Goal: Information Seeking & Learning: Learn about a topic

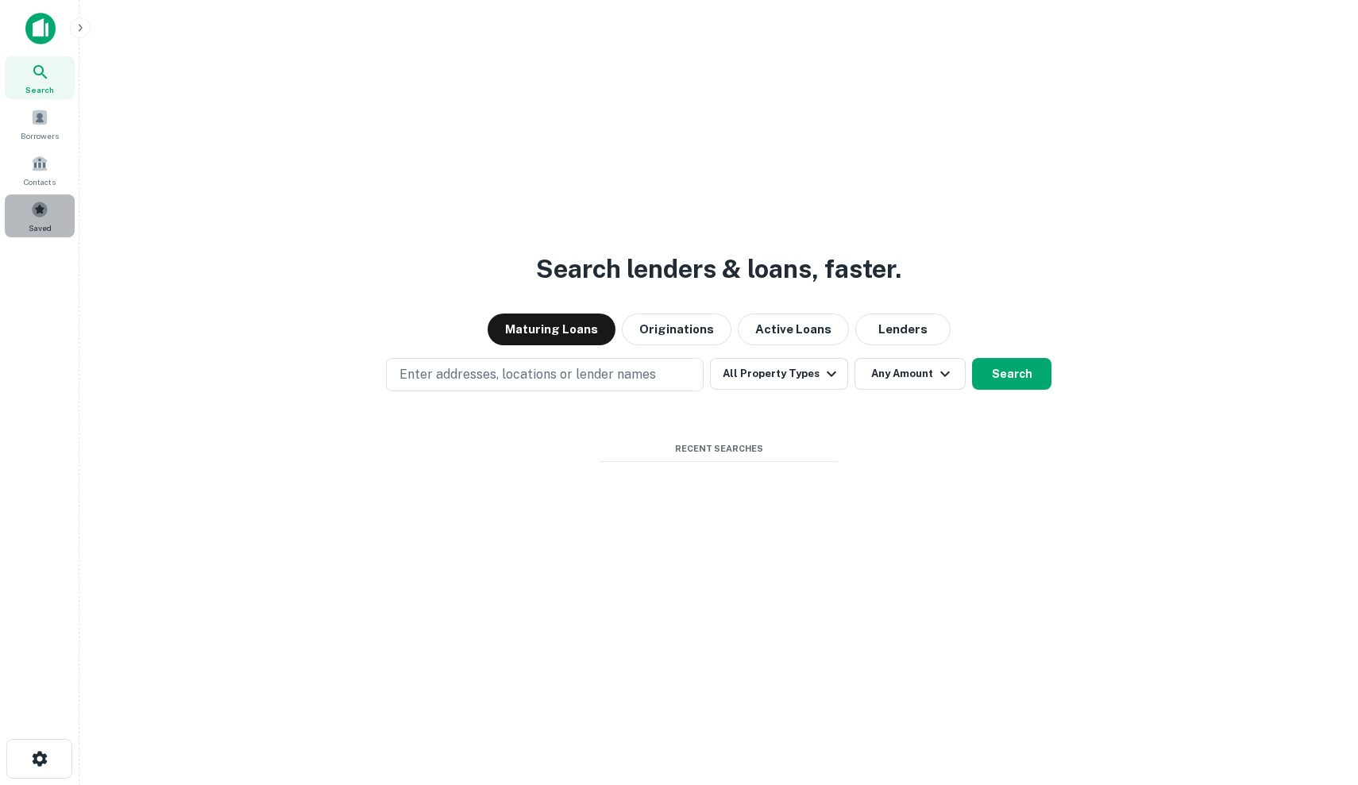
click at [52, 205] on div "Saved" at bounding box center [40, 216] width 70 height 43
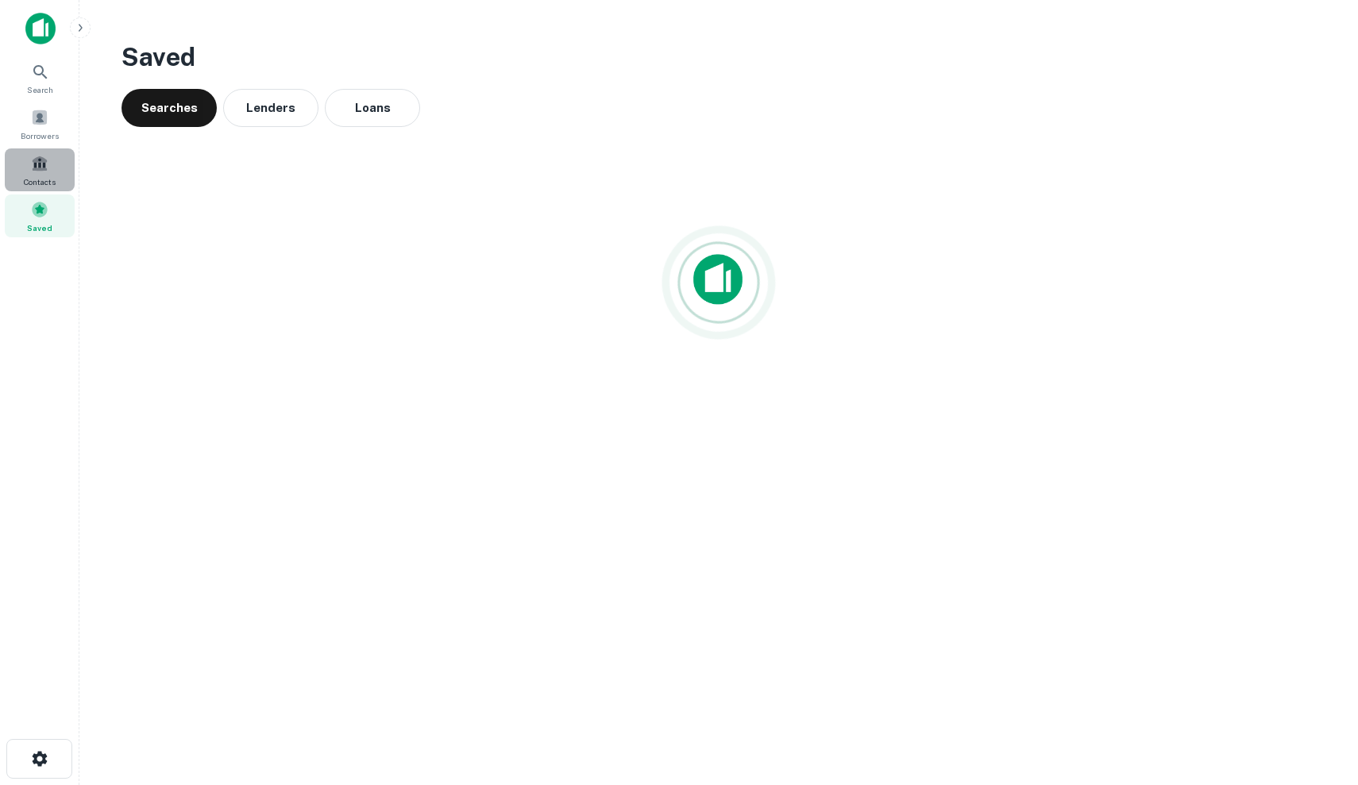
click at [59, 169] on div "Contacts" at bounding box center [40, 169] width 70 height 43
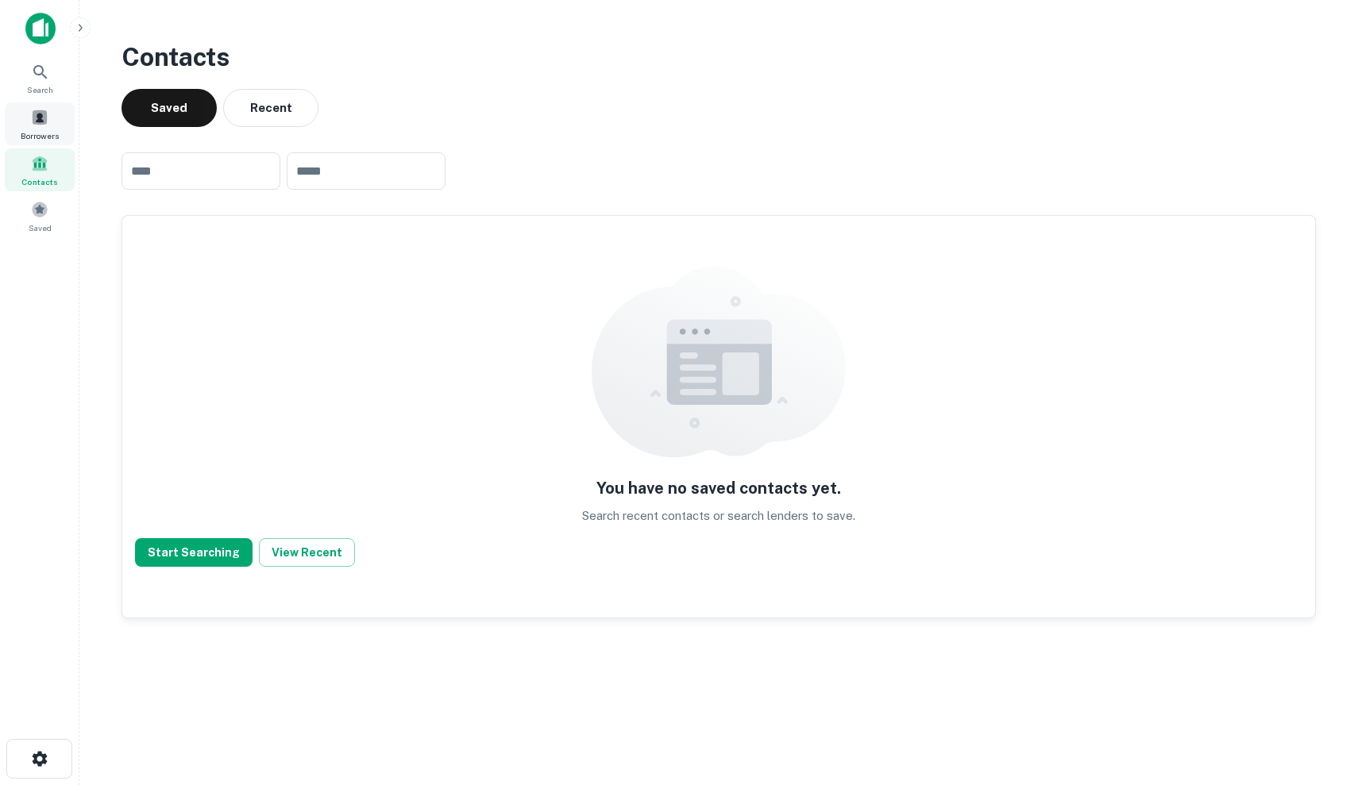
click at [56, 142] on div "Borrowers" at bounding box center [40, 123] width 70 height 43
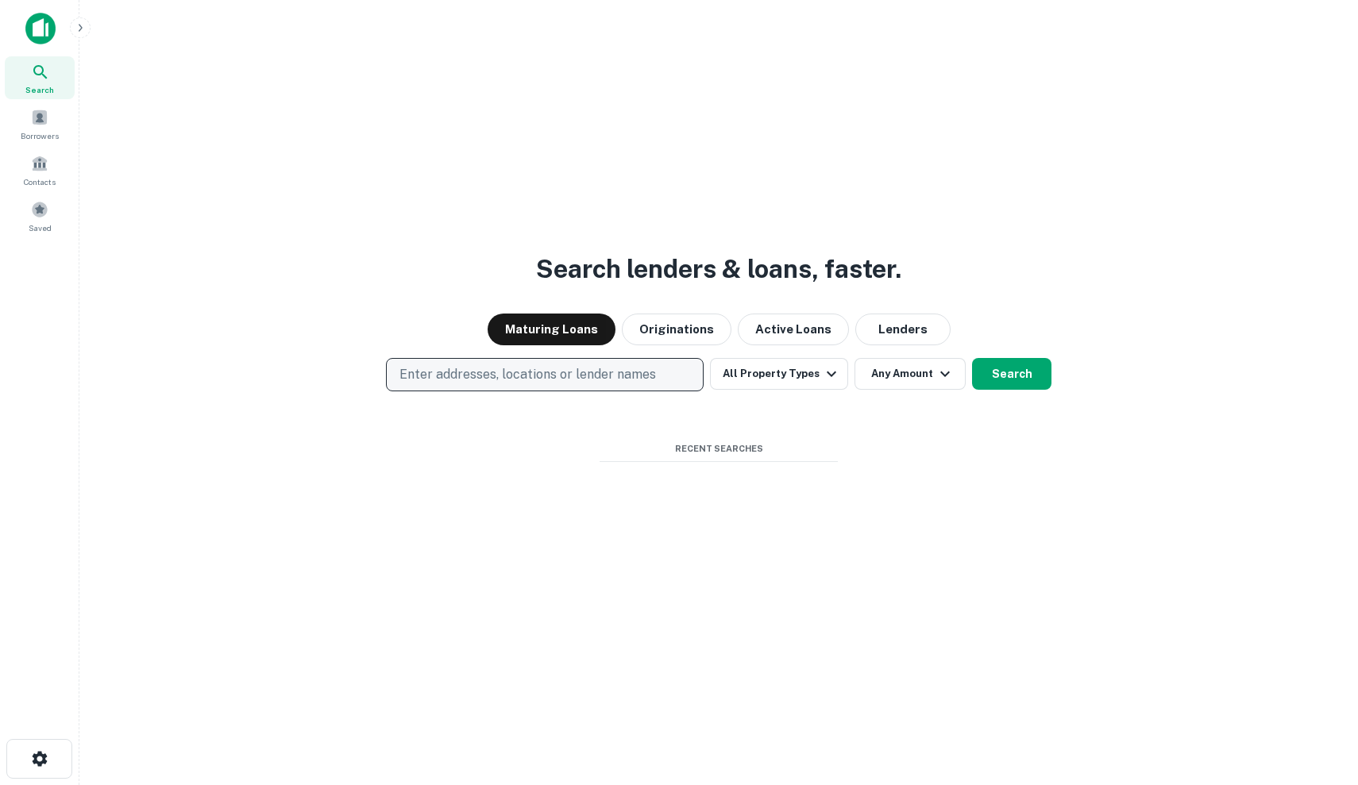
click at [684, 367] on button "Enter addresses, locations or lender names" at bounding box center [545, 374] width 318 height 33
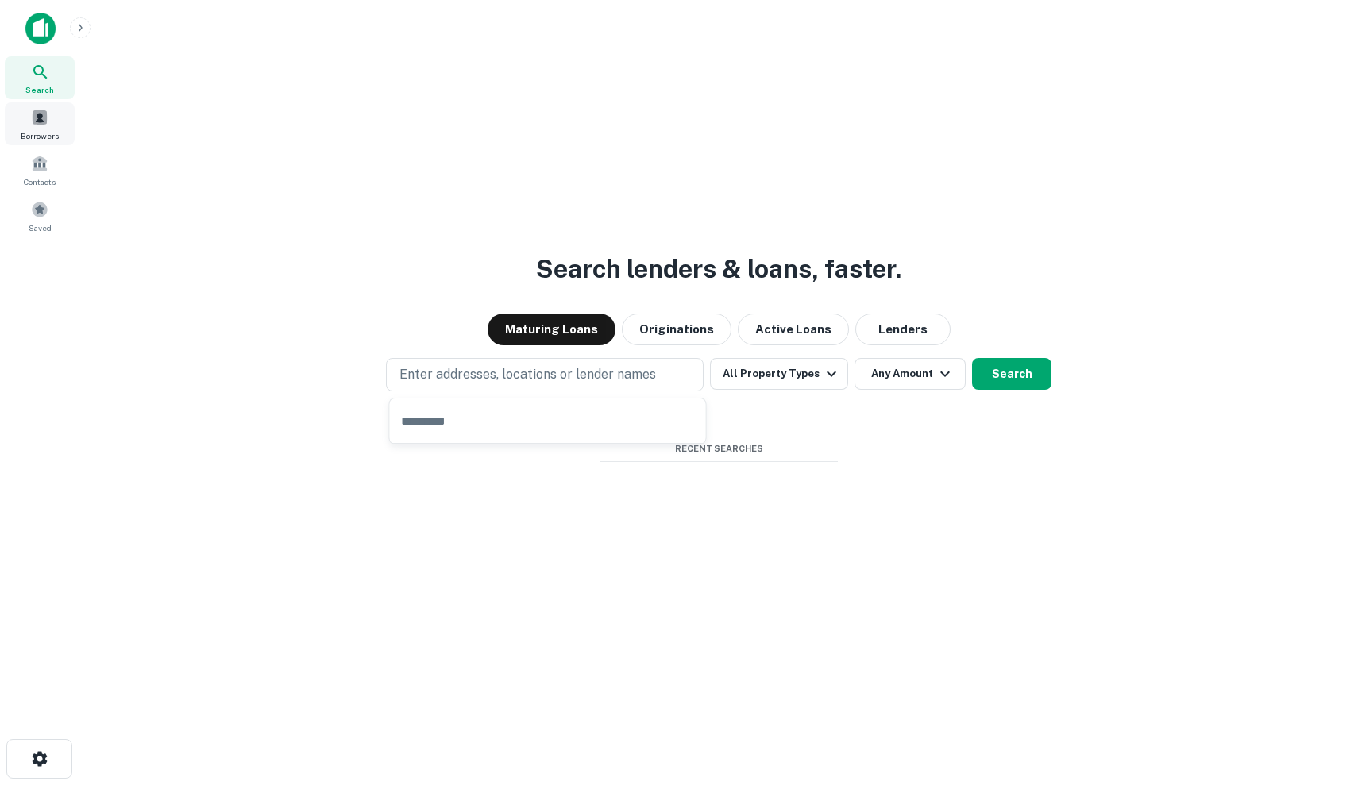
click at [44, 119] on span at bounding box center [39, 117] width 17 height 17
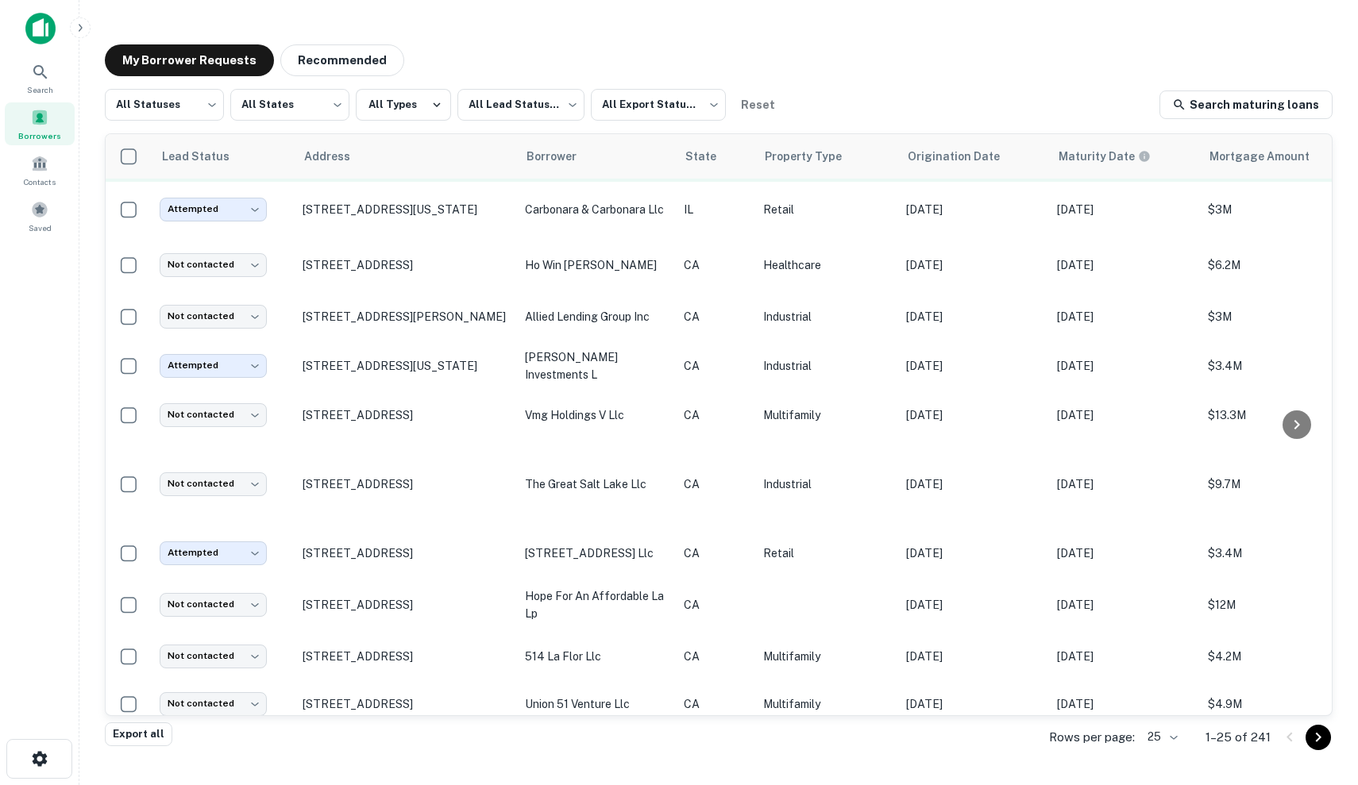
scroll to position [51, 0]
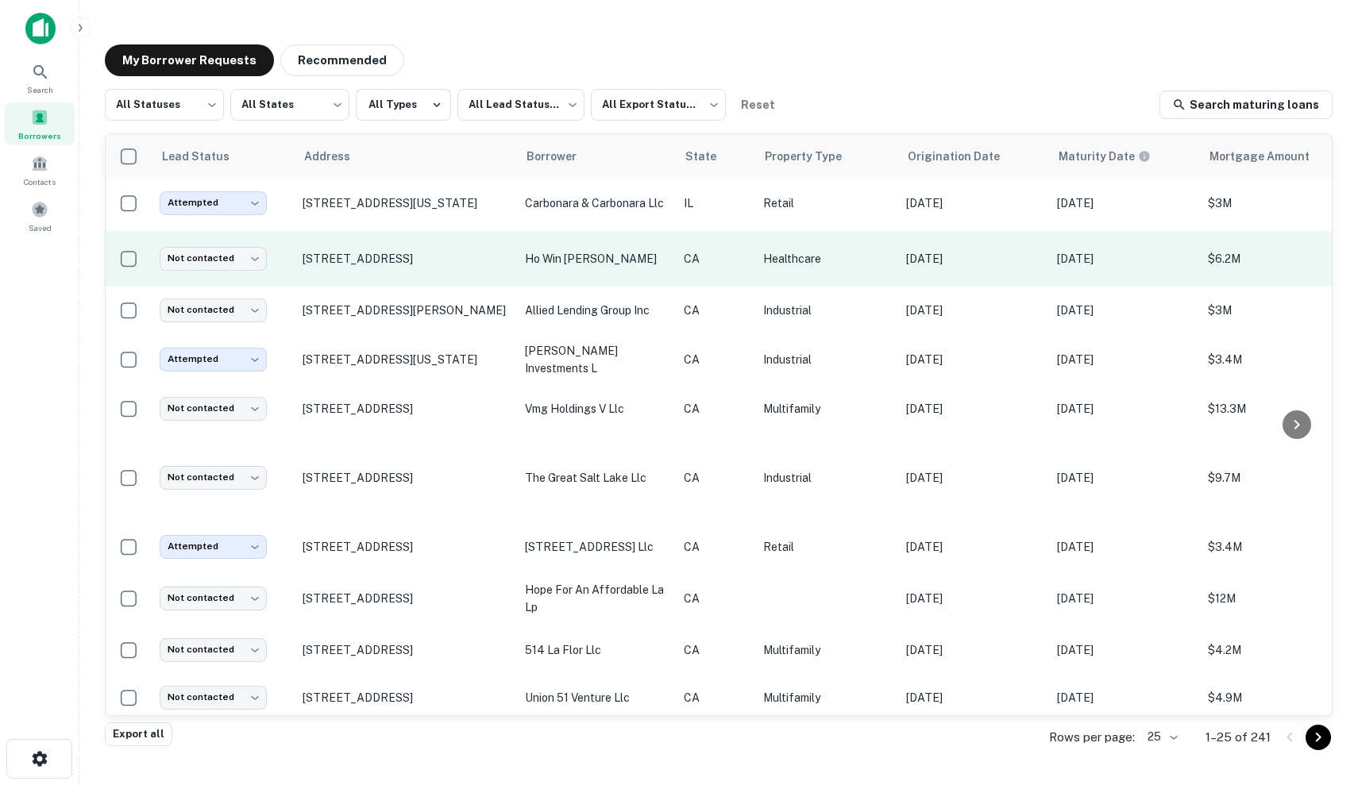
click at [658, 263] on p "ho win [PERSON_NAME]" at bounding box center [596, 258] width 143 height 17
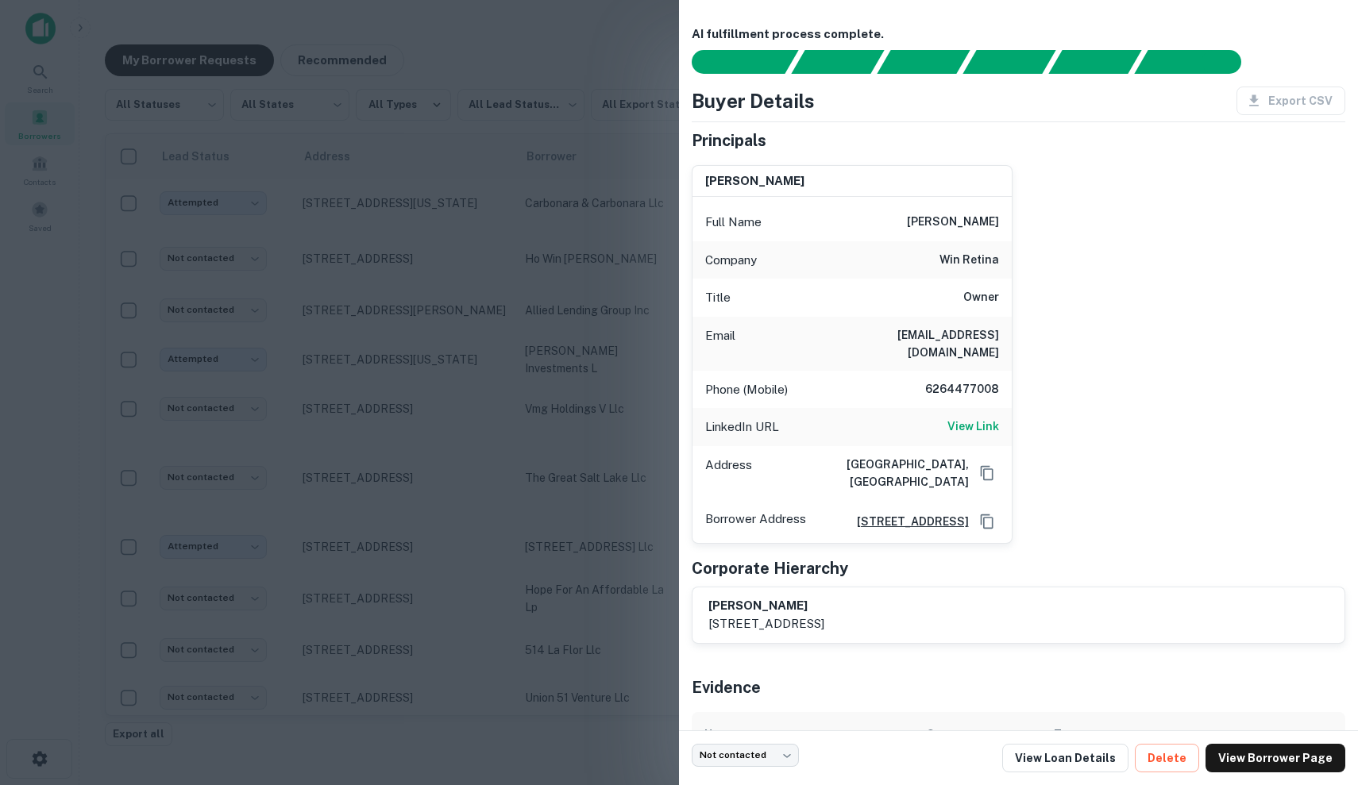
click at [615, 279] on div at bounding box center [679, 392] width 1358 height 785
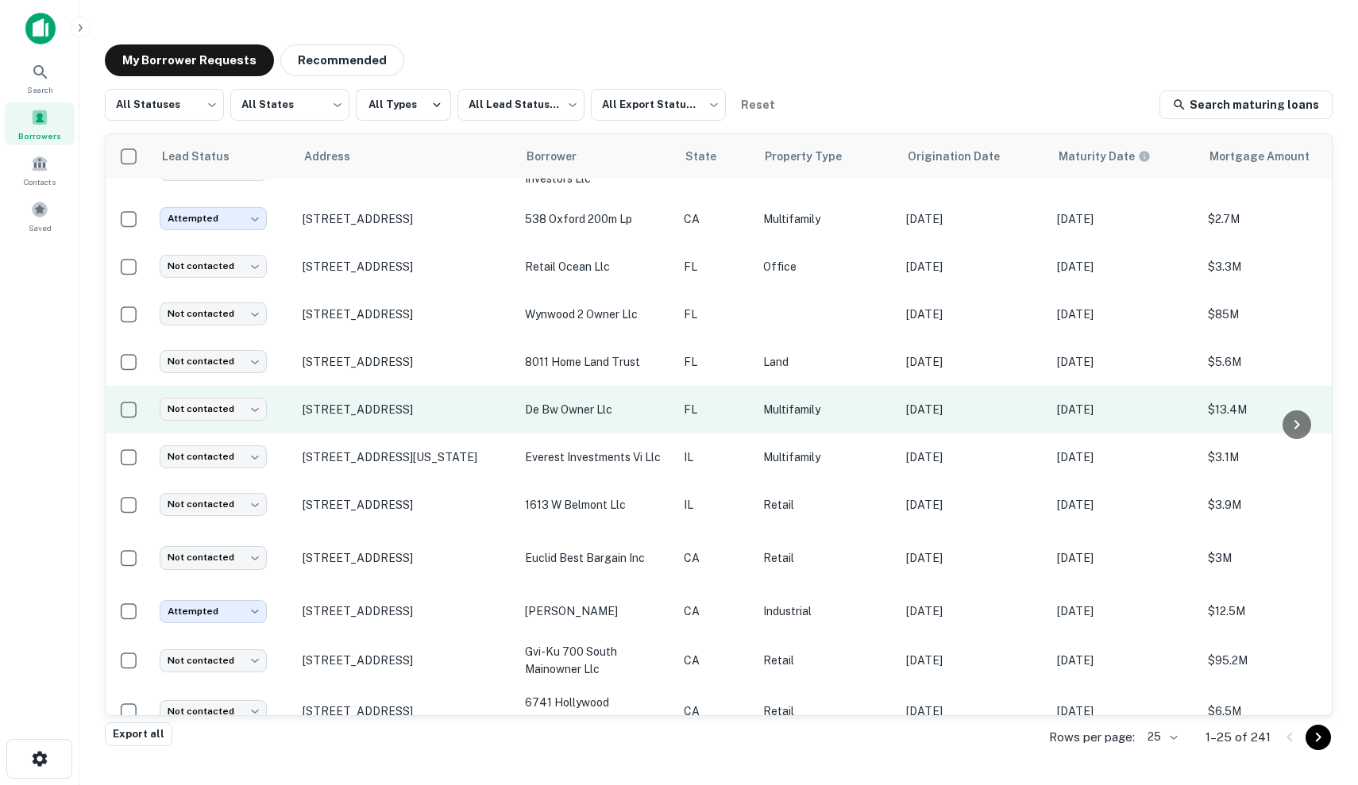
scroll to position [757, -1]
click at [850, 401] on p "Multifamily" at bounding box center [826, 409] width 127 height 17
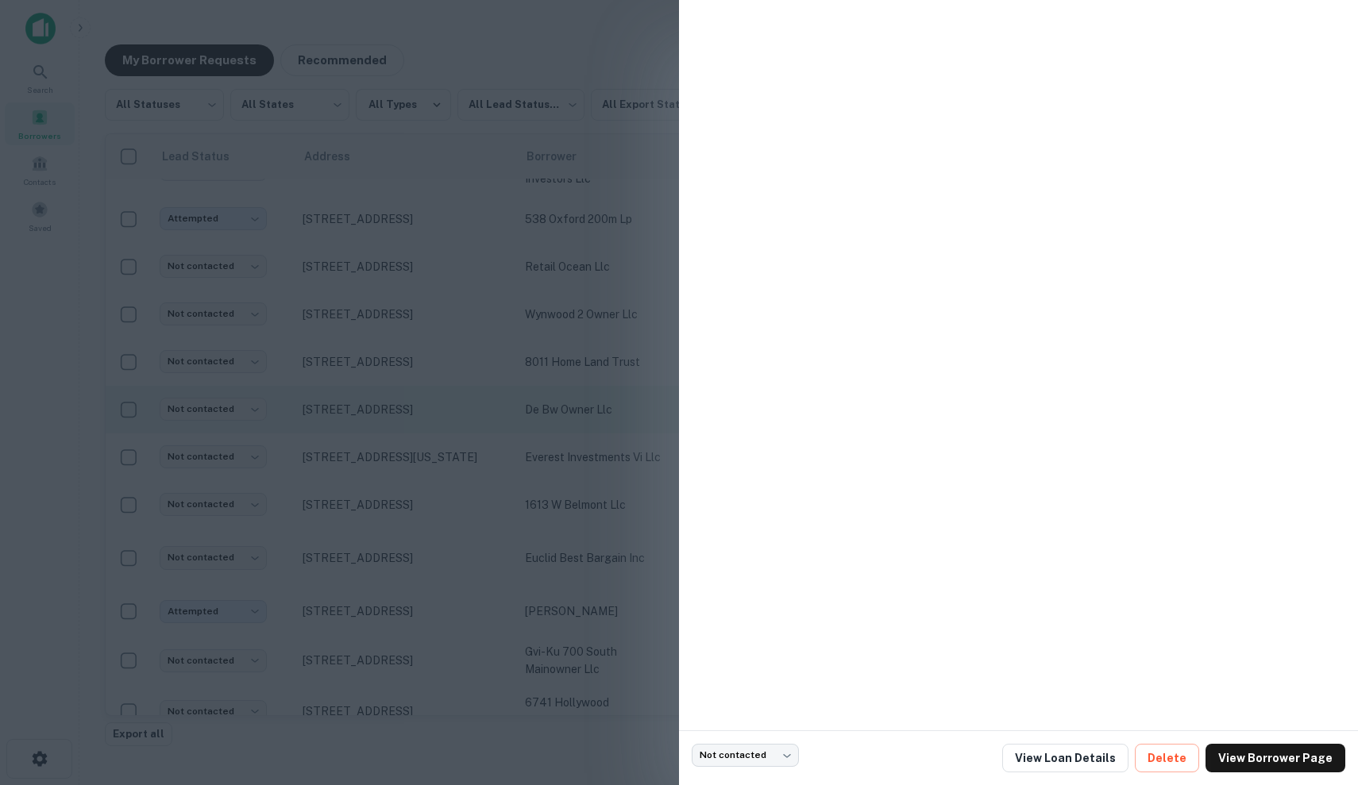
scroll to position [757, 0]
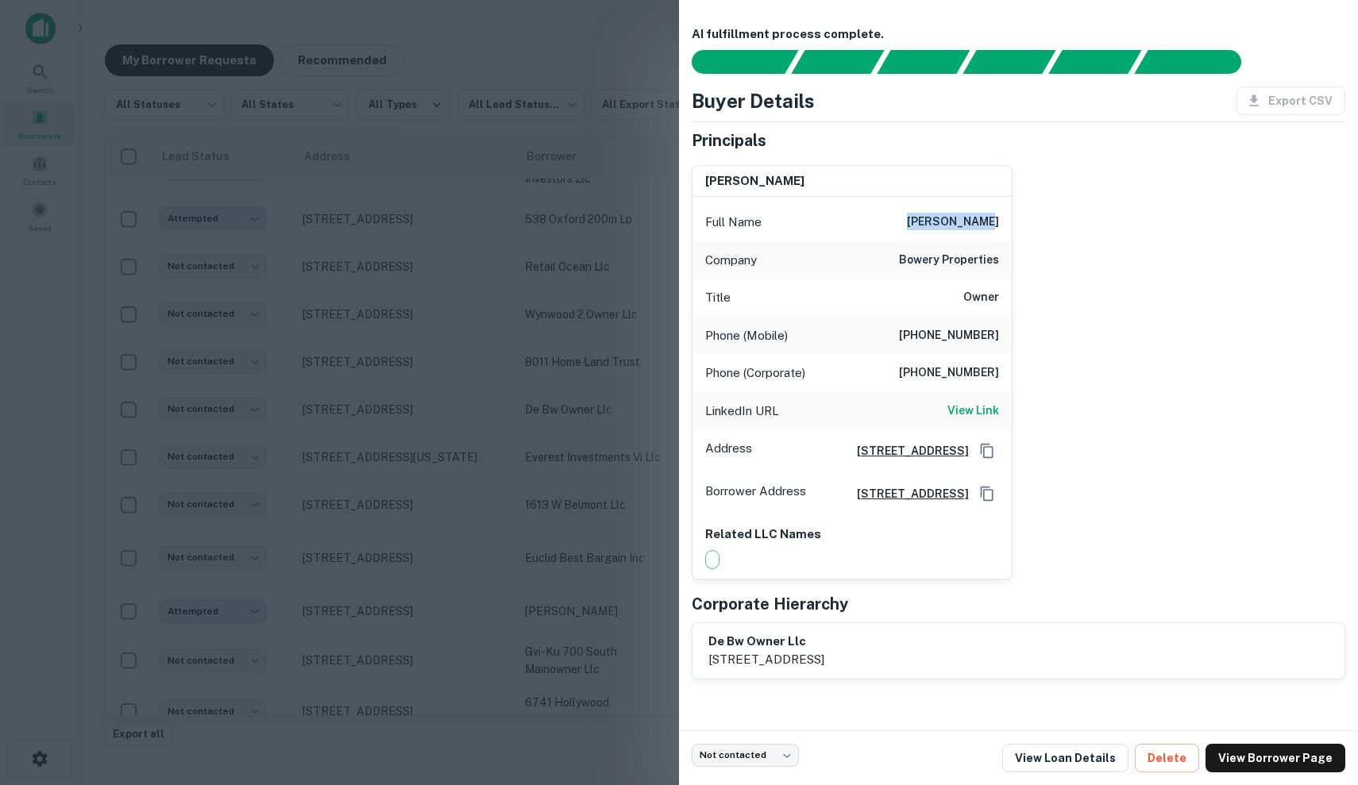
drag, startPoint x: 923, startPoint y: 222, endPoint x: 1013, endPoint y: 222, distance: 89.7
click at [1014, 222] on div "thomas neary Full Name thomas neary Company bowery properties Title Owner Phone…" at bounding box center [1012, 365] width 666 height 427
copy h6 "thomas neary"
click at [569, 252] on div at bounding box center [679, 392] width 1358 height 785
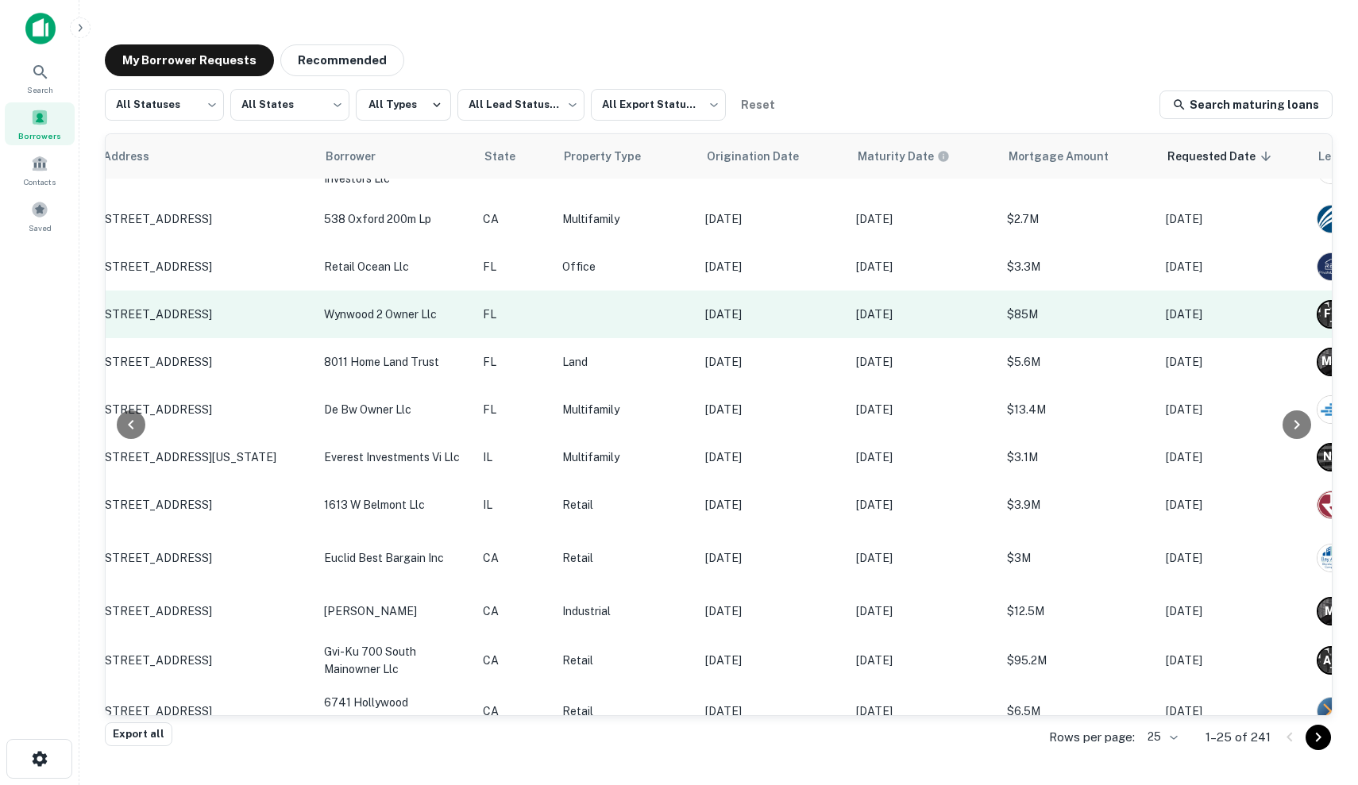
scroll to position [757, 203]
click at [658, 296] on td at bounding box center [623, 315] width 143 height 48
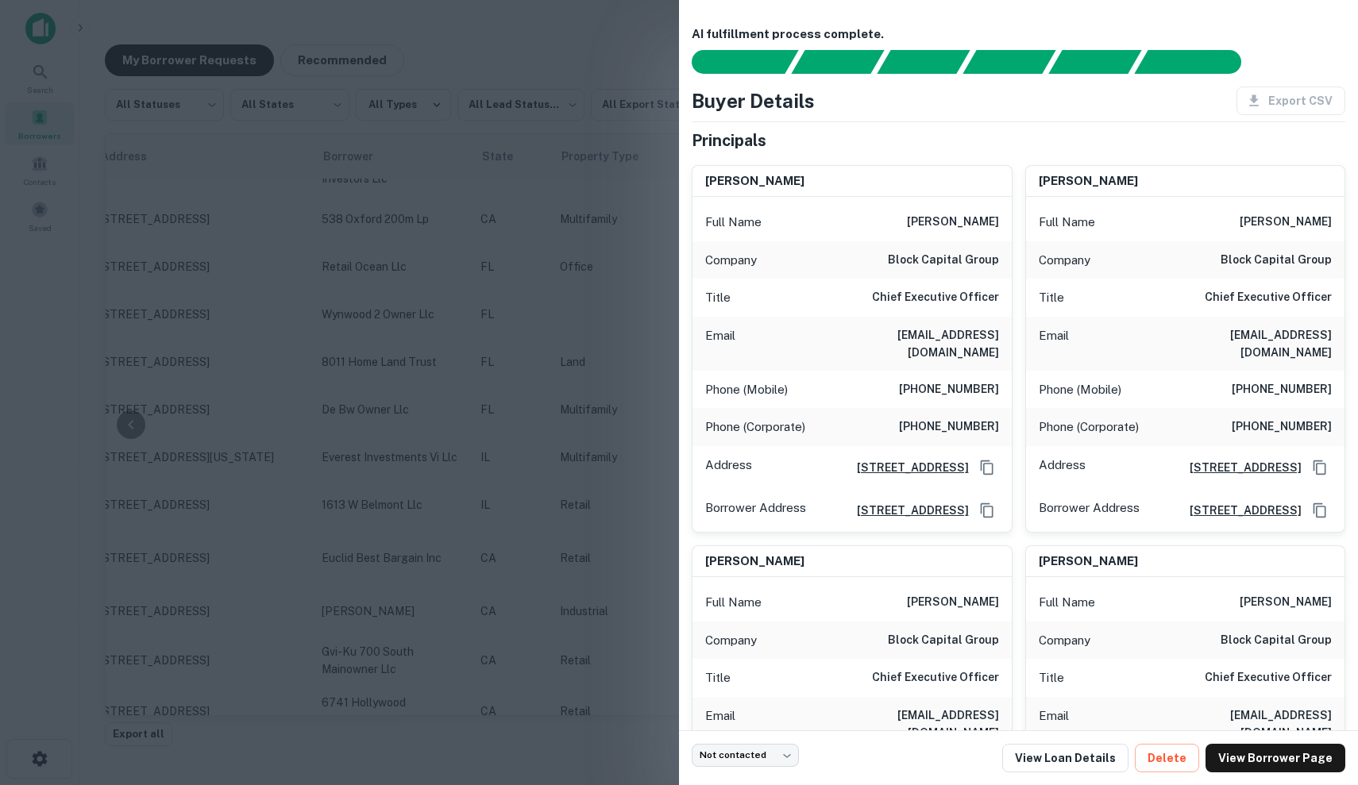
click at [581, 308] on div at bounding box center [679, 392] width 1358 height 785
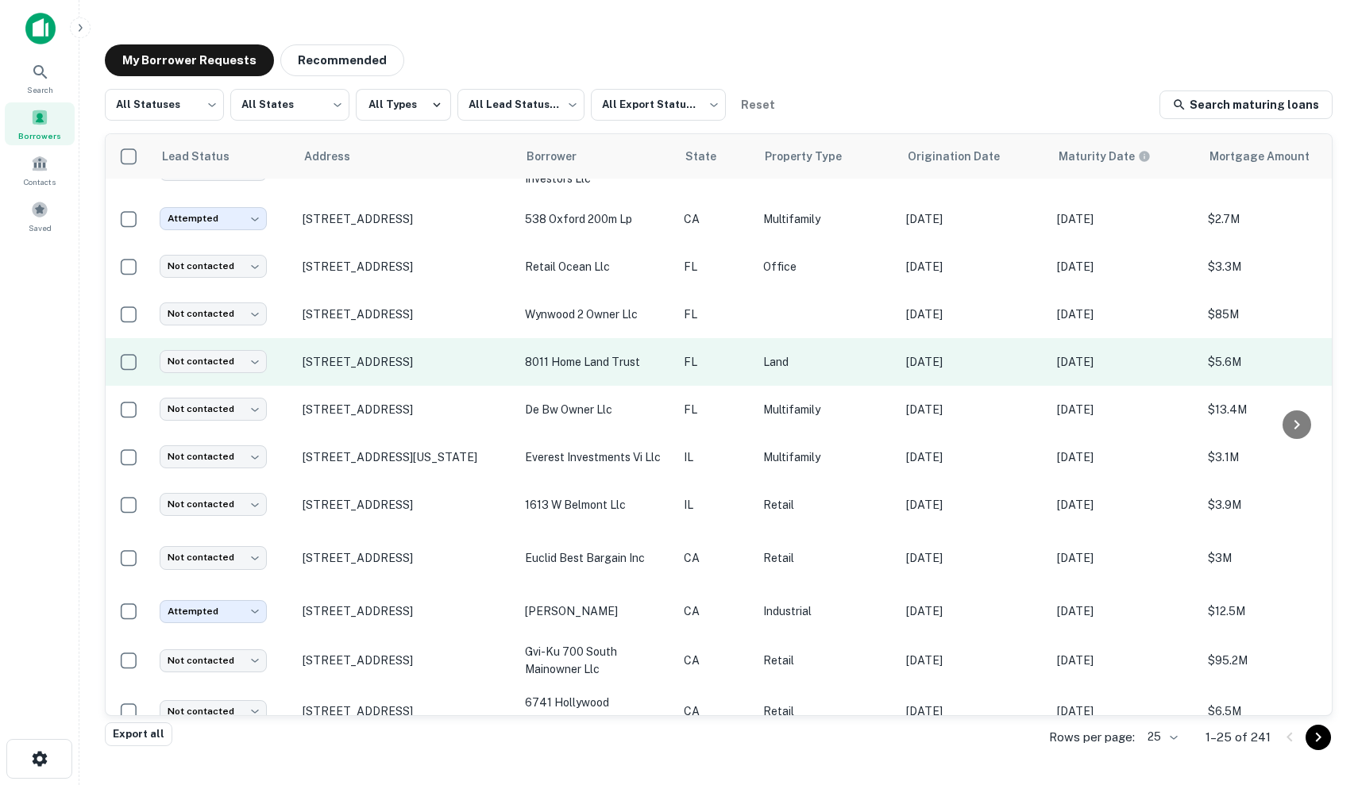
scroll to position [757, -1]
click at [581, 353] on p "8011 home land trust" at bounding box center [596, 361] width 143 height 17
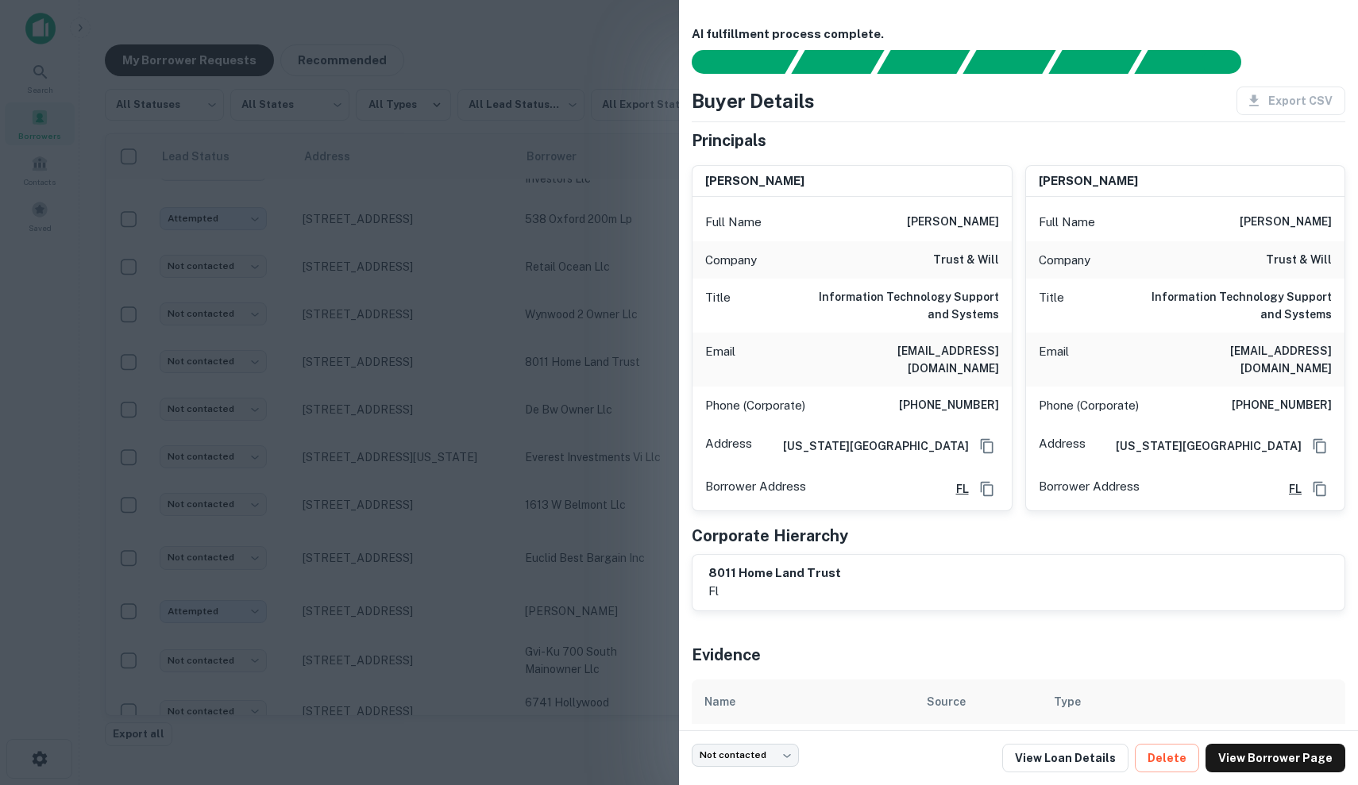
click at [581, 345] on div at bounding box center [679, 392] width 1358 height 785
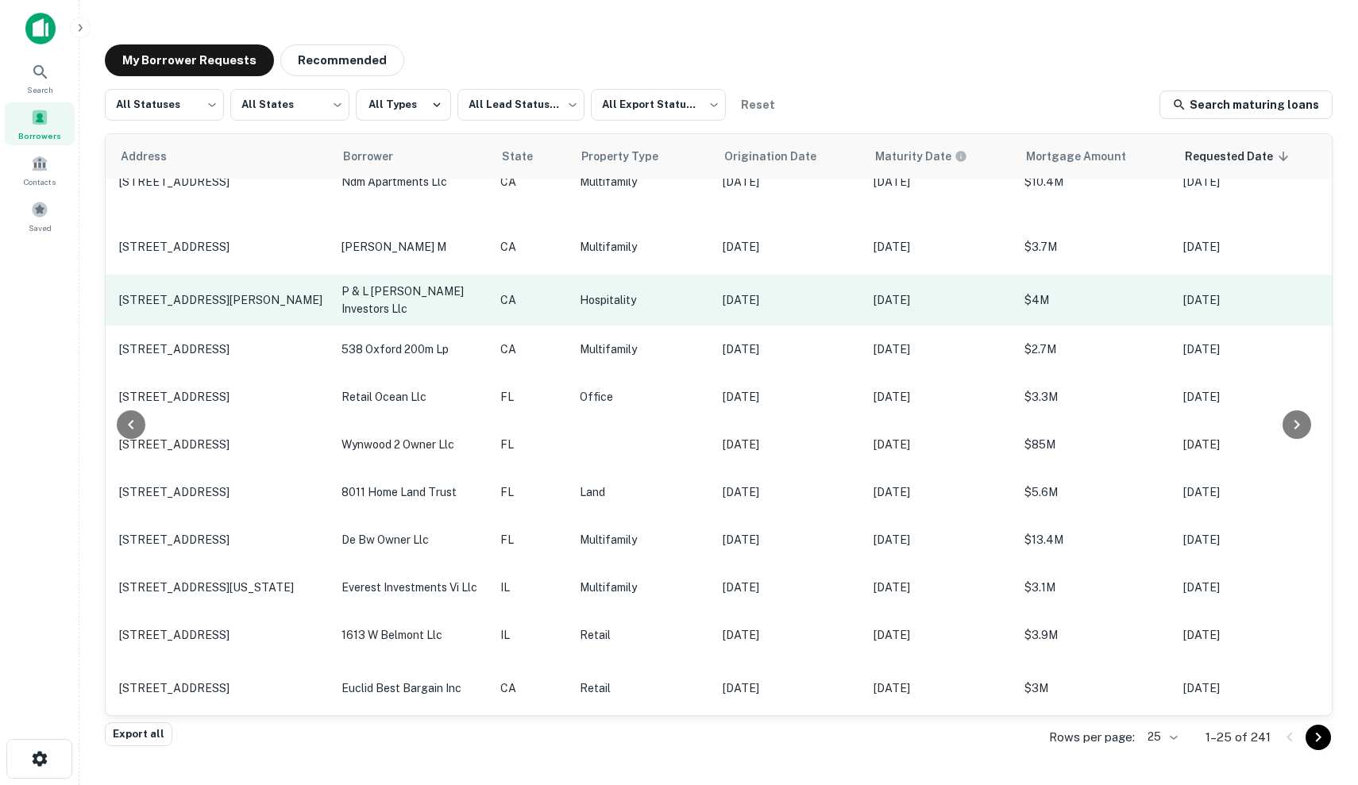
scroll to position [627, 176]
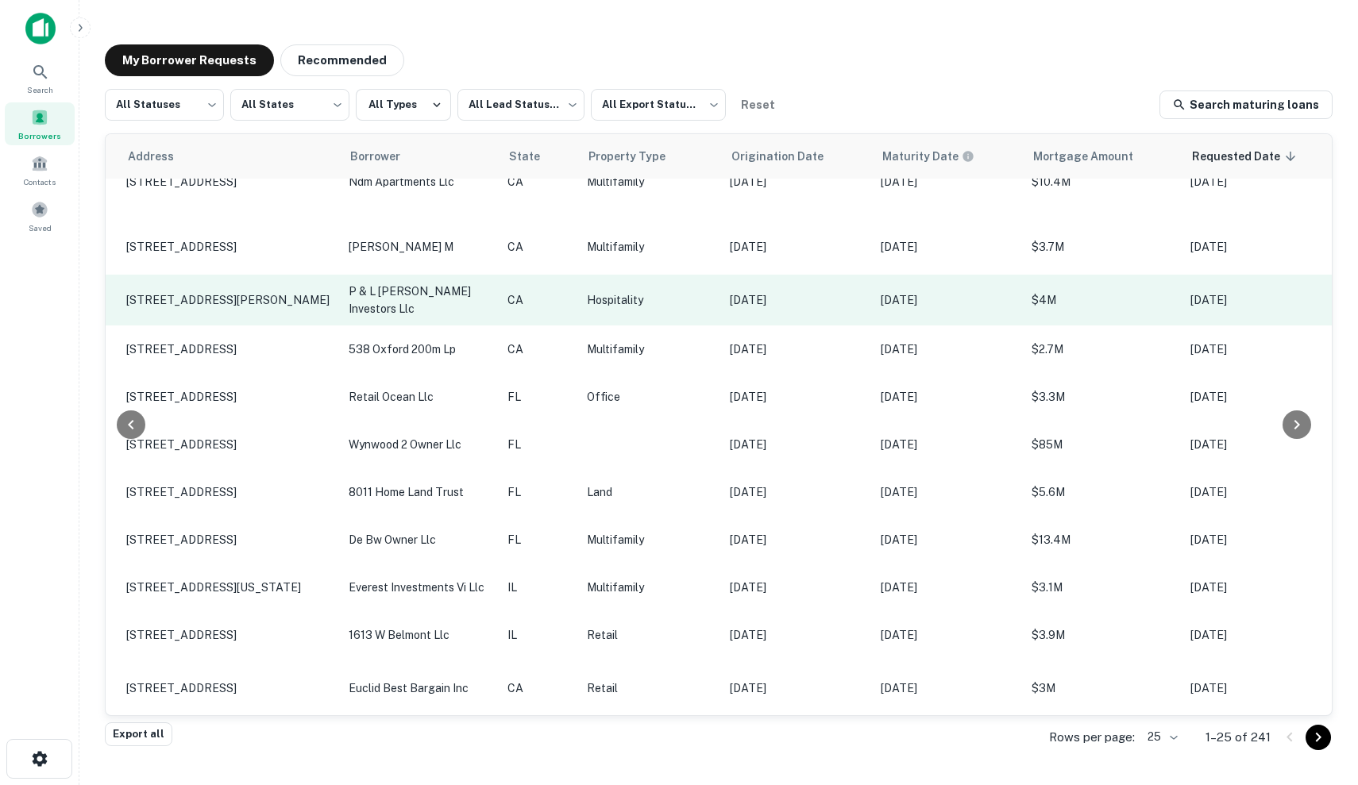
click at [762, 291] on p "Sep 20, 2020" at bounding box center [797, 299] width 135 height 17
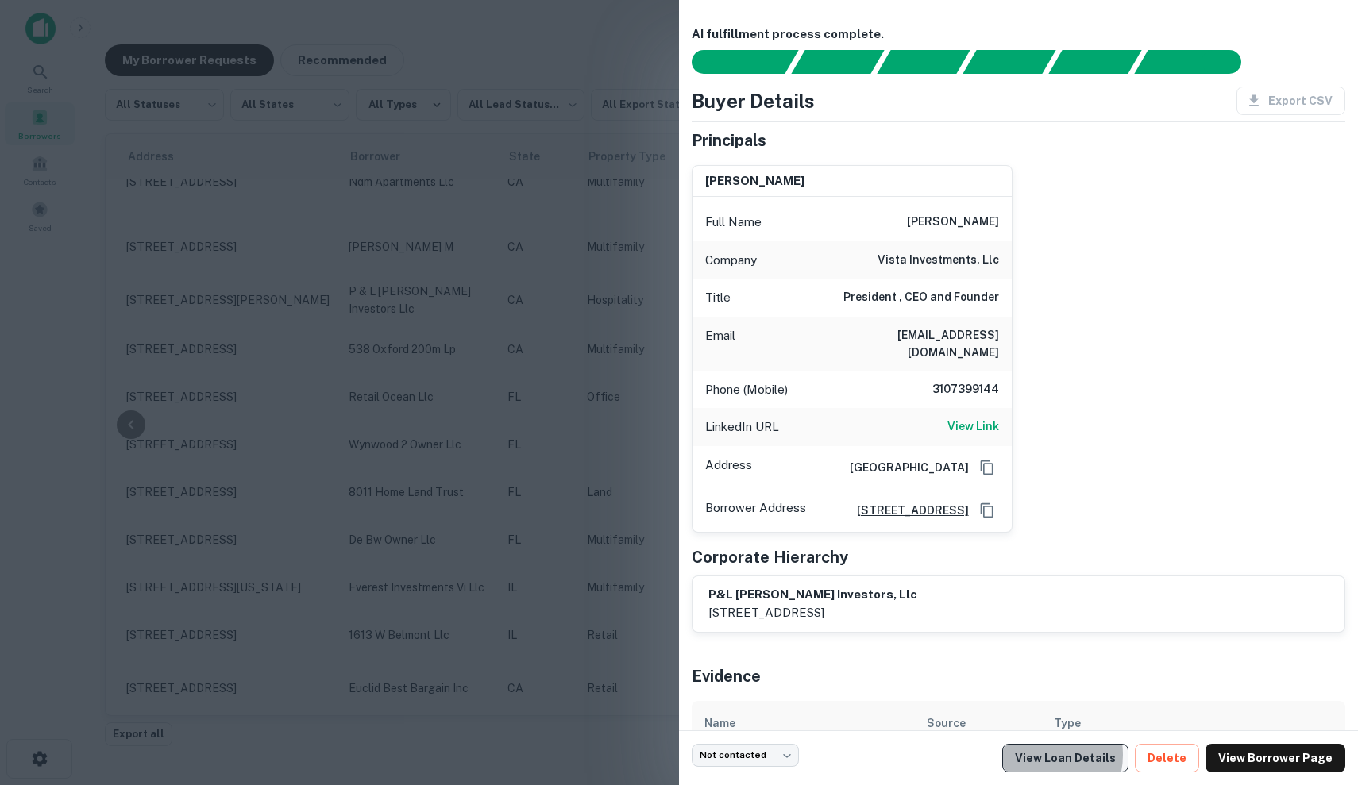
click at [1056, 755] on link "View Loan Details" at bounding box center [1065, 758] width 126 height 29
click at [246, 241] on div at bounding box center [679, 392] width 1358 height 785
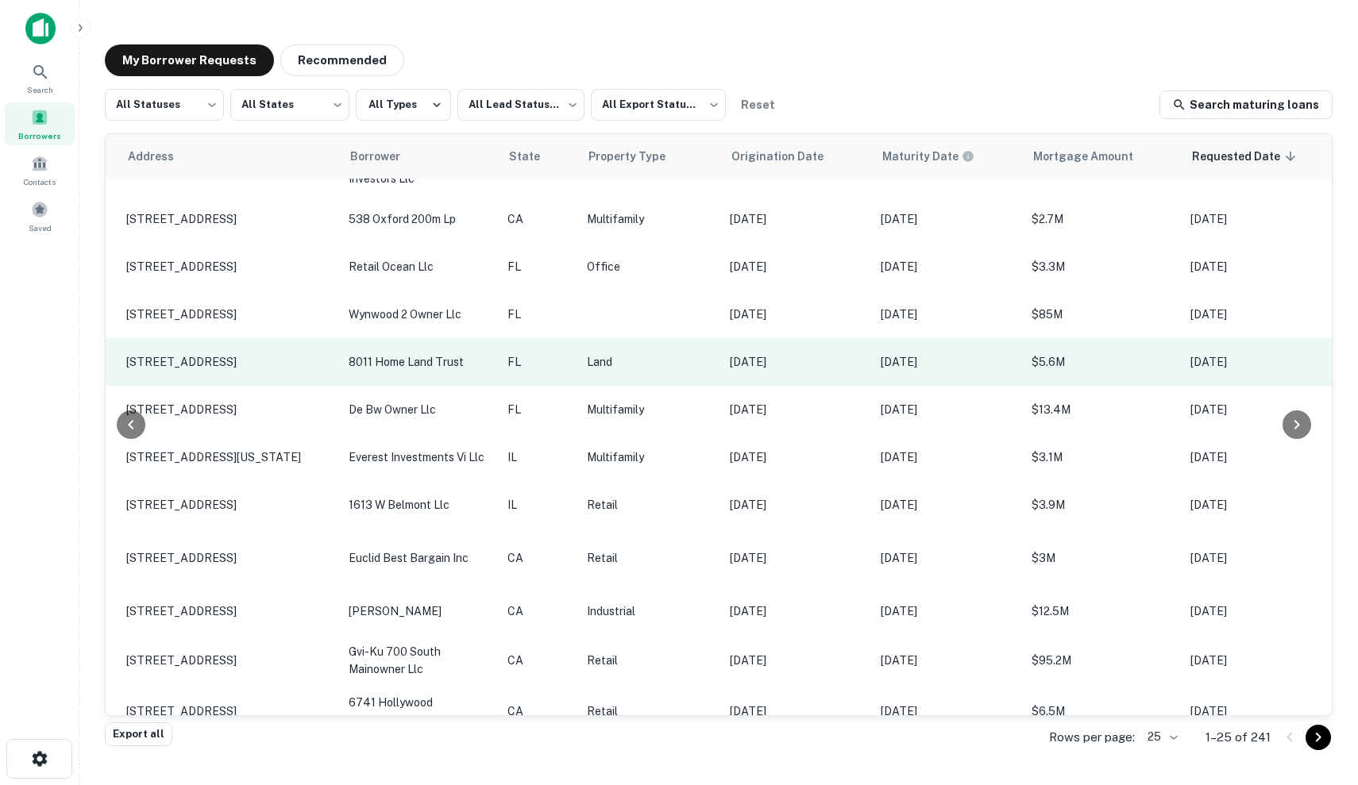
scroll to position [0, 0]
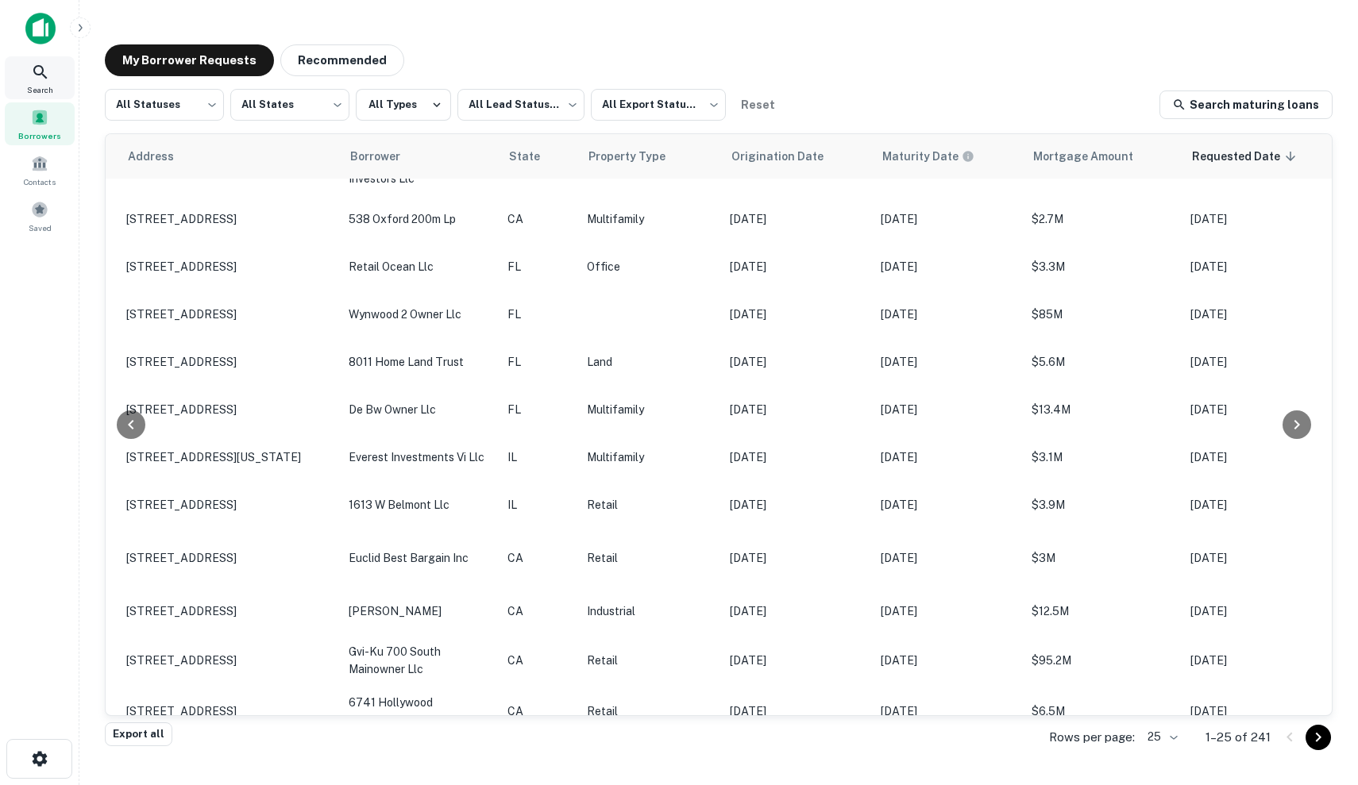
click at [45, 84] on span "Search" at bounding box center [40, 89] width 26 height 13
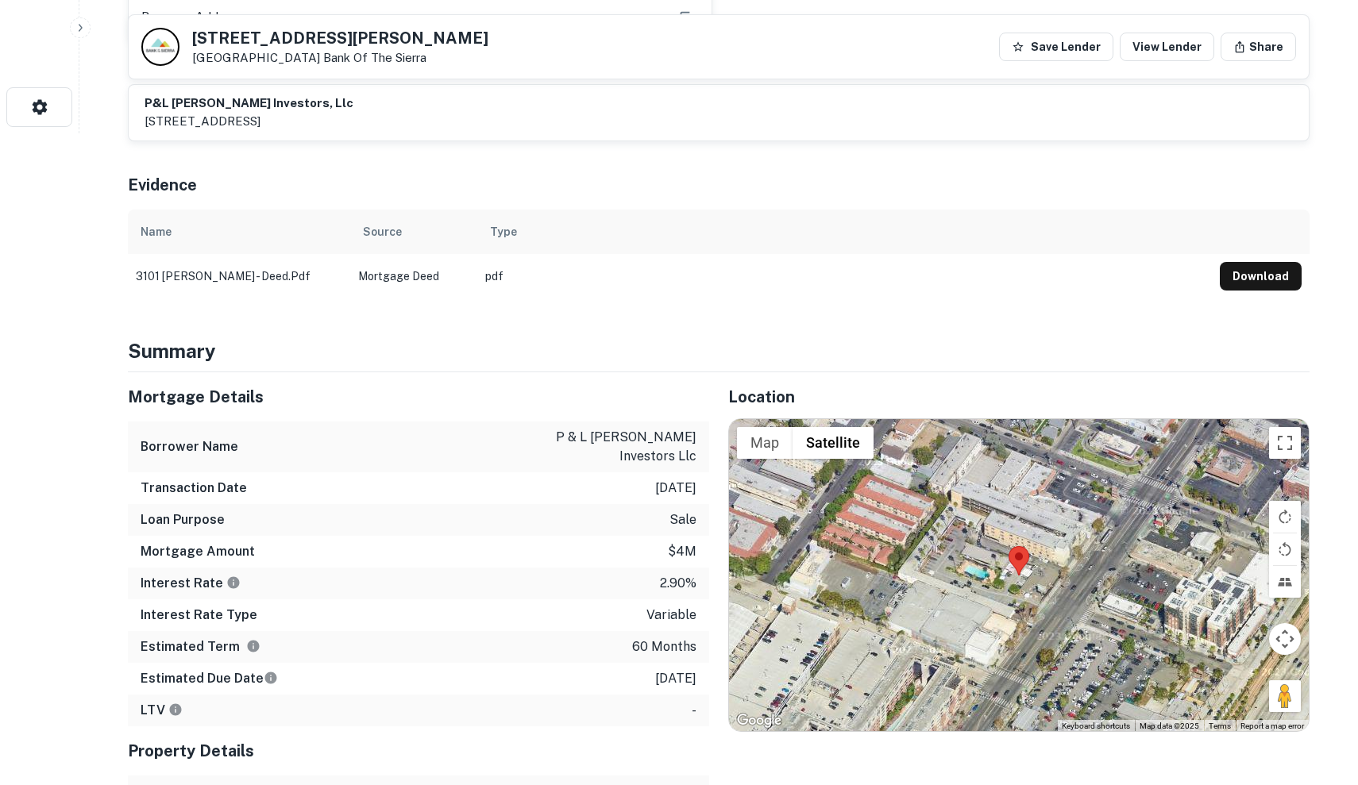
scroll to position [685, 0]
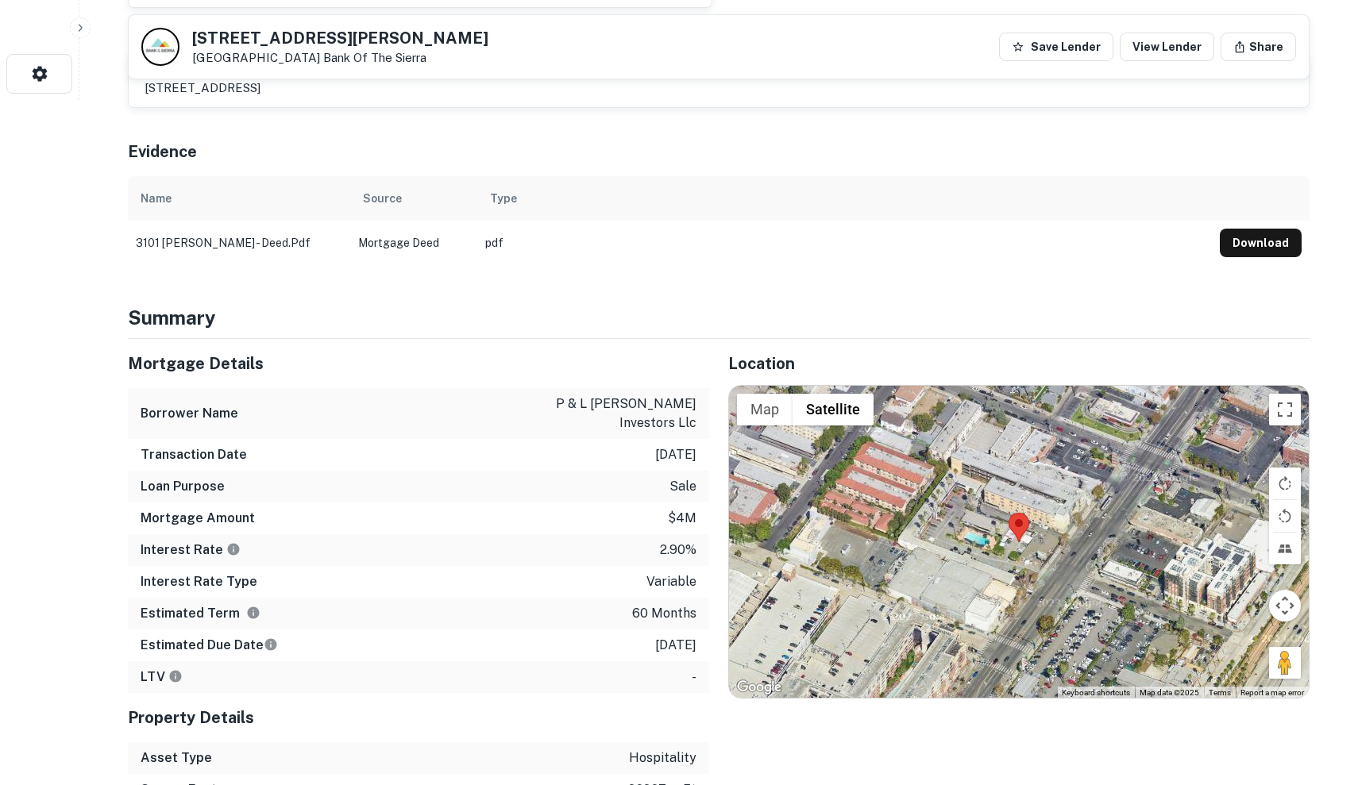
click at [965, 522] on div at bounding box center [1019, 542] width 580 height 313
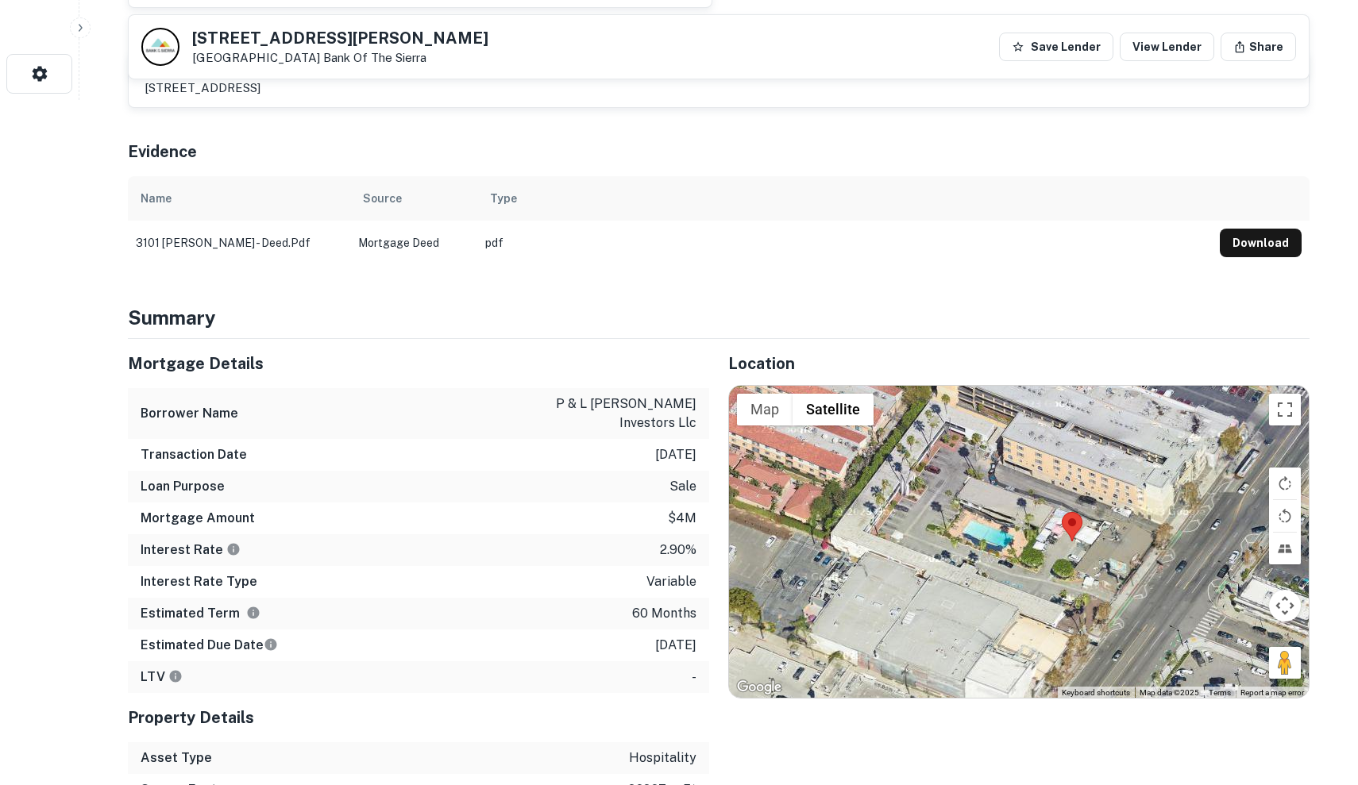
click at [979, 515] on div at bounding box center [1019, 542] width 580 height 313
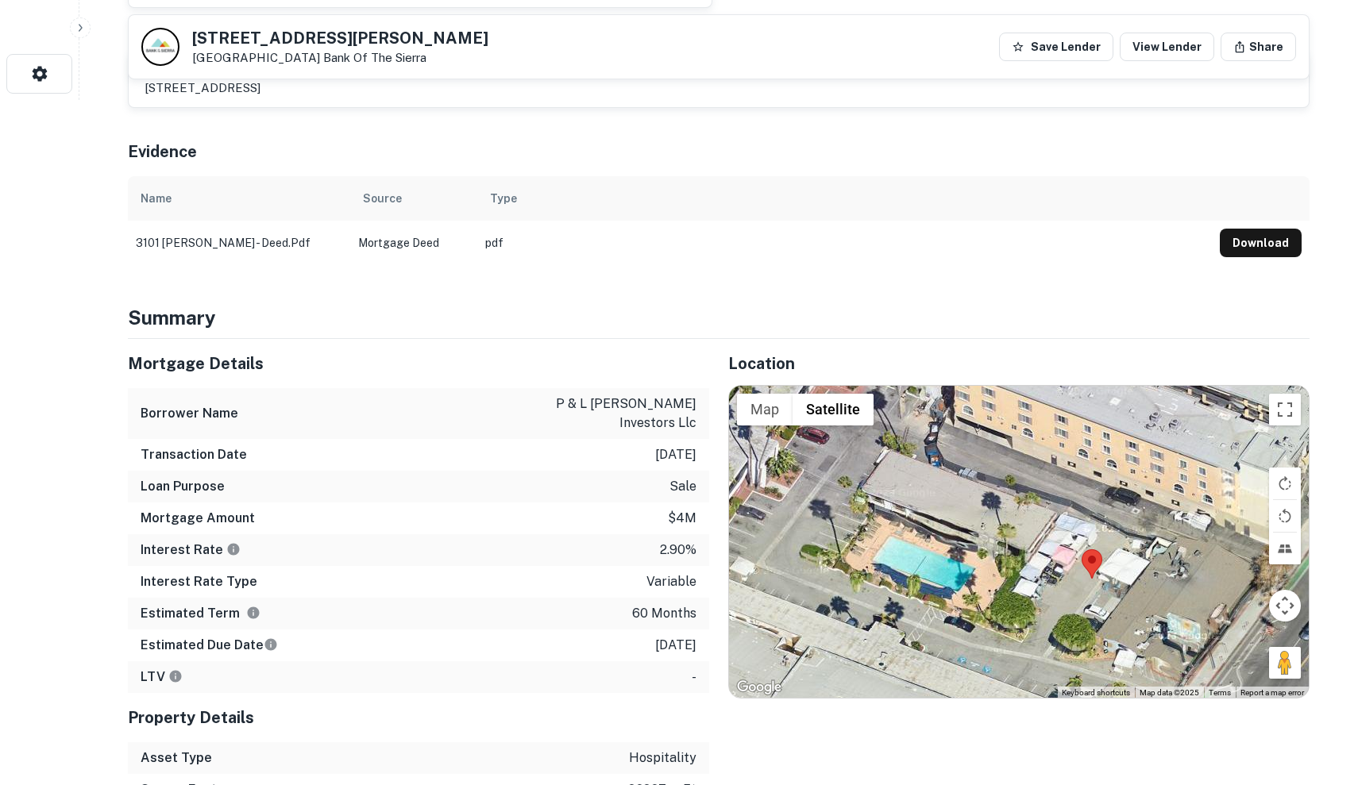
drag, startPoint x: 1017, startPoint y: 503, endPoint x: 942, endPoint y: 536, distance: 82.2
click at [942, 536] on div at bounding box center [1019, 542] width 580 height 313
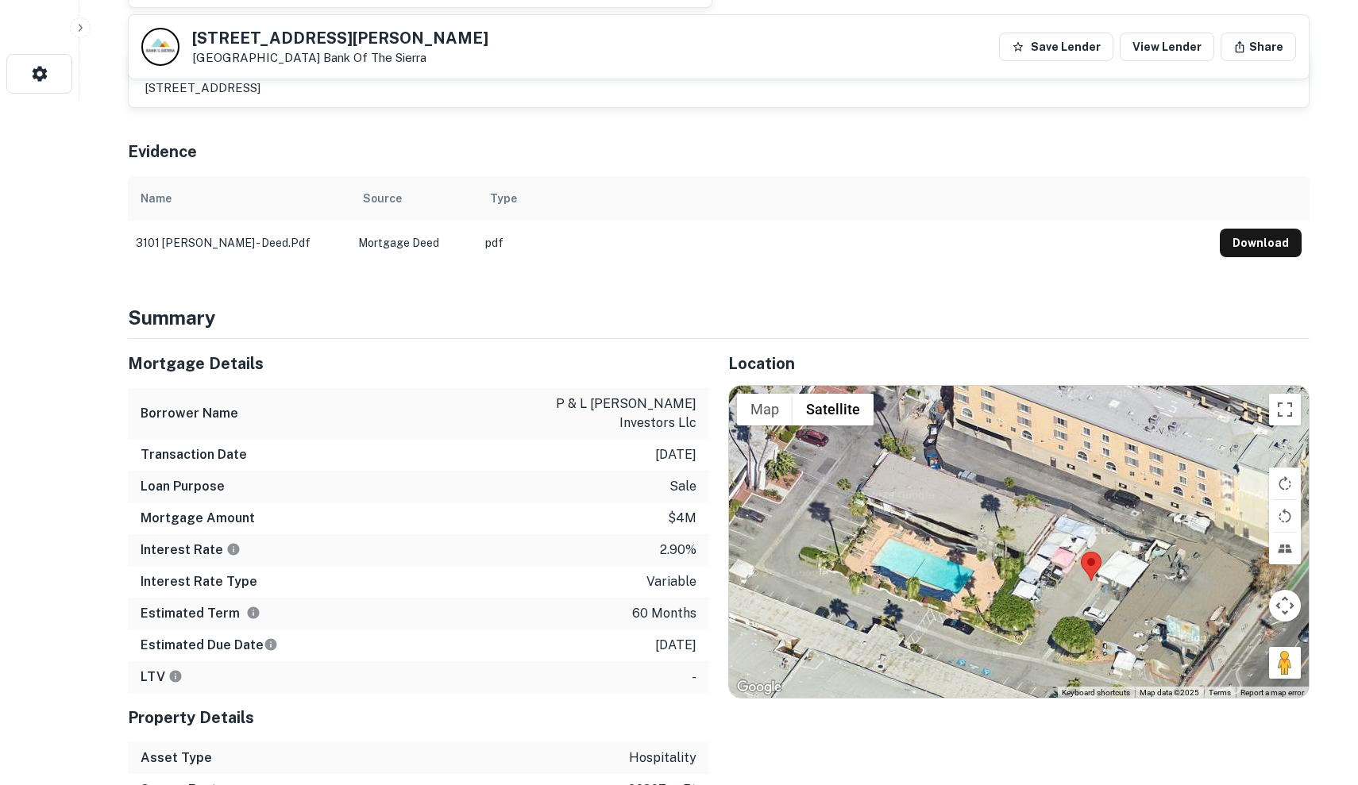
click at [968, 517] on div at bounding box center [1019, 542] width 580 height 313
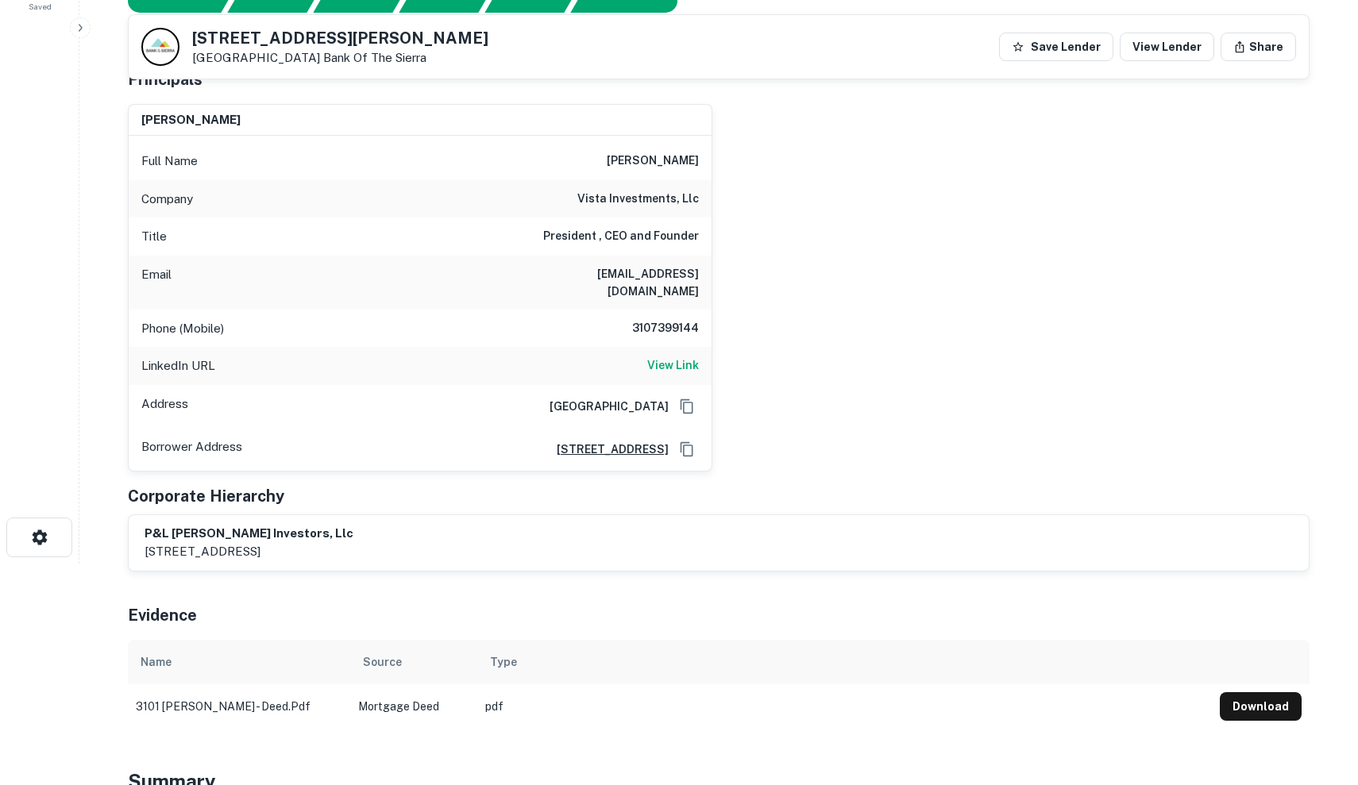
scroll to position [219, 0]
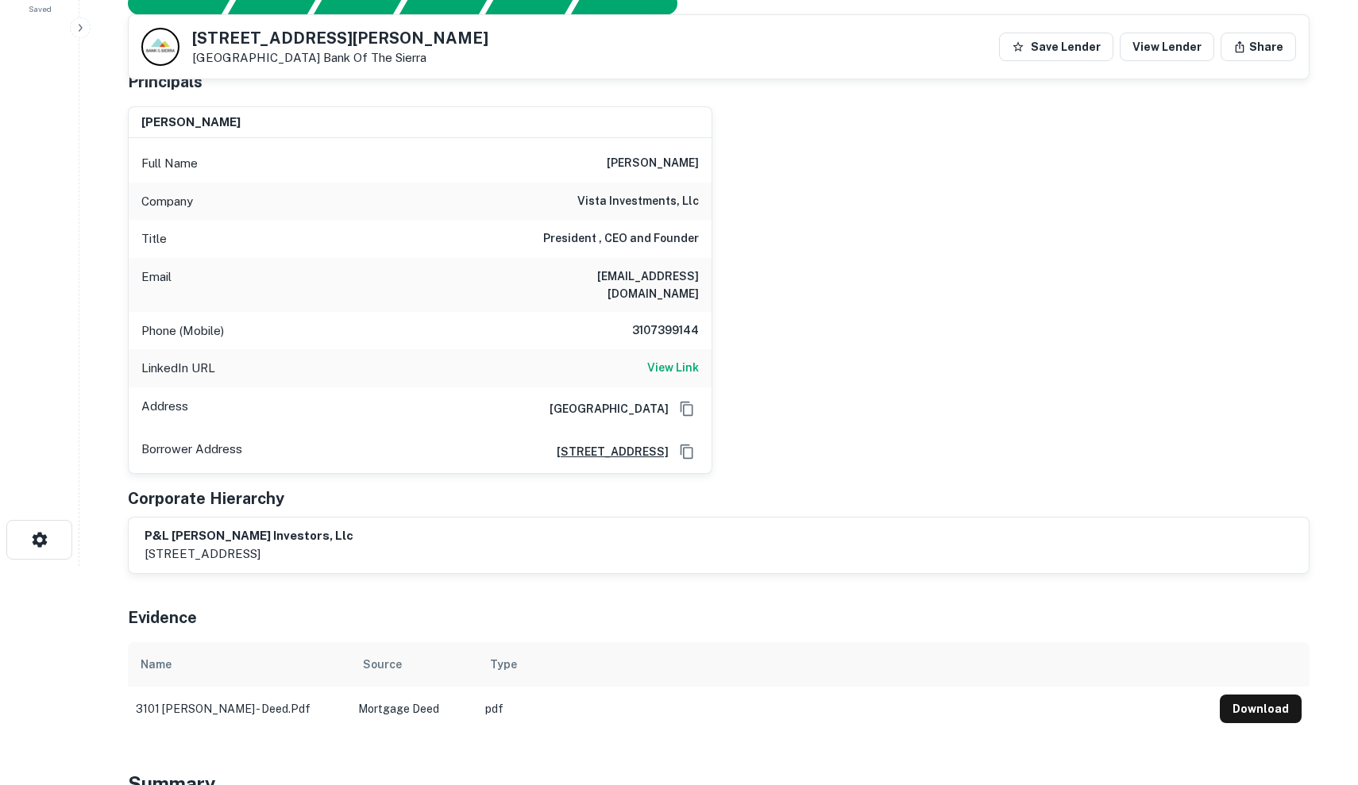
click at [654, 443] on h6 "[STREET_ADDRESS]" at bounding box center [606, 451] width 125 height 17
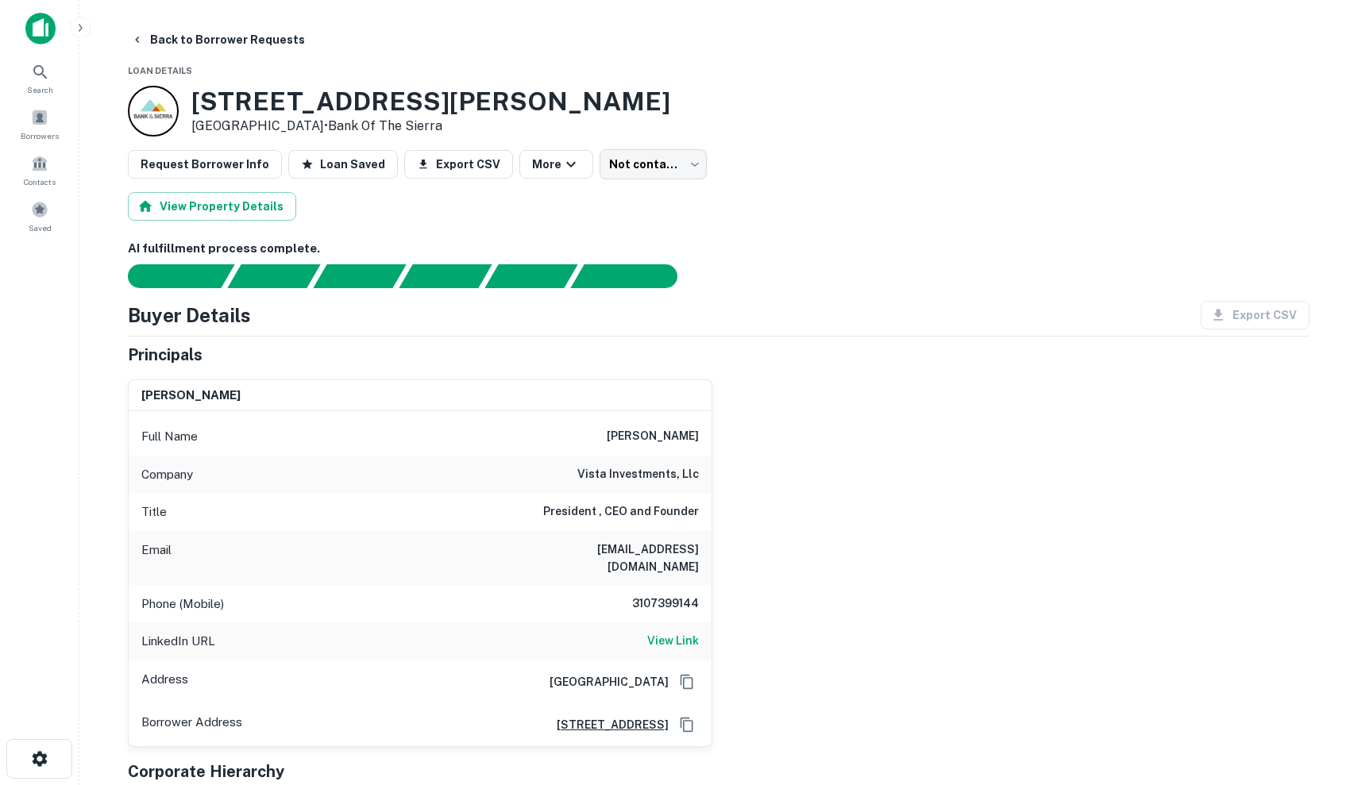
scroll to position [0, 0]
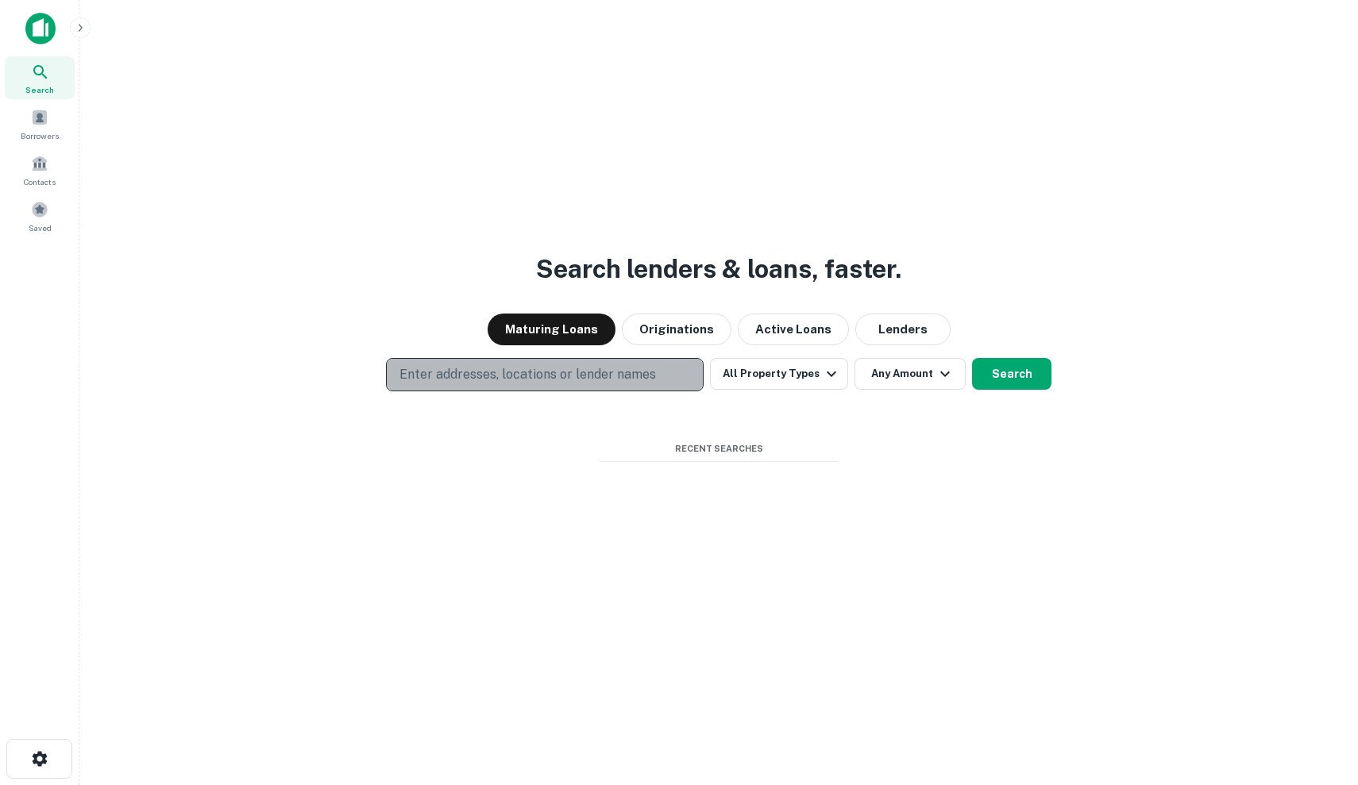
click at [534, 360] on button "Enter addresses, locations or lender names" at bounding box center [545, 374] width 318 height 33
click at [534, 374] on p "Enter addresses, locations or lender names" at bounding box center [527, 374] width 256 height 19
type input "*"
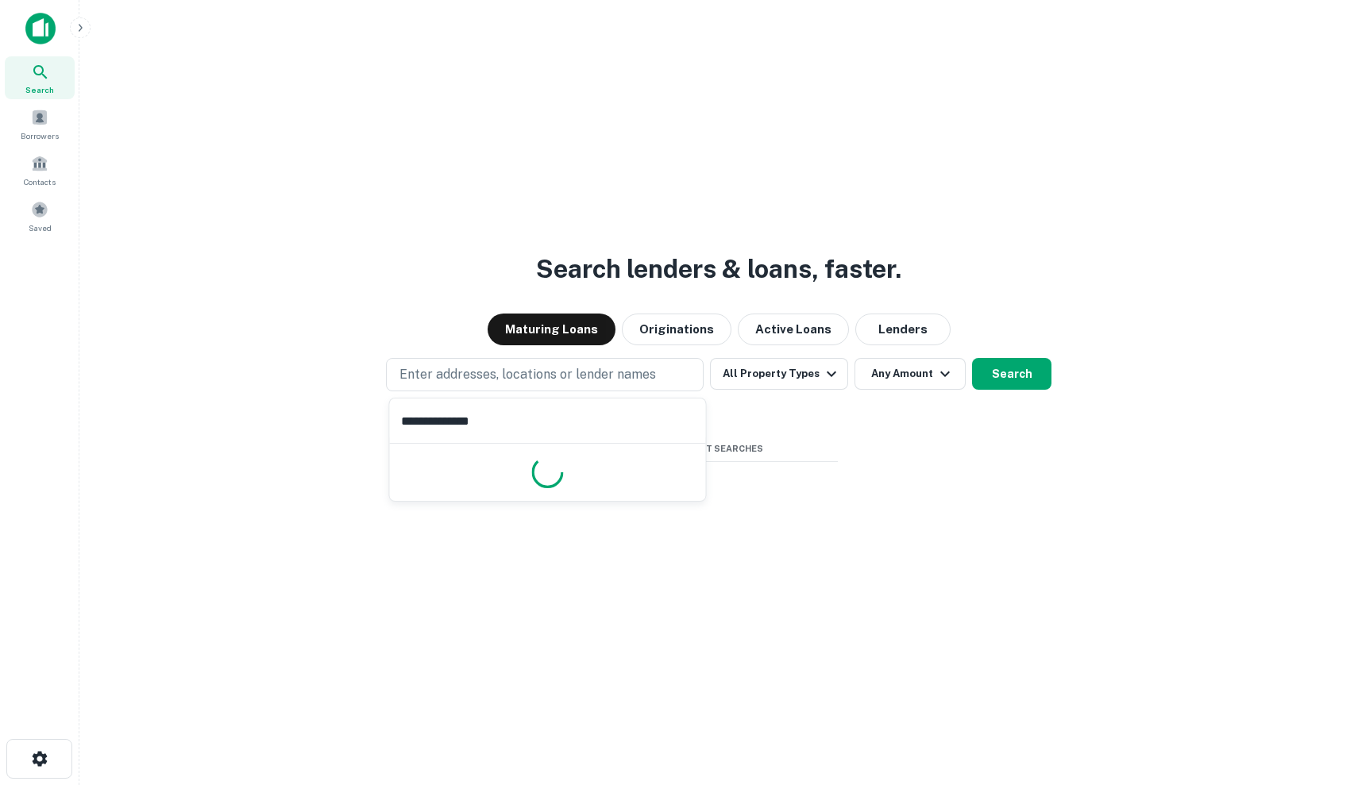
type input "**********"
click at [993, 376] on button "Search" at bounding box center [1011, 374] width 79 height 32
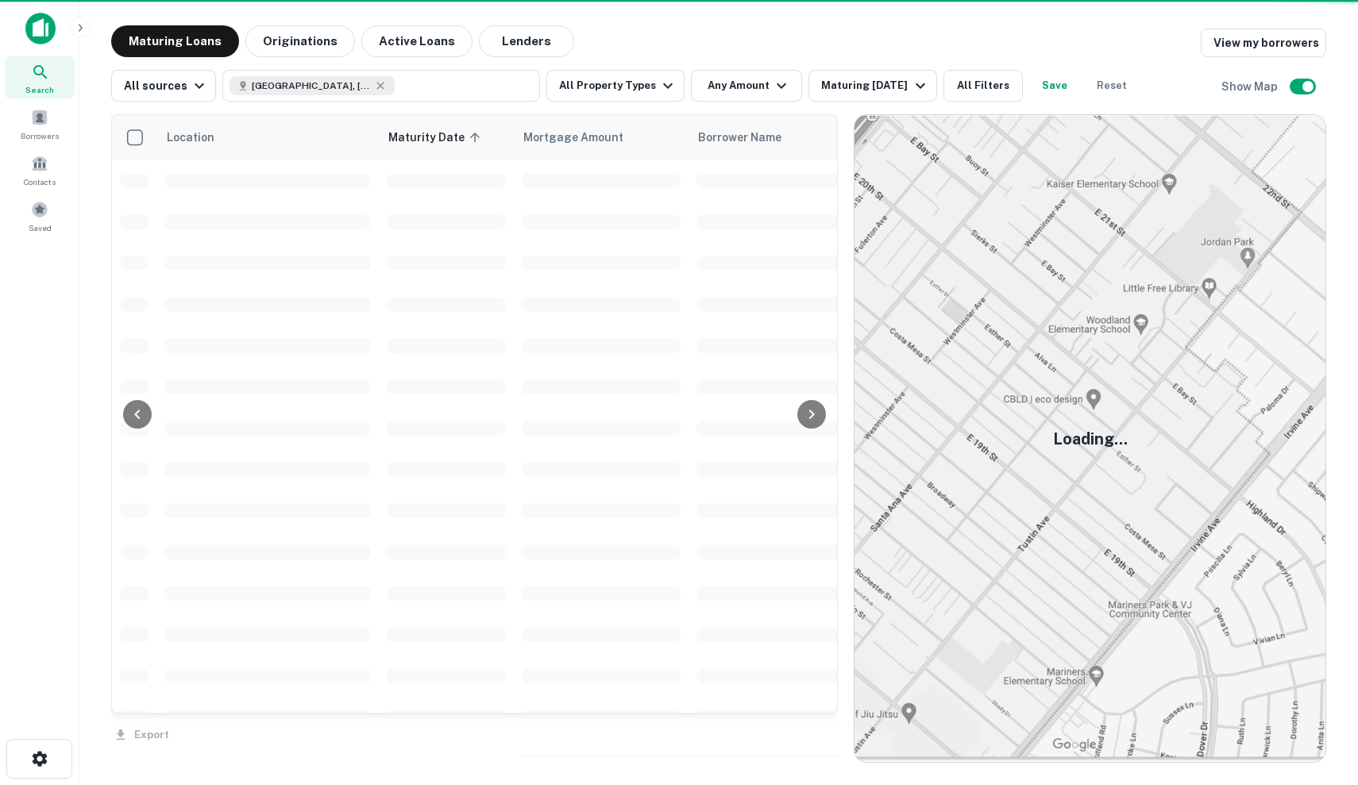
scroll to position [757, 0]
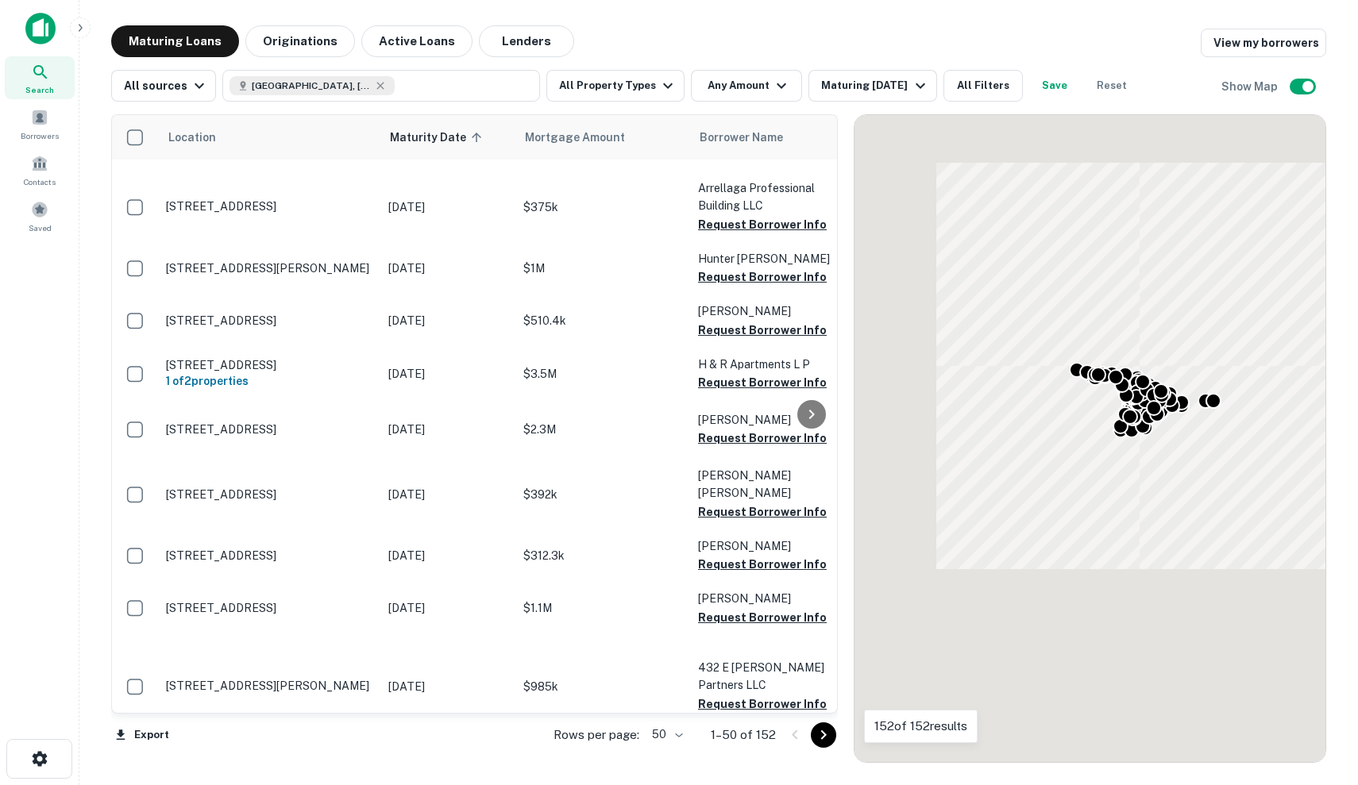
click at [861, 102] on div "Location Maturity Date sorted ascending Mortgage Amount Borrower Name Lender Pu…" at bounding box center [718, 432] width 1215 height 661
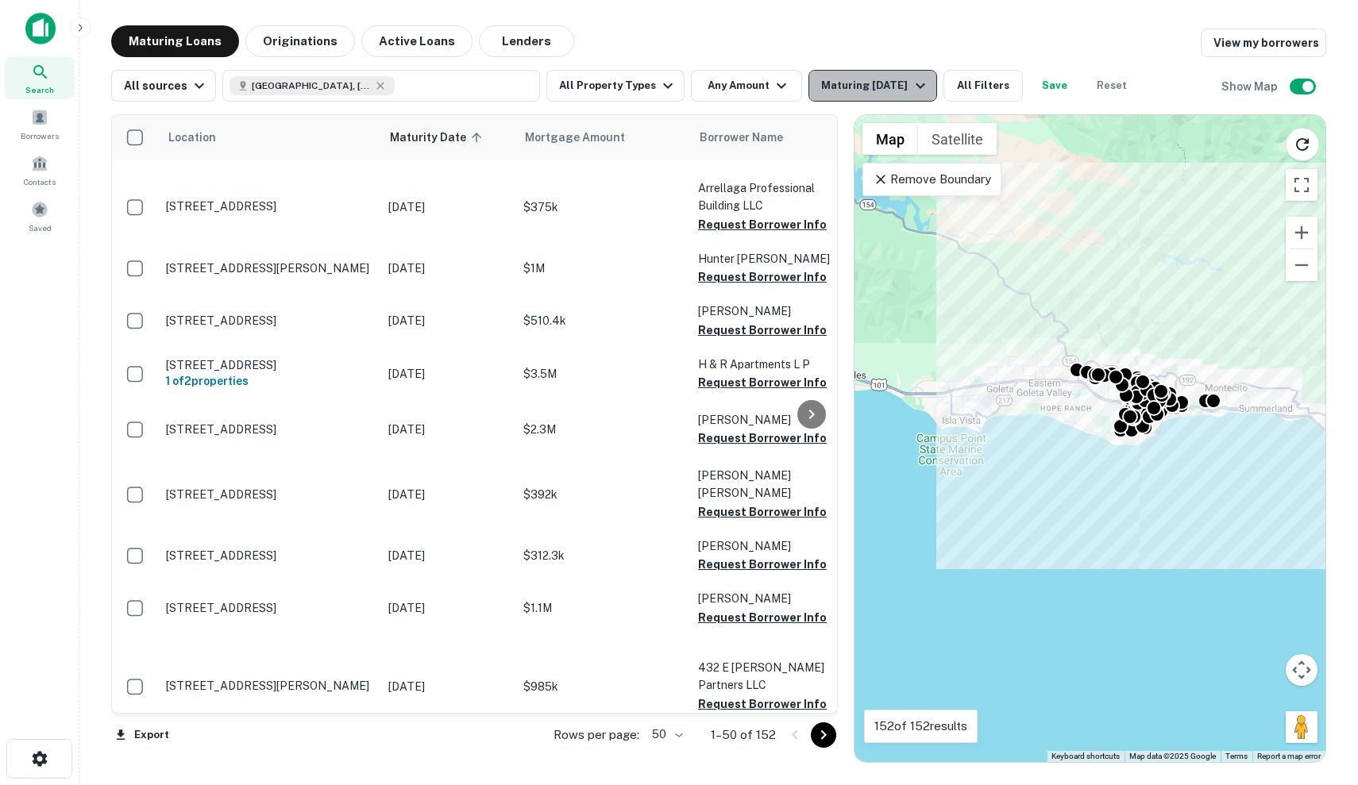
click at [854, 81] on div "Maturing In 1 Year" at bounding box center [875, 85] width 108 height 19
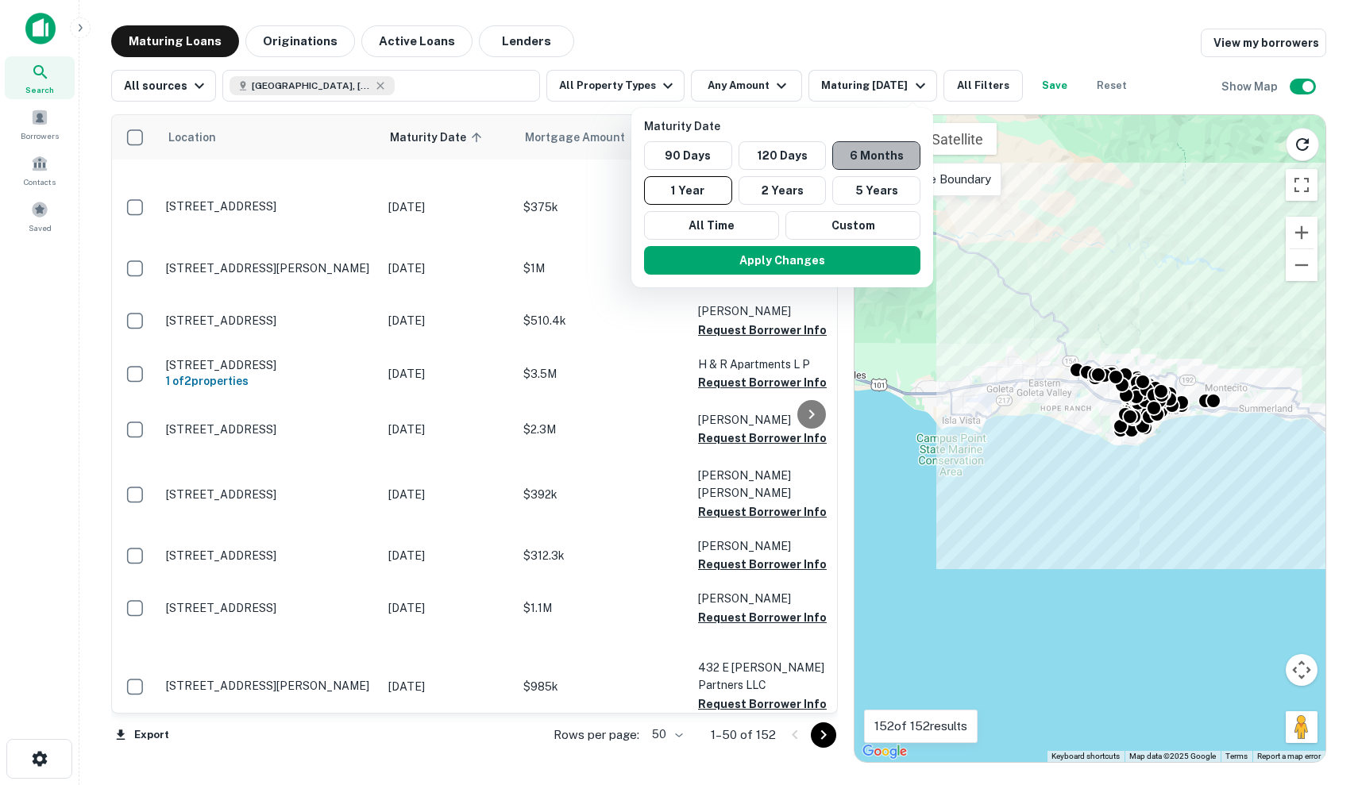
click at [846, 160] on button "6 Months" at bounding box center [876, 155] width 88 height 29
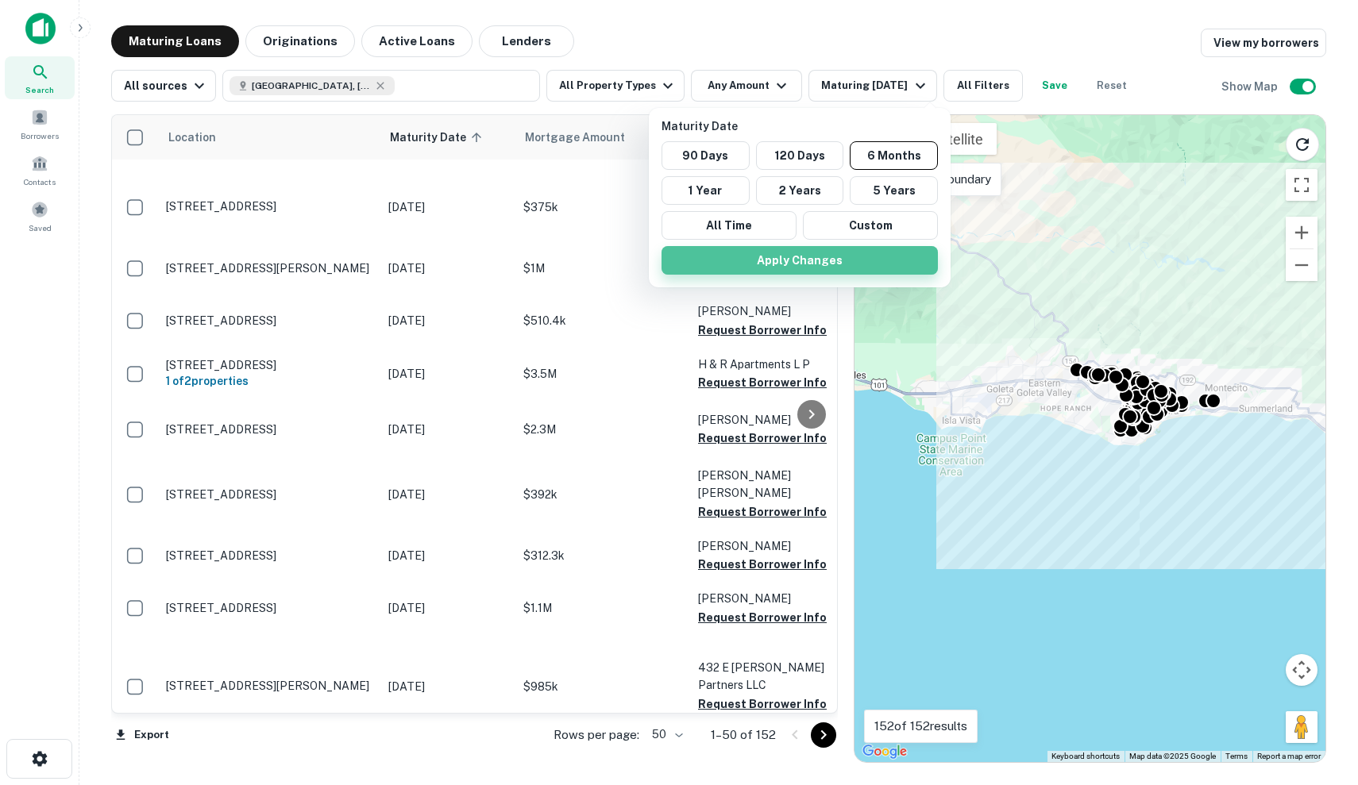
click at [838, 263] on button "Apply Changes" at bounding box center [799, 260] width 276 height 29
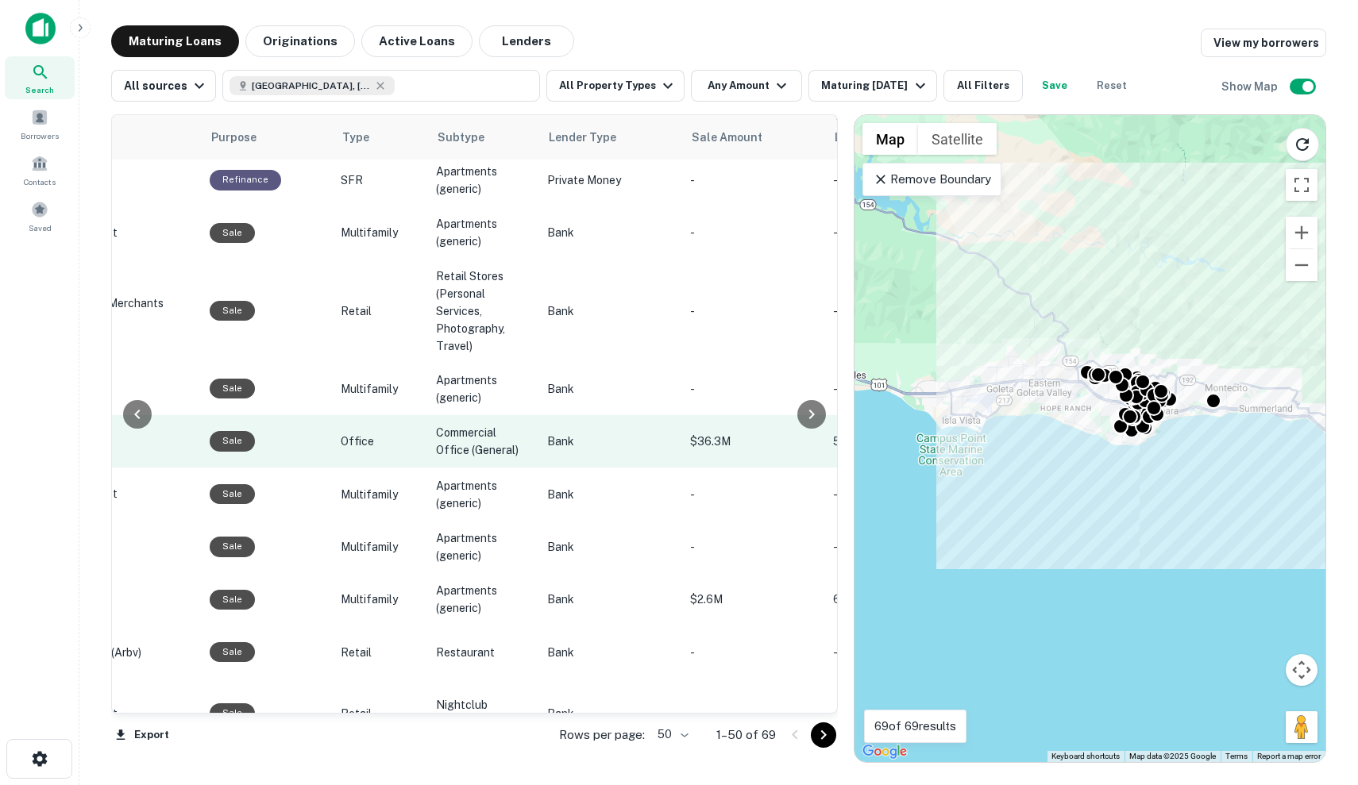
scroll to position [1134, 935]
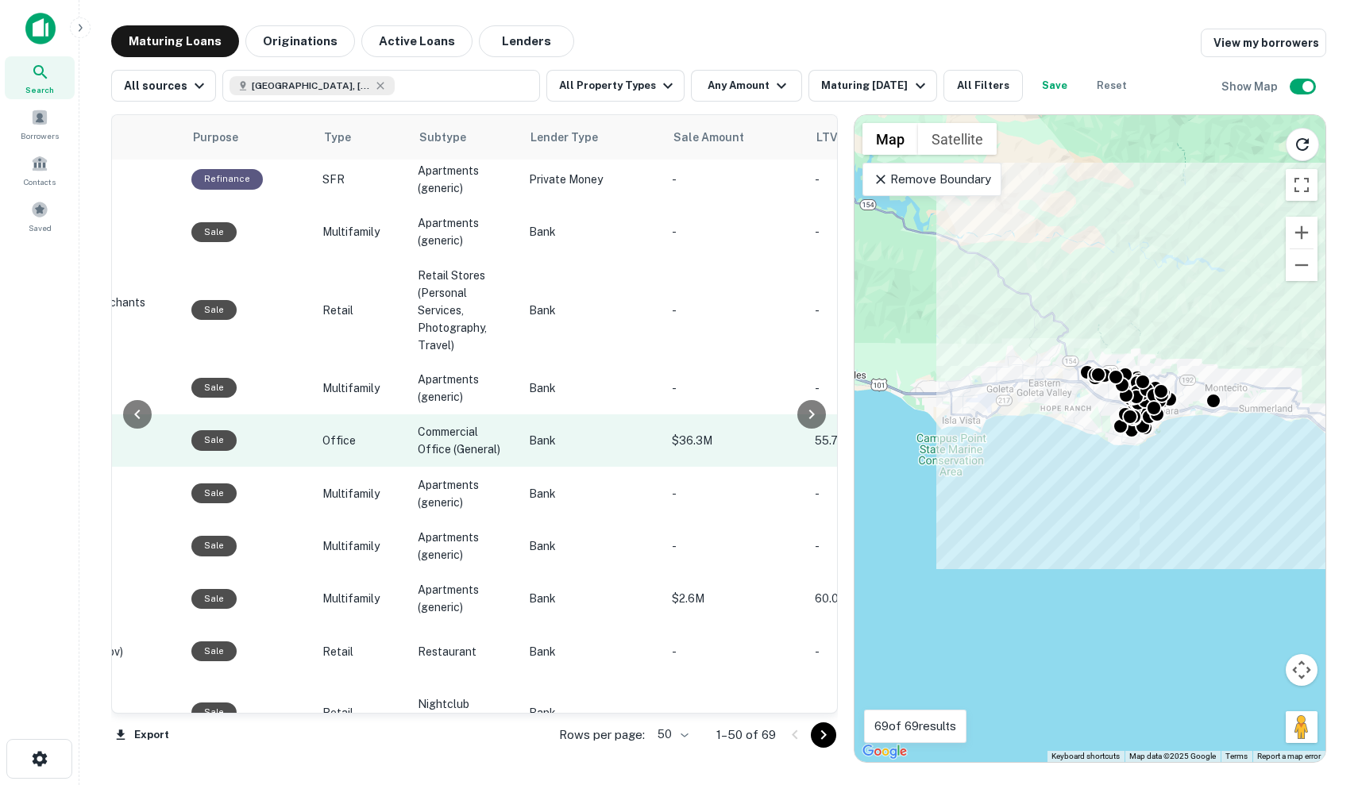
click at [545, 433] on td "Bank" at bounding box center [592, 440] width 143 height 52
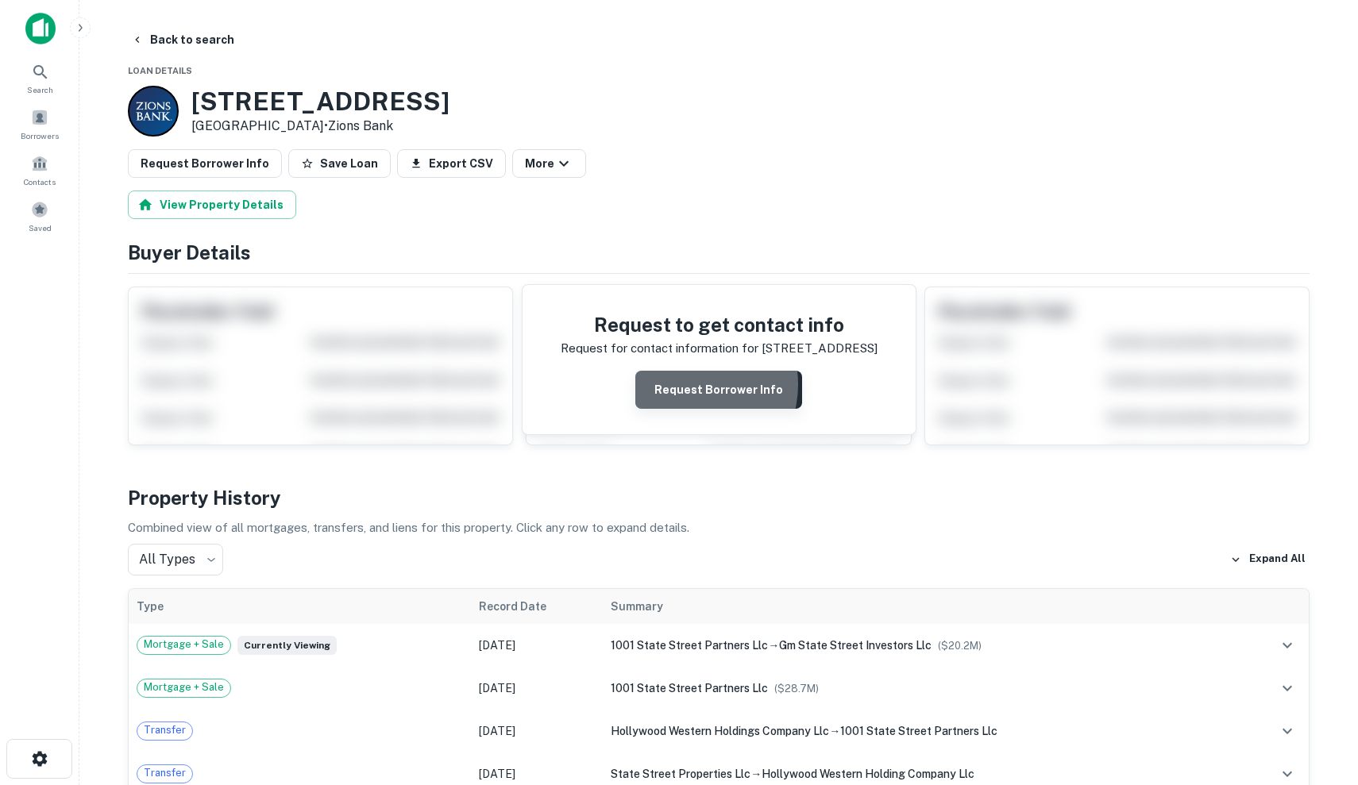
click at [692, 384] on button "Request Borrower Info" at bounding box center [718, 390] width 167 height 38
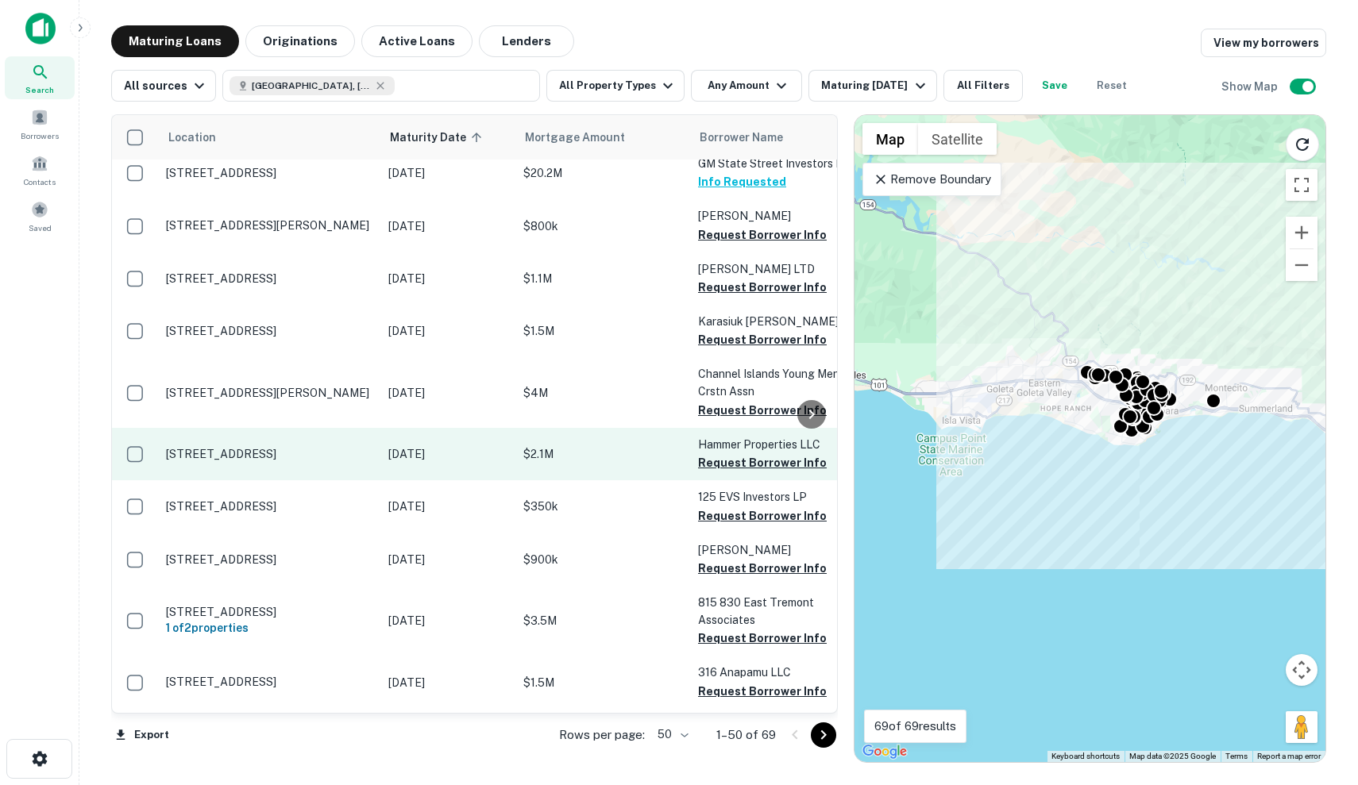
scroll to position [1401, 0]
click at [556, 445] on p "$2.1M" at bounding box center [602, 453] width 159 height 17
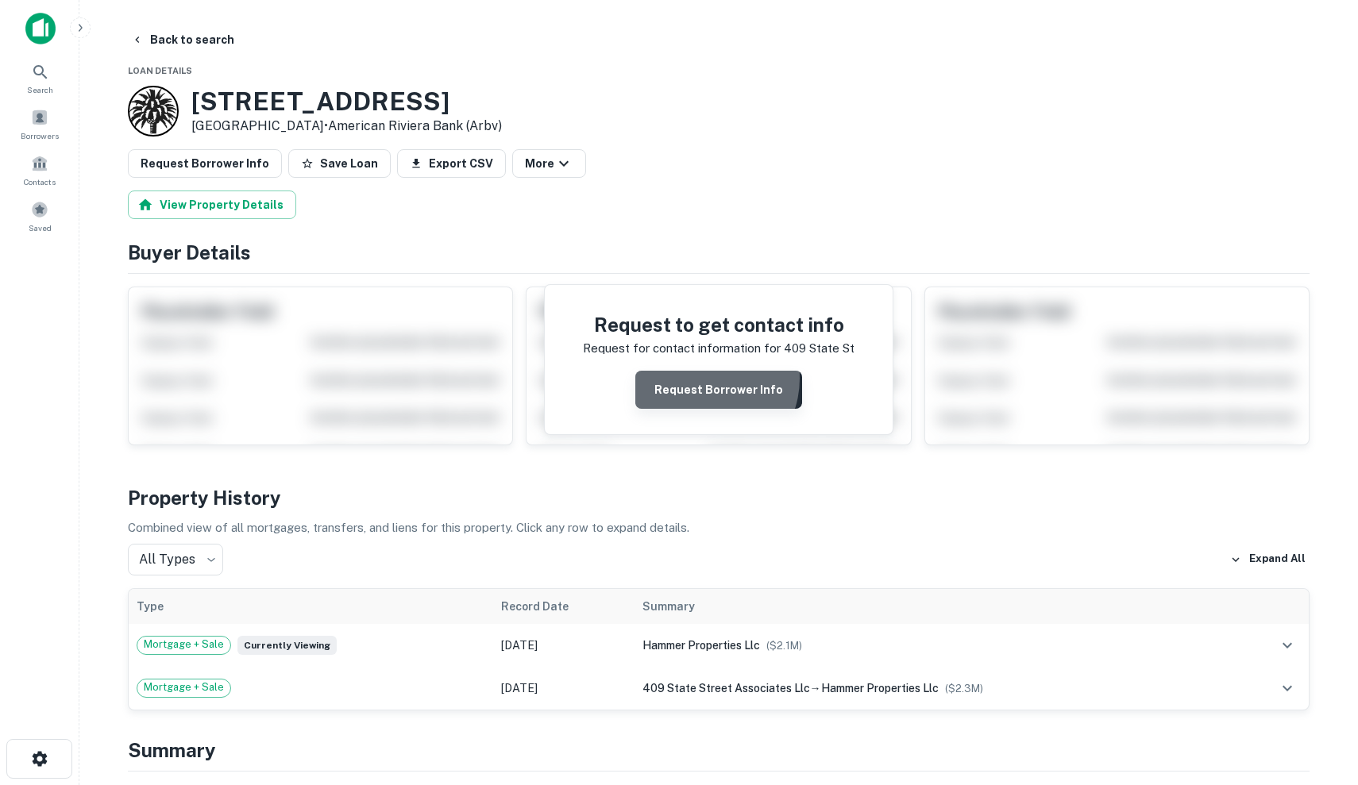
click at [706, 378] on button "Request Borrower Info" at bounding box center [718, 390] width 167 height 38
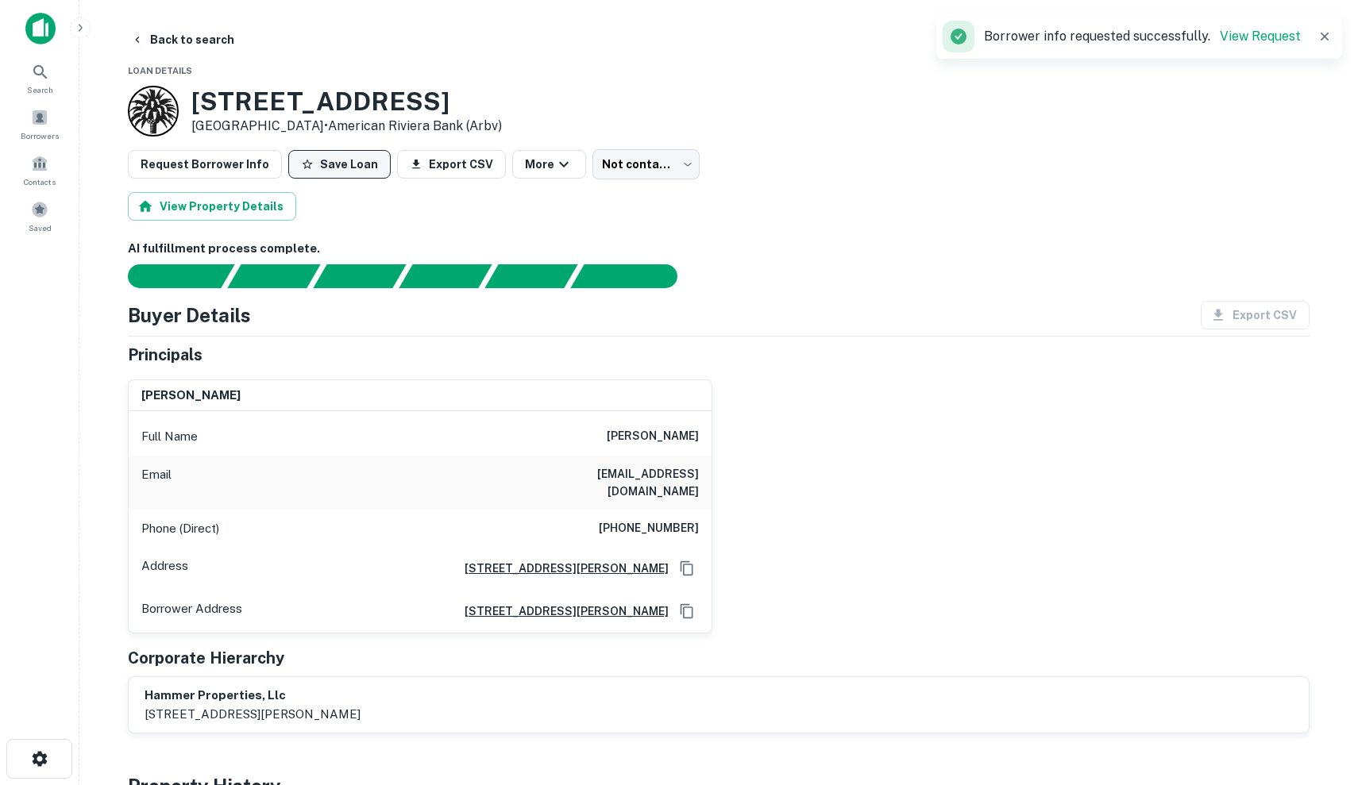
click at [348, 168] on button "Save Loan" at bounding box center [339, 164] width 102 height 29
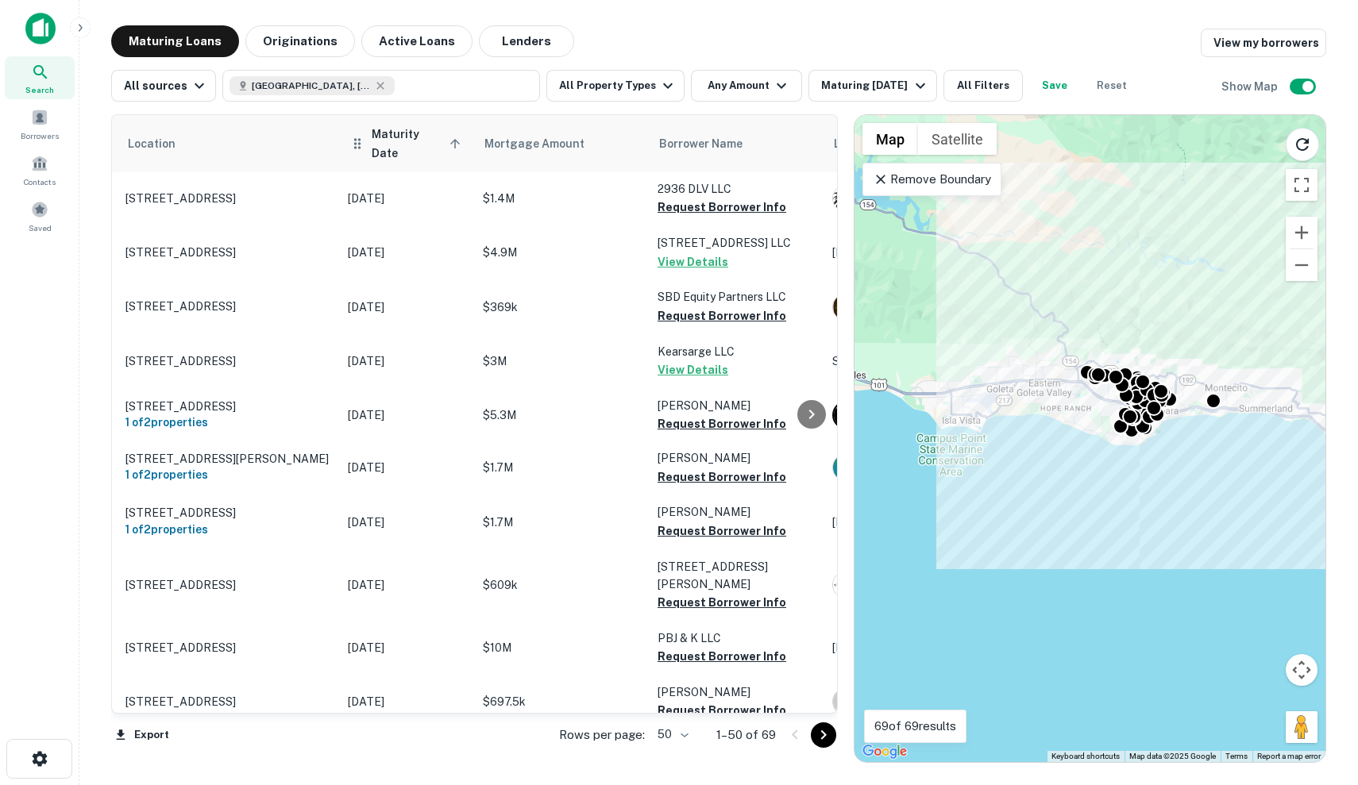
scroll to position [0, 40]
click at [422, 143] on span "Maturity Date sorted ascending" at bounding box center [419, 144] width 94 height 38
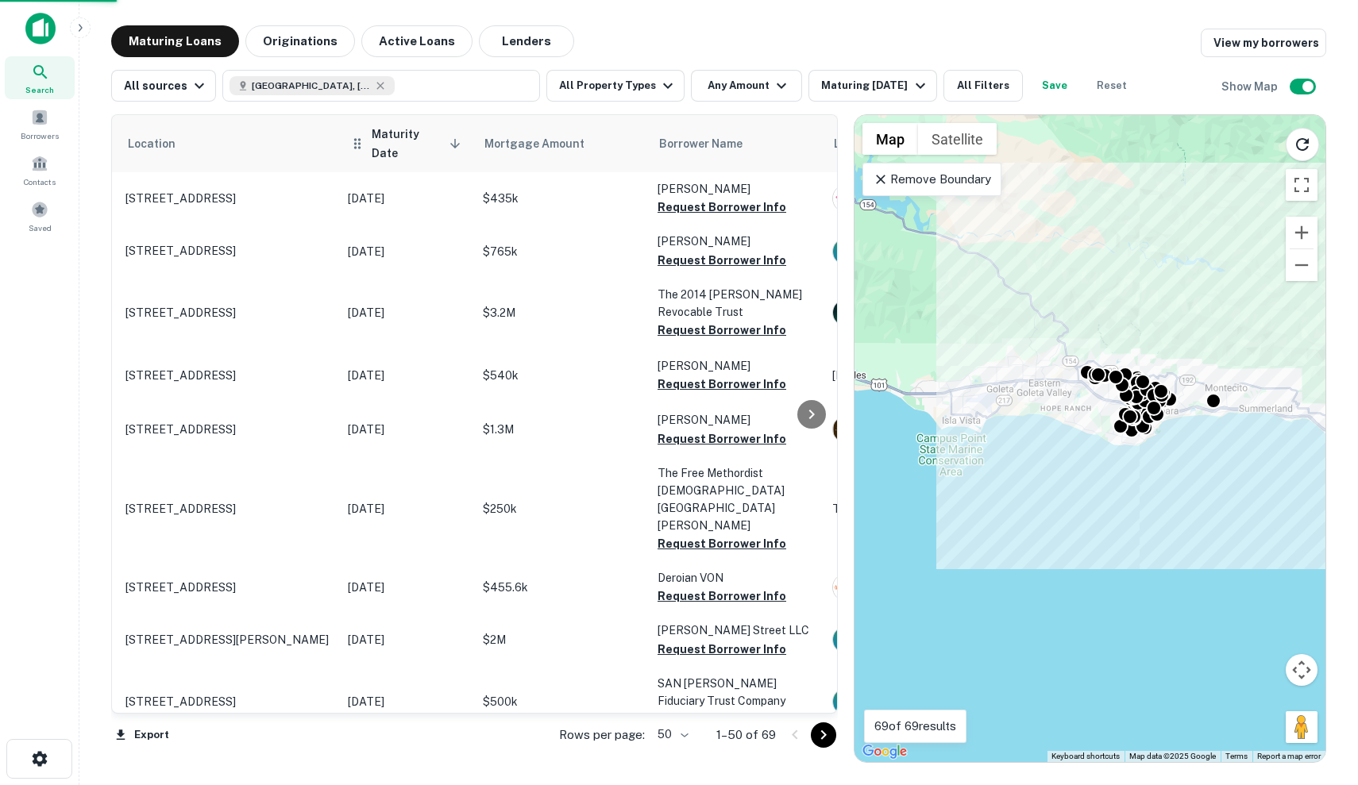
click at [422, 142] on span "Maturity Date sorted descending" at bounding box center [419, 144] width 94 height 38
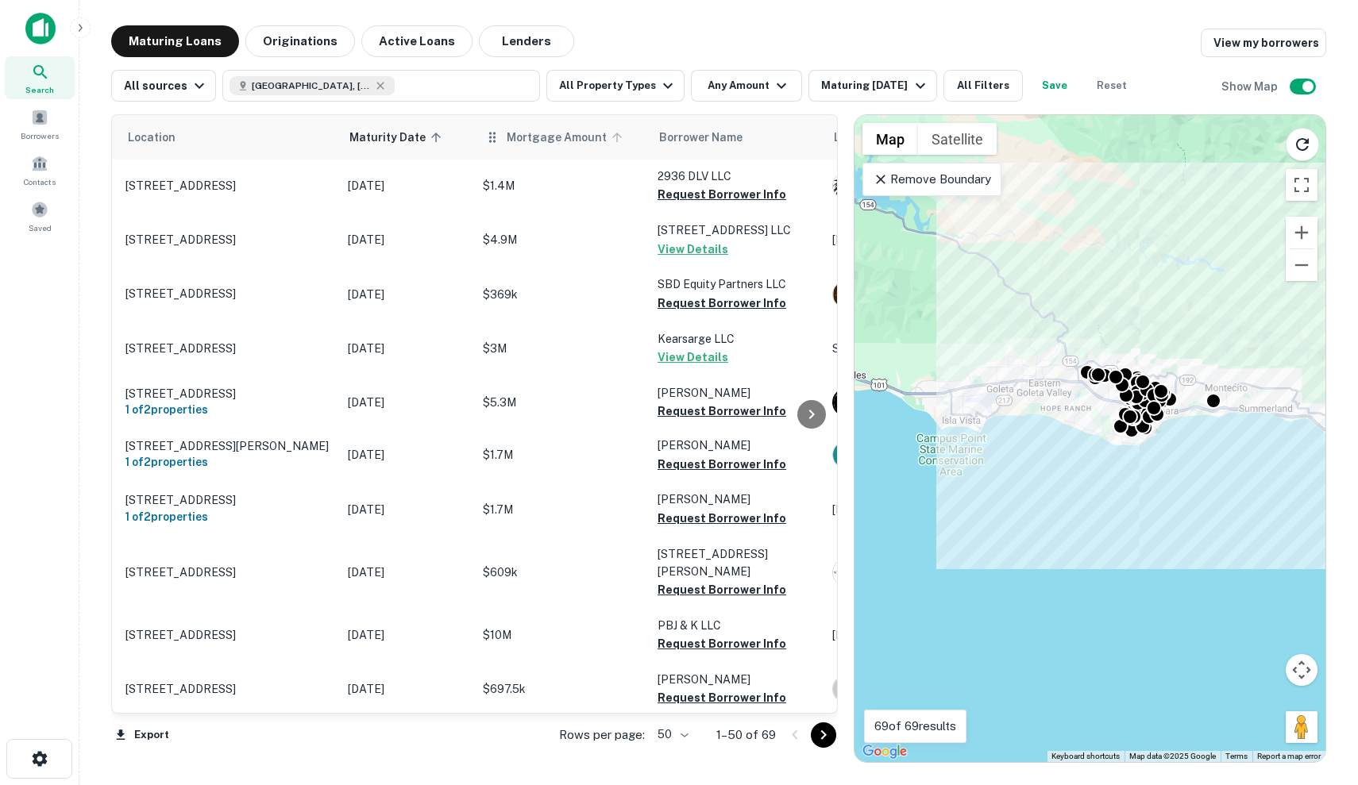
click at [523, 142] on span "Mortgage Amount" at bounding box center [567, 137] width 121 height 19
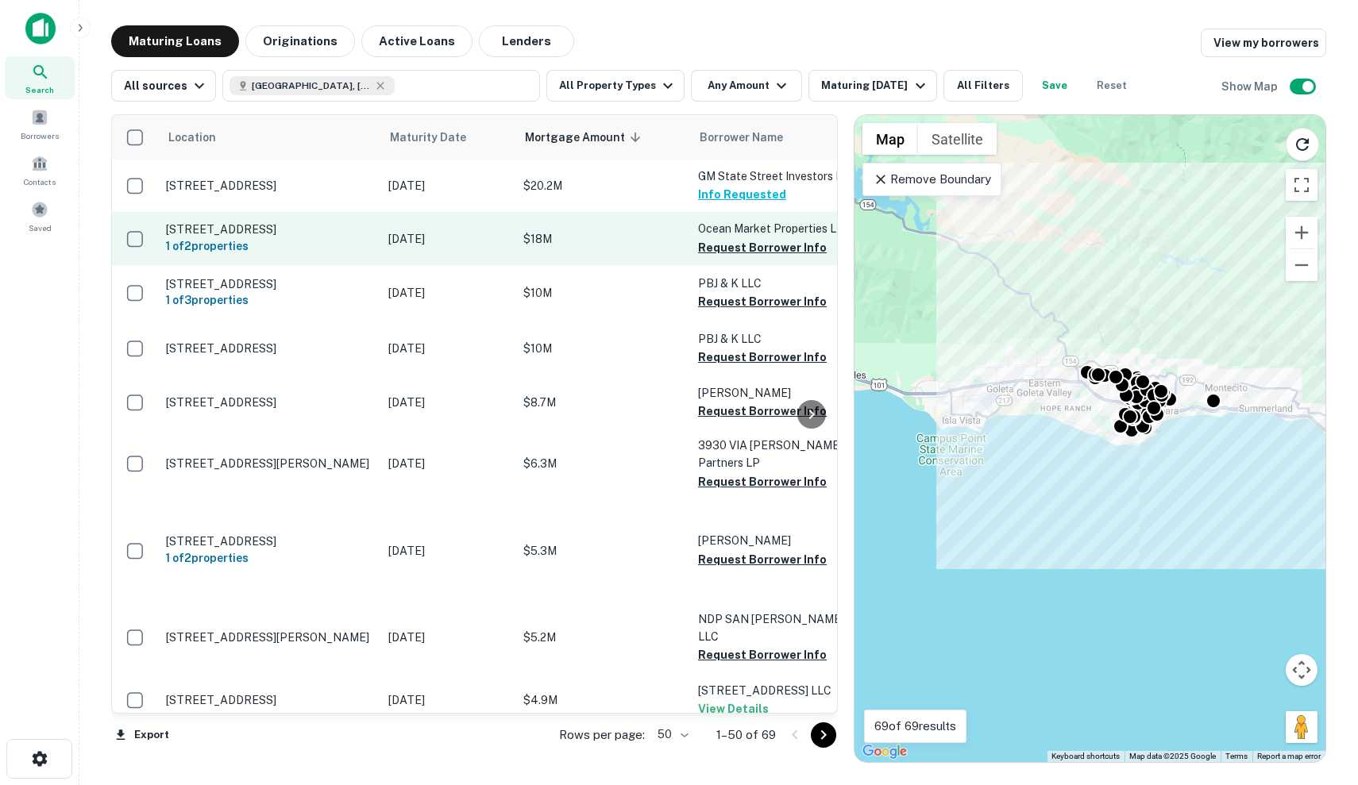
scroll to position [0, -1]
click at [580, 230] on p "$18M" at bounding box center [602, 238] width 159 height 17
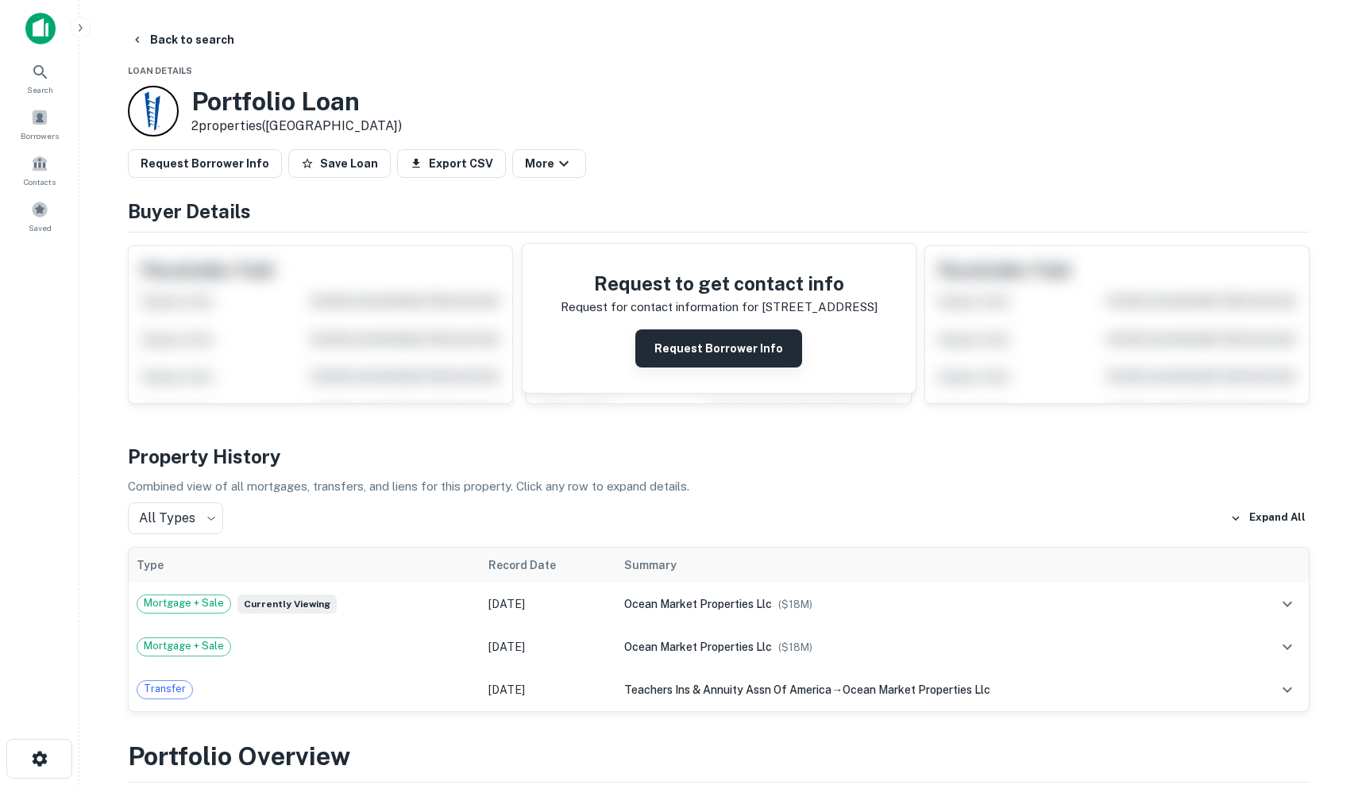
click at [676, 341] on button "Request Borrower Info" at bounding box center [718, 348] width 167 height 38
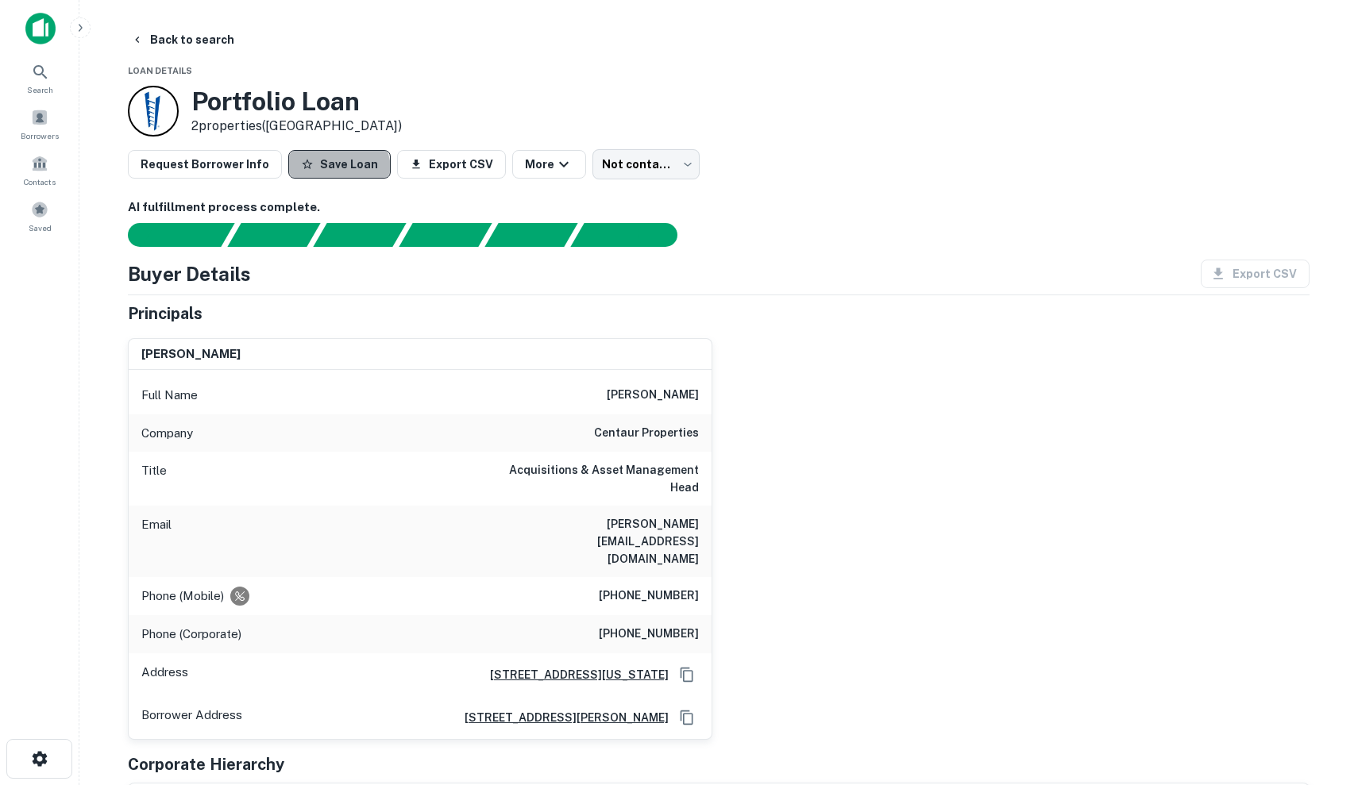
click at [299, 177] on button "Save Loan" at bounding box center [339, 164] width 102 height 29
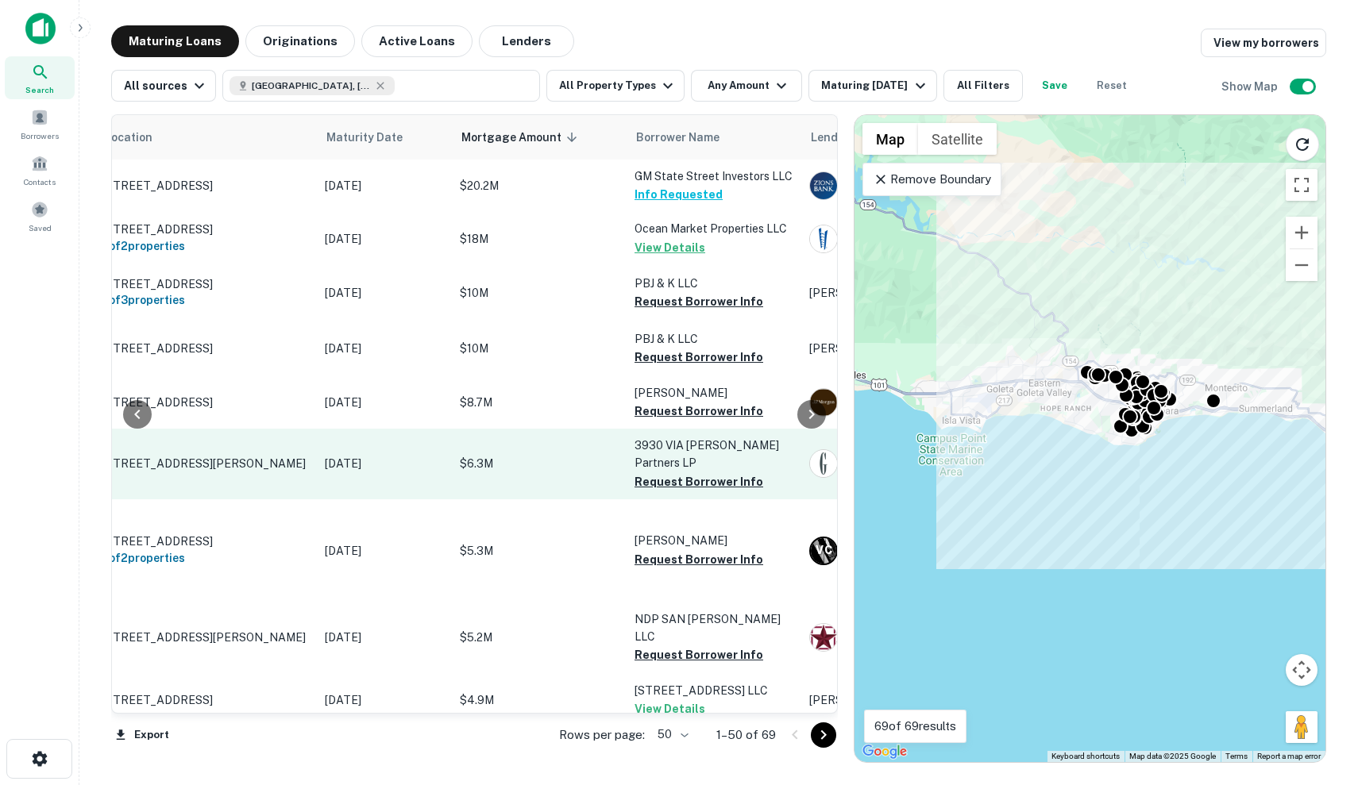
scroll to position [0, 70]
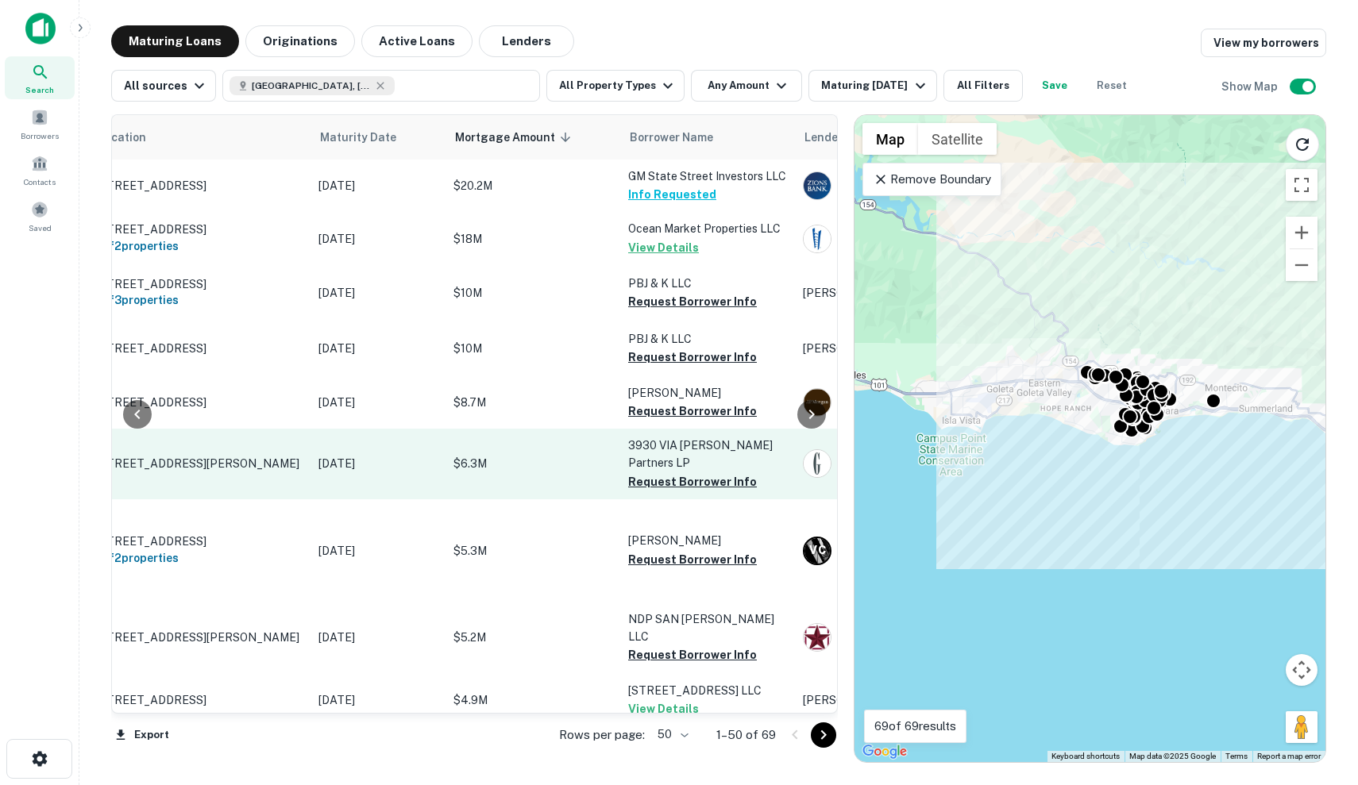
click at [571, 461] on p "$6.3M" at bounding box center [532, 463] width 159 height 17
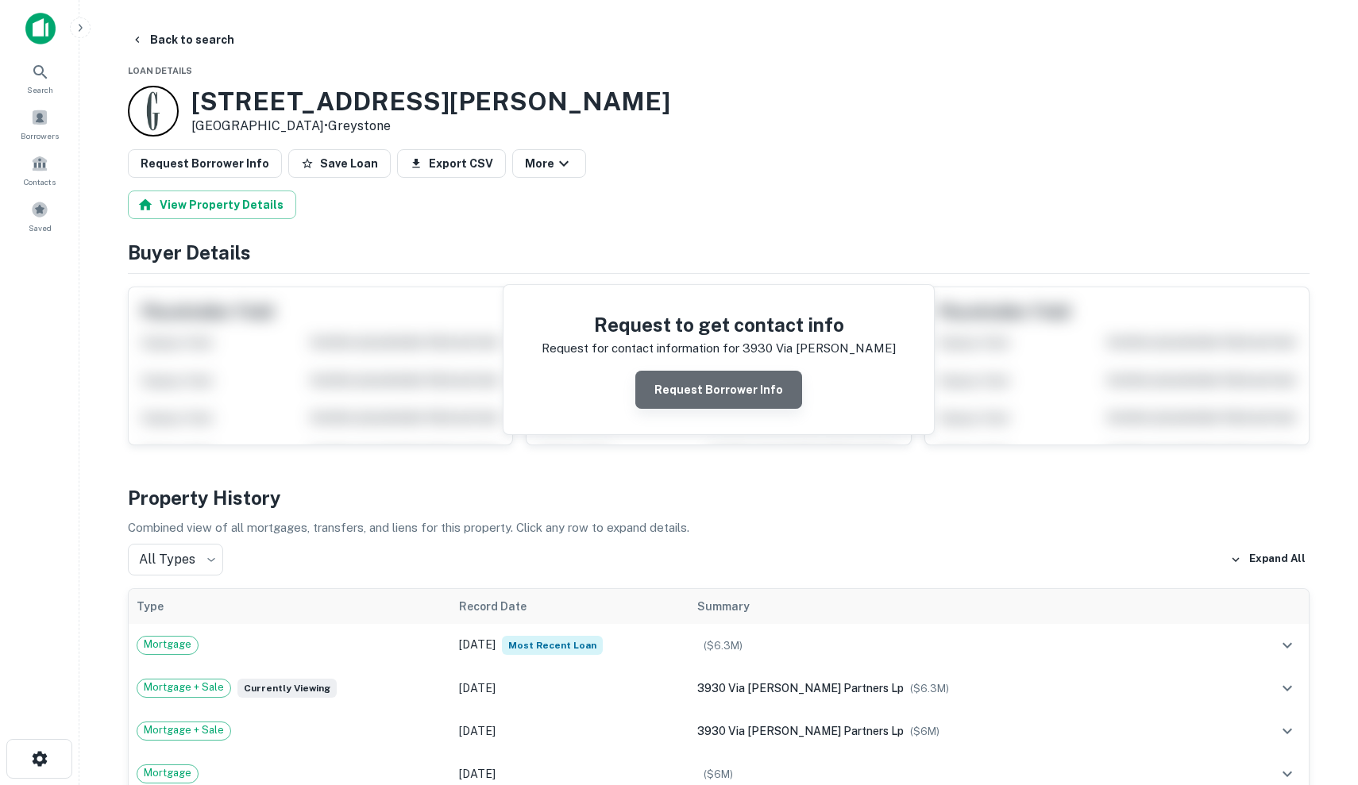
click at [723, 394] on button "Request Borrower Info" at bounding box center [718, 390] width 167 height 38
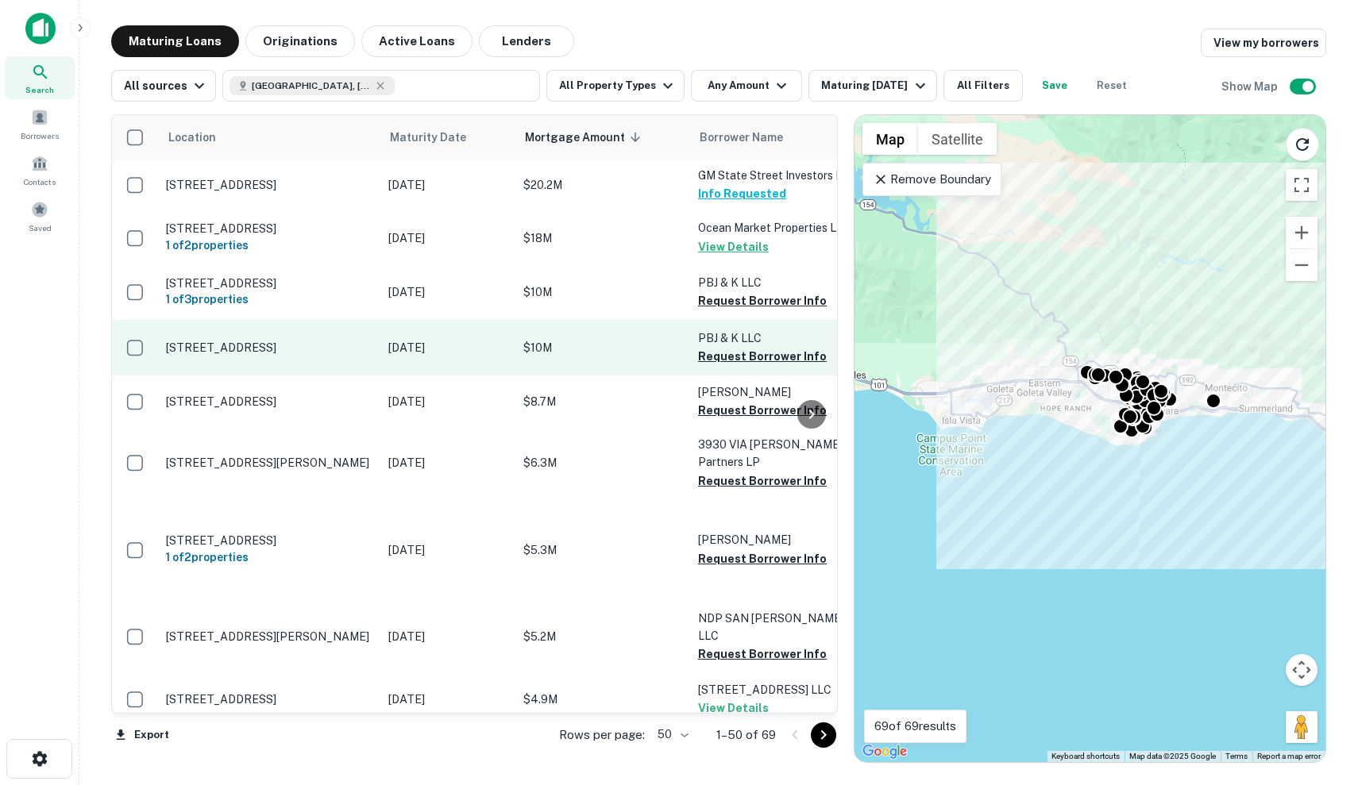
scroll to position [1, 0]
click at [576, 356] on p "$10M" at bounding box center [602, 347] width 159 height 17
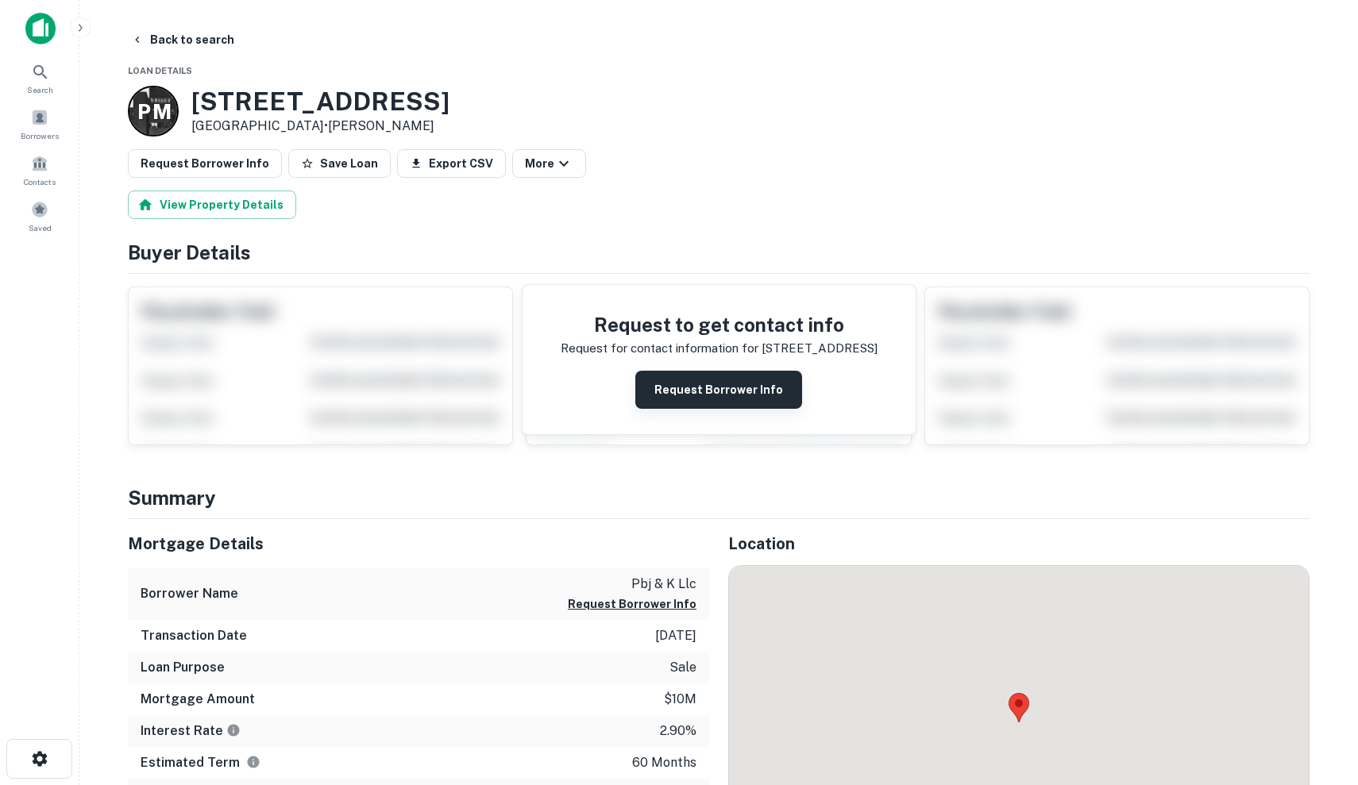
click at [671, 398] on button "Request Borrower Info" at bounding box center [718, 390] width 167 height 38
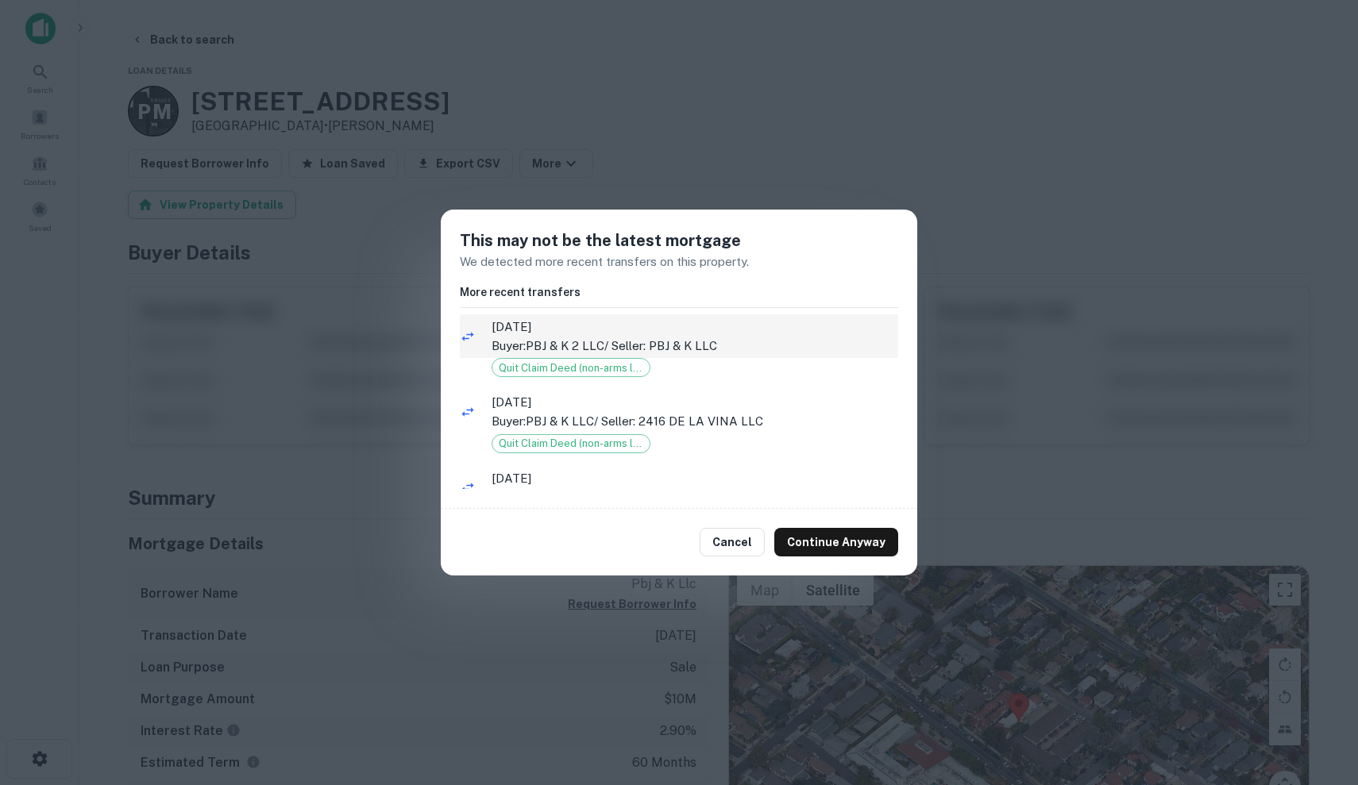
click at [768, 327] on span "9/10/2023" at bounding box center [694, 327] width 407 height 19
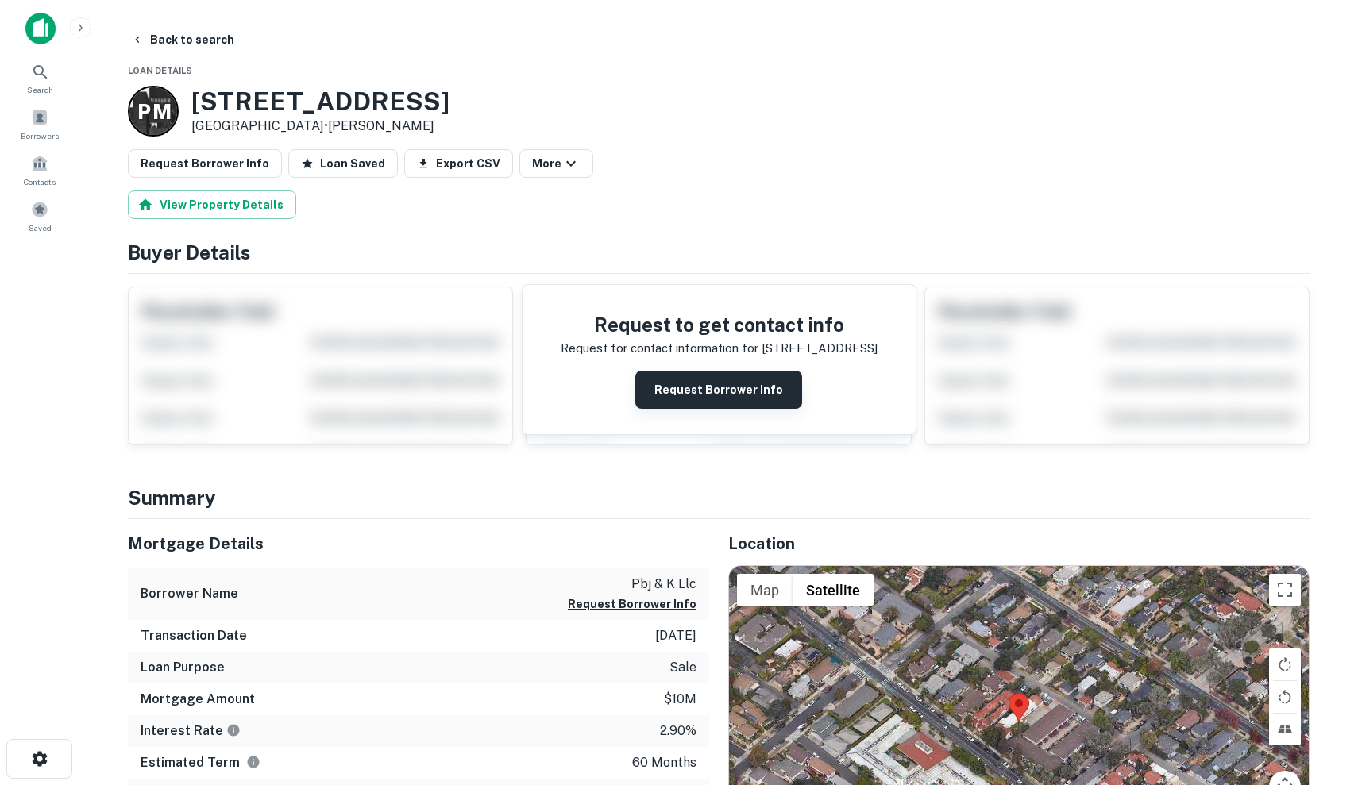
click at [758, 395] on button "Request Borrower Info" at bounding box center [718, 390] width 167 height 38
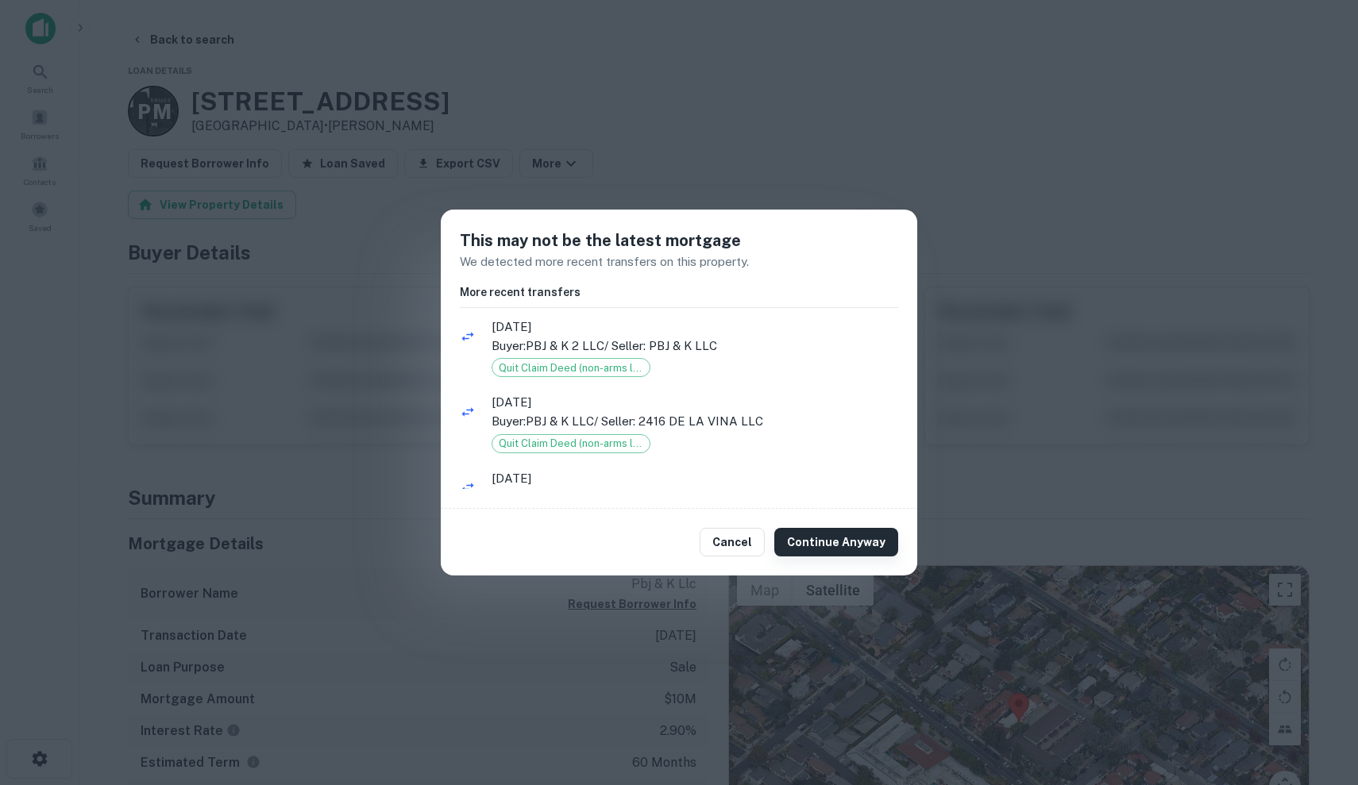
click at [869, 540] on button "Continue Anyway" at bounding box center [836, 542] width 124 height 29
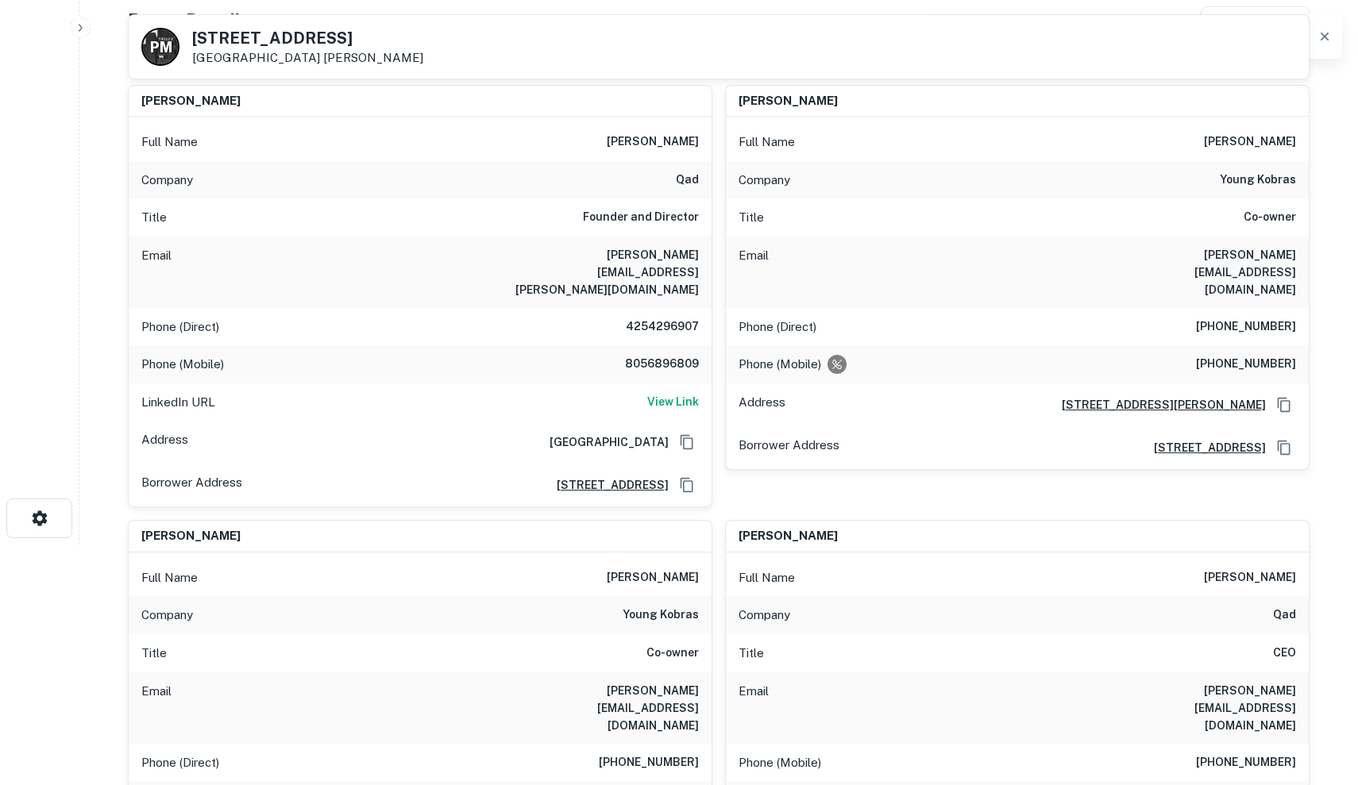
scroll to position [242, 0]
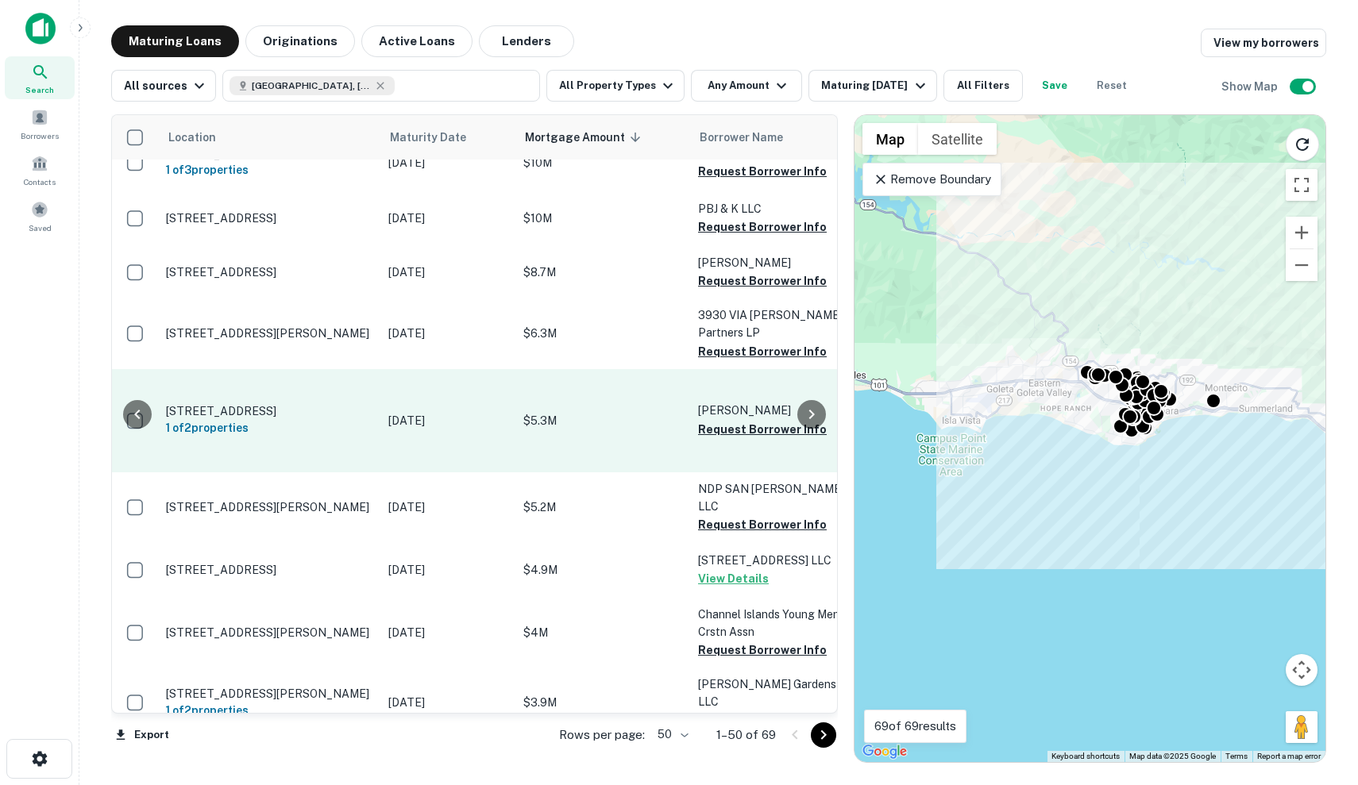
scroll to position [130, 299]
click at [370, 419] on h6 "1 of 2 properties" at bounding box center [269, 427] width 206 height 17
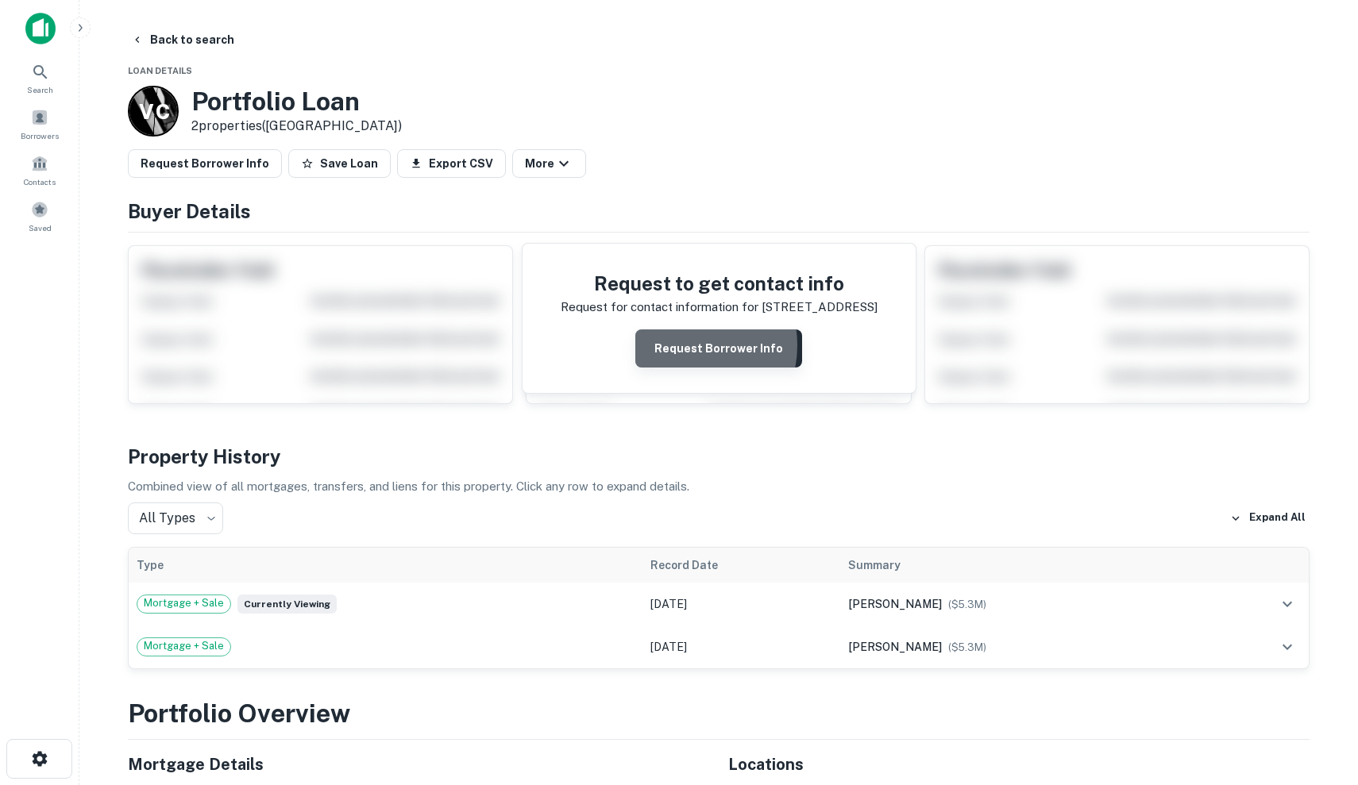
click at [683, 345] on button "Request Borrower Info" at bounding box center [718, 348] width 167 height 38
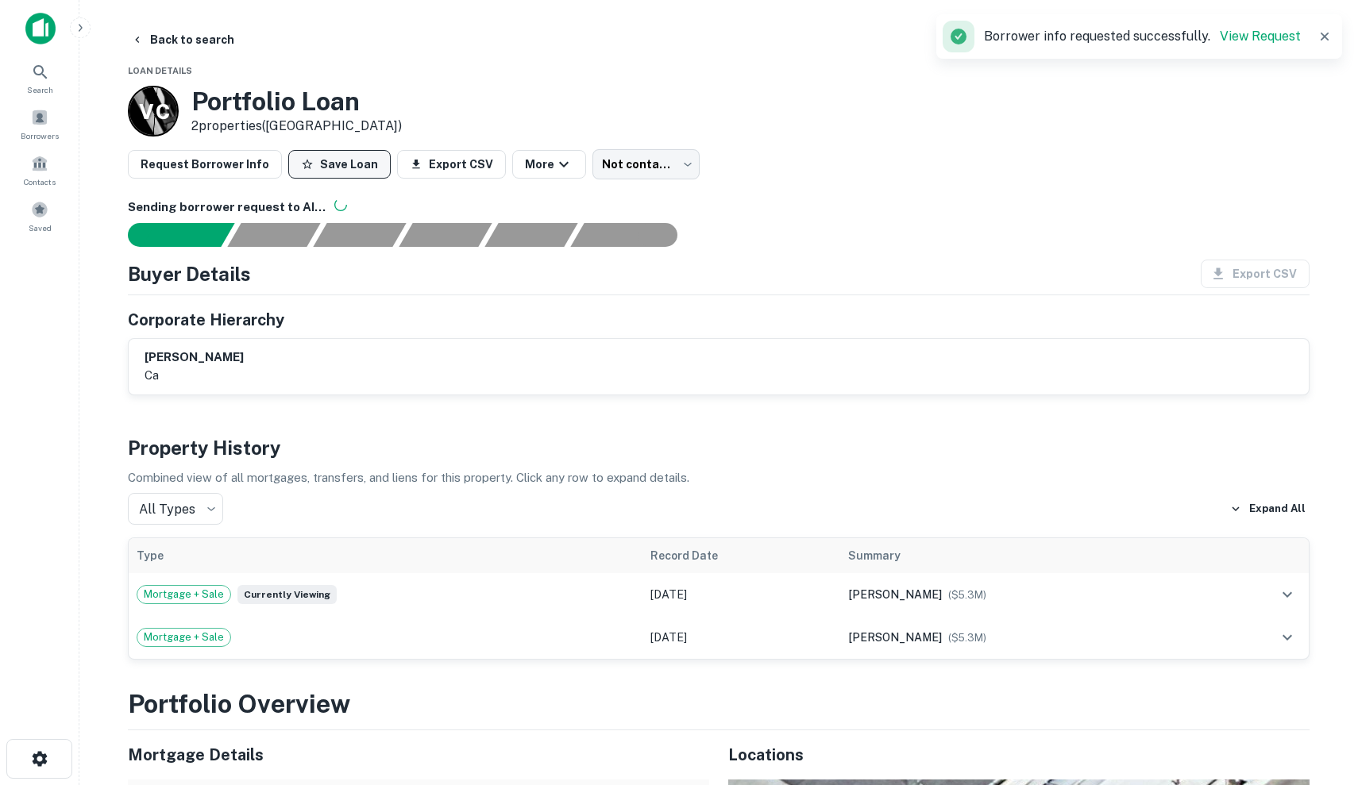
click at [340, 171] on button "Save Loan" at bounding box center [339, 164] width 102 height 29
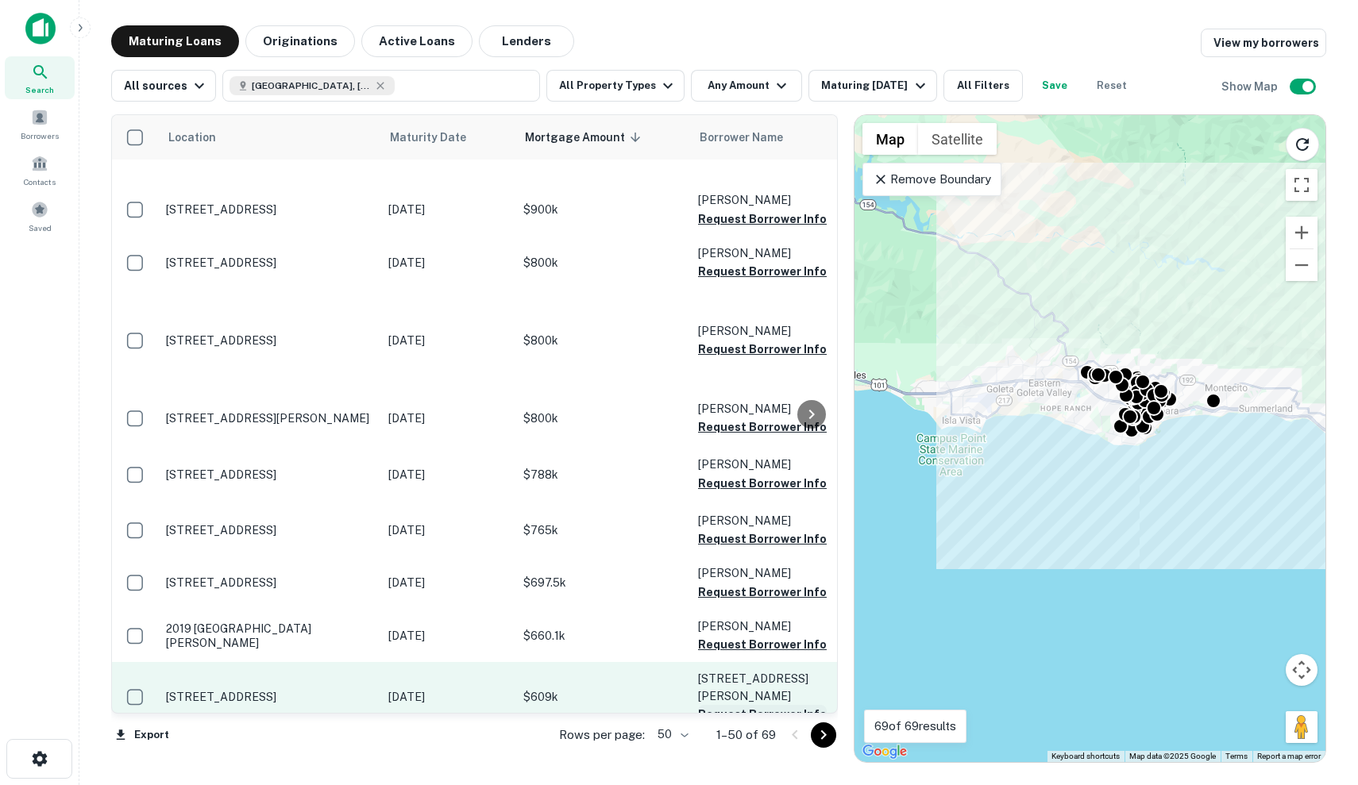
scroll to position [2414, 0]
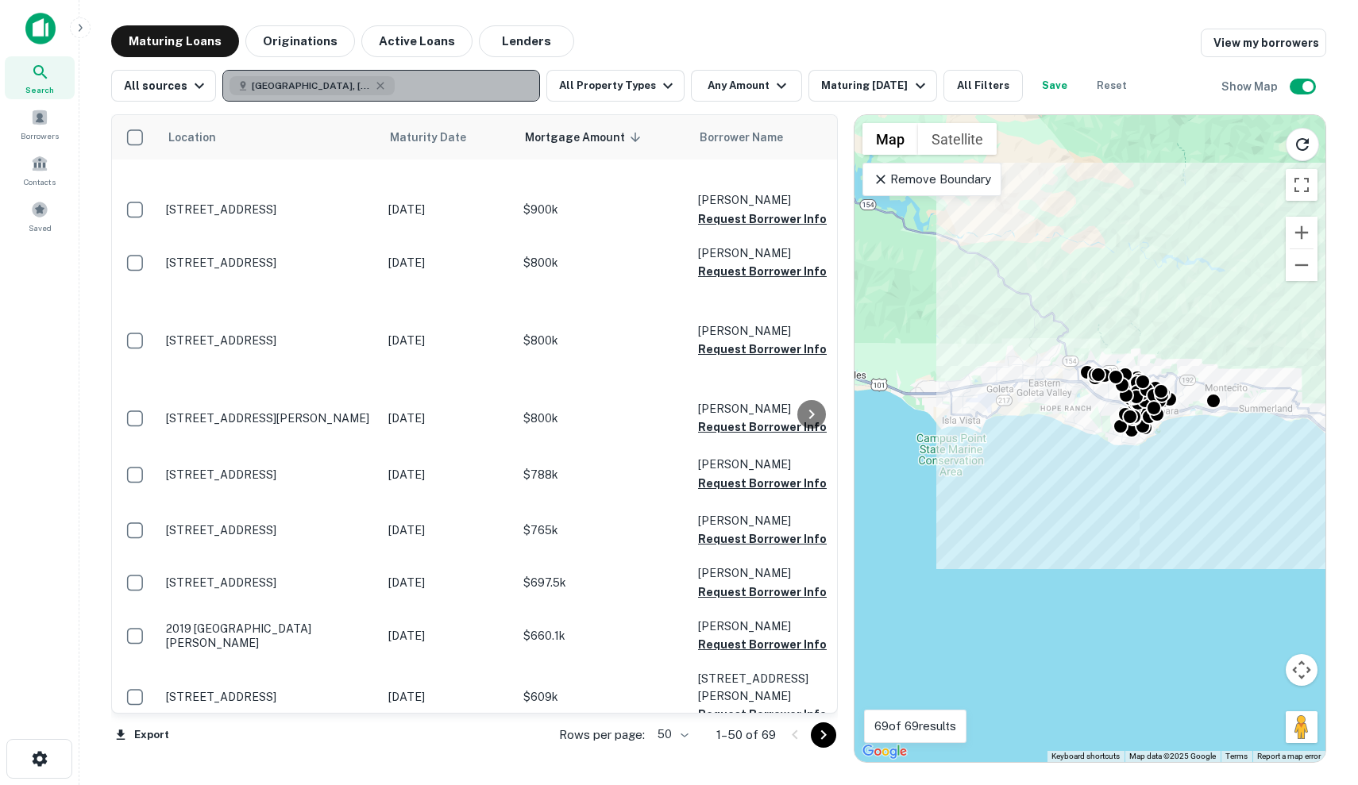
click at [372, 81] on div "Santa Barbara, CA, USA" at bounding box center [311, 85] width 165 height 19
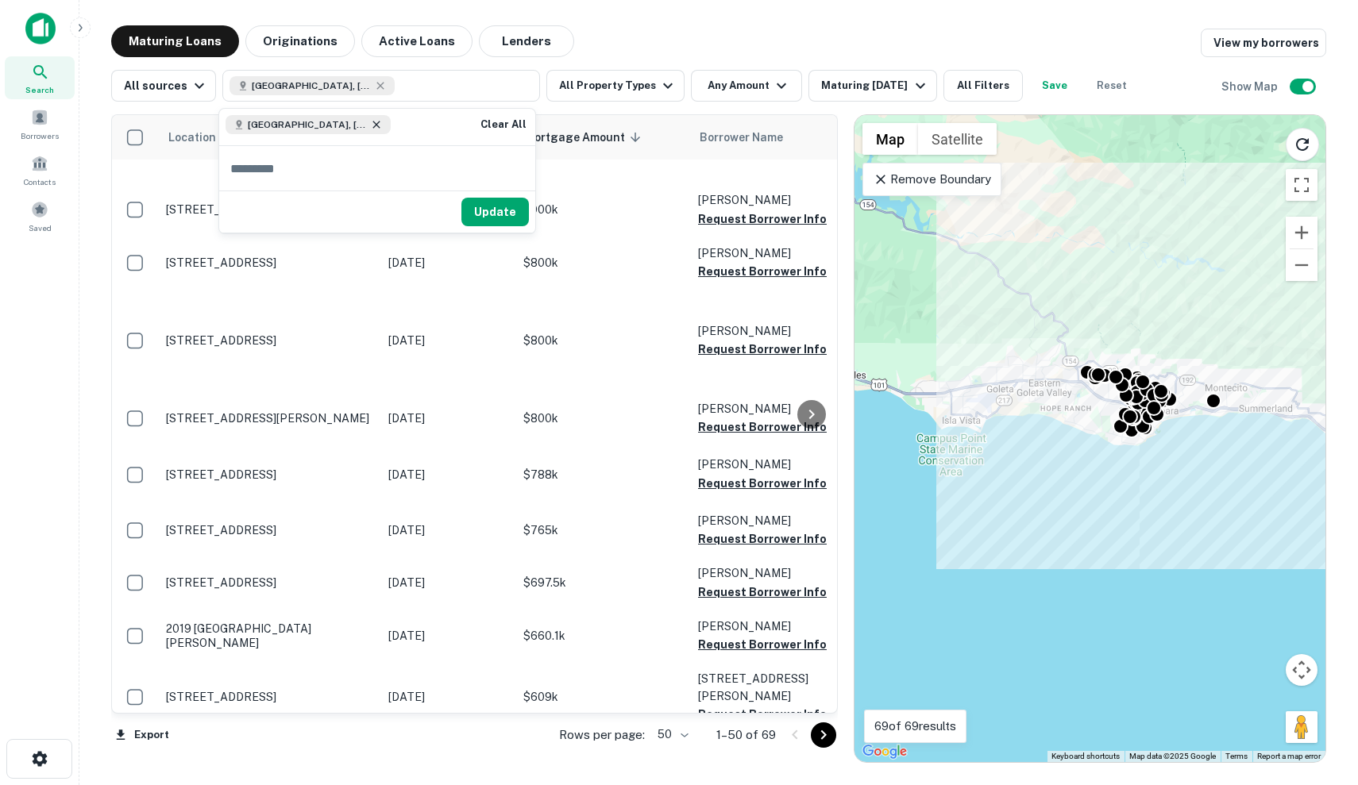
click at [372, 123] on icon at bounding box center [375, 124] width 7 height 7
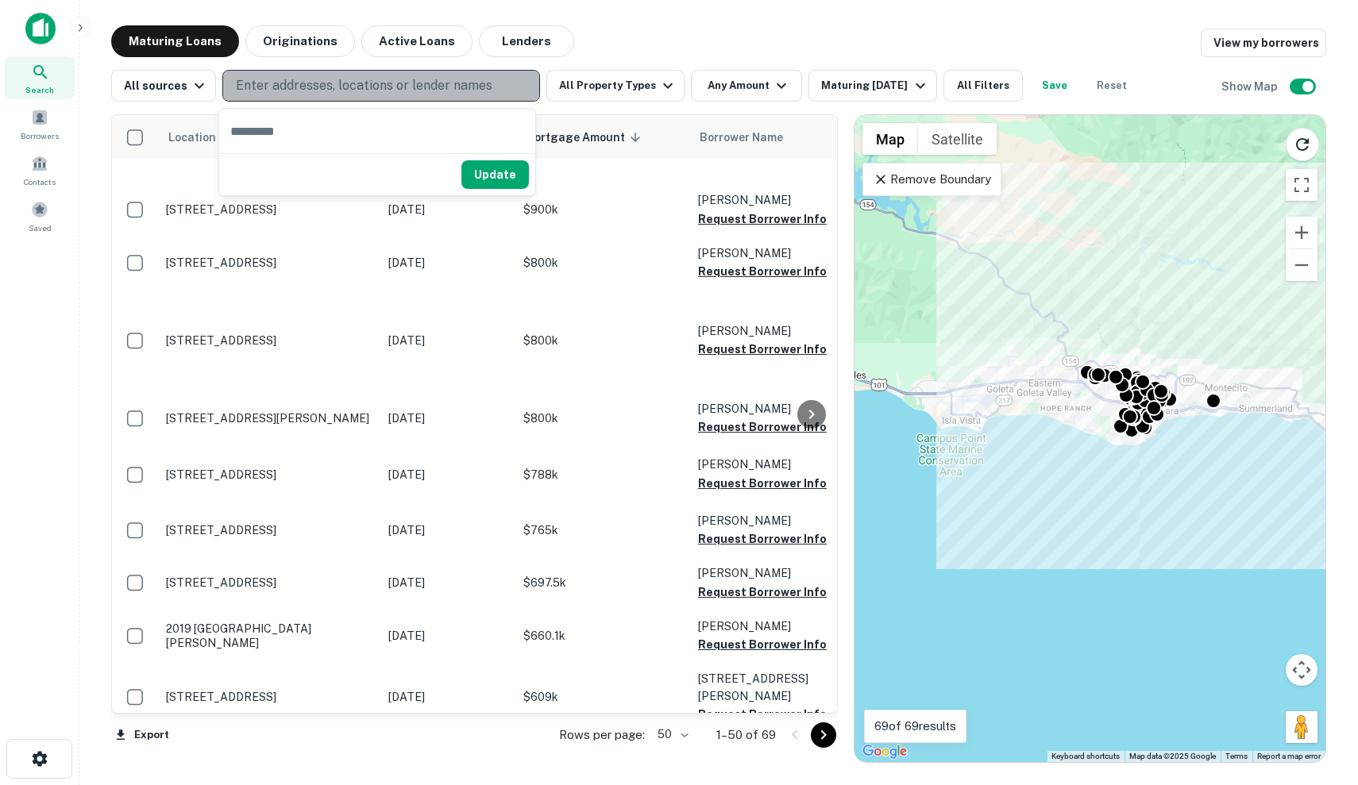
click at [355, 84] on p "Enter addresses, locations or lender names" at bounding box center [364, 85] width 256 height 19
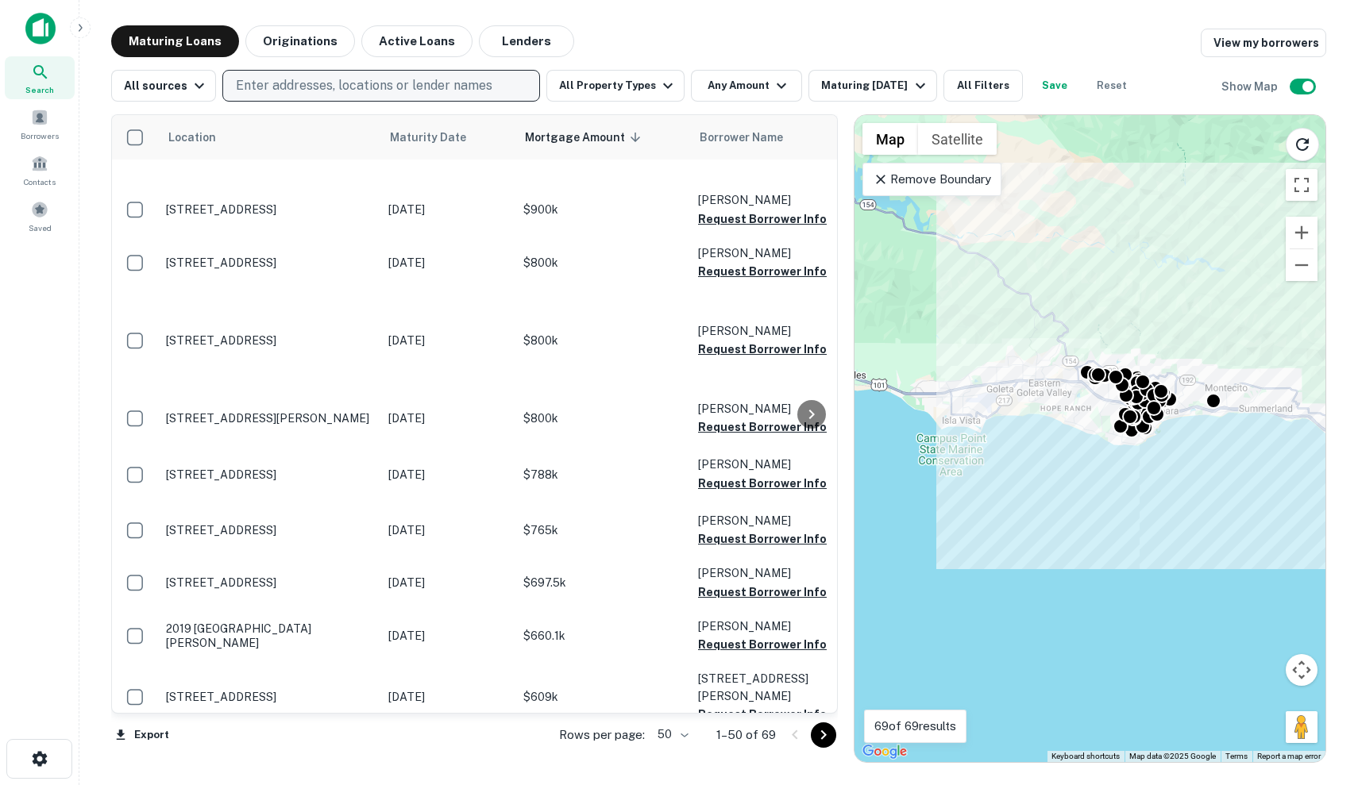
click at [355, 84] on p "Enter addresses, locations or lender names" at bounding box center [364, 85] width 256 height 19
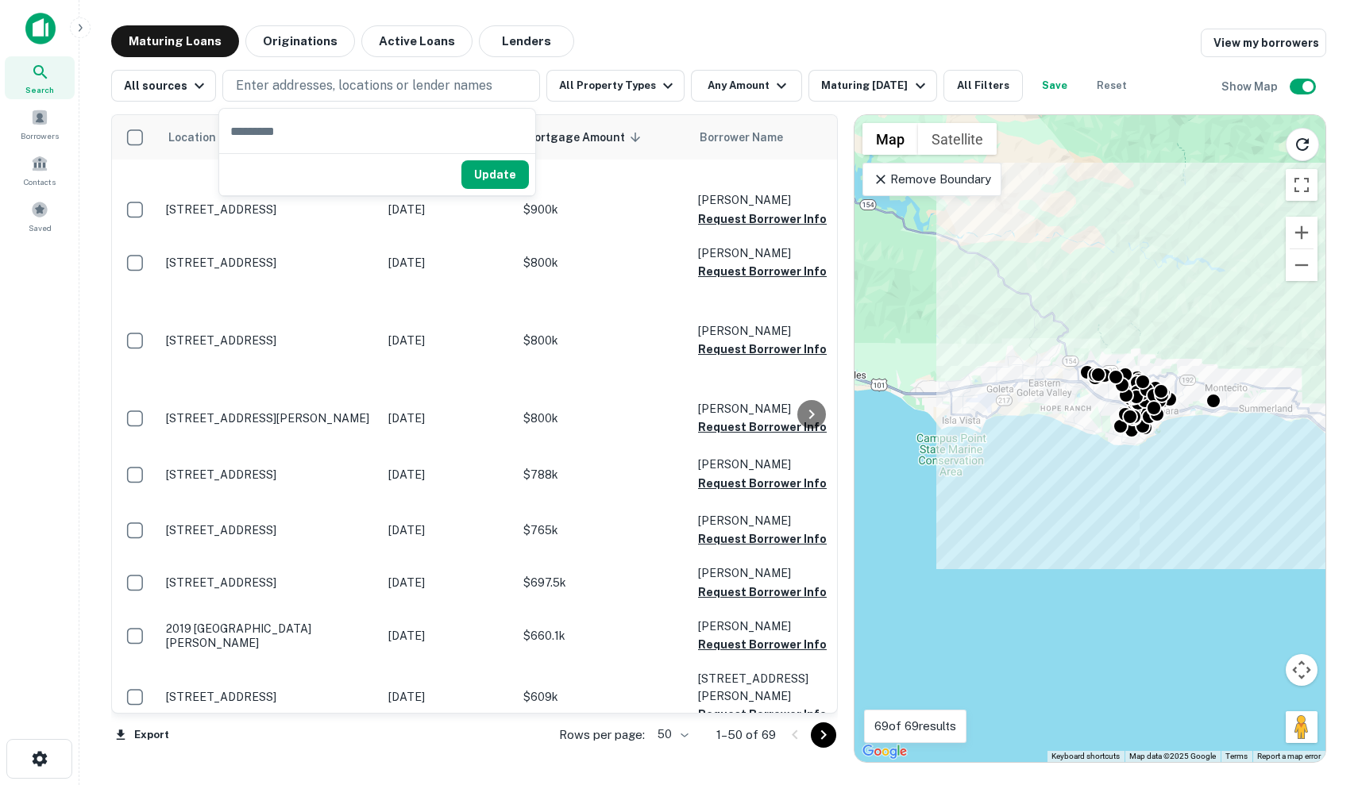
click at [967, 185] on p "Remove Boundary" at bounding box center [932, 179] width 118 height 19
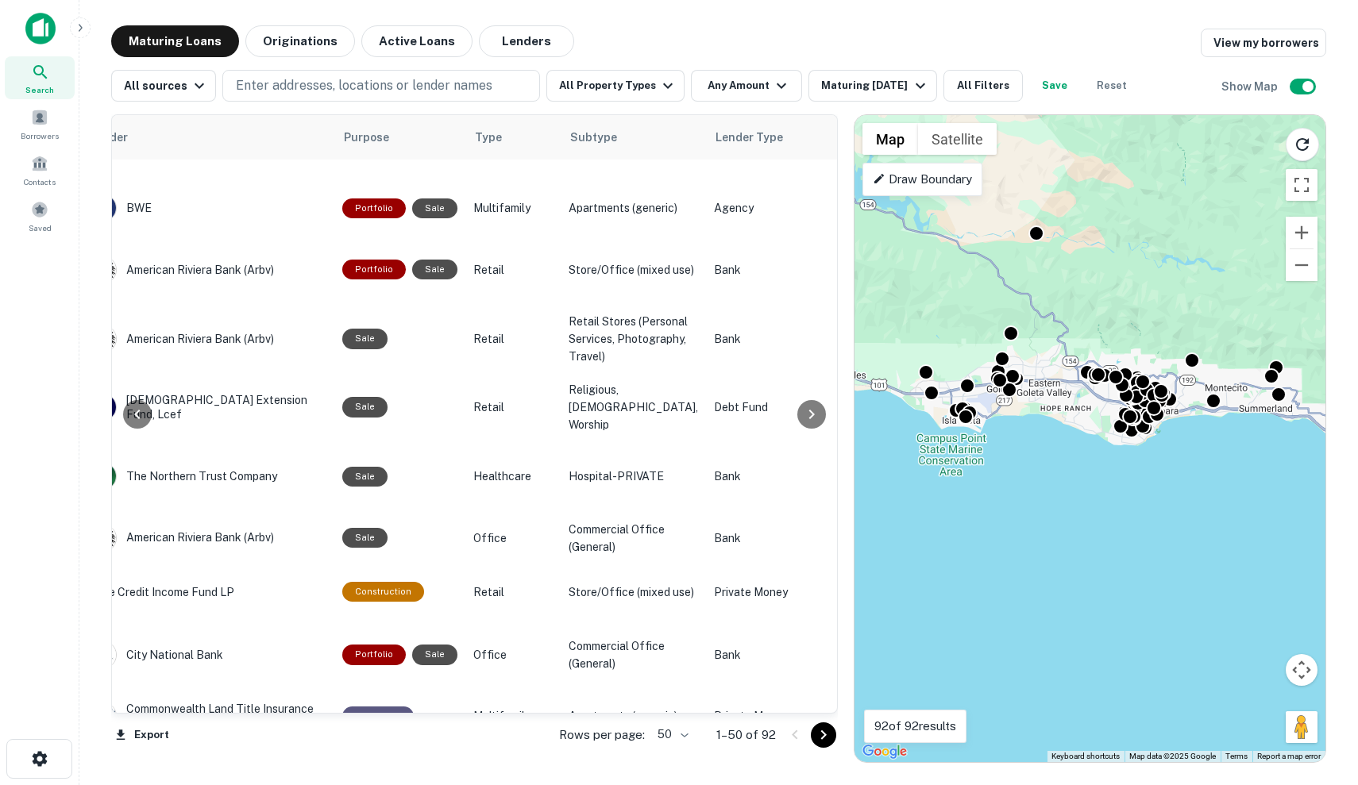
scroll to position [1073, 786]
click at [998, 80] on button "All Filters" at bounding box center [982, 86] width 79 height 32
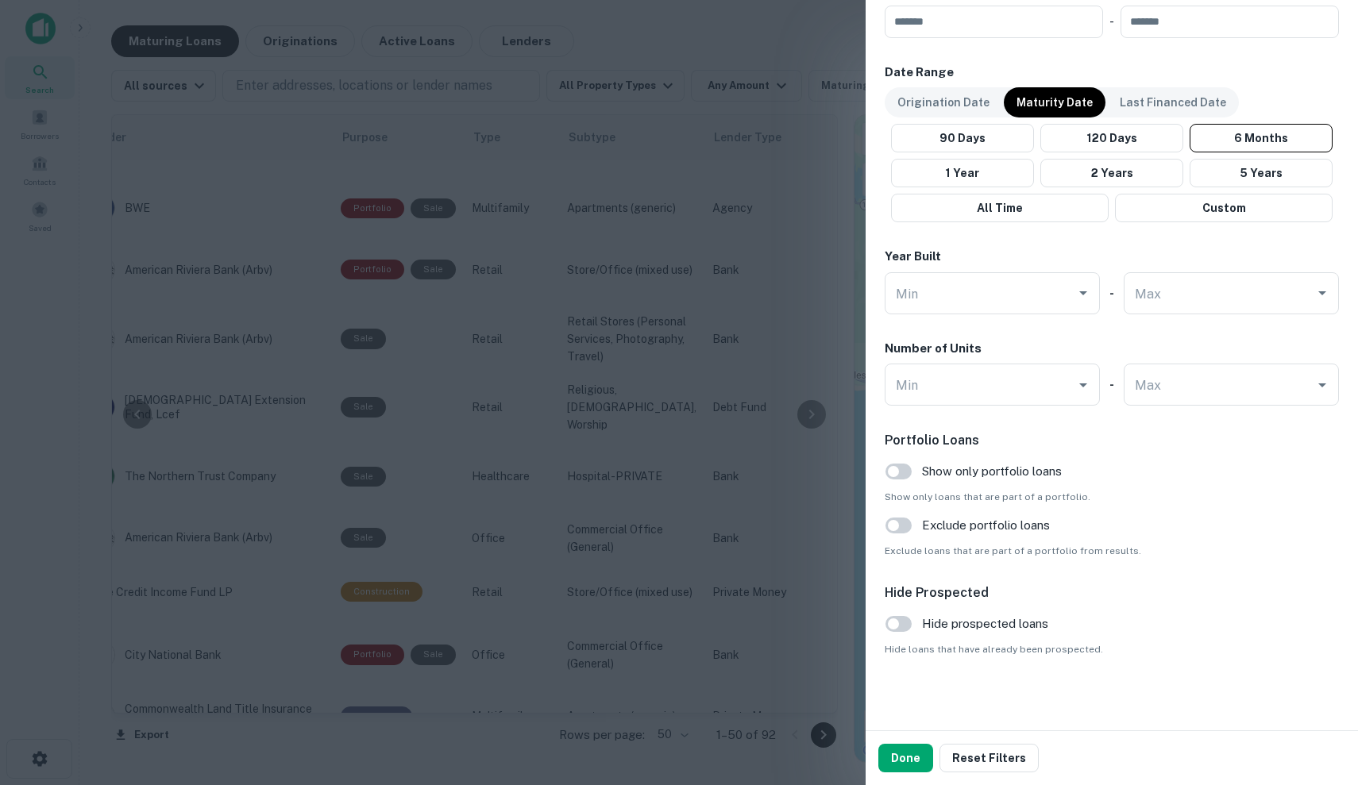
scroll to position [1103, 0]
click at [903, 759] on button "Done" at bounding box center [905, 758] width 55 height 29
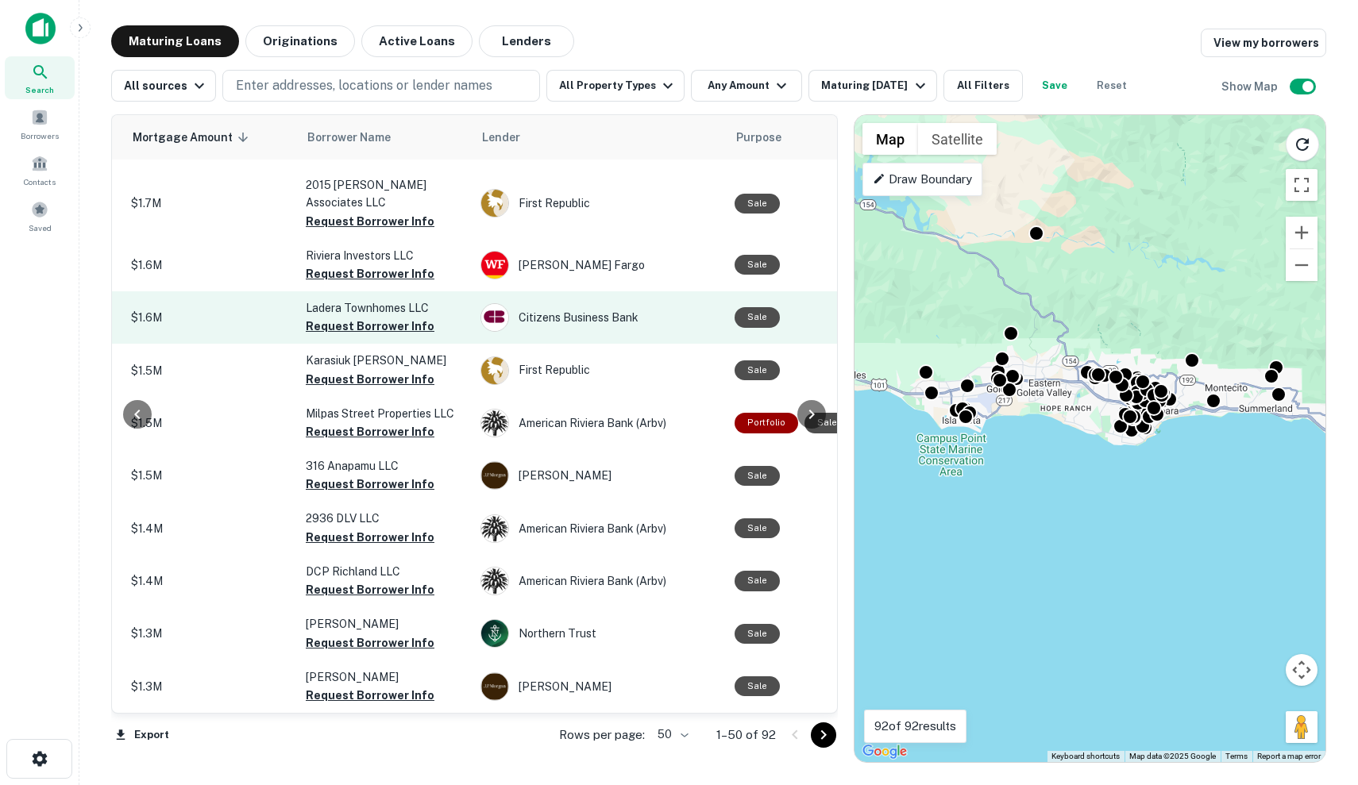
scroll to position [2386, 402]
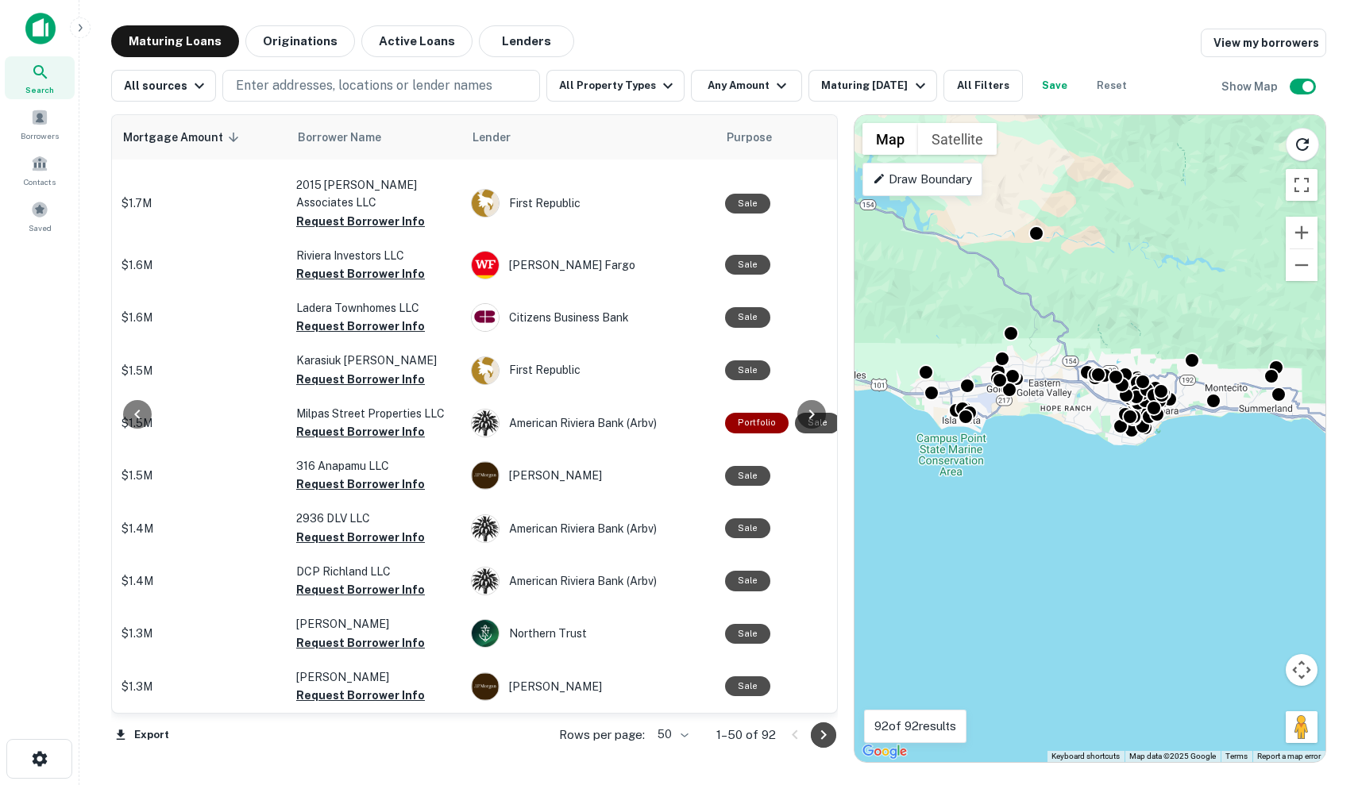
click at [813, 731] on button "Go to next page" at bounding box center [823, 735] width 25 height 25
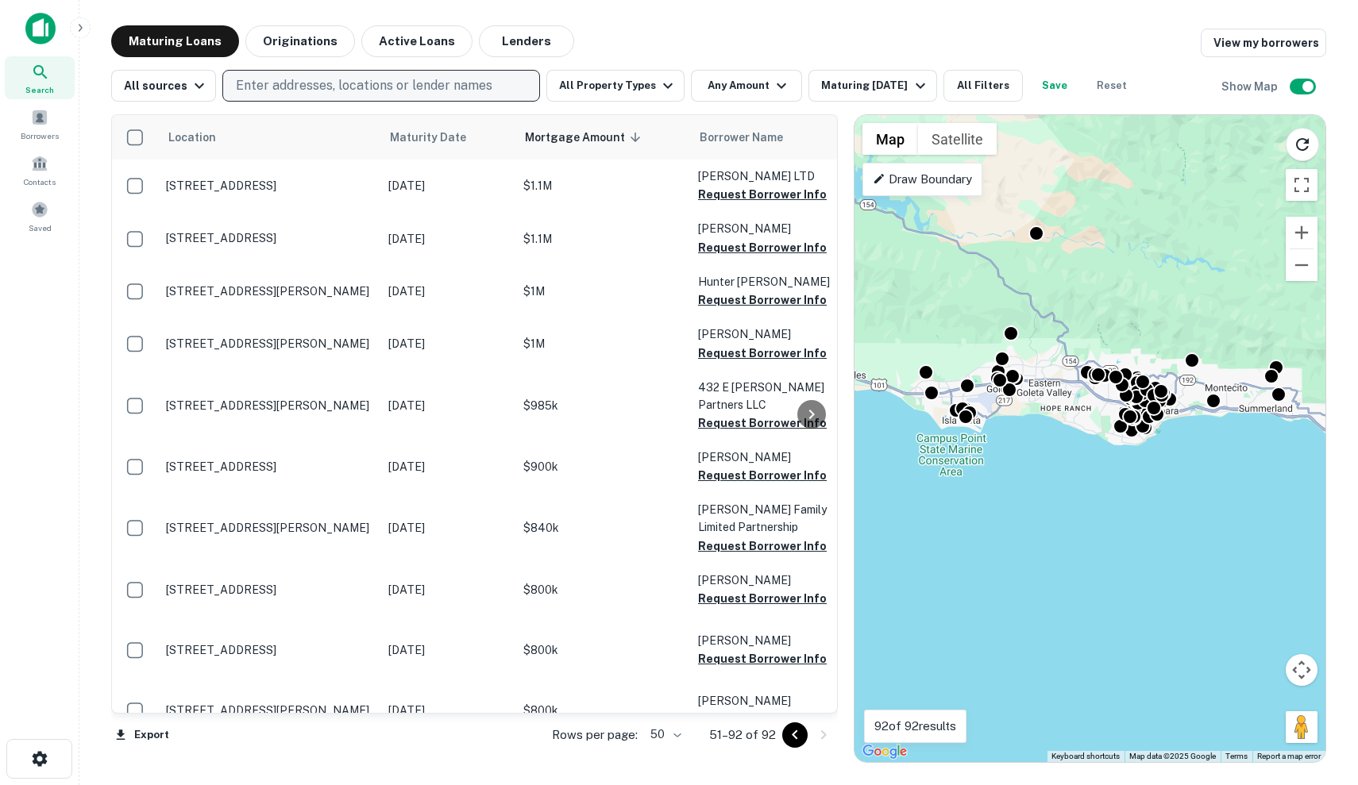
click at [408, 89] on p "Enter addresses, locations or lender names" at bounding box center [364, 85] width 256 height 19
type input "*"
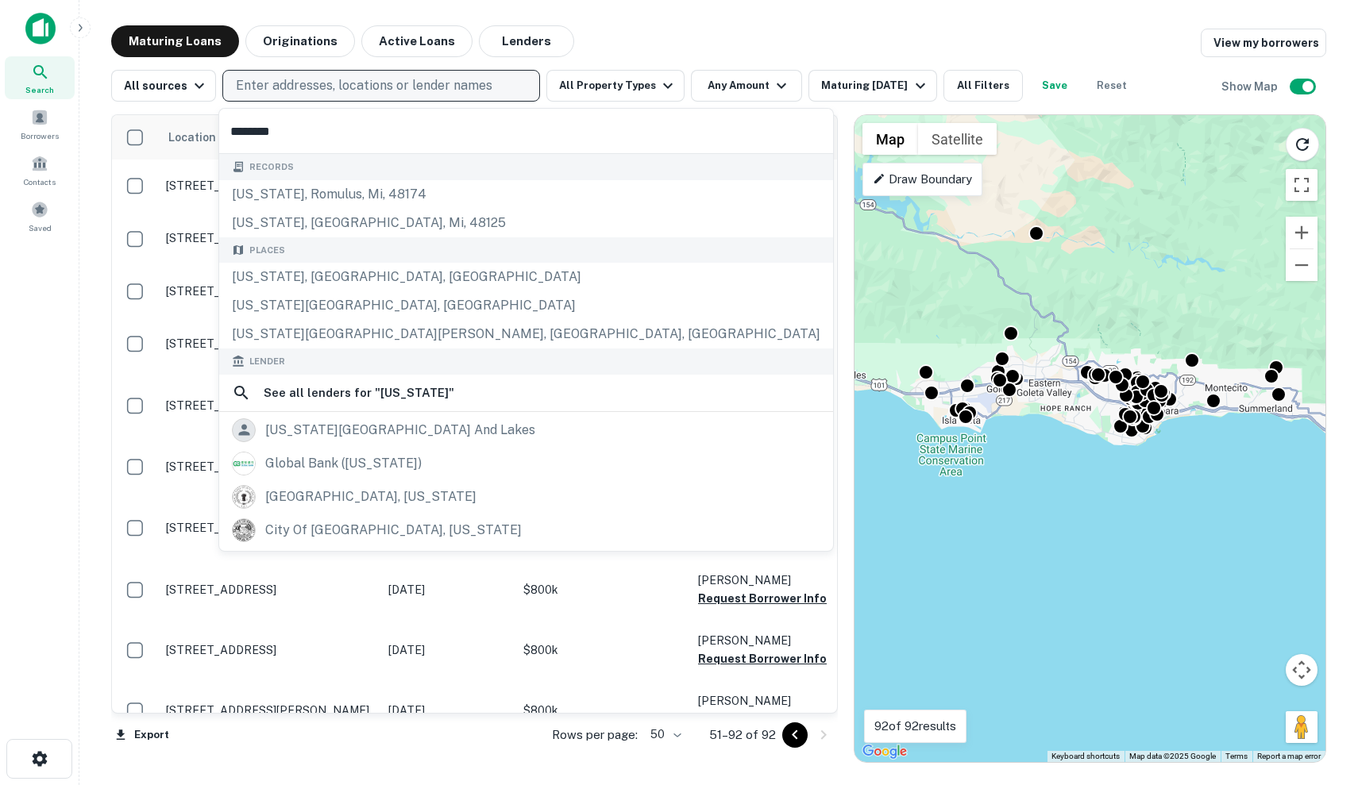
type input "********"
drag, startPoint x: 408, startPoint y: 89, endPoint x: 356, endPoint y: 278, distance: 195.9
click at [356, 278] on td "826 E Cota St Santa Barbara, CA 93103" at bounding box center [269, 291] width 222 height 52
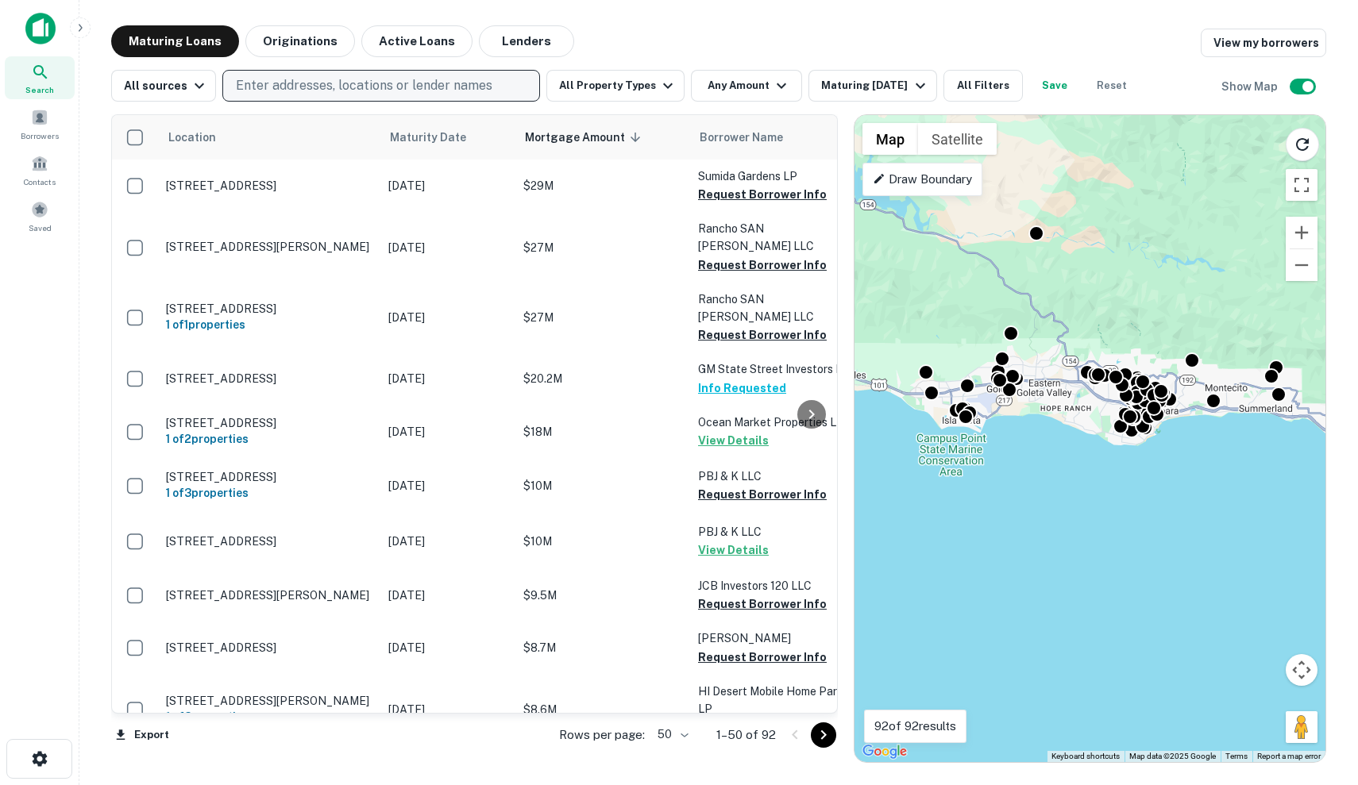
click at [478, 86] on p "Enter addresses, locations or lender names" at bounding box center [364, 85] width 256 height 19
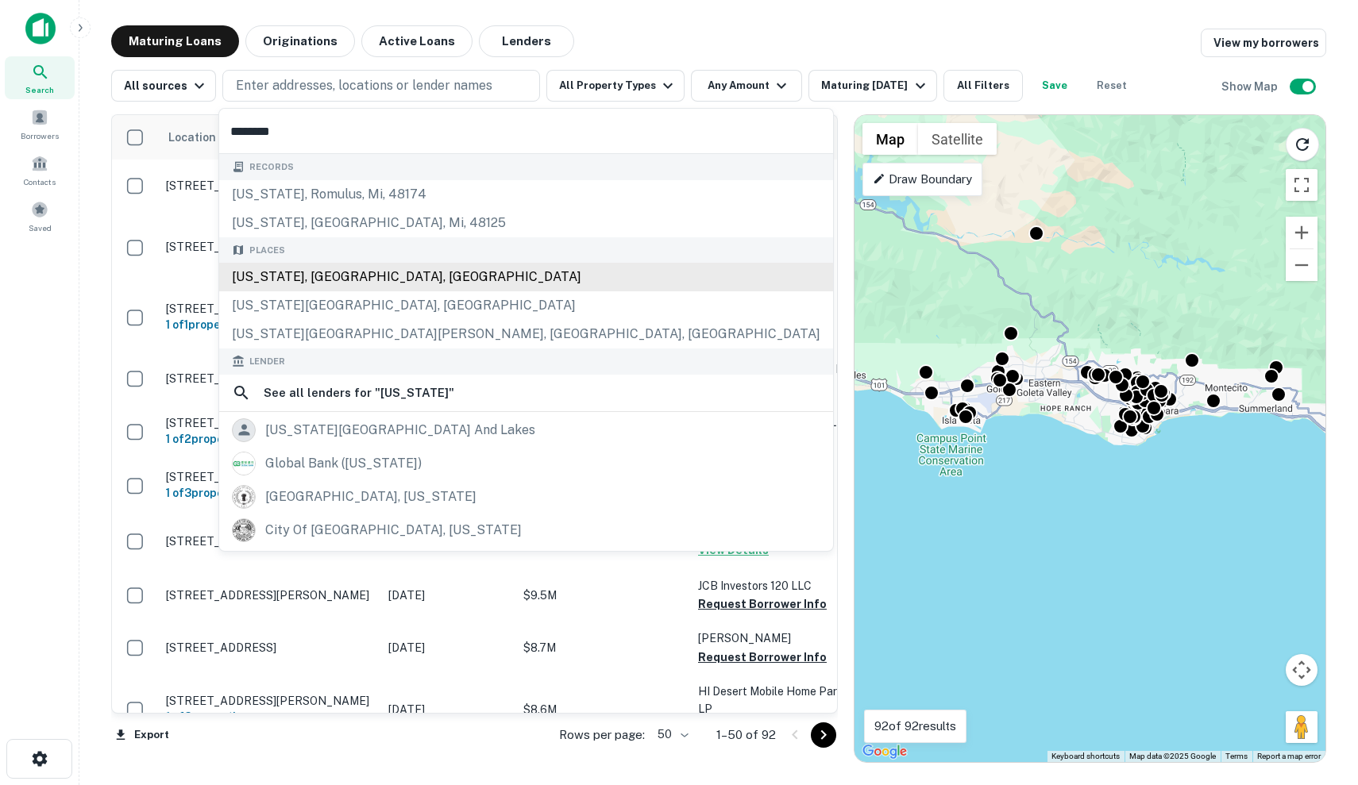
click at [383, 279] on div "New York, NY, USA" at bounding box center [526, 277] width 614 height 29
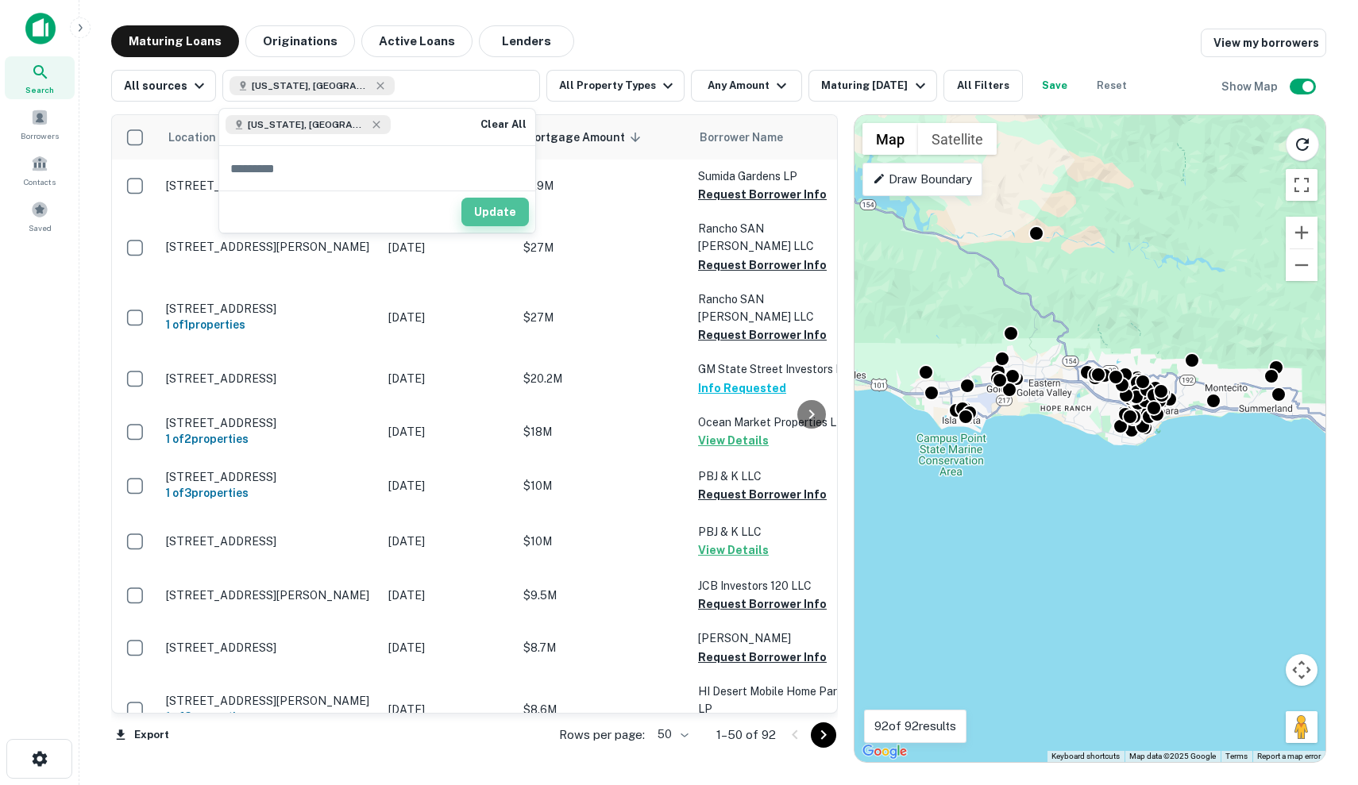
click at [498, 214] on button "Update" at bounding box center [494, 212] width 67 height 29
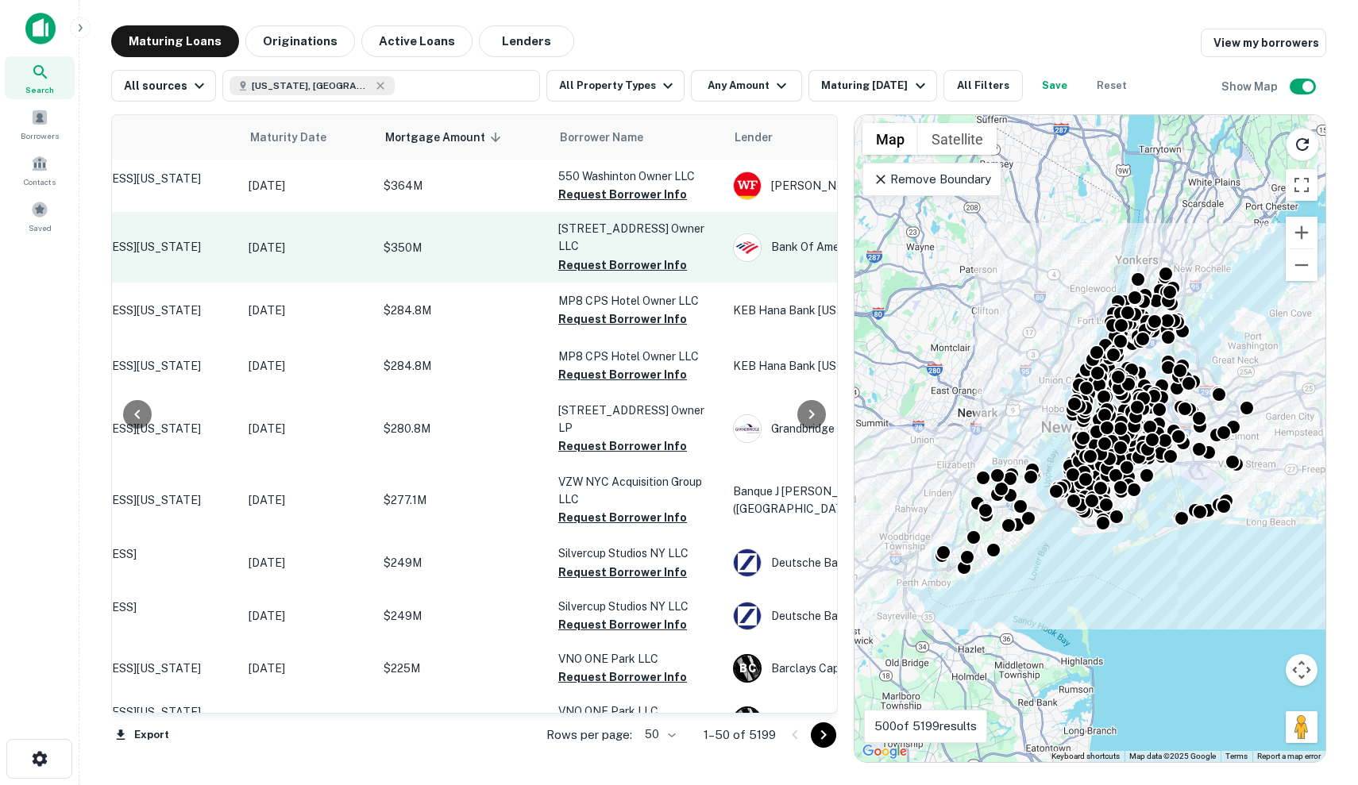
scroll to position [0, 140]
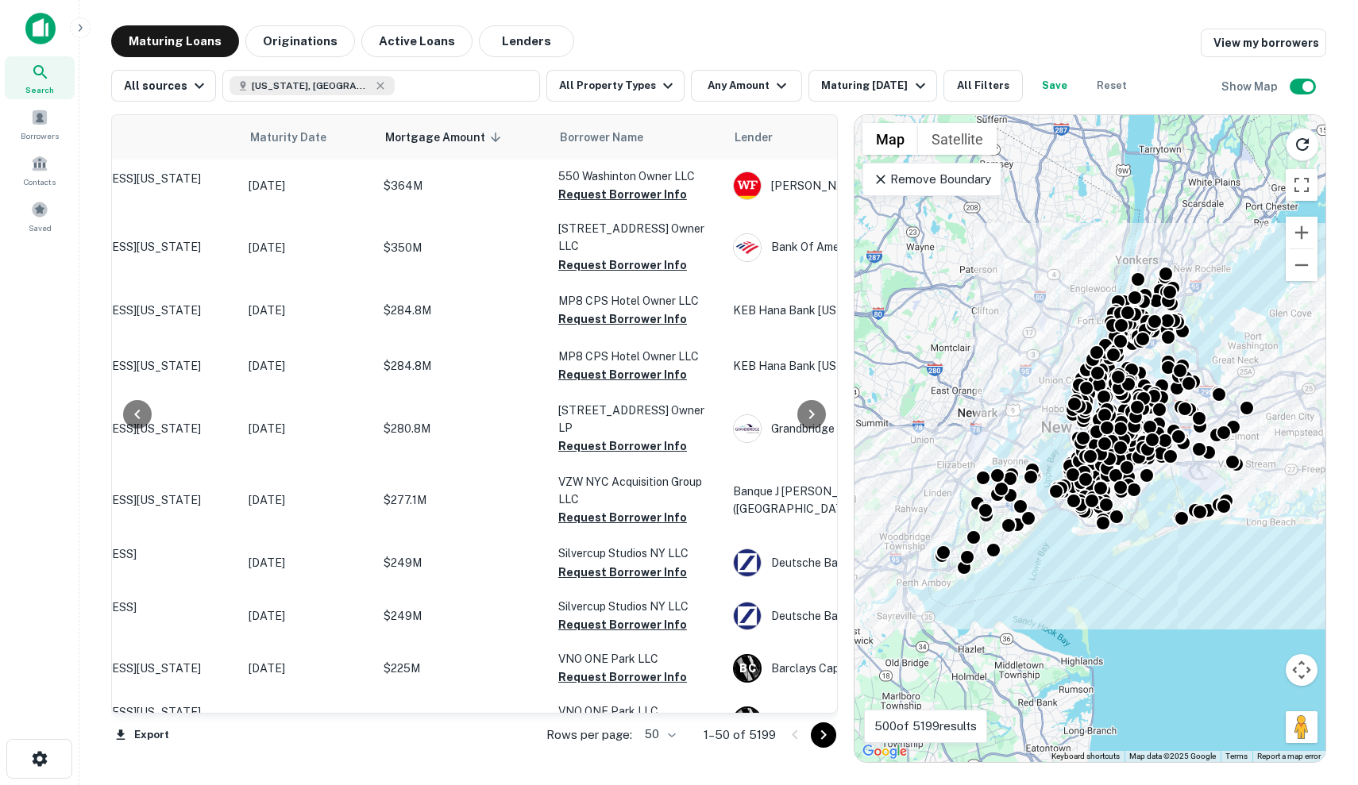
click at [954, 179] on p "Remove Boundary" at bounding box center [932, 179] width 118 height 19
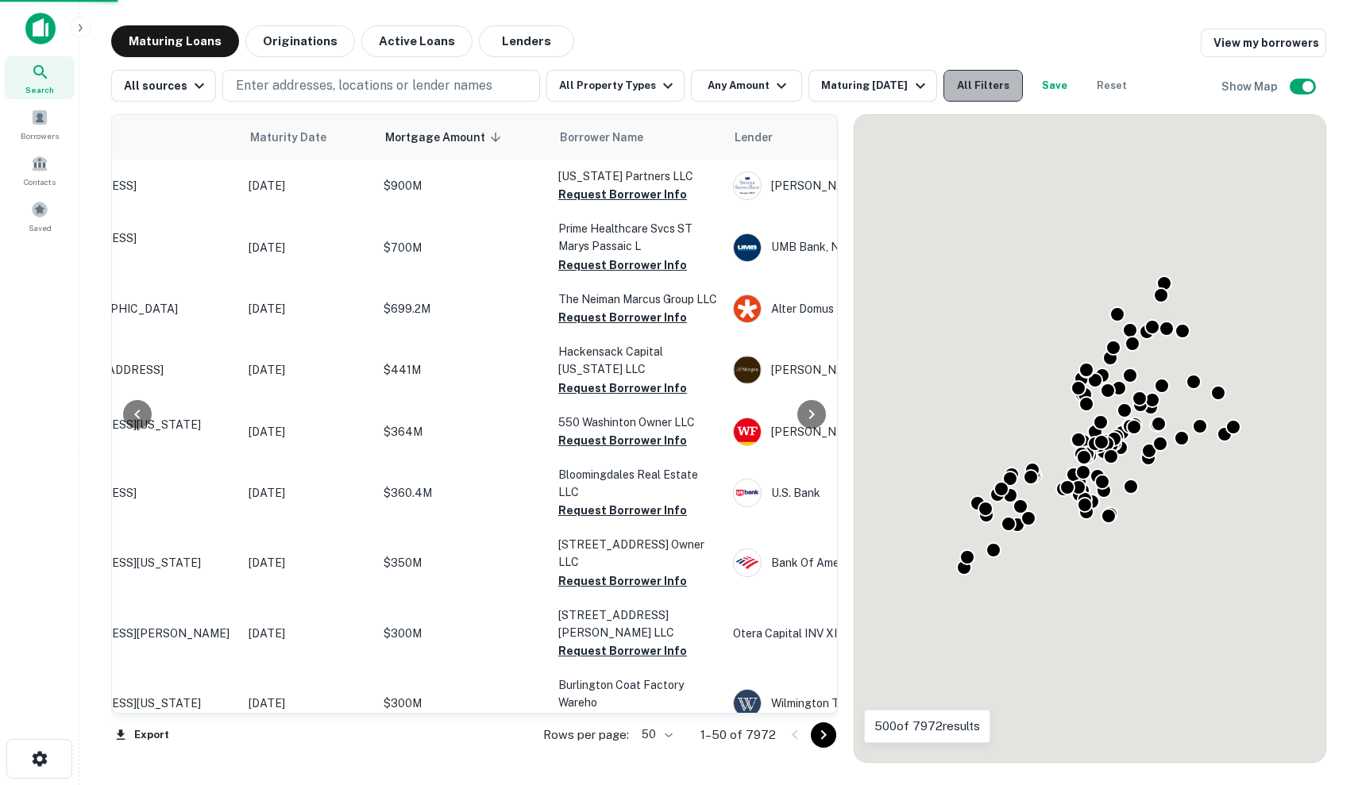
click at [985, 91] on button "All Filters" at bounding box center [982, 86] width 79 height 32
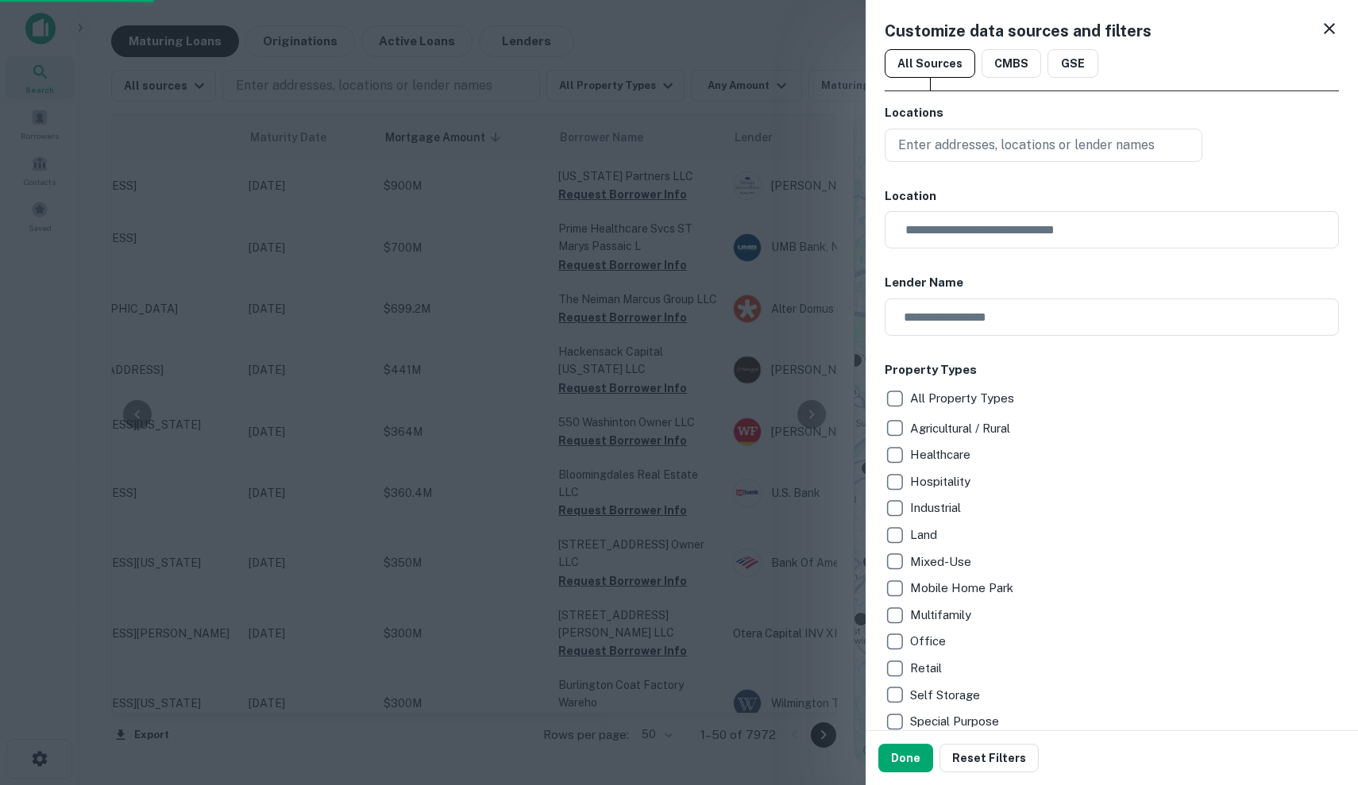
click at [775, 91] on div at bounding box center [679, 392] width 1358 height 785
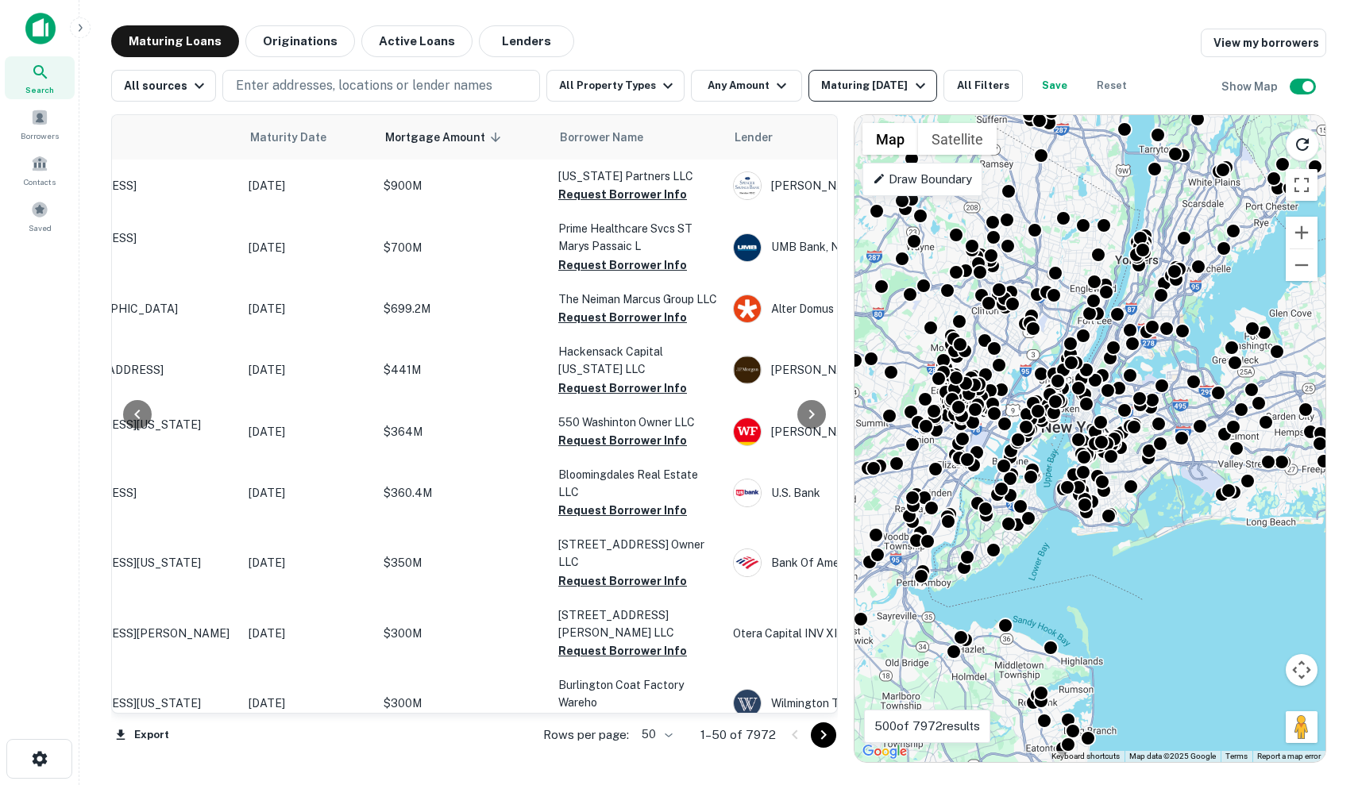
click at [848, 84] on div "Maturing In 6 Months" at bounding box center [875, 85] width 108 height 19
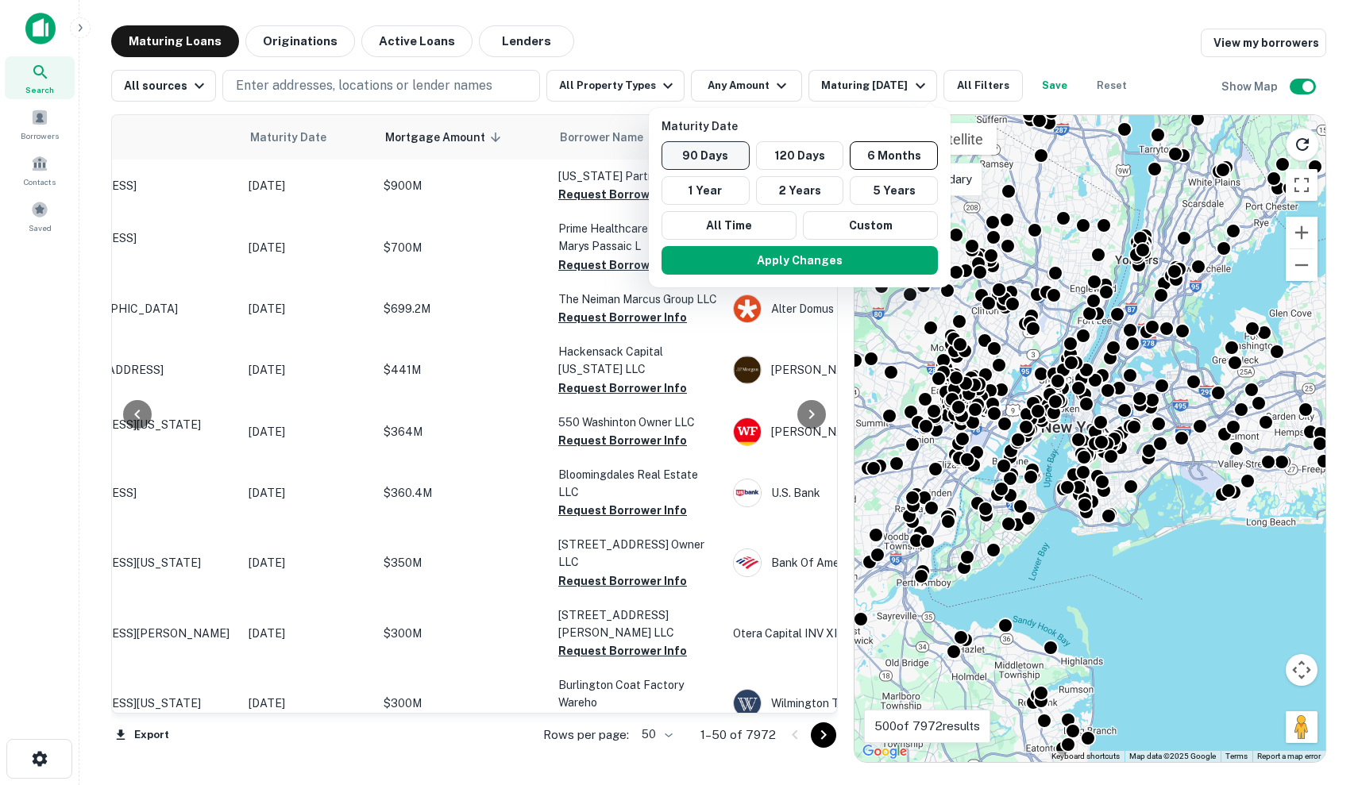
click at [682, 160] on button "90 Days" at bounding box center [705, 155] width 88 height 29
drag, startPoint x: 753, startPoint y: 266, endPoint x: 1032, endPoint y: 108, distance: 321.0
click at [753, 266] on button "Apply Changes" at bounding box center [793, 260] width 276 height 29
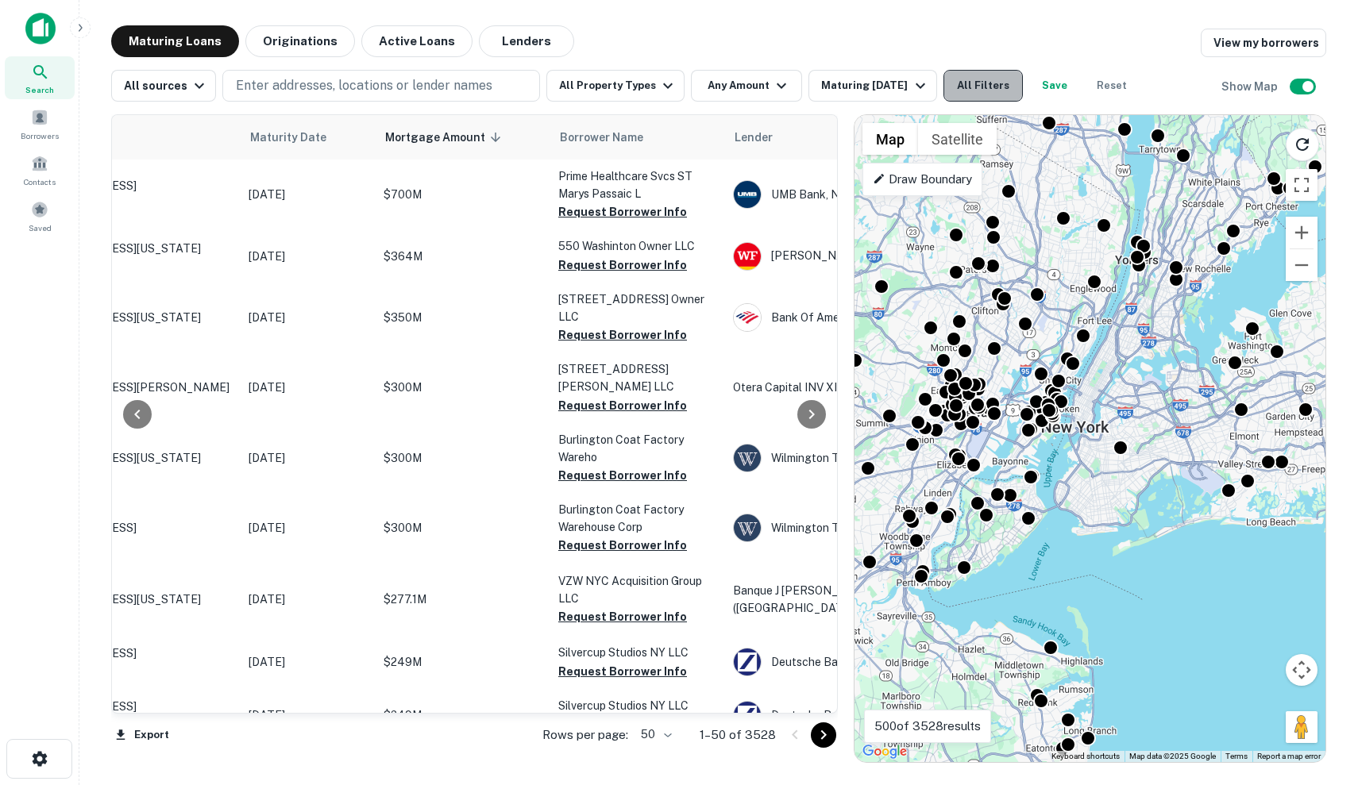
click at [973, 83] on button "All Filters" at bounding box center [982, 86] width 79 height 32
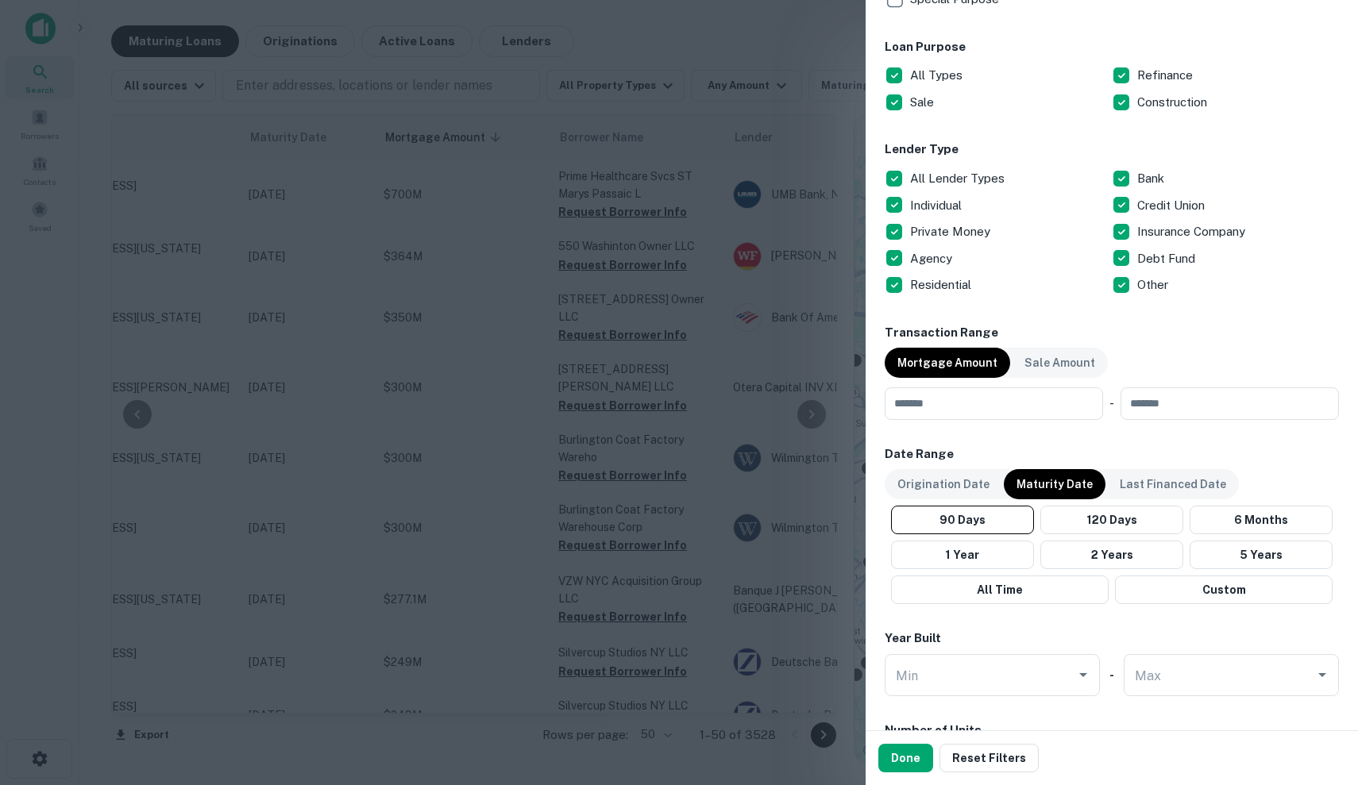
scroll to position [716, 0]
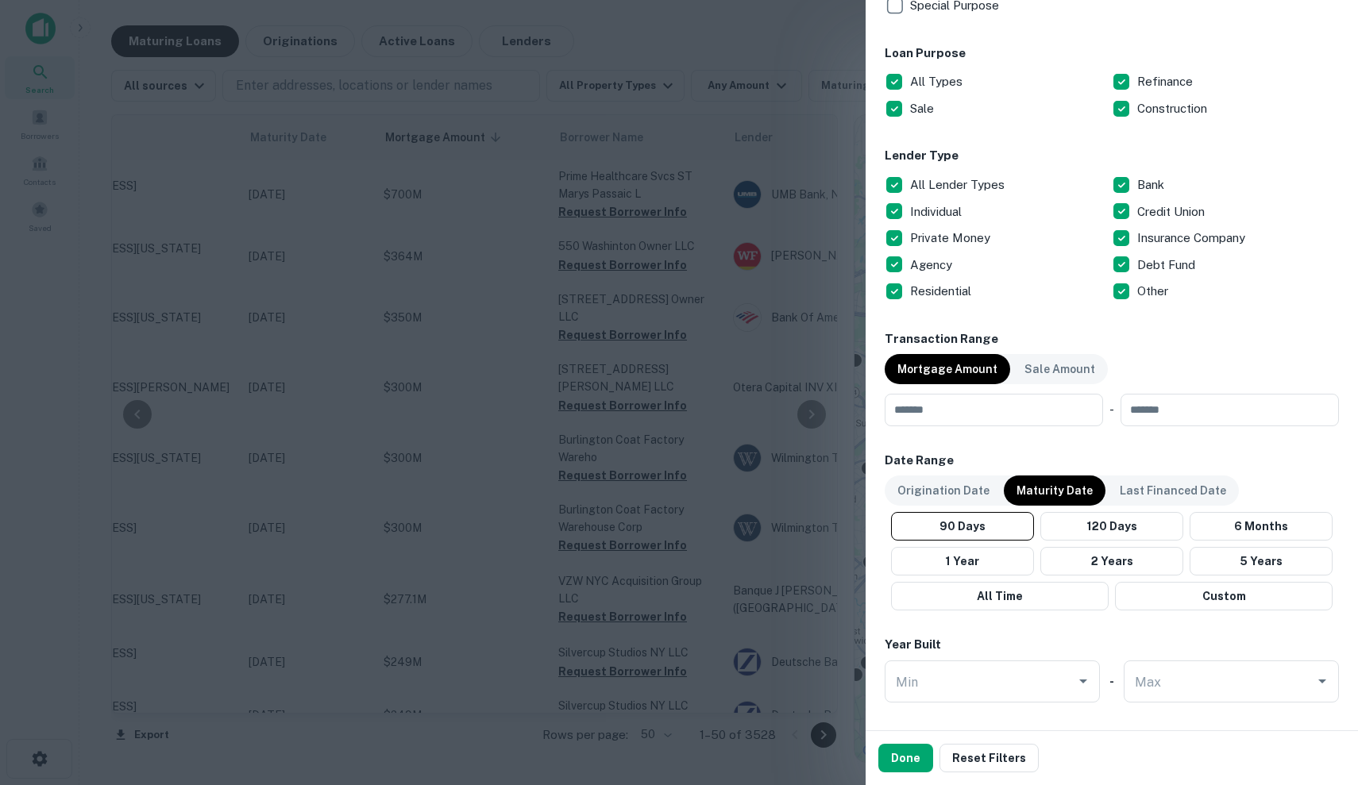
click at [1000, 183] on p "All Lender Types" at bounding box center [959, 184] width 98 height 19
click at [973, 237] on p "Private Money" at bounding box center [951, 238] width 83 height 19
click at [947, 217] on p "Individual" at bounding box center [937, 211] width 55 height 19
click at [919, 765] on button "Done" at bounding box center [905, 758] width 55 height 29
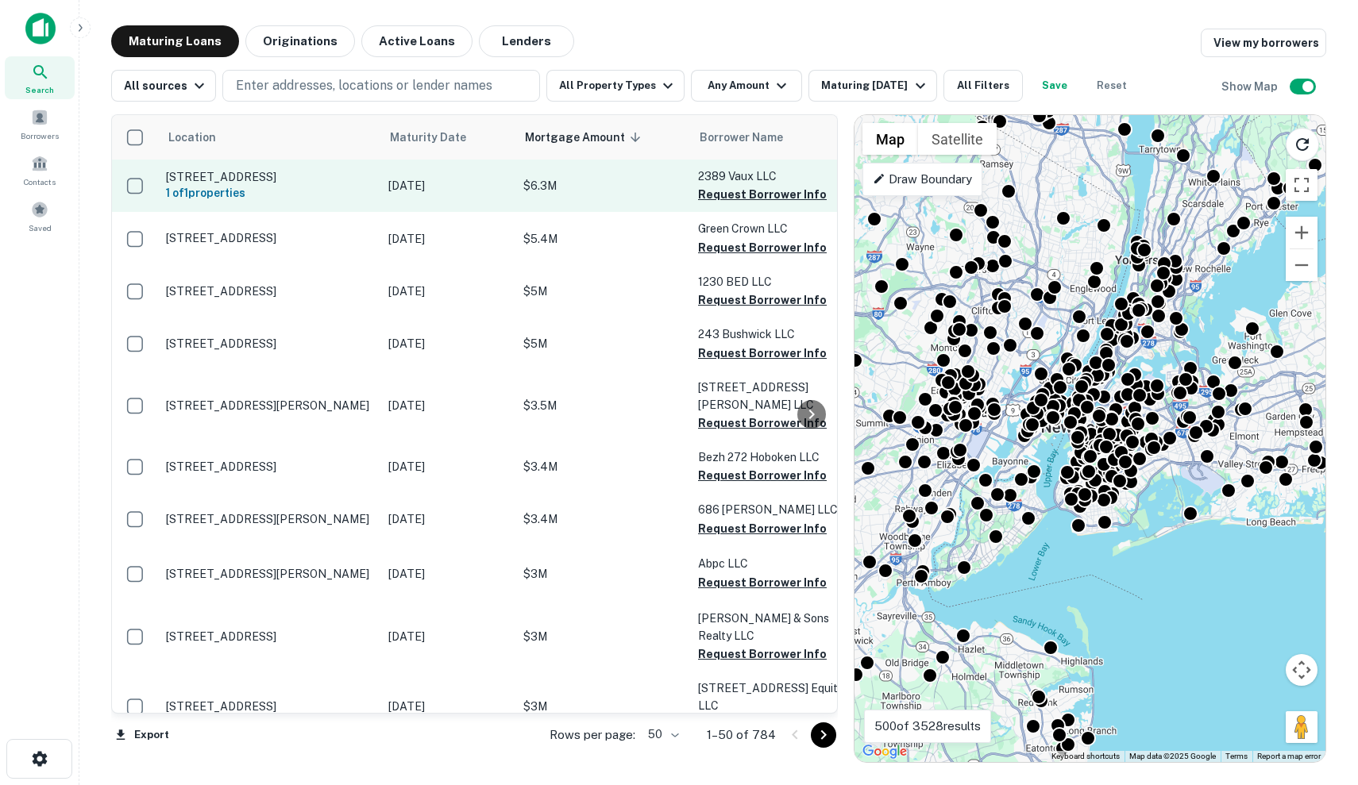
click at [450, 184] on p "[DATE]" at bounding box center [447, 185] width 119 height 17
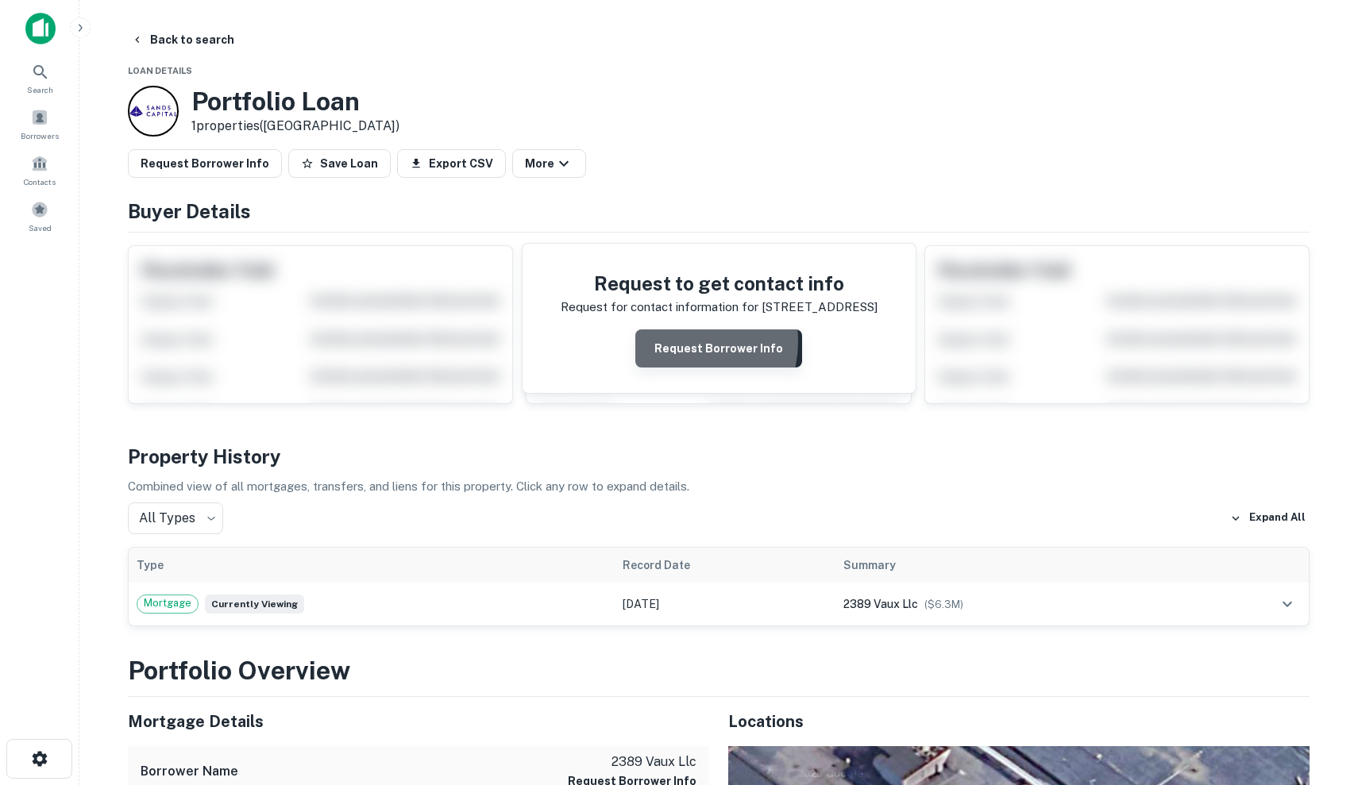
click at [682, 341] on button "Request Borrower Info" at bounding box center [718, 348] width 167 height 38
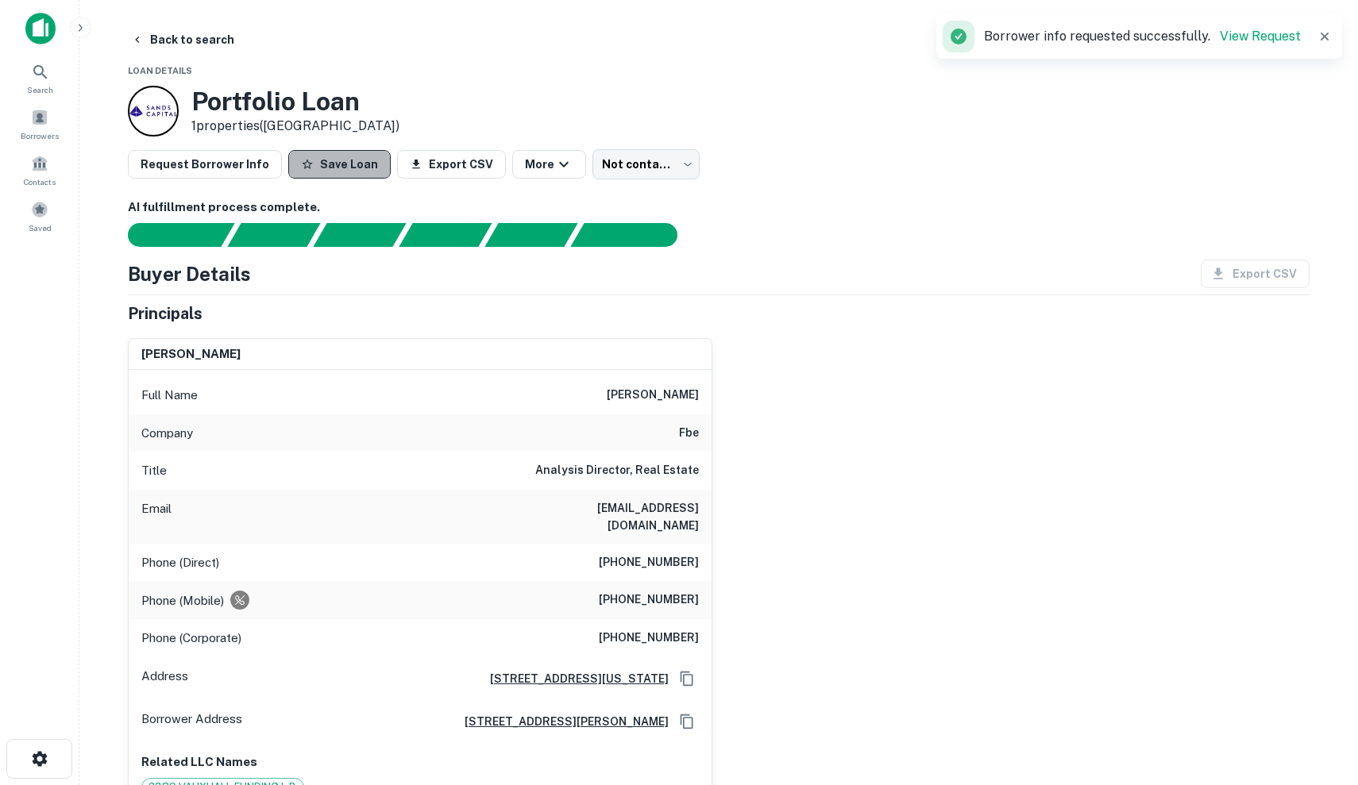
click at [336, 169] on button "Save Loan" at bounding box center [339, 164] width 102 height 29
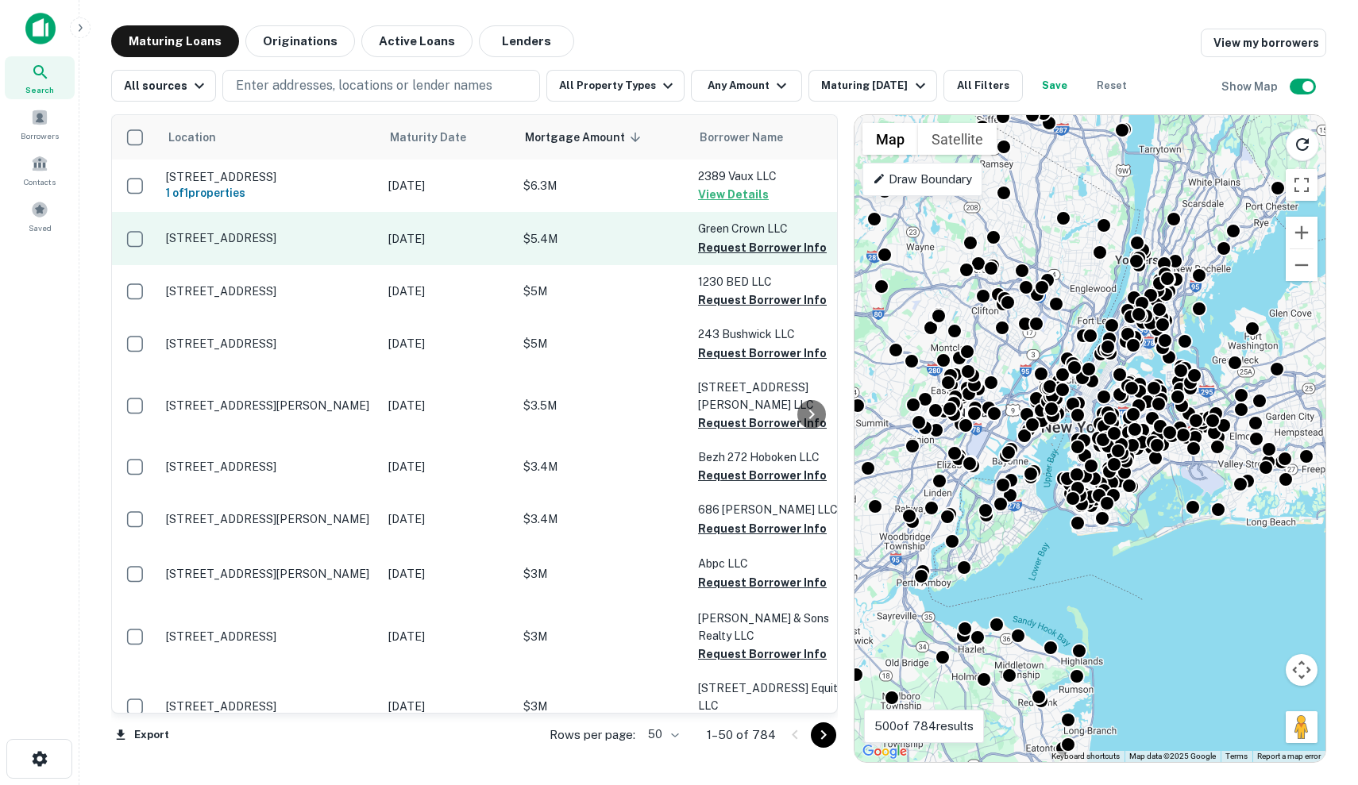
click at [507, 239] on td "[DATE]" at bounding box center [447, 238] width 135 height 52
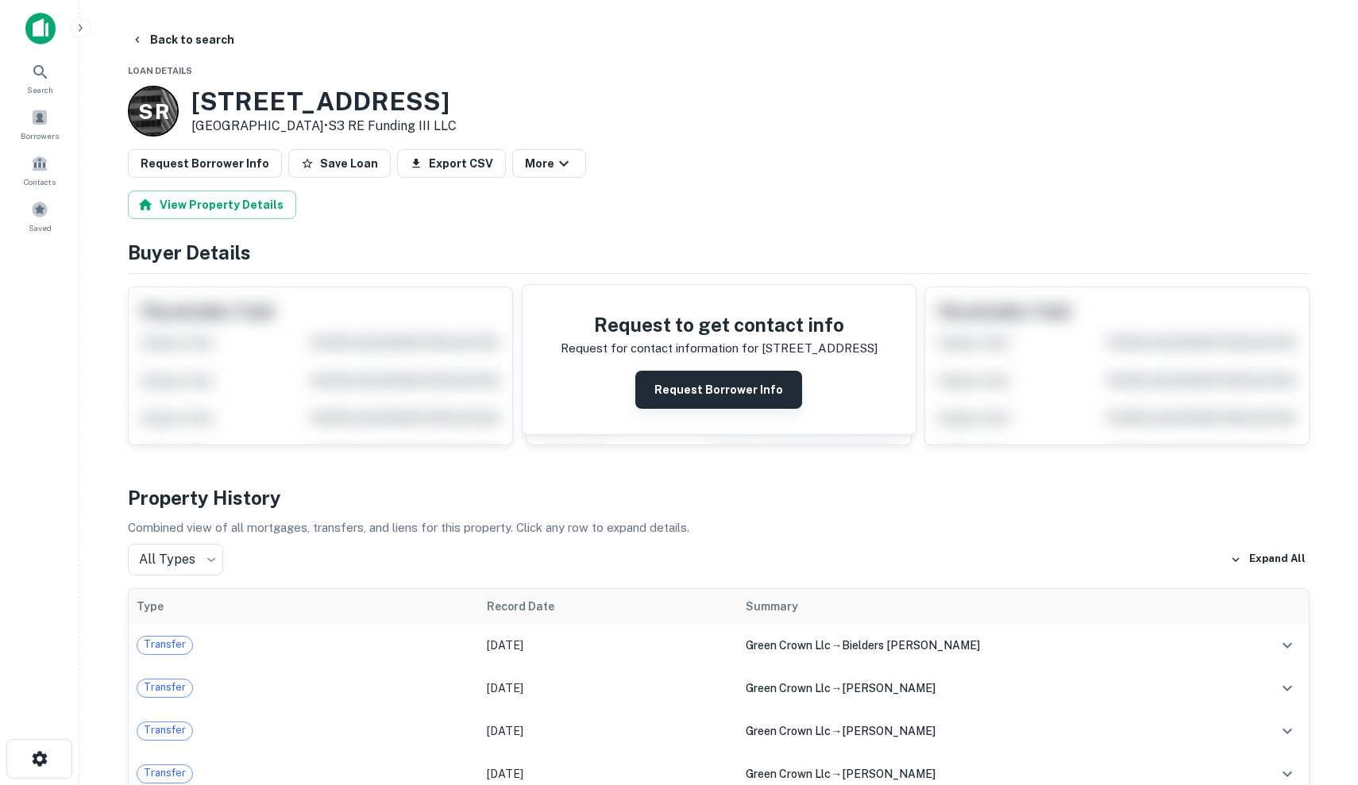
click at [726, 387] on button "Request Borrower Info" at bounding box center [718, 390] width 167 height 38
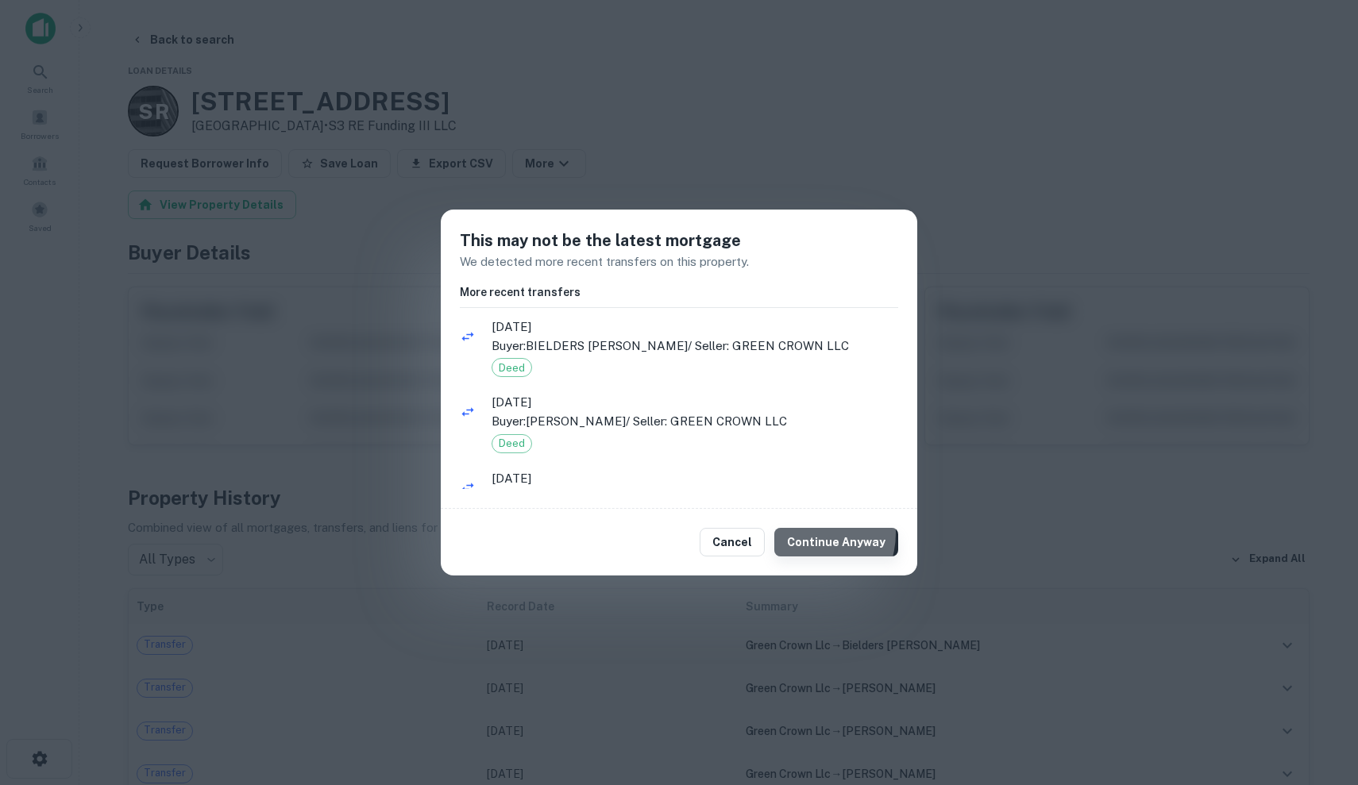
click at [812, 533] on button "Continue Anyway" at bounding box center [836, 542] width 124 height 29
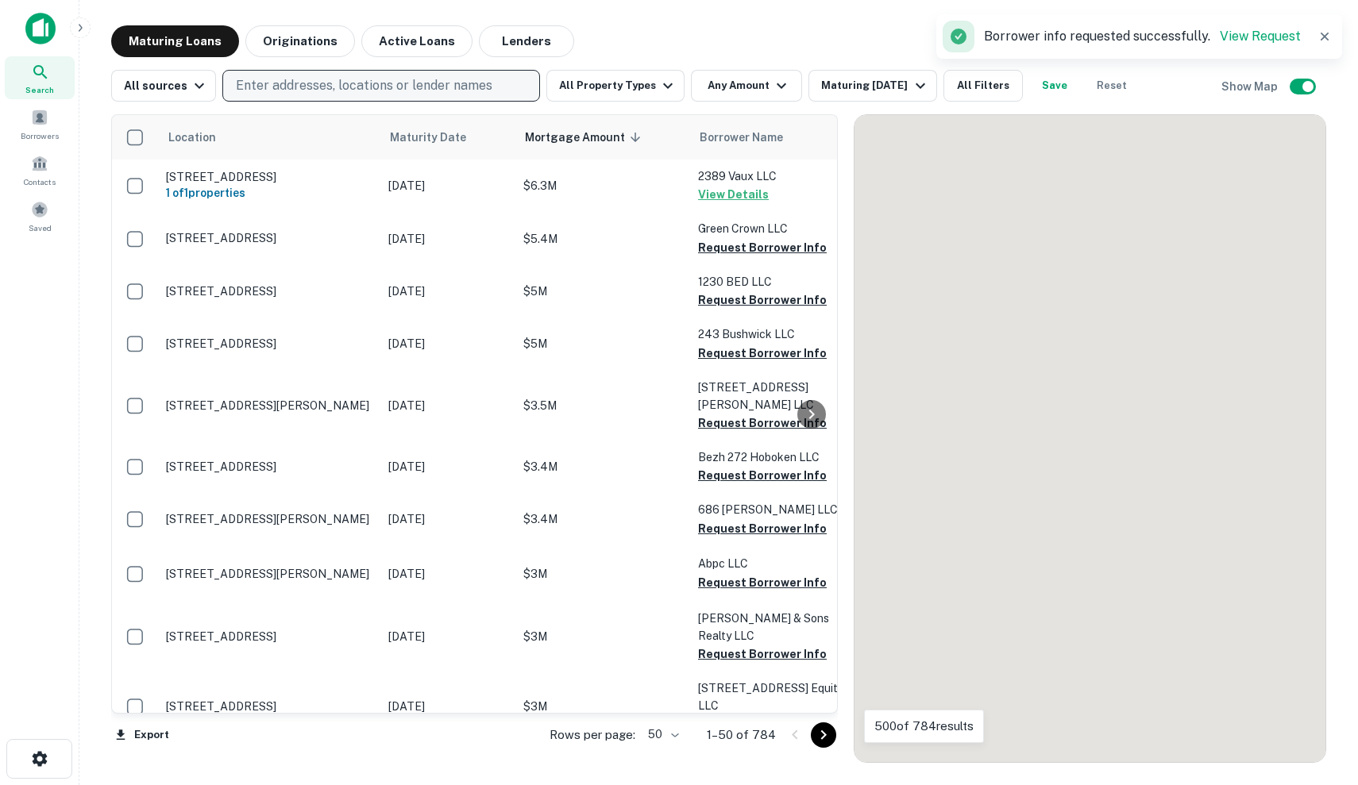
click at [364, 75] on button "Enter addresses, locations or lender names" at bounding box center [381, 86] width 318 height 32
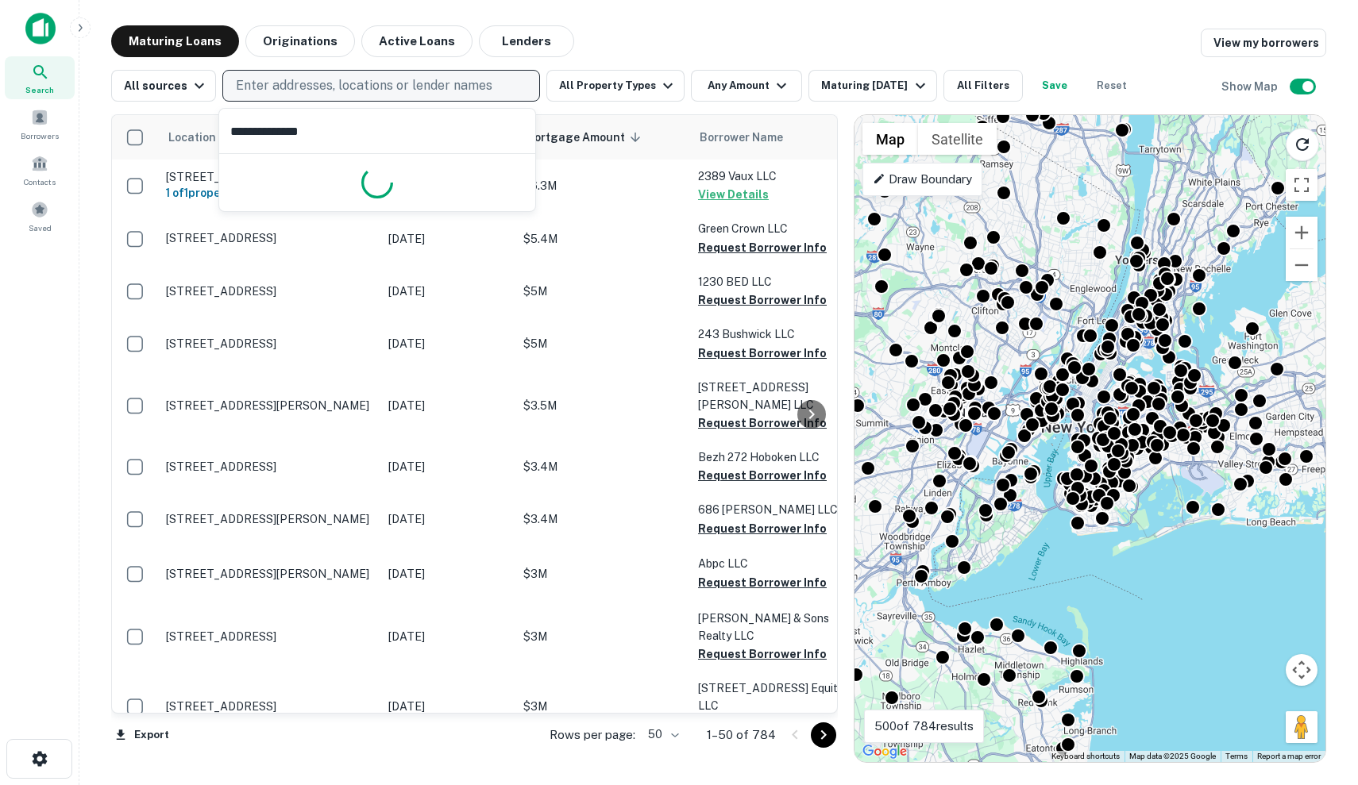
type input "**********"
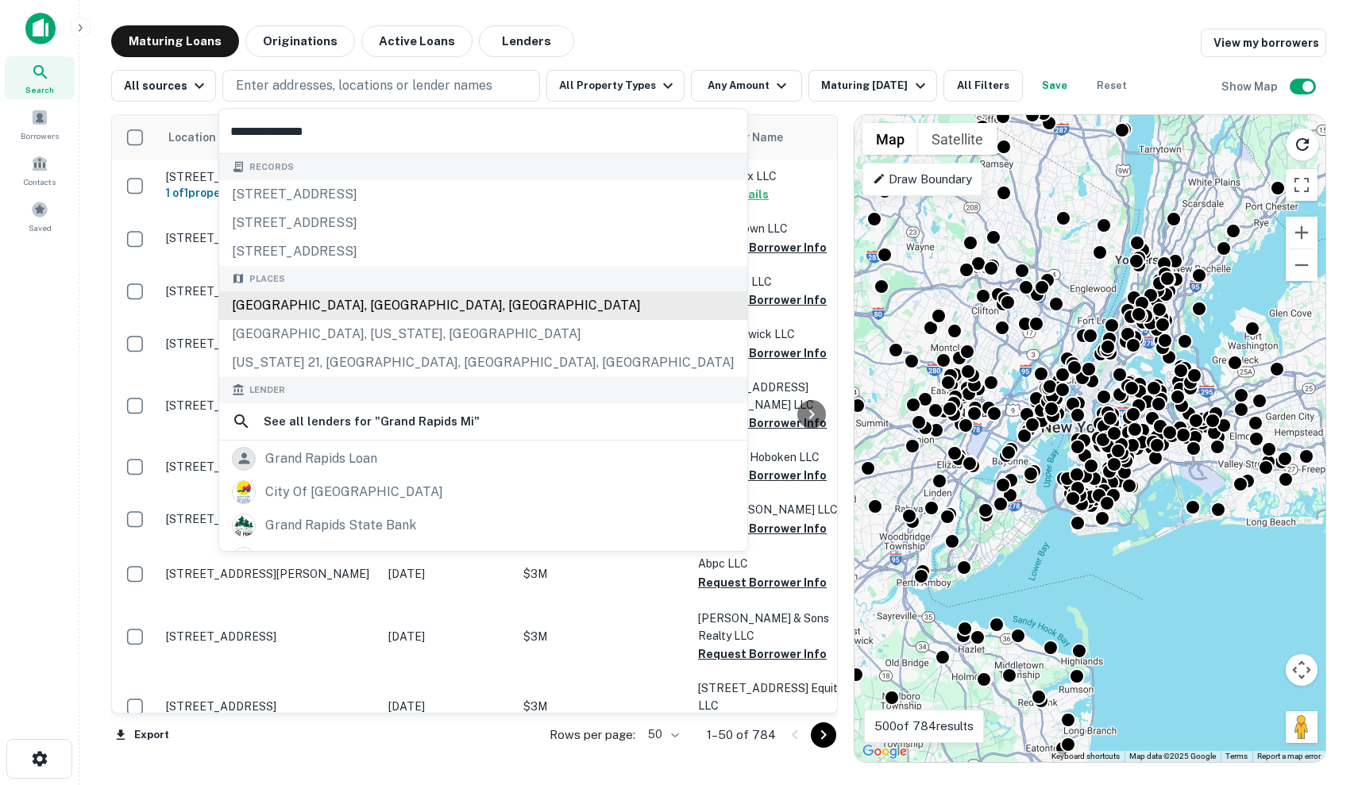
click at [361, 305] on div "Places Grand Rapids, MI, USA Grand Rapids, Minnesota, USA Michigan 21, Grand Ra…" at bounding box center [483, 322] width 528 height 112
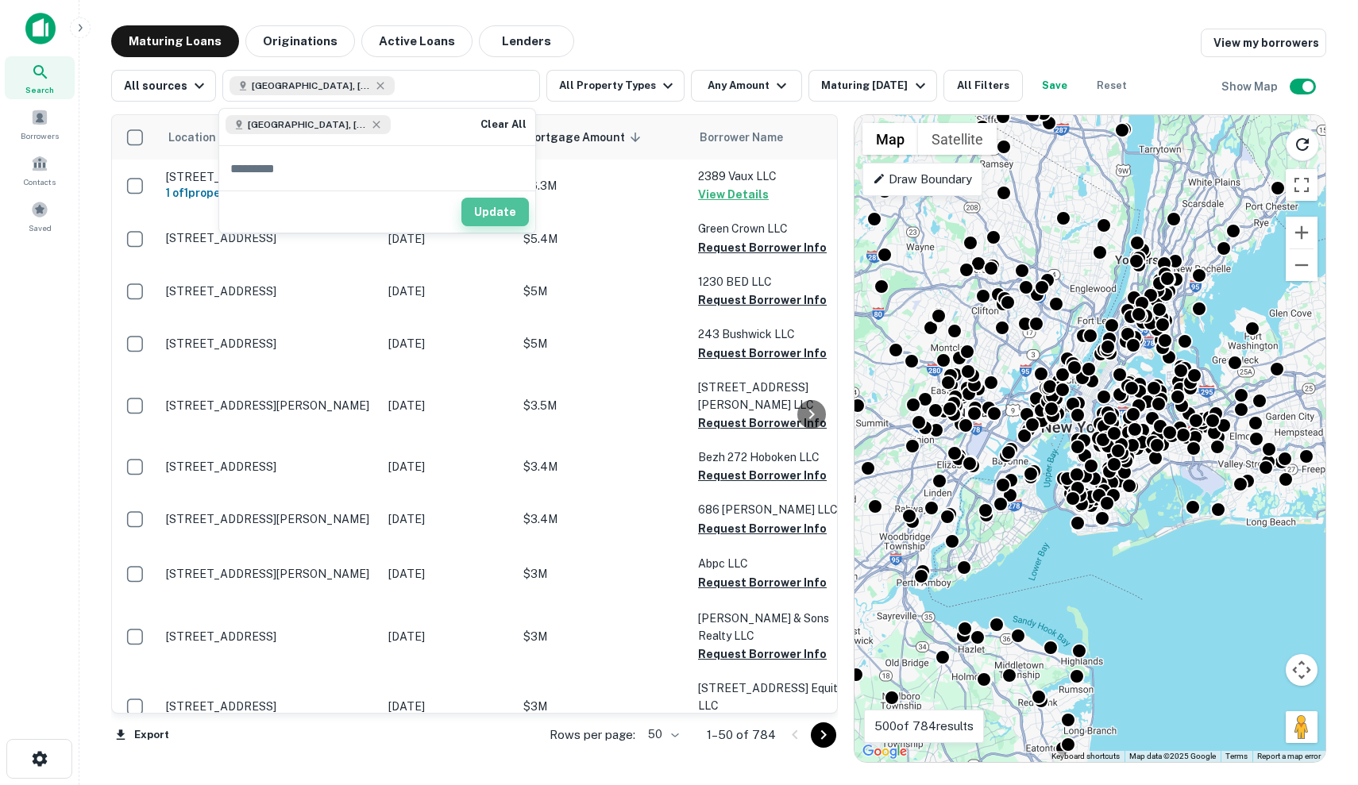
click at [495, 206] on button "Update" at bounding box center [494, 212] width 67 height 29
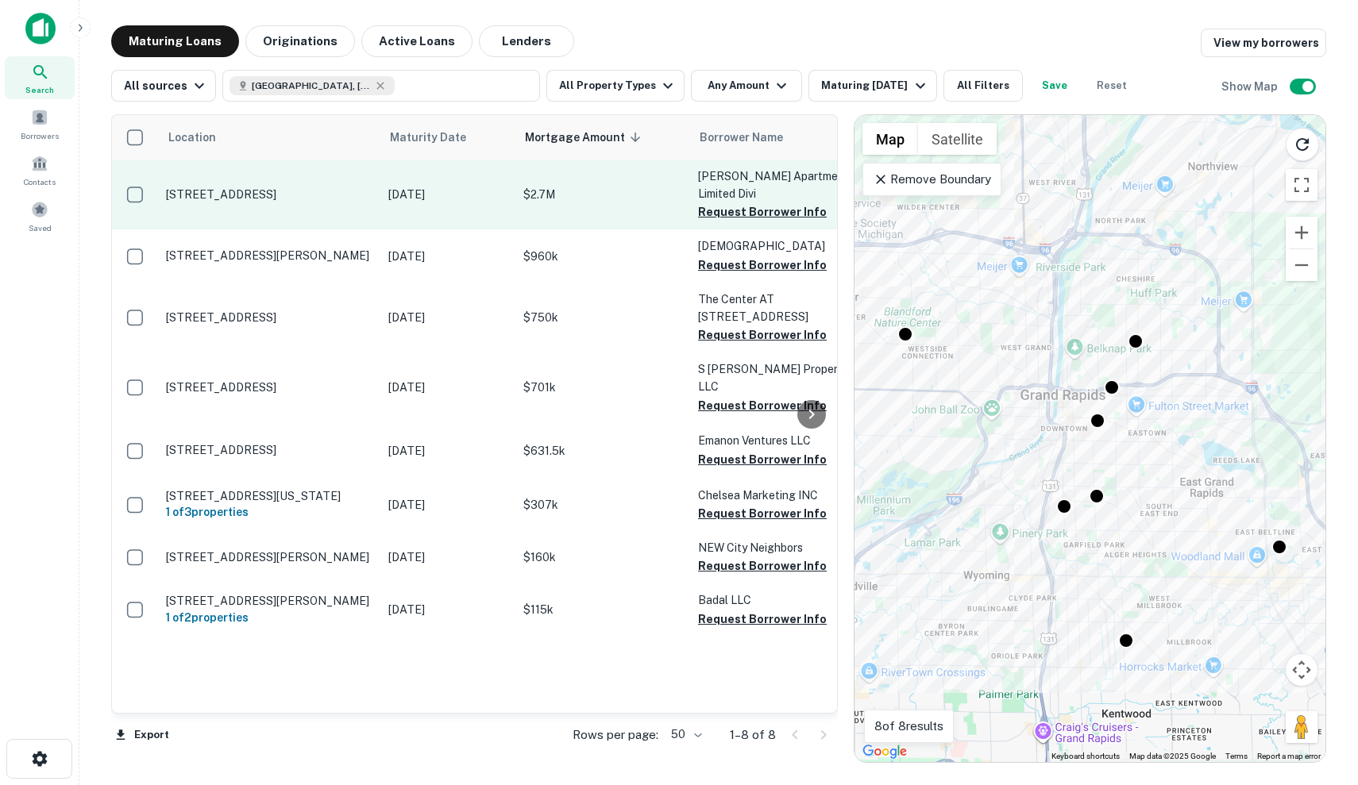
click at [590, 202] on p "$2.7M" at bounding box center [602, 194] width 159 height 17
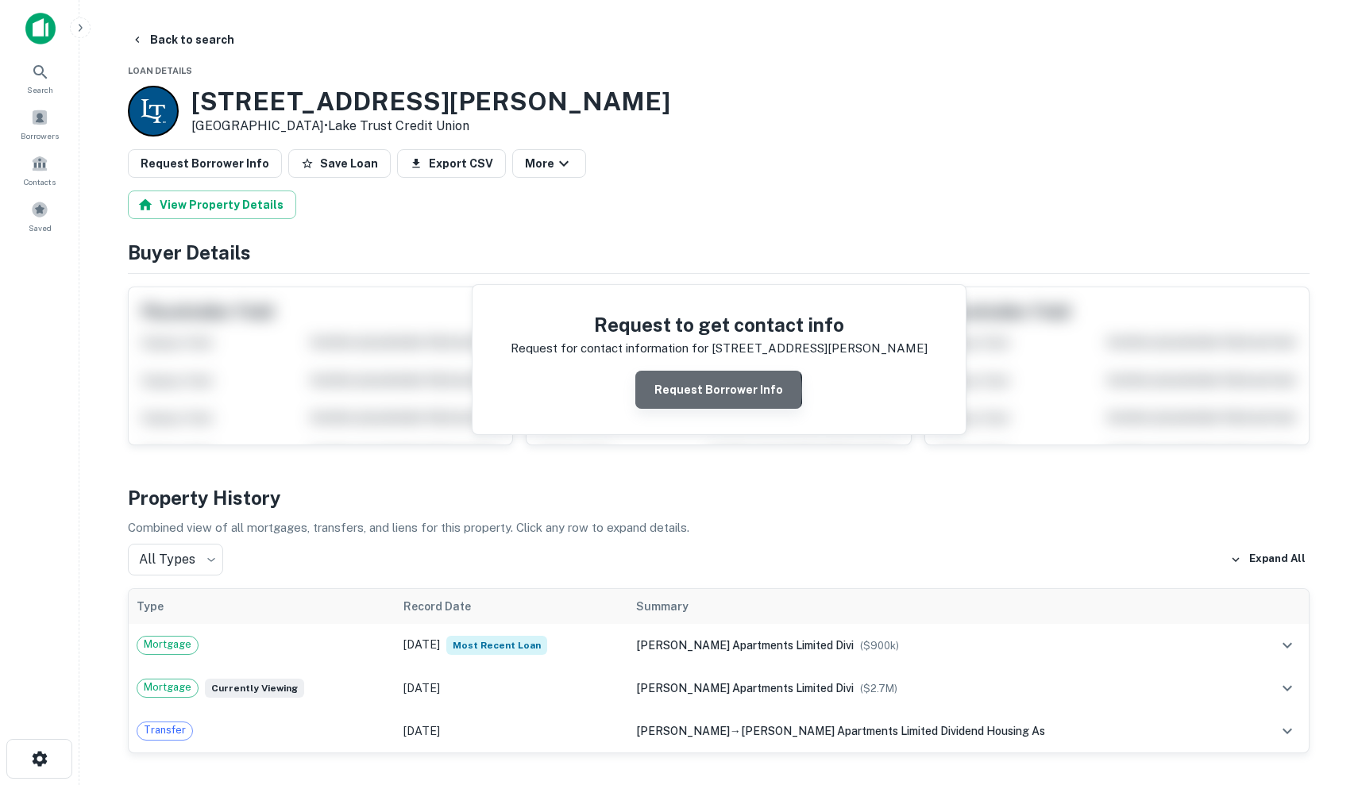
click at [721, 390] on button "Request Borrower Info" at bounding box center [718, 390] width 167 height 38
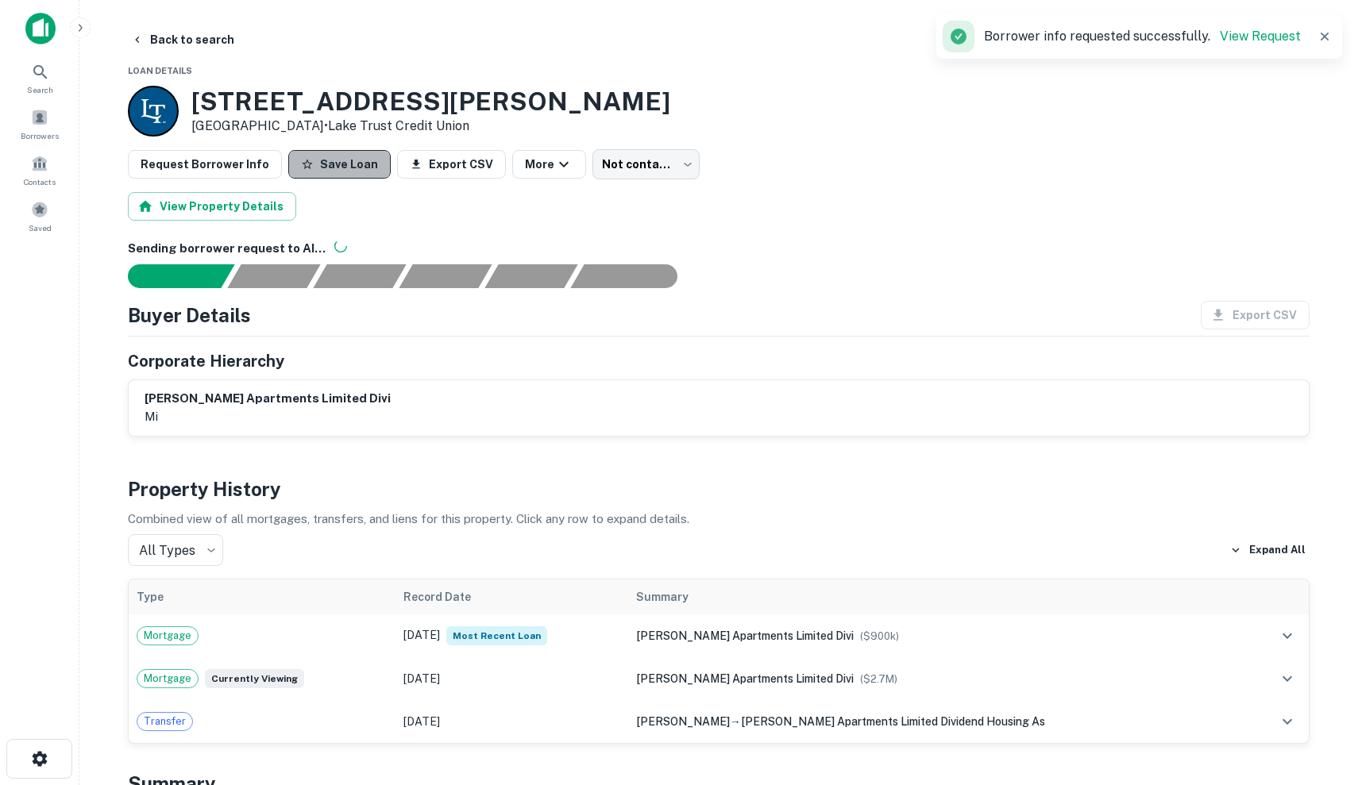
click at [353, 161] on button "Save Loan" at bounding box center [339, 164] width 102 height 29
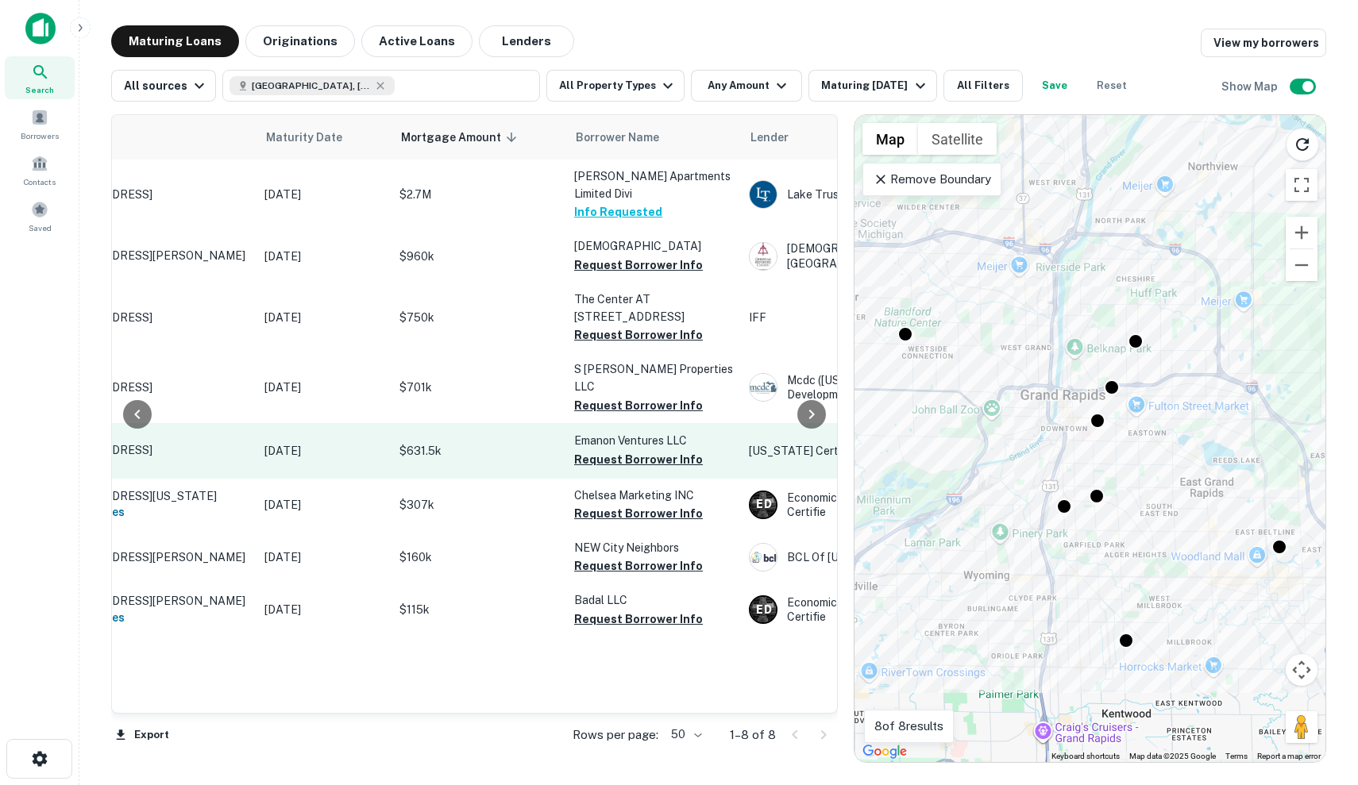
scroll to position [0, 125]
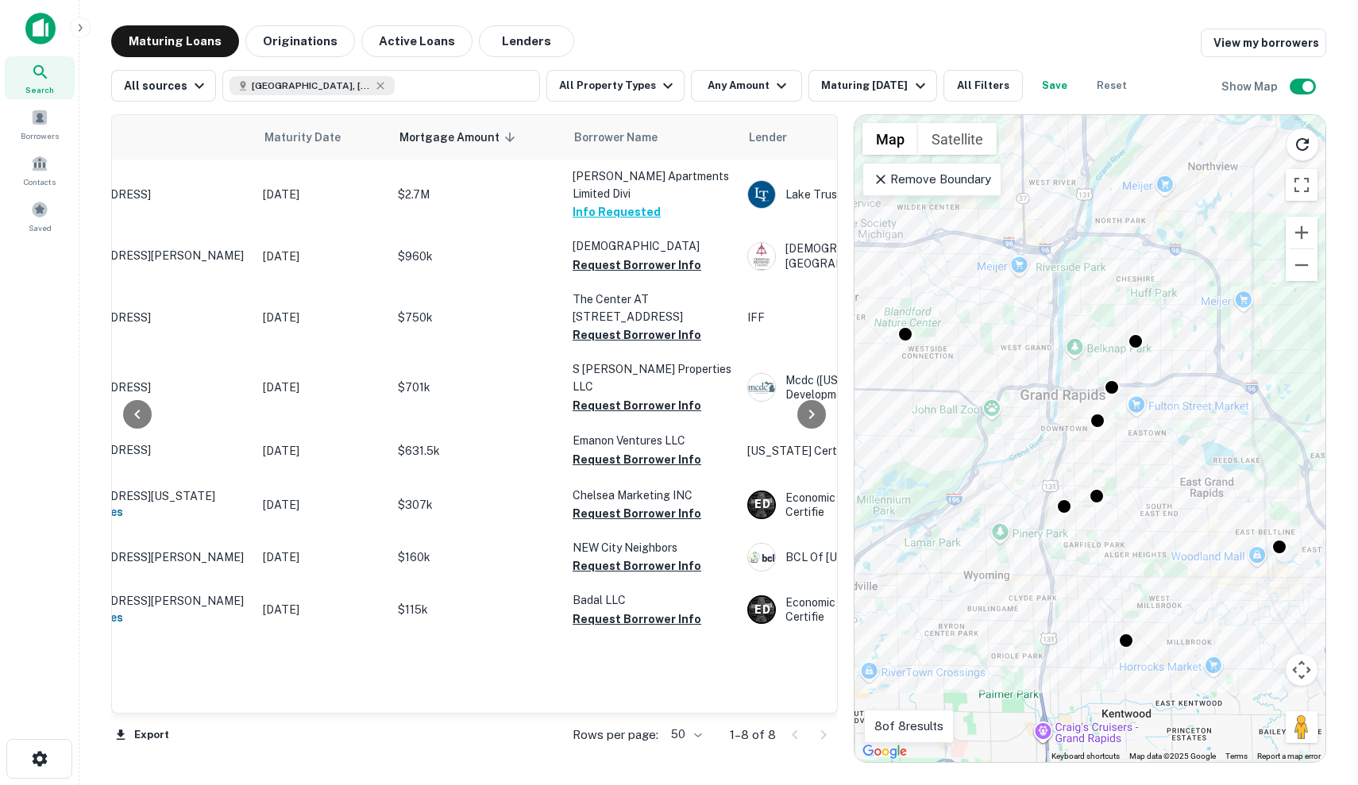
click at [955, 184] on p "Remove Boundary" at bounding box center [932, 179] width 118 height 19
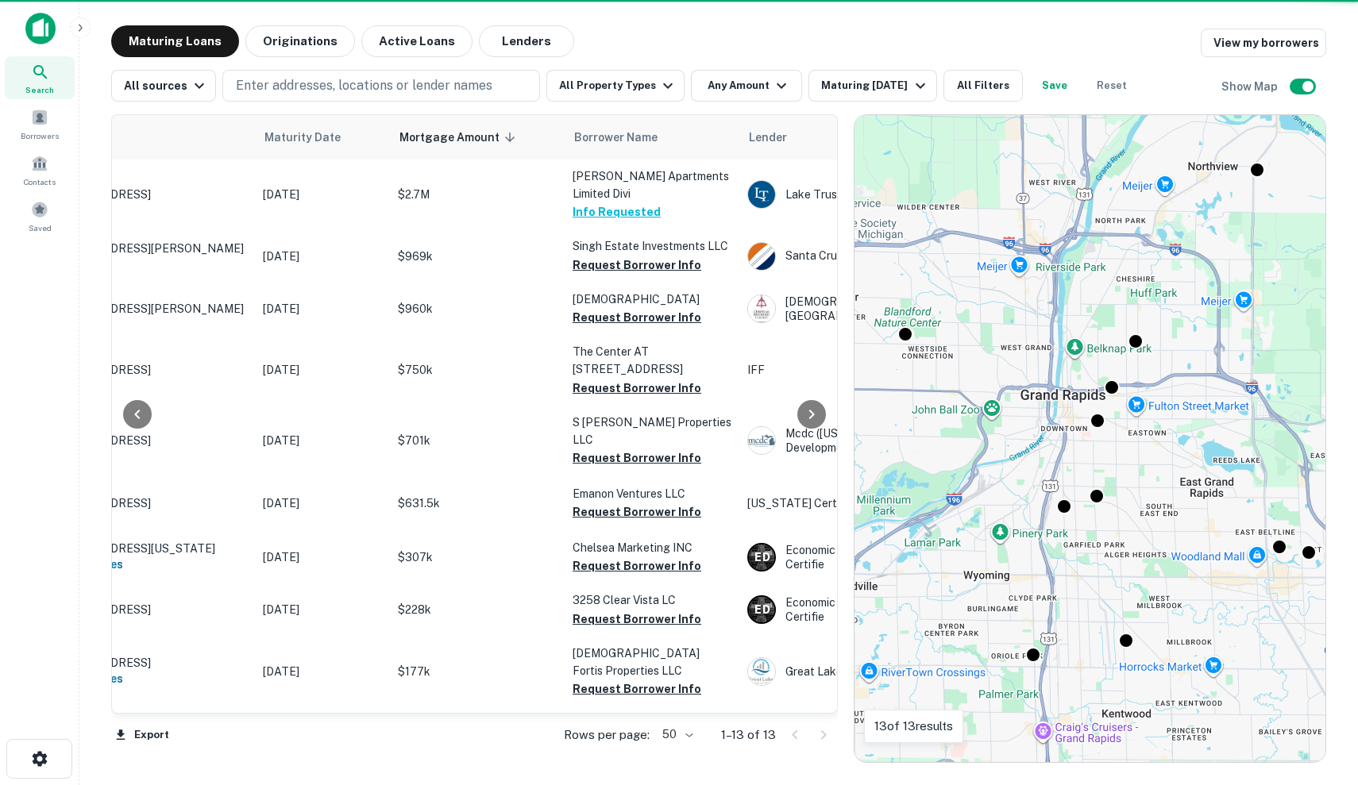
click at [1303, 276] on div "To activate drag with keyboard, press Alt + Enter. Once in keyboard drag state,…" at bounding box center [1089, 438] width 471 height 647
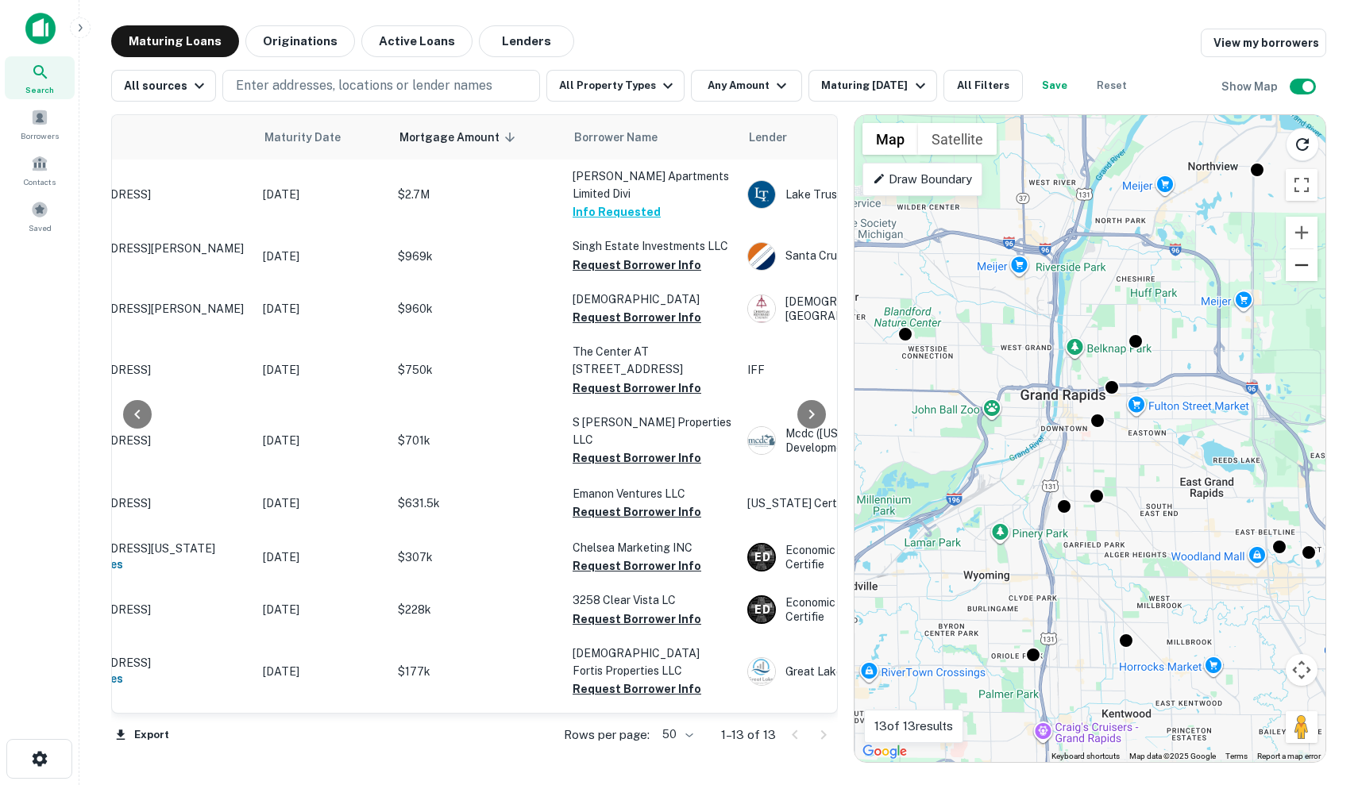
click at [1303, 274] on button "Zoom out" at bounding box center [1301, 265] width 32 height 32
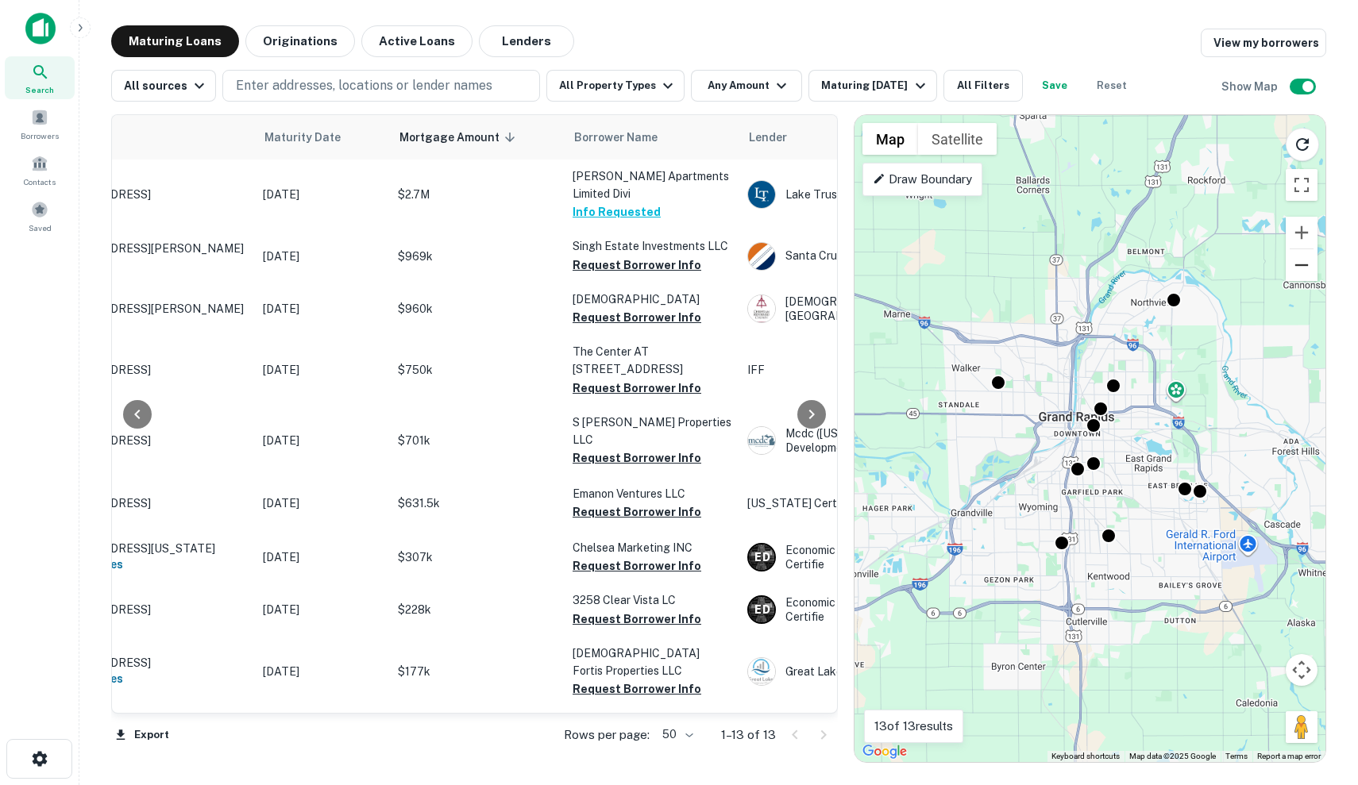
click at [1302, 275] on button "Zoom out" at bounding box center [1301, 265] width 32 height 32
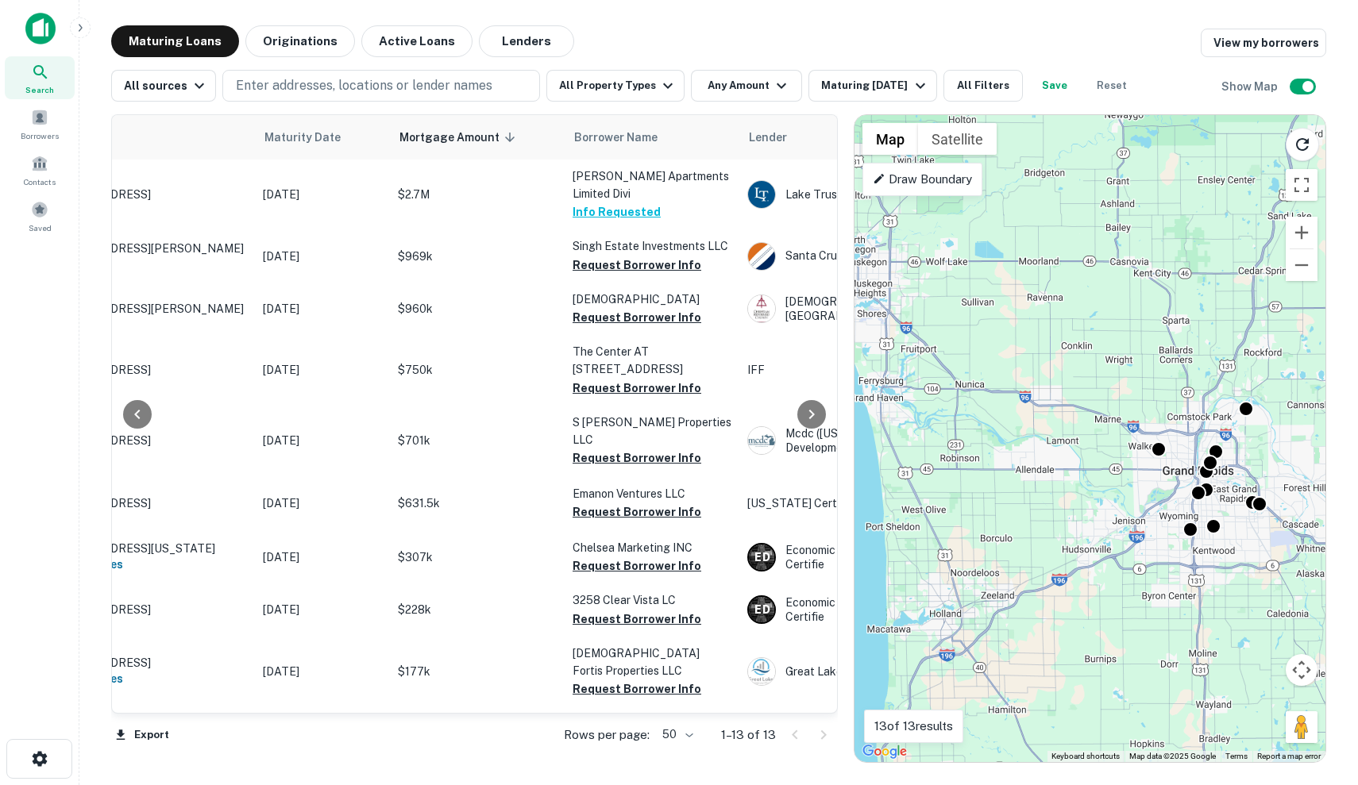
drag, startPoint x: 1212, startPoint y: 276, endPoint x: 1327, endPoint y: 318, distance: 123.6
click at [1327, 318] on div "Maturing Loans Originations Active Loans Lenders View my borrowers All sources …" at bounding box center [718, 394] width 1253 height 738
click at [931, 172] on p "Draw Boundary" at bounding box center [922, 179] width 99 height 19
click at [931, 172] on div "Drawing..." at bounding box center [899, 179] width 74 height 33
click at [922, 185] on p "Drawing..." at bounding box center [899, 179] width 53 height 19
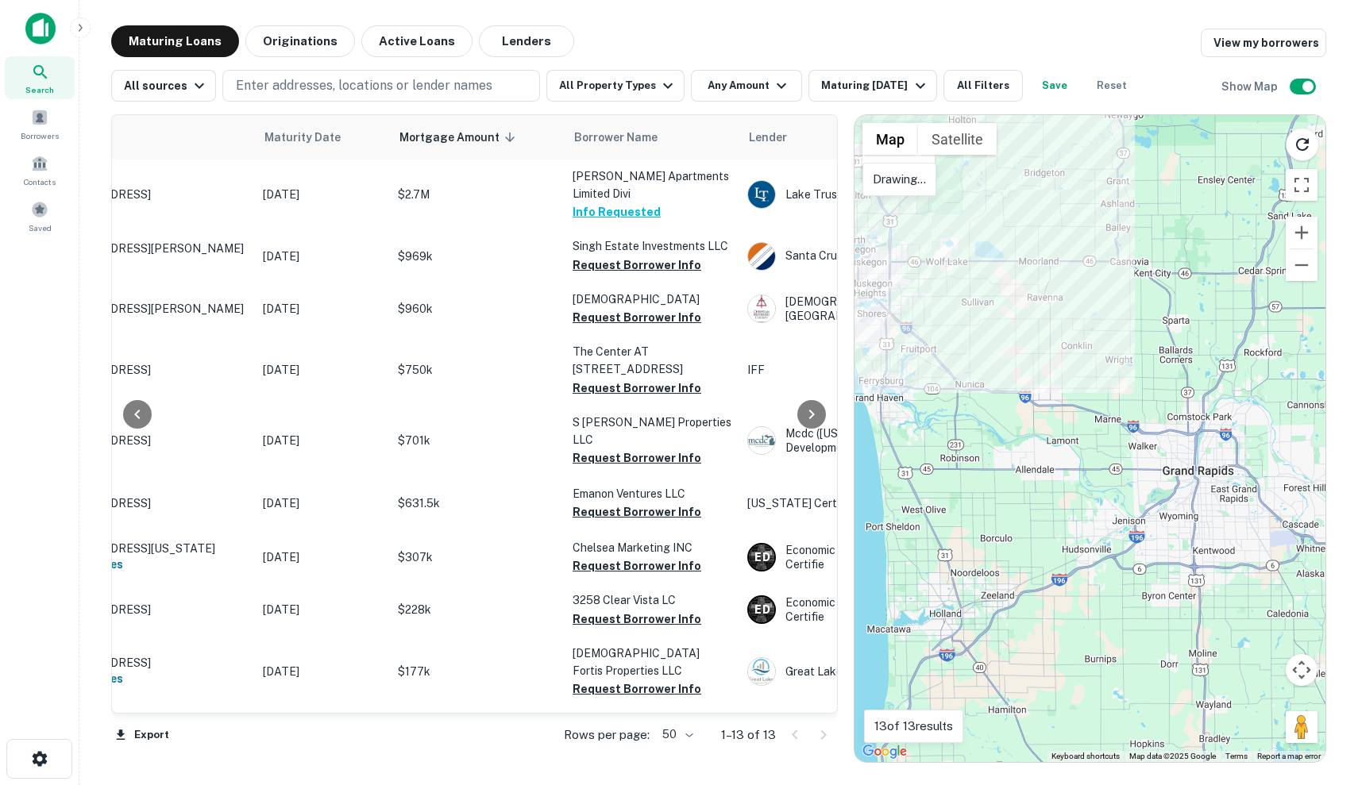
click at [934, 180] on div "Drawing..." at bounding box center [899, 179] width 74 height 33
click at [1009, 251] on div at bounding box center [1089, 438] width 471 height 647
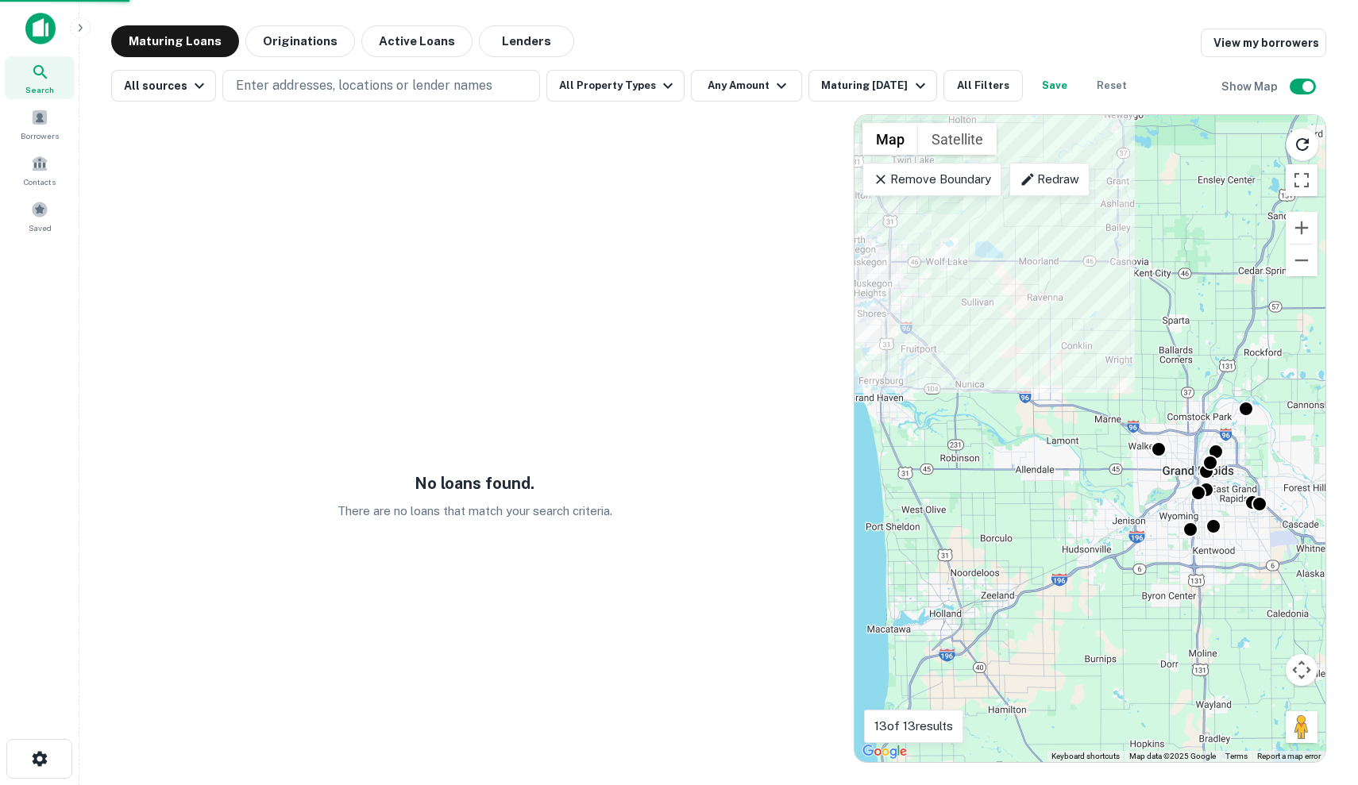
click at [953, 173] on p "Remove Boundary" at bounding box center [932, 179] width 118 height 19
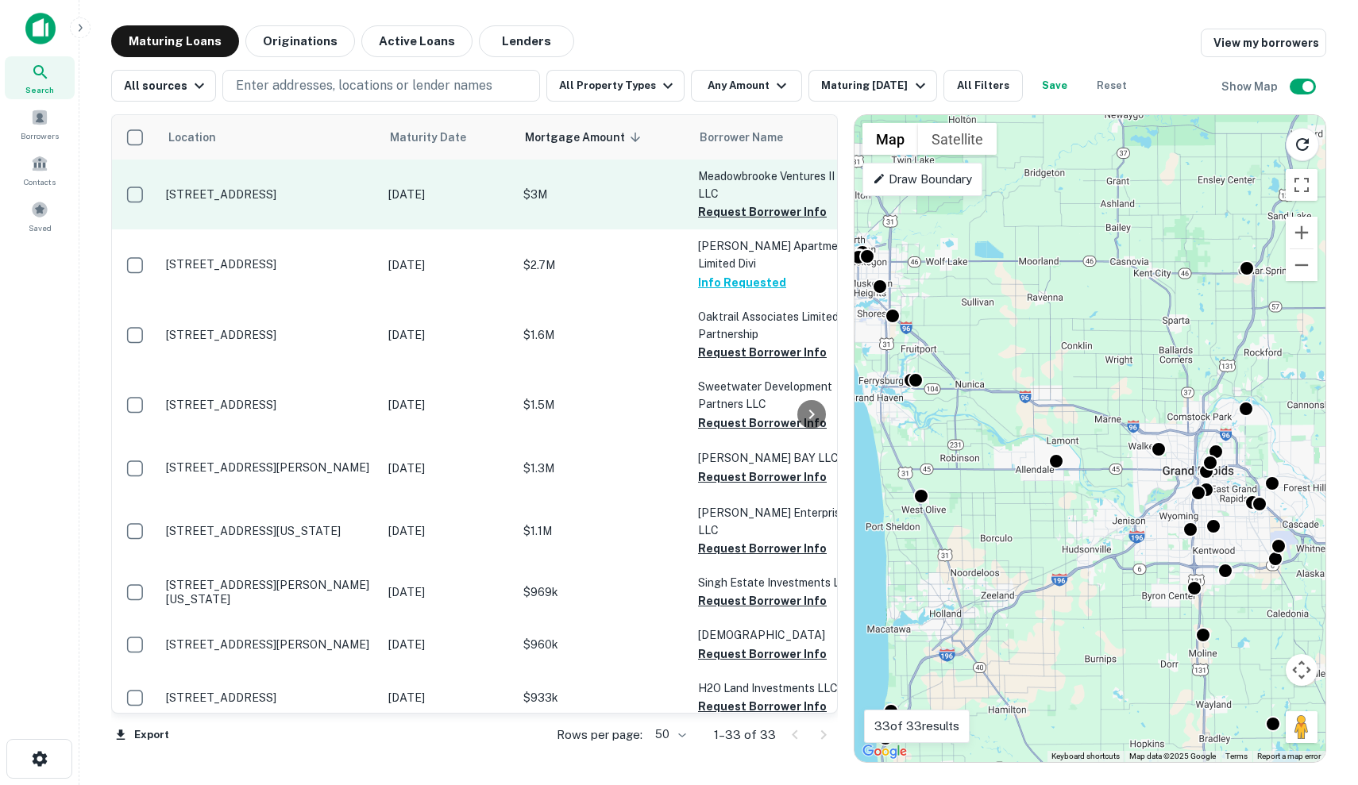
scroll to position [0, -2]
click at [551, 206] on td "$3M" at bounding box center [602, 195] width 175 height 70
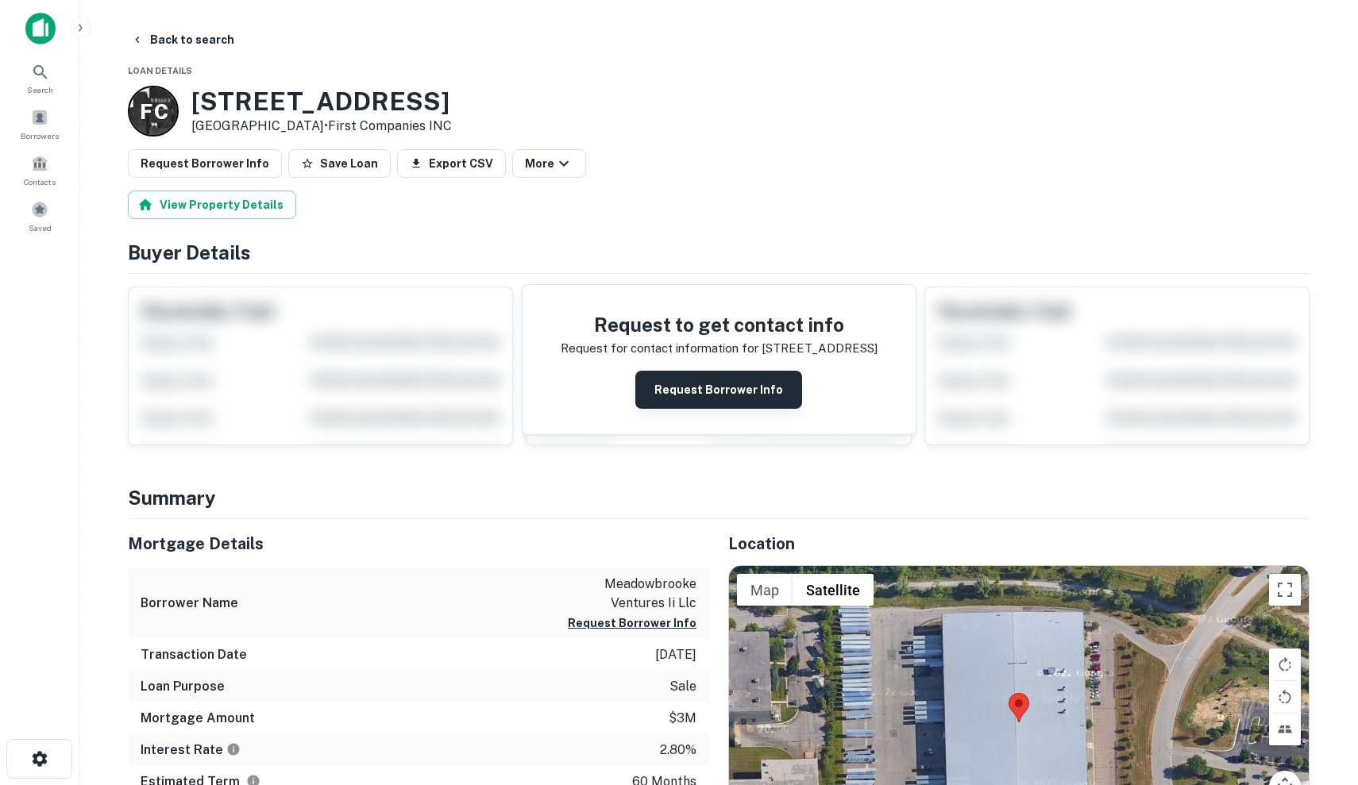
click at [712, 383] on button "Request Borrower Info" at bounding box center [718, 390] width 167 height 38
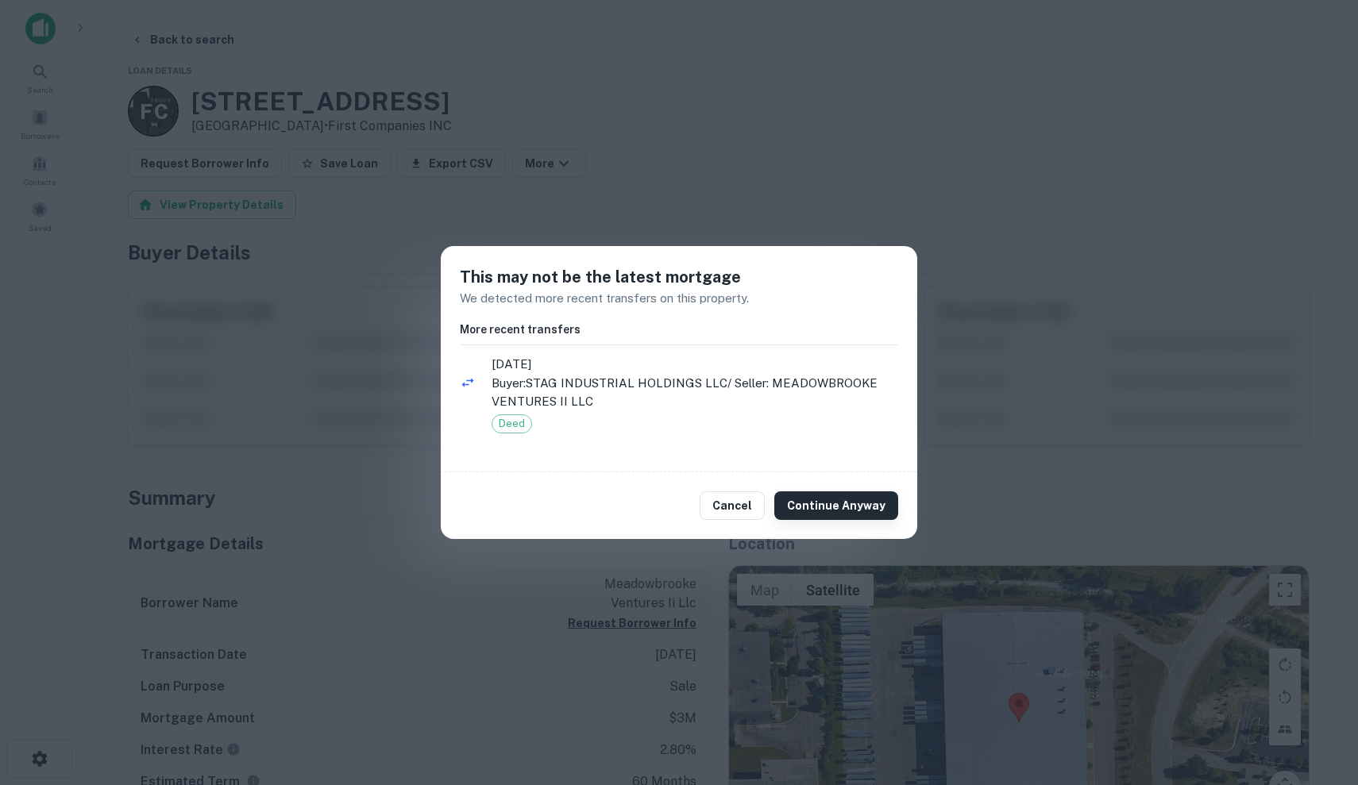
click at [835, 503] on button "Continue Anyway" at bounding box center [836, 505] width 124 height 29
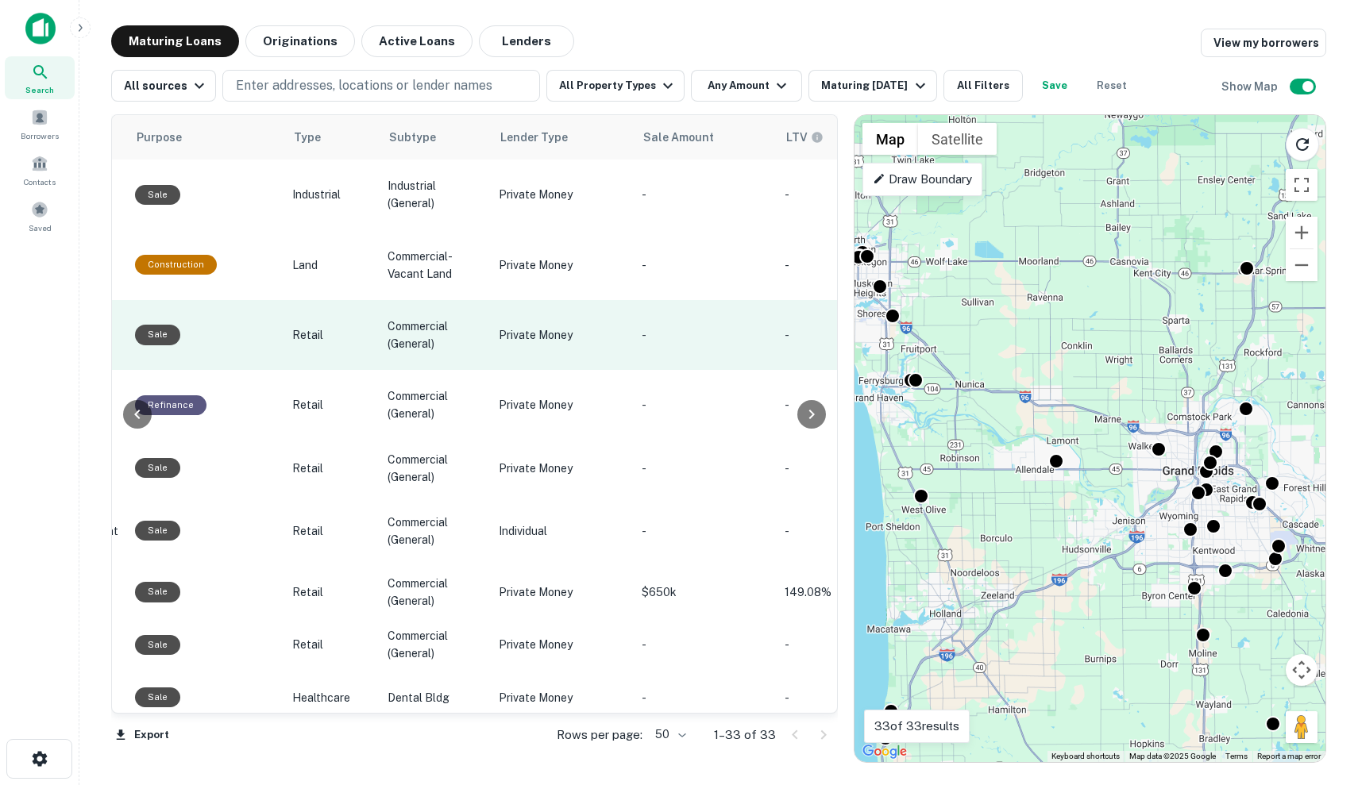
scroll to position [2, 994]
click at [614, 344] on td "Private Money" at bounding box center [559, 334] width 143 height 70
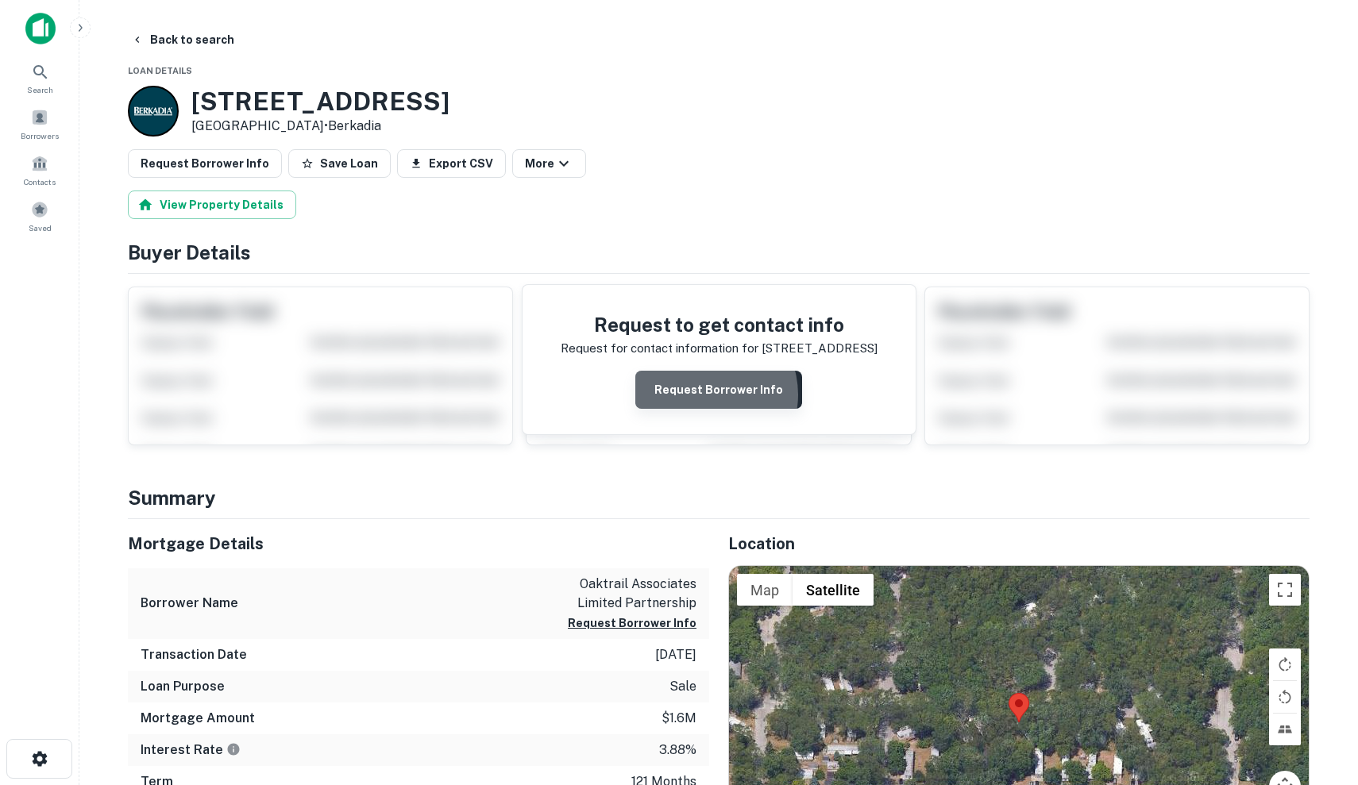
click at [708, 394] on button "Request Borrower Info" at bounding box center [718, 390] width 167 height 38
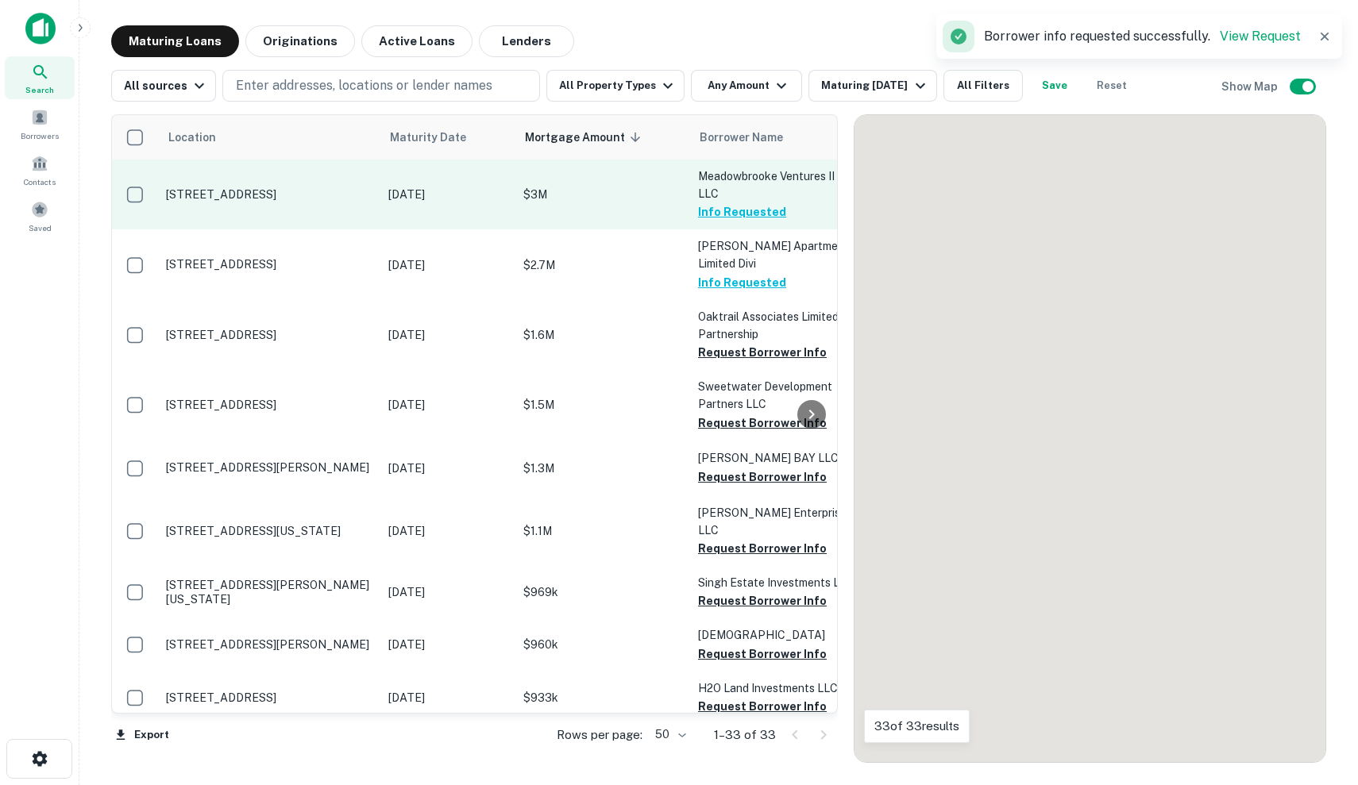
scroll to position [2, 0]
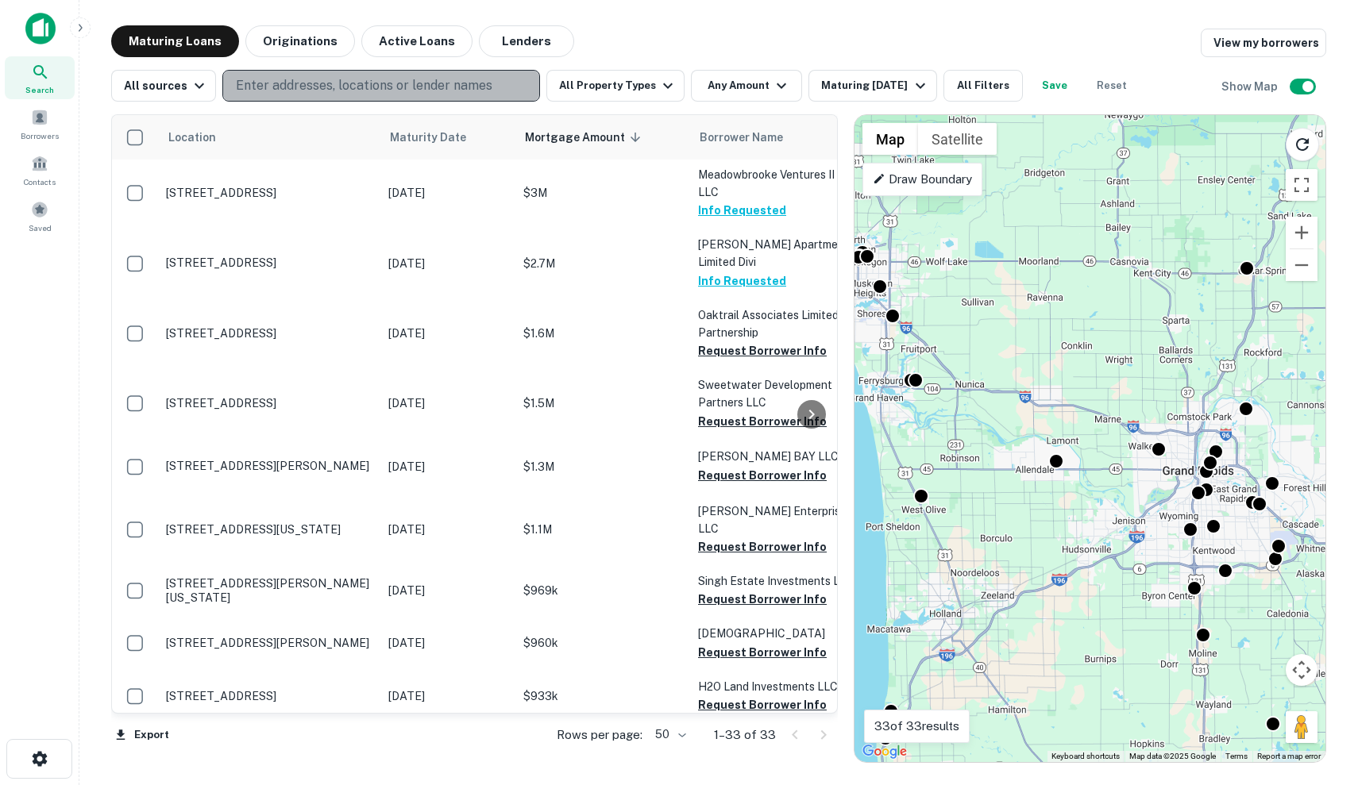
click at [413, 87] on p "Enter addresses, locations or lender names" at bounding box center [364, 85] width 256 height 19
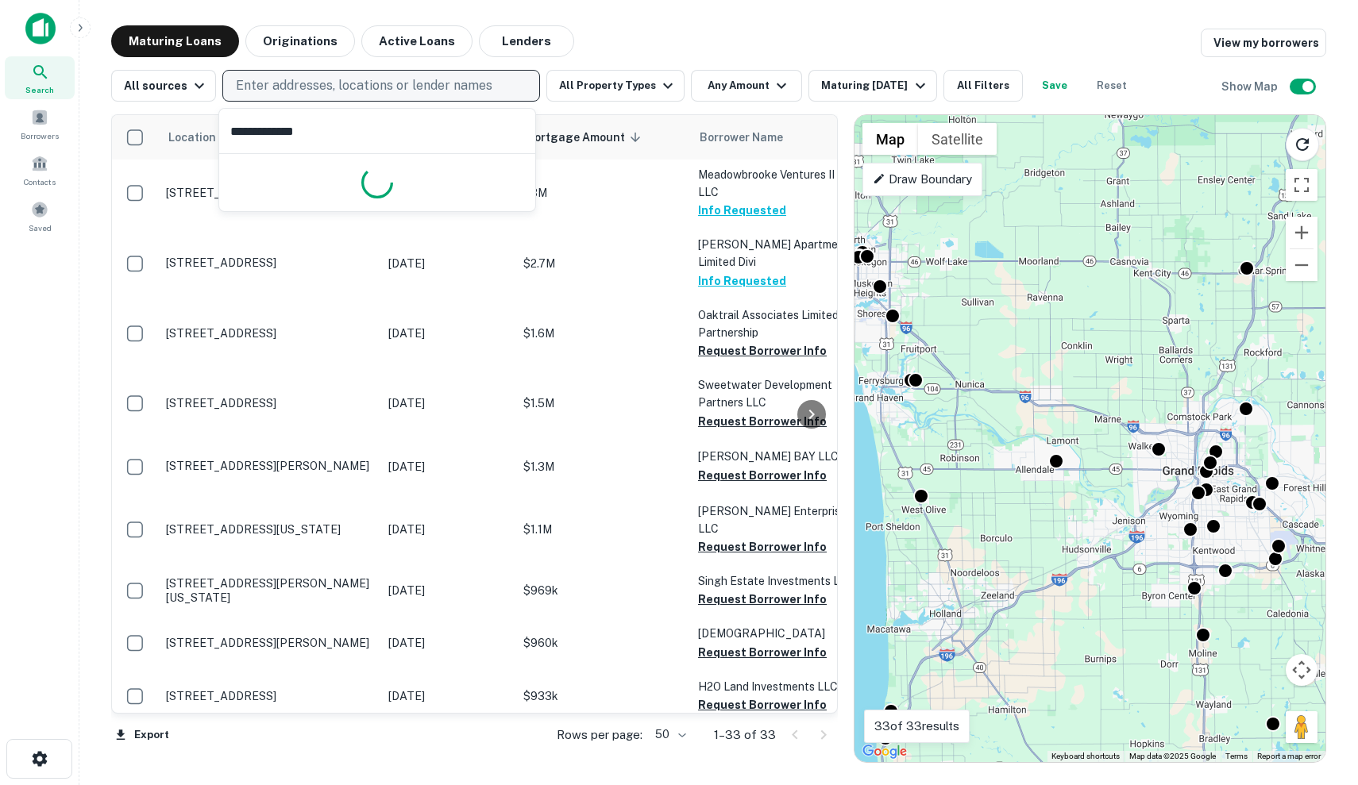
type input "**********"
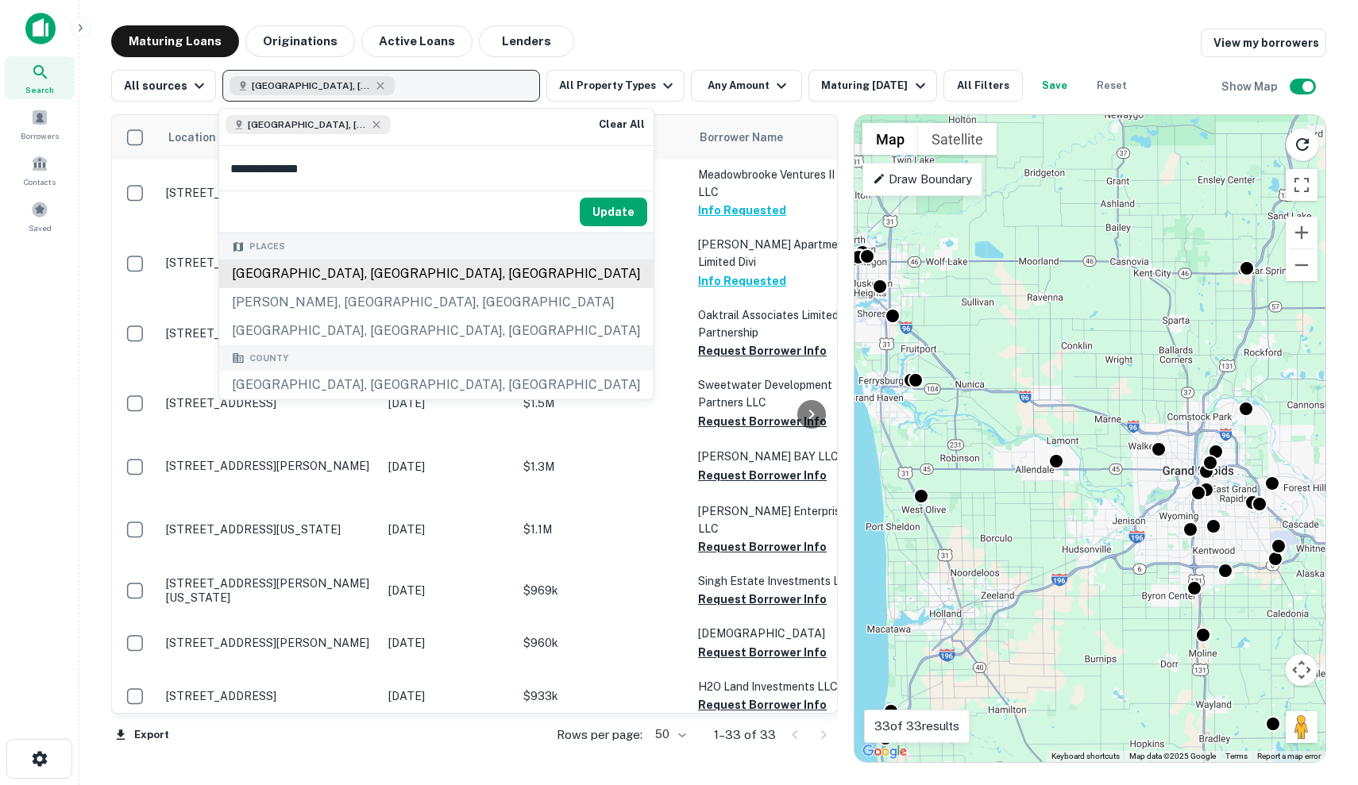
click at [394, 311] on div "Places DuPage County, IL, USA Glen Ellyn, IL, USA Willowbrook, IL, USA" at bounding box center [436, 289] width 434 height 112
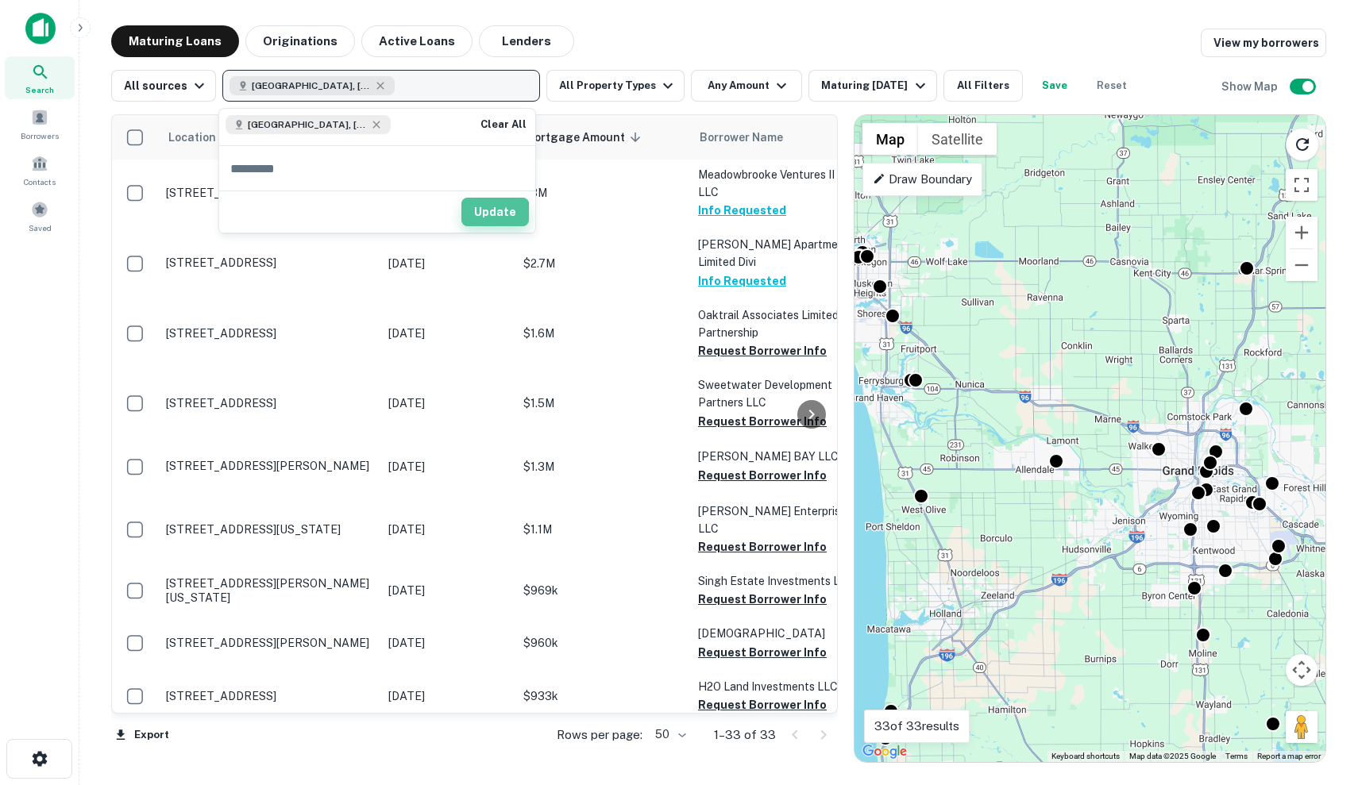
click at [477, 214] on button "Update" at bounding box center [494, 212] width 67 height 29
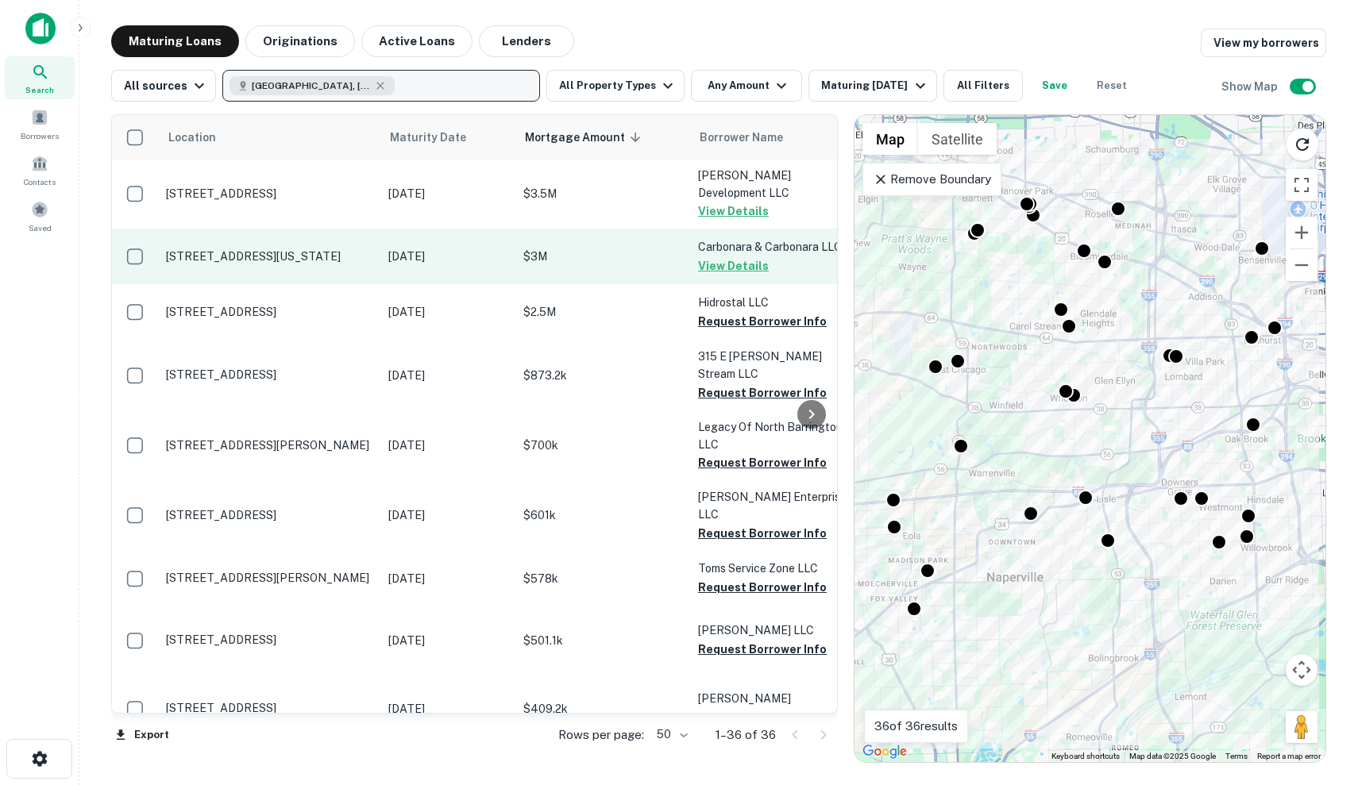
scroll to position [1, 0]
click at [471, 249] on td "[DATE]" at bounding box center [447, 257] width 135 height 56
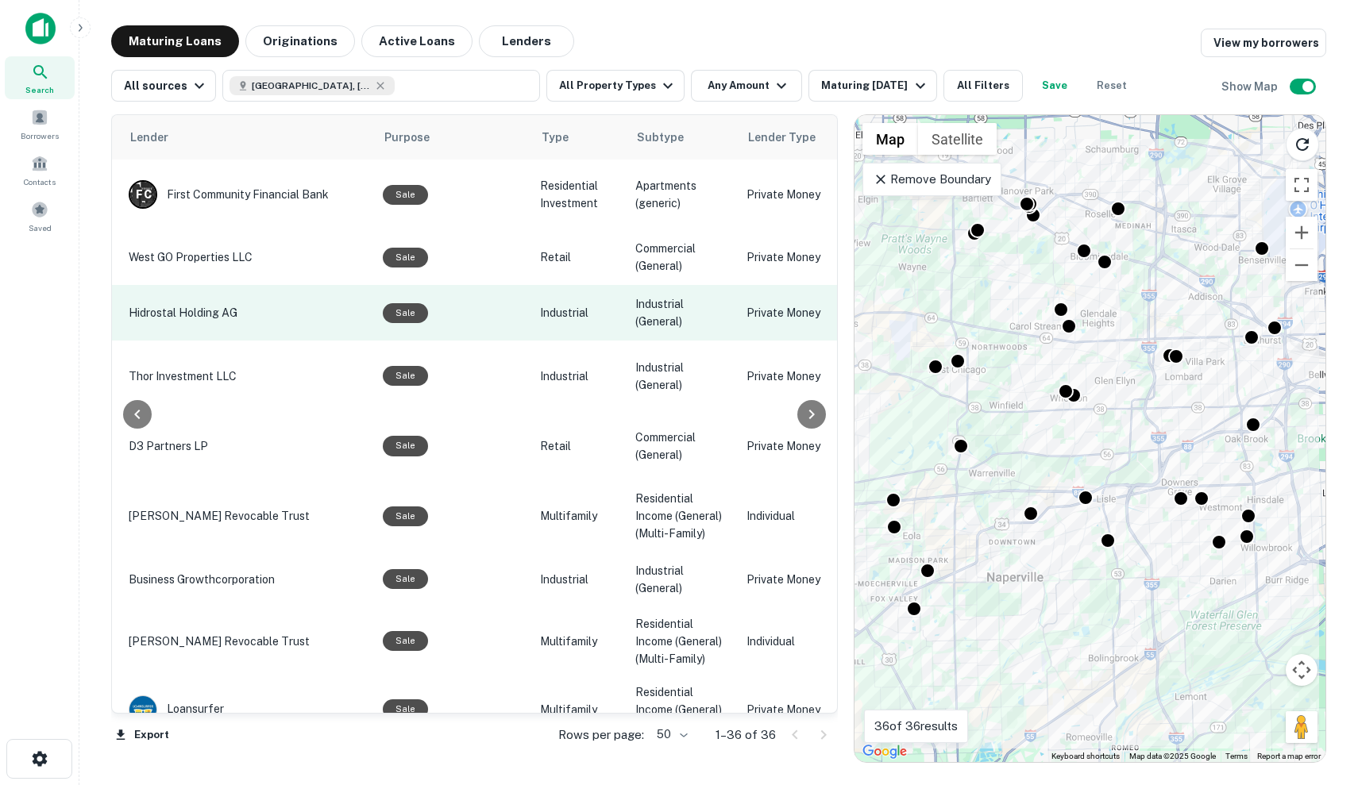
scroll to position [0, 778]
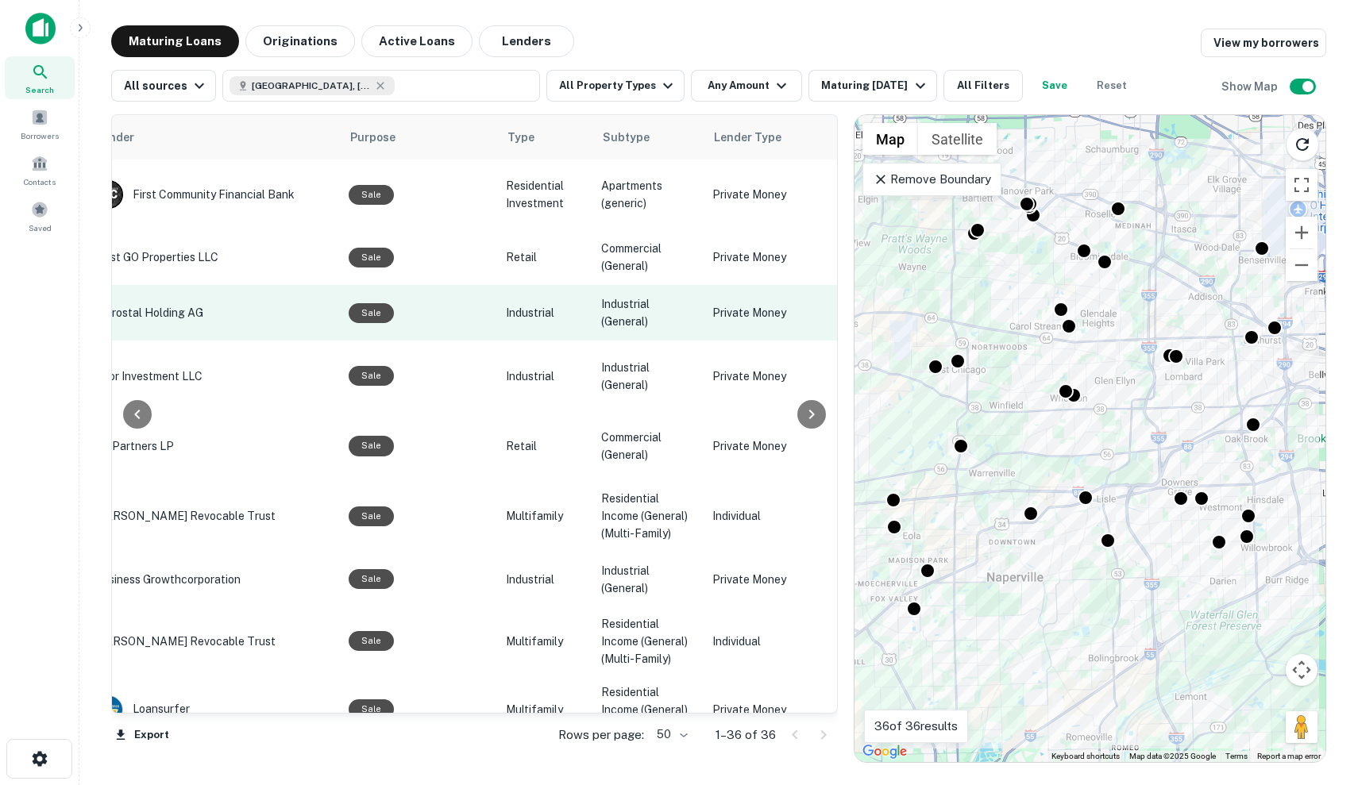
click at [549, 309] on td "Industrial" at bounding box center [545, 313] width 95 height 56
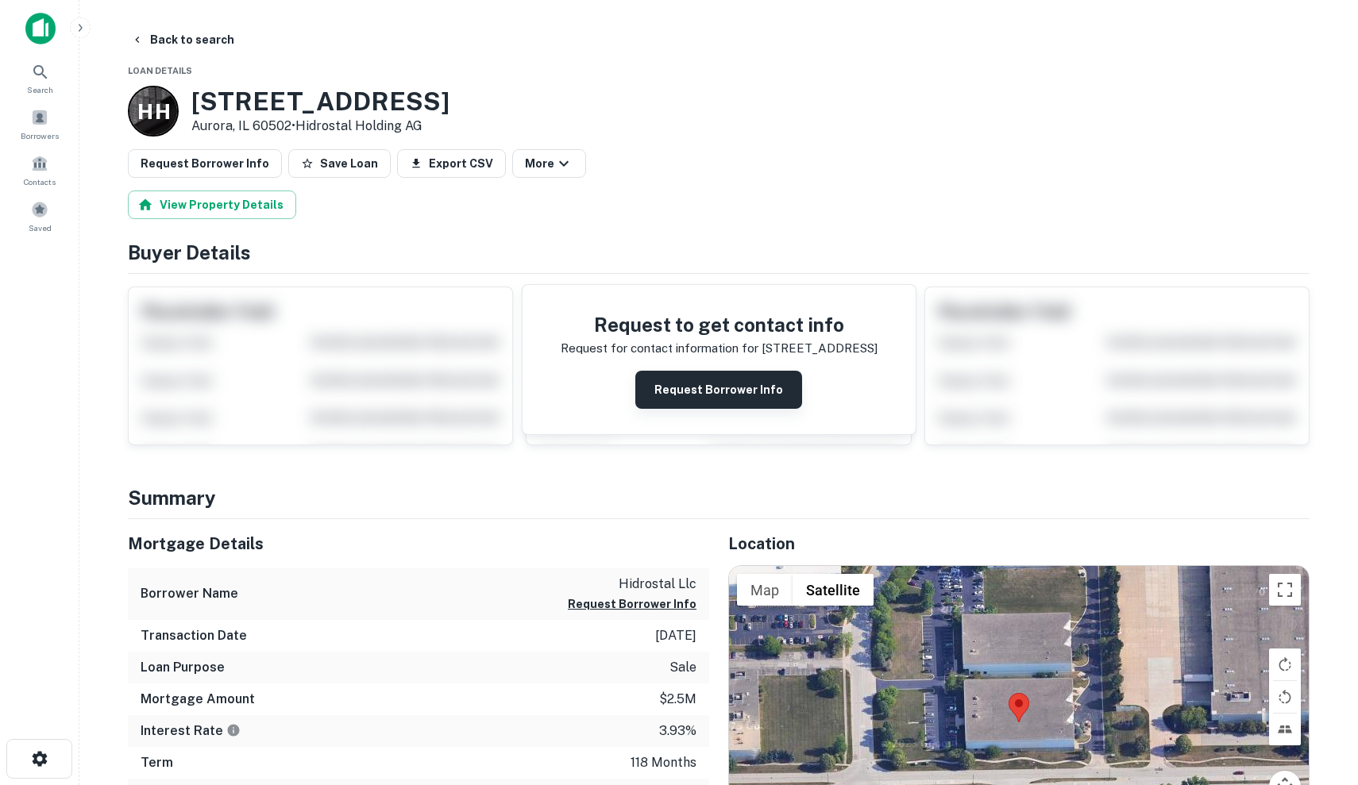
click at [714, 382] on button "Request Borrower Info" at bounding box center [718, 390] width 167 height 38
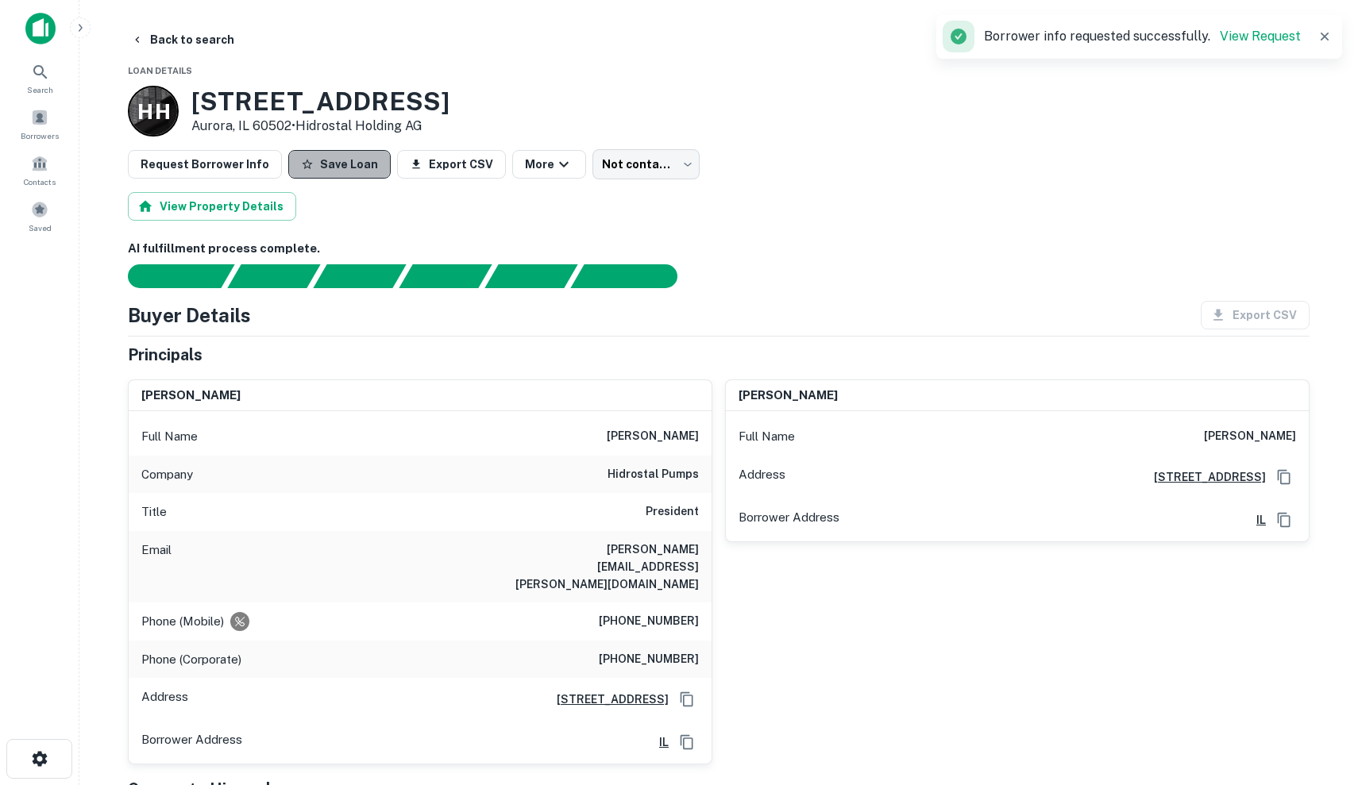
click at [336, 171] on button "Save Loan" at bounding box center [339, 164] width 102 height 29
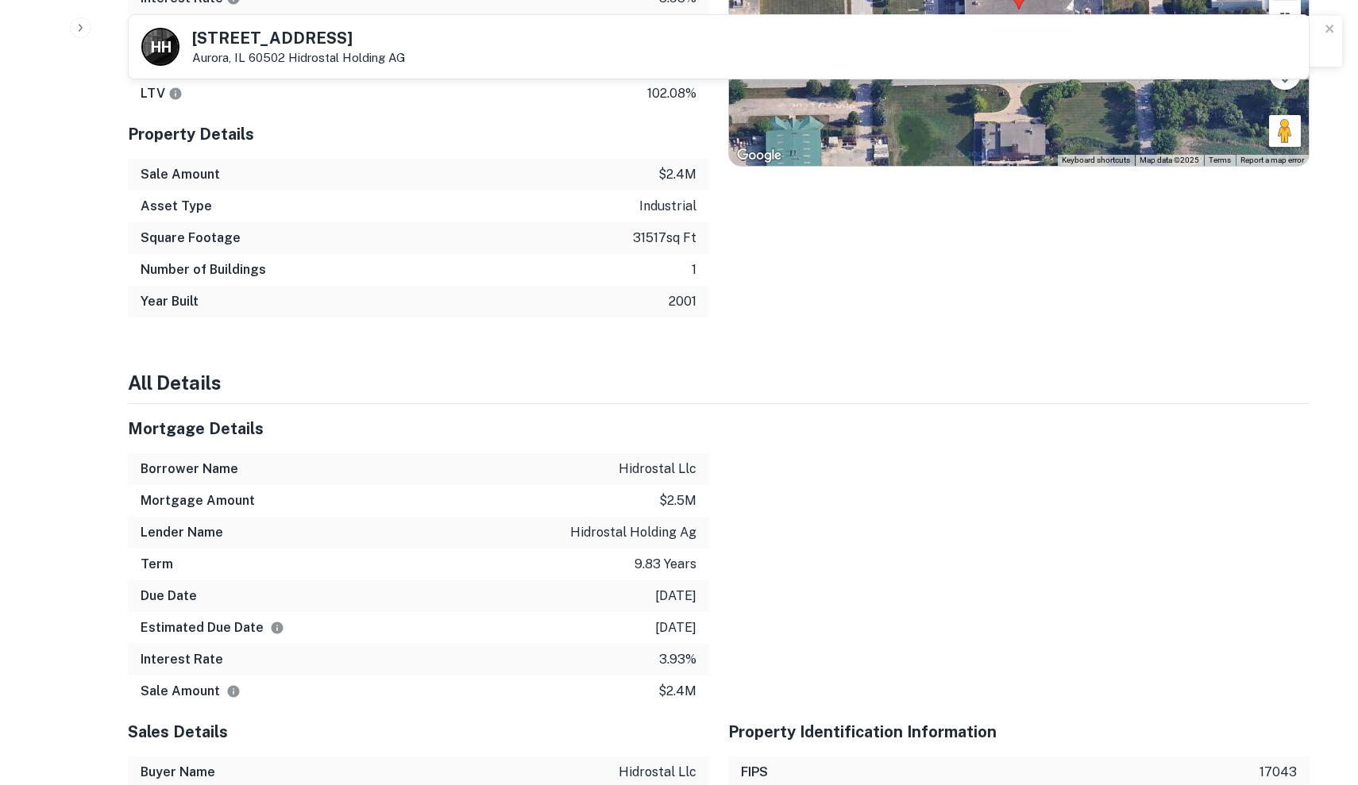
scroll to position [1077, 0]
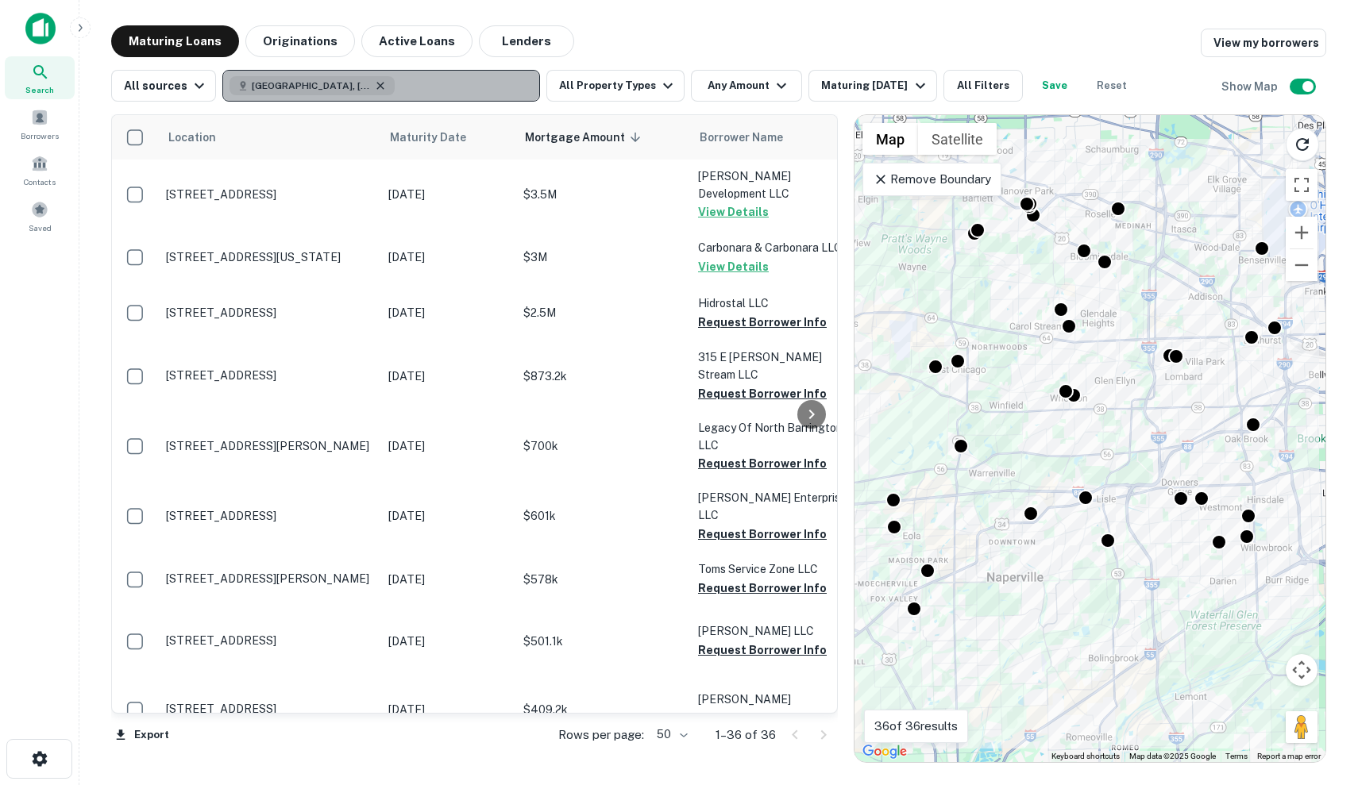
click at [374, 82] on icon "button" at bounding box center [380, 85] width 13 height 13
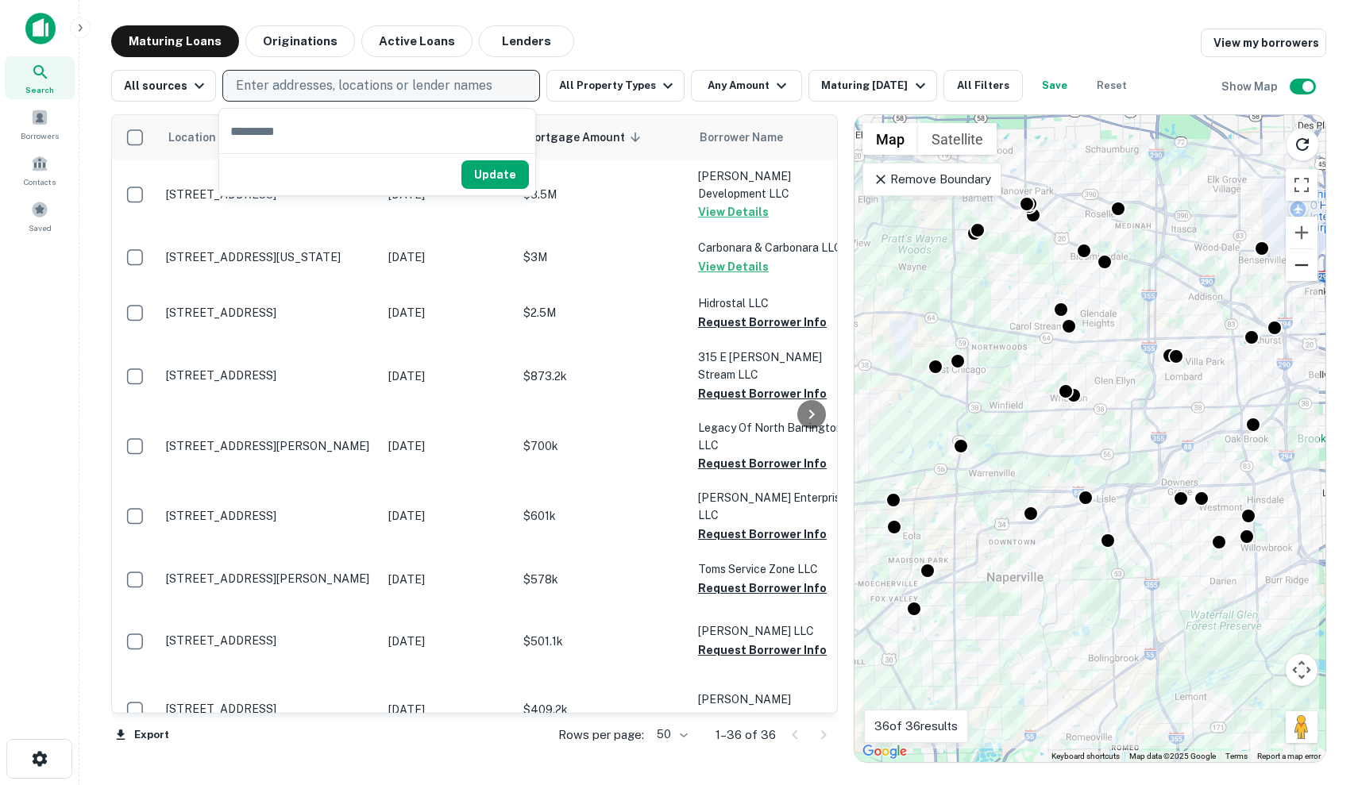
click at [1310, 272] on button "Zoom out" at bounding box center [1301, 265] width 32 height 32
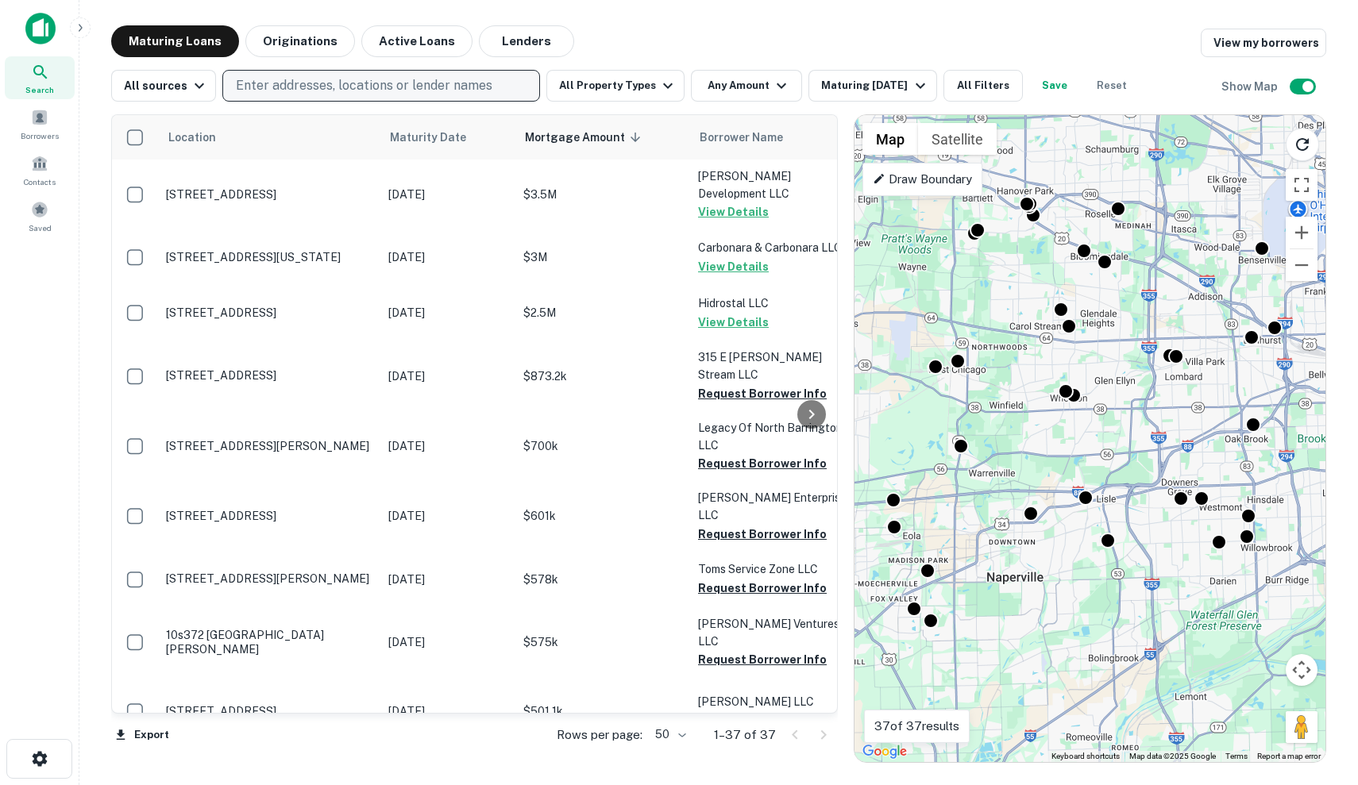
click at [1308, 269] on button "Zoom out" at bounding box center [1301, 265] width 32 height 32
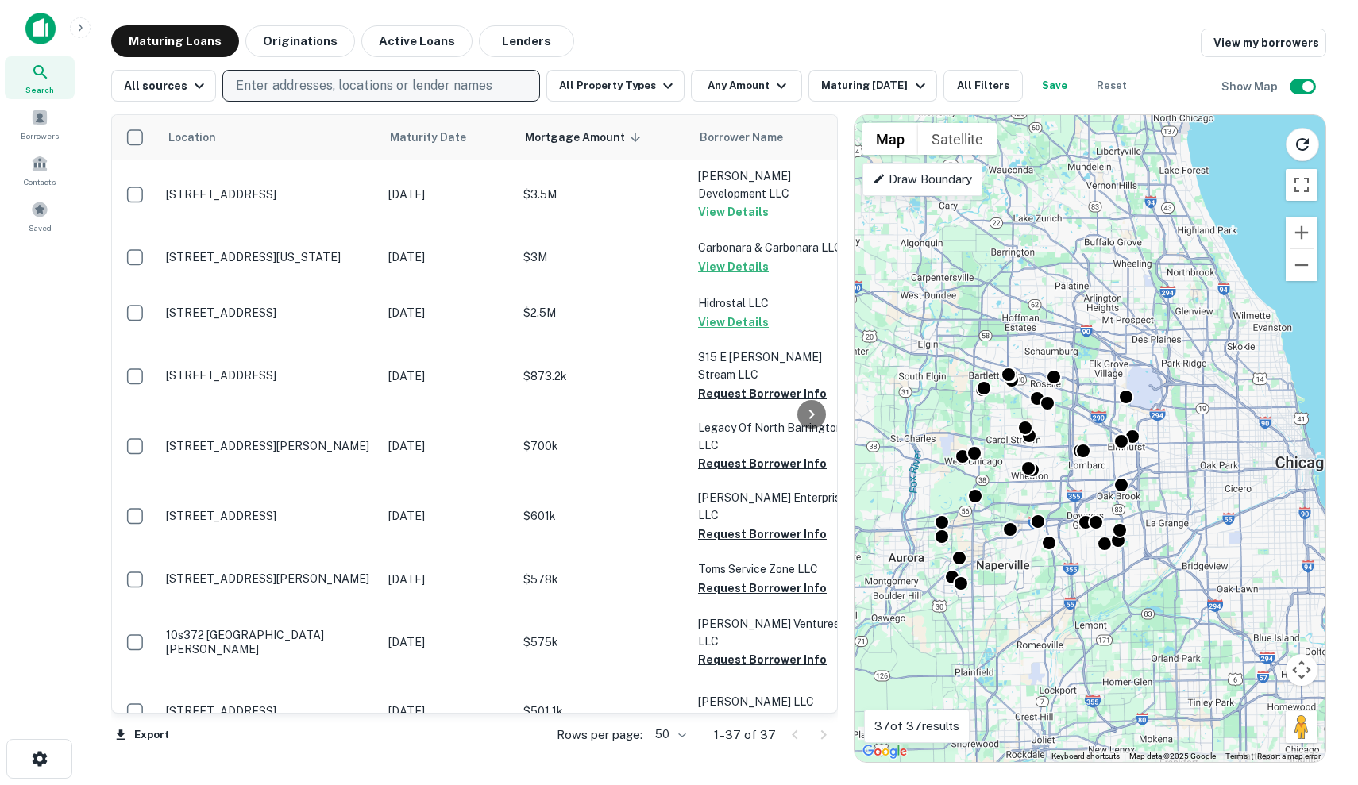
drag, startPoint x: 1179, startPoint y: 210, endPoint x: 1127, endPoint y: 270, distance: 78.8
click at [1127, 270] on div "To activate drag with keyboard, press Alt + Enter. Once in keyboard drag state,…" at bounding box center [1089, 438] width 471 height 647
click at [1196, 264] on div "To activate drag with keyboard, press Alt + Enter. Once in keyboard drag state,…" at bounding box center [1089, 438] width 471 height 647
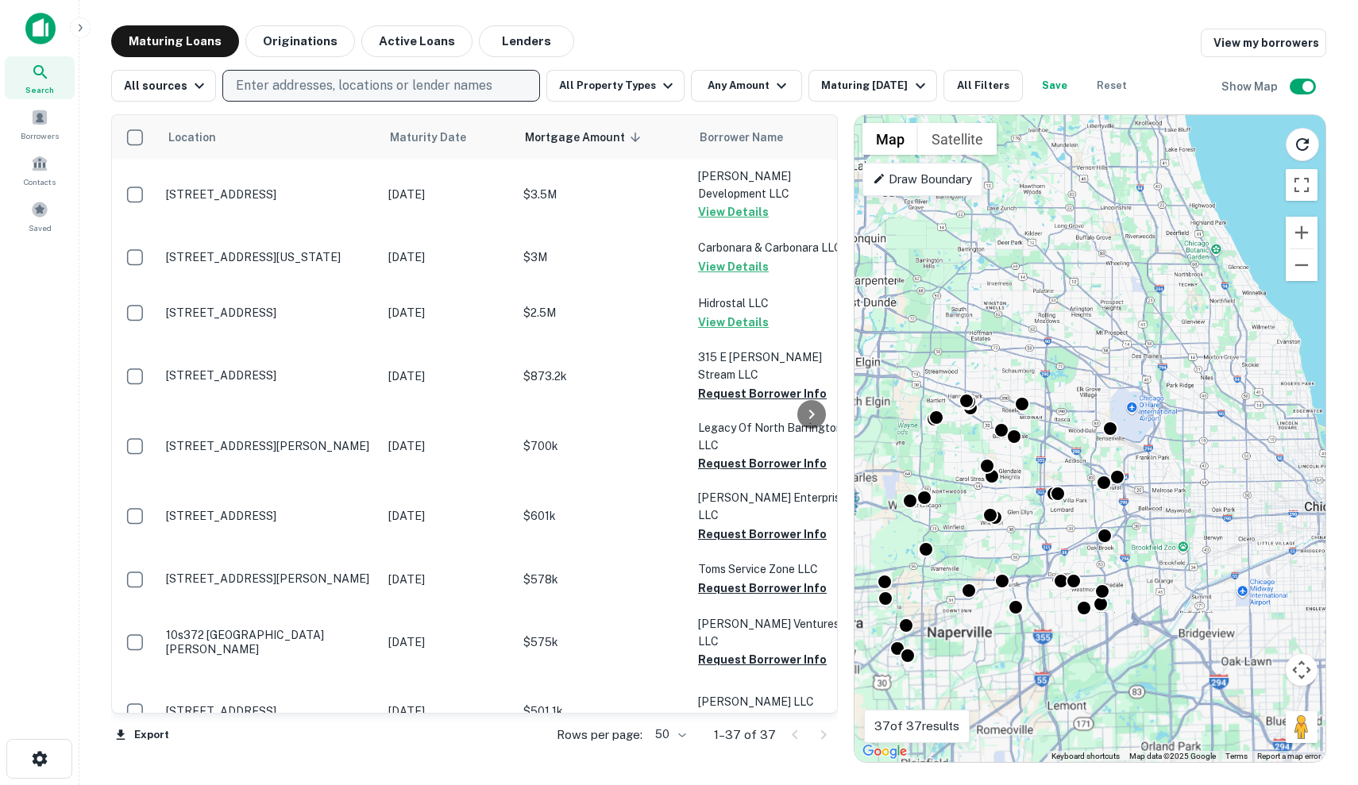
click at [1196, 264] on div "To activate drag with keyboard, press Alt + Enter. Once in keyboard drag state,…" at bounding box center [1089, 438] width 471 height 647
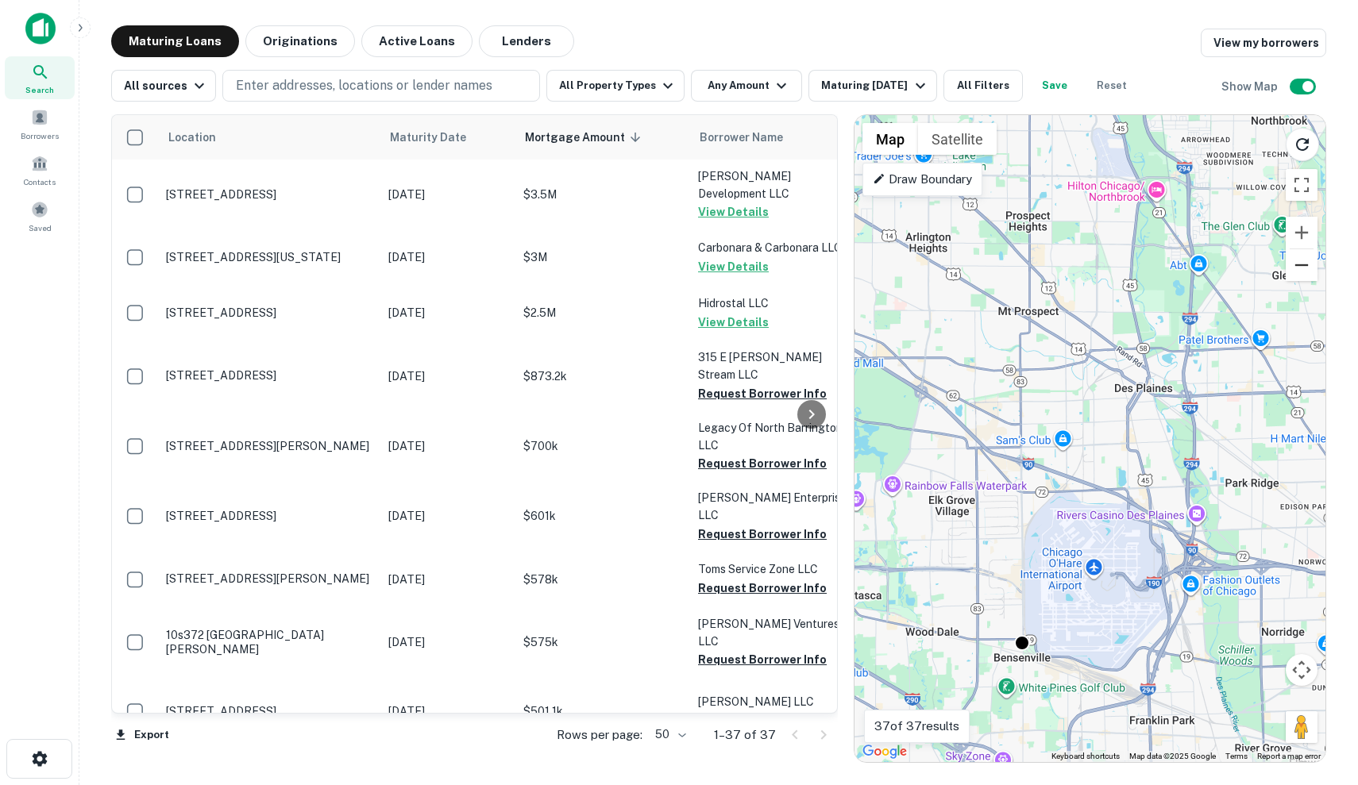
click at [1293, 273] on button "Zoom out" at bounding box center [1301, 265] width 32 height 32
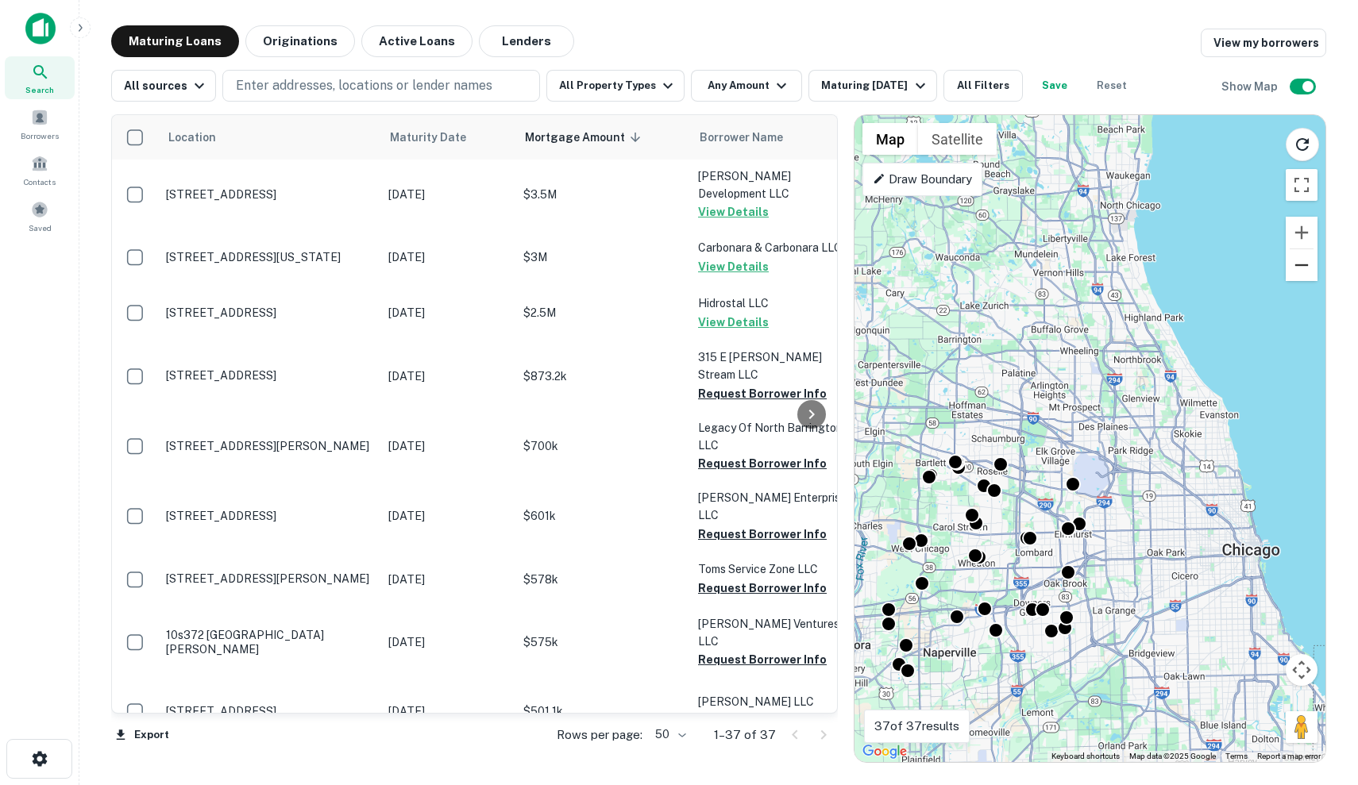
click at [1293, 273] on button "Zoom out" at bounding box center [1301, 265] width 32 height 32
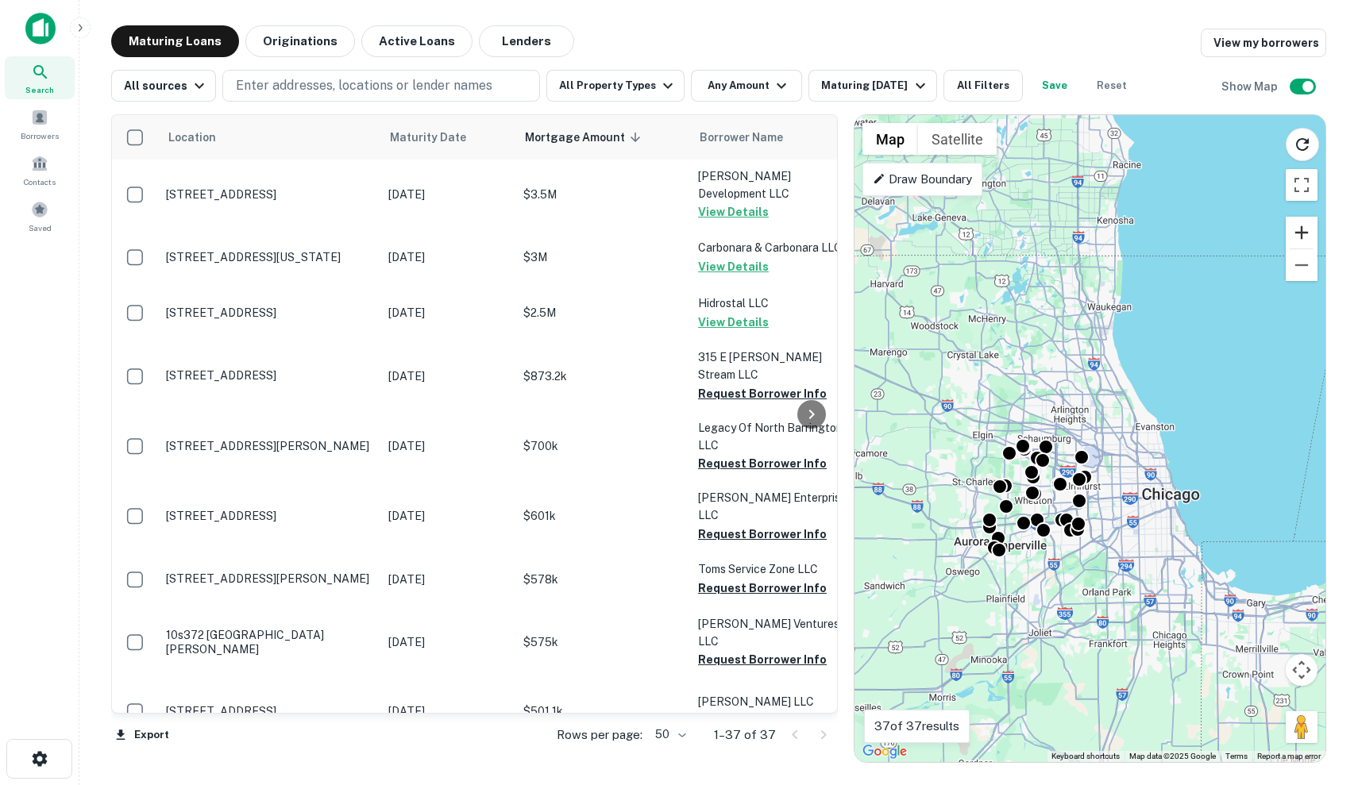
click at [1302, 221] on button "Zoom in" at bounding box center [1301, 233] width 32 height 32
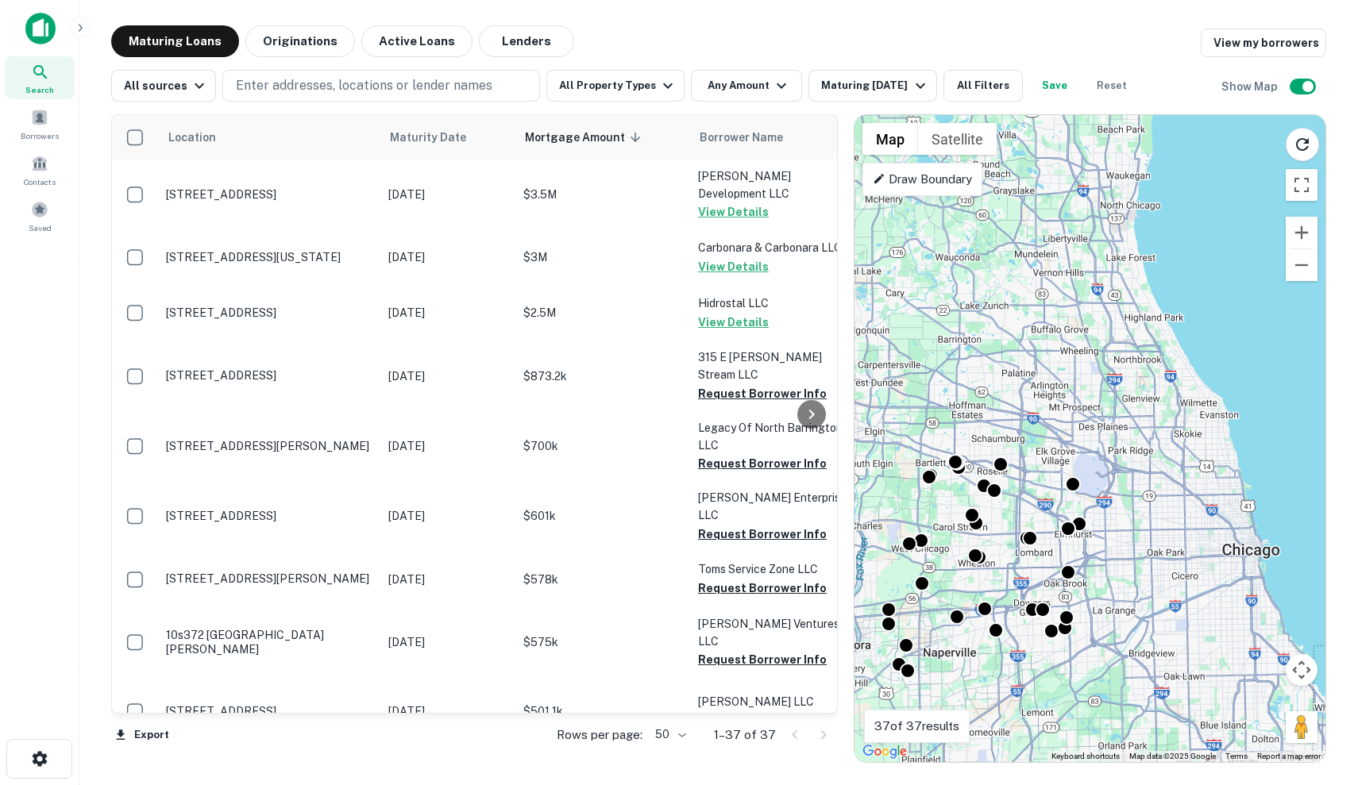
click at [954, 175] on p "Draw Boundary" at bounding box center [922, 179] width 99 height 19
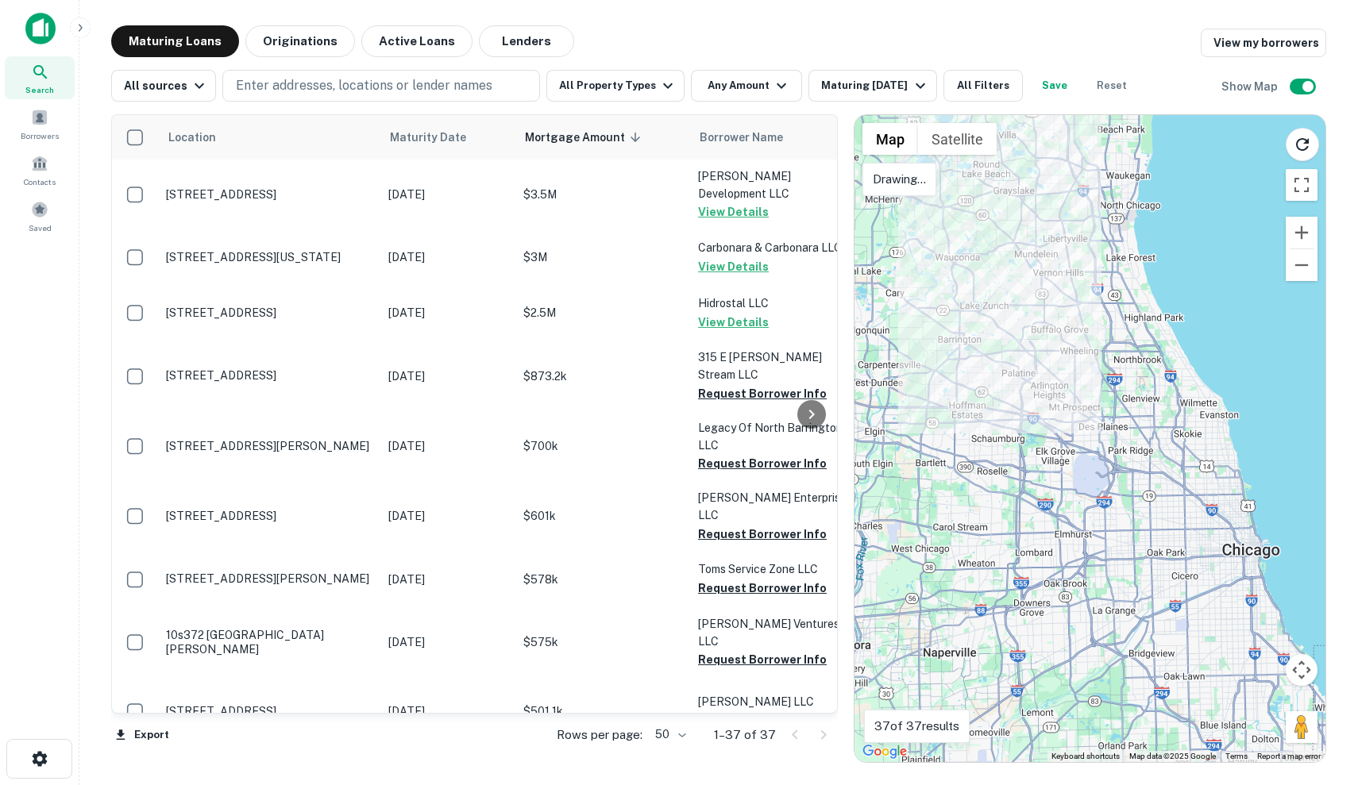
click at [1070, 231] on div at bounding box center [1089, 438] width 471 height 647
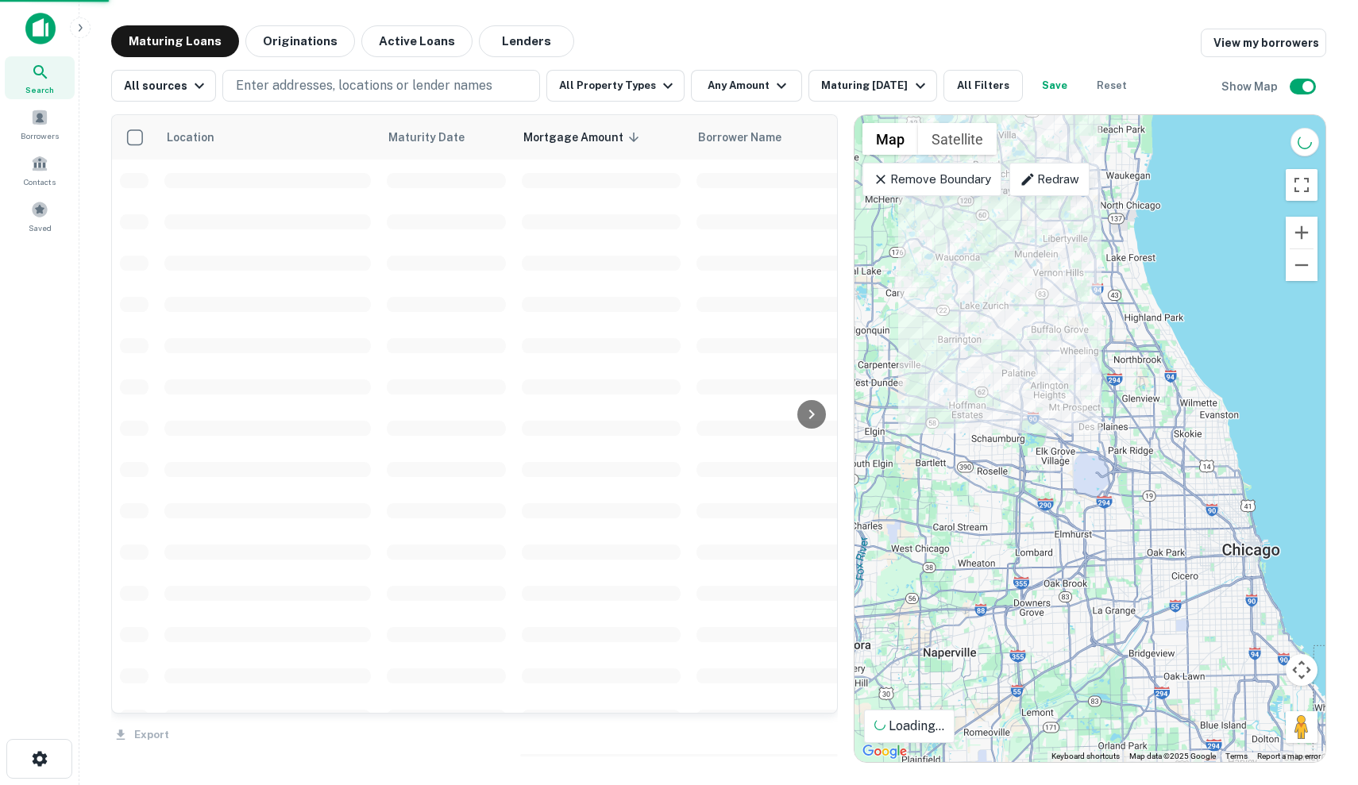
click at [946, 252] on div "To activate drag with keyboard, press Alt + Enter. Once in keyboard drag state,…" at bounding box center [1089, 438] width 471 height 647
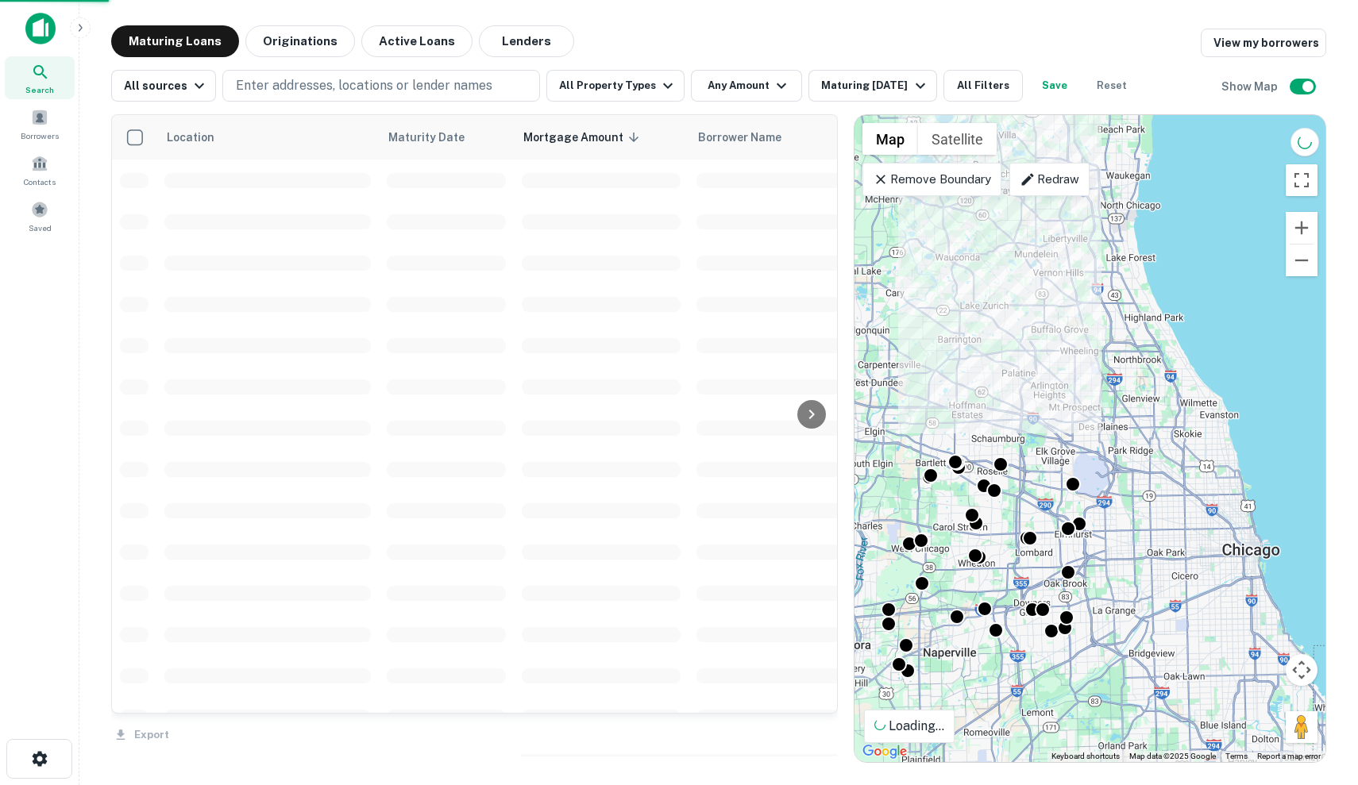
click at [929, 186] on p "Remove Boundary" at bounding box center [932, 179] width 118 height 19
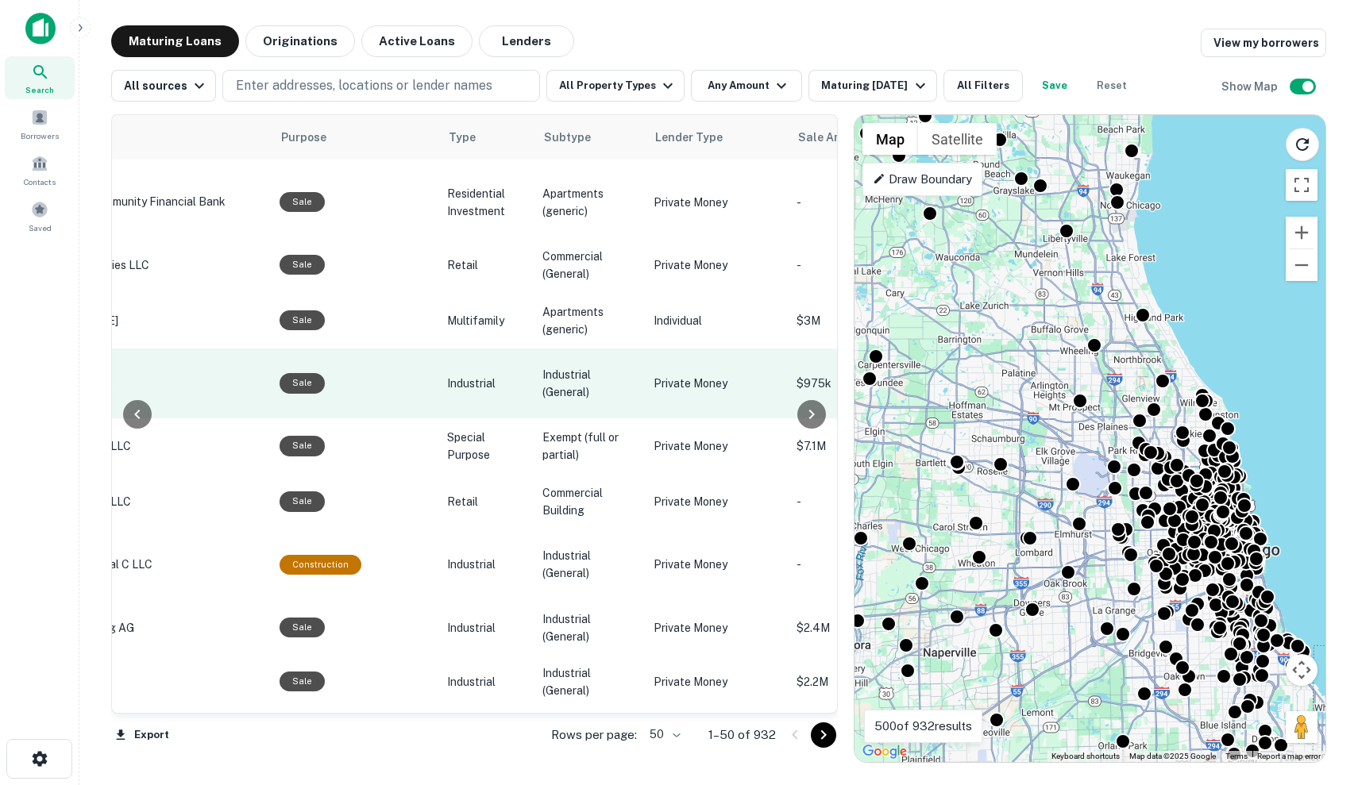
scroll to position [64, 848]
click at [534, 347] on td "Industrial (General)" at bounding box center [589, 382] width 111 height 70
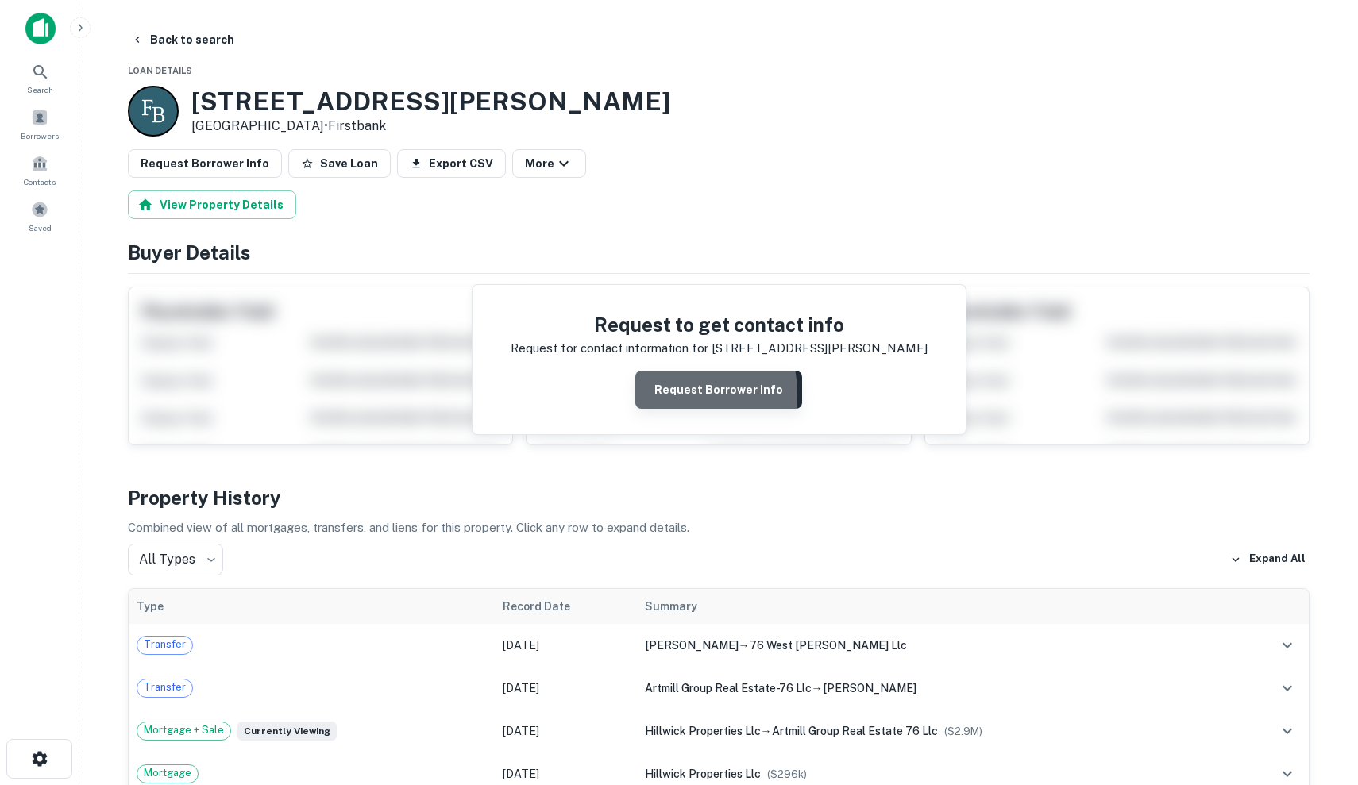
click at [670, 393] on button "Request Borrower Info" at bounding box center [718, 390] width 167 height 38
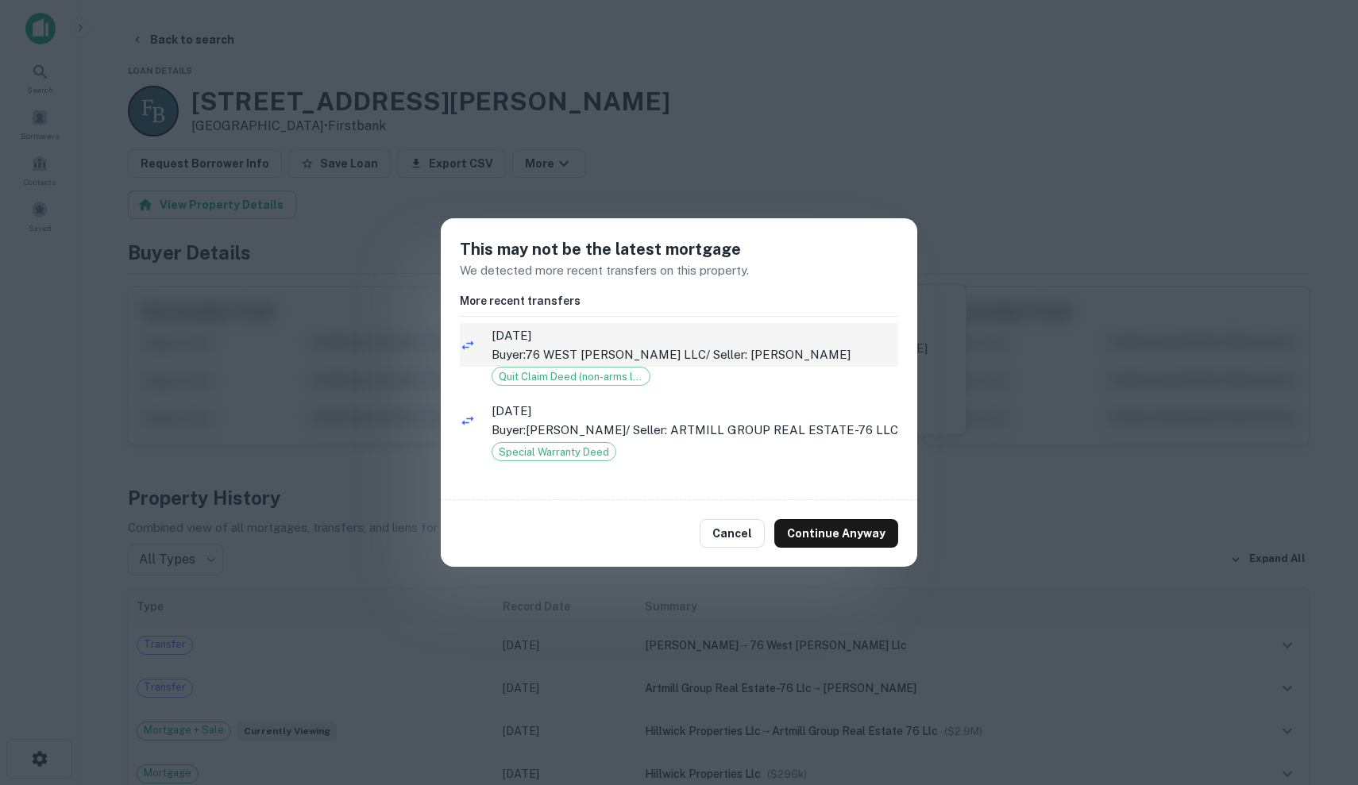
click at [747, 351] on p "Buyer: 76 WEST SEEGERS LLC / Seller: MUELLER RONALD H" at bounding box center [694, 354] width 407 height 19
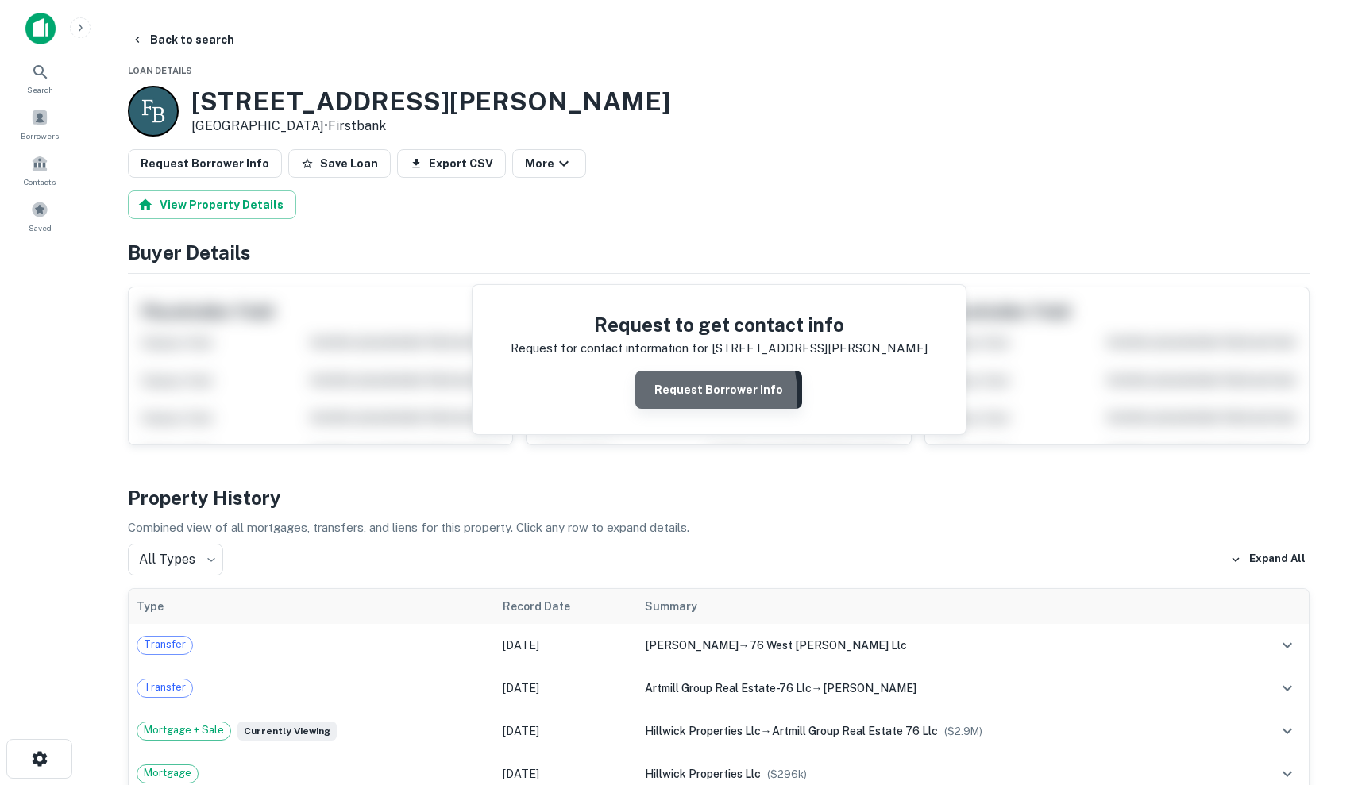
click at [675, 395] on button "Request Borrower Info" at bounding box center [718, 390] width 167 height 38
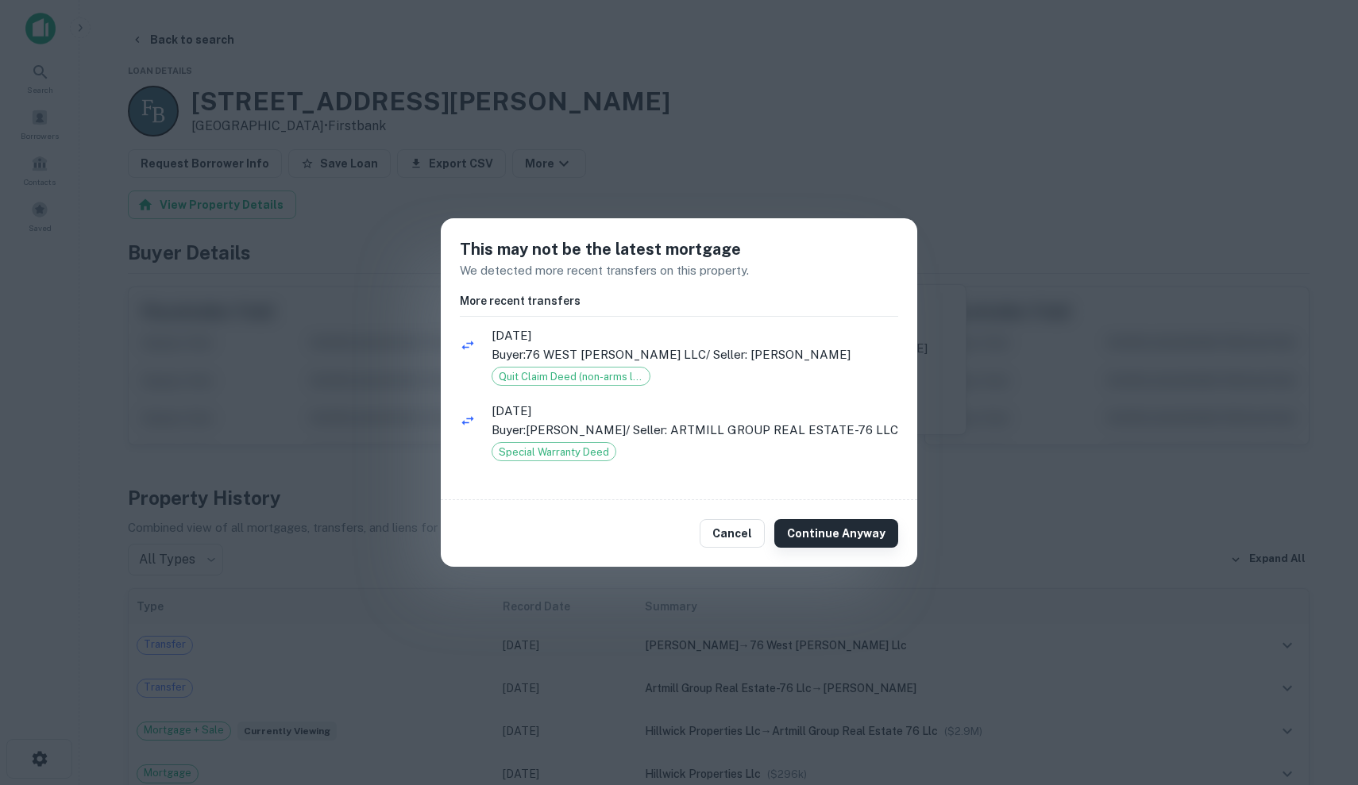
click at [842, 548] on button "Continue Anyway" at bounding box center [836, 533] width 124 height 29
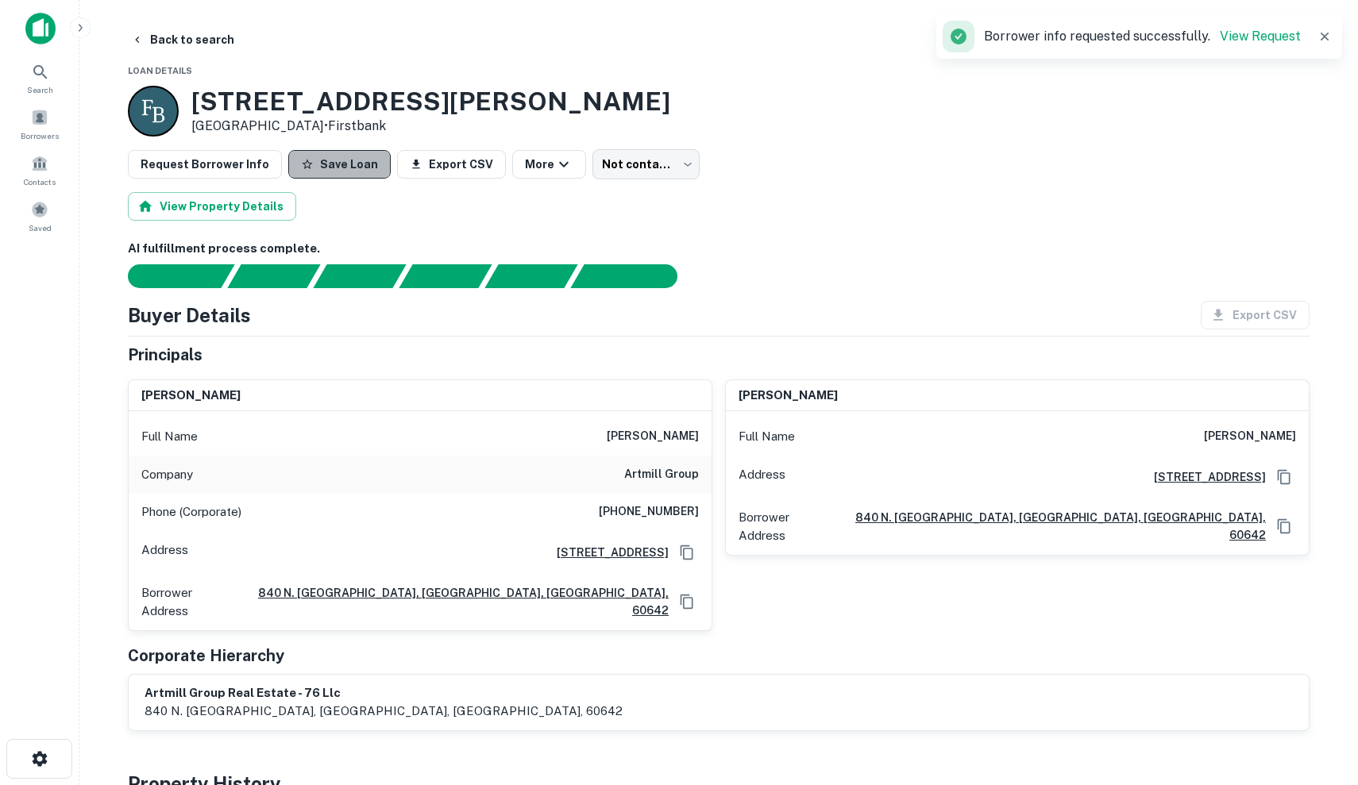
click at [345, 164] on button "Save Loan" at bounding box center [339, 164] width 102 height 29
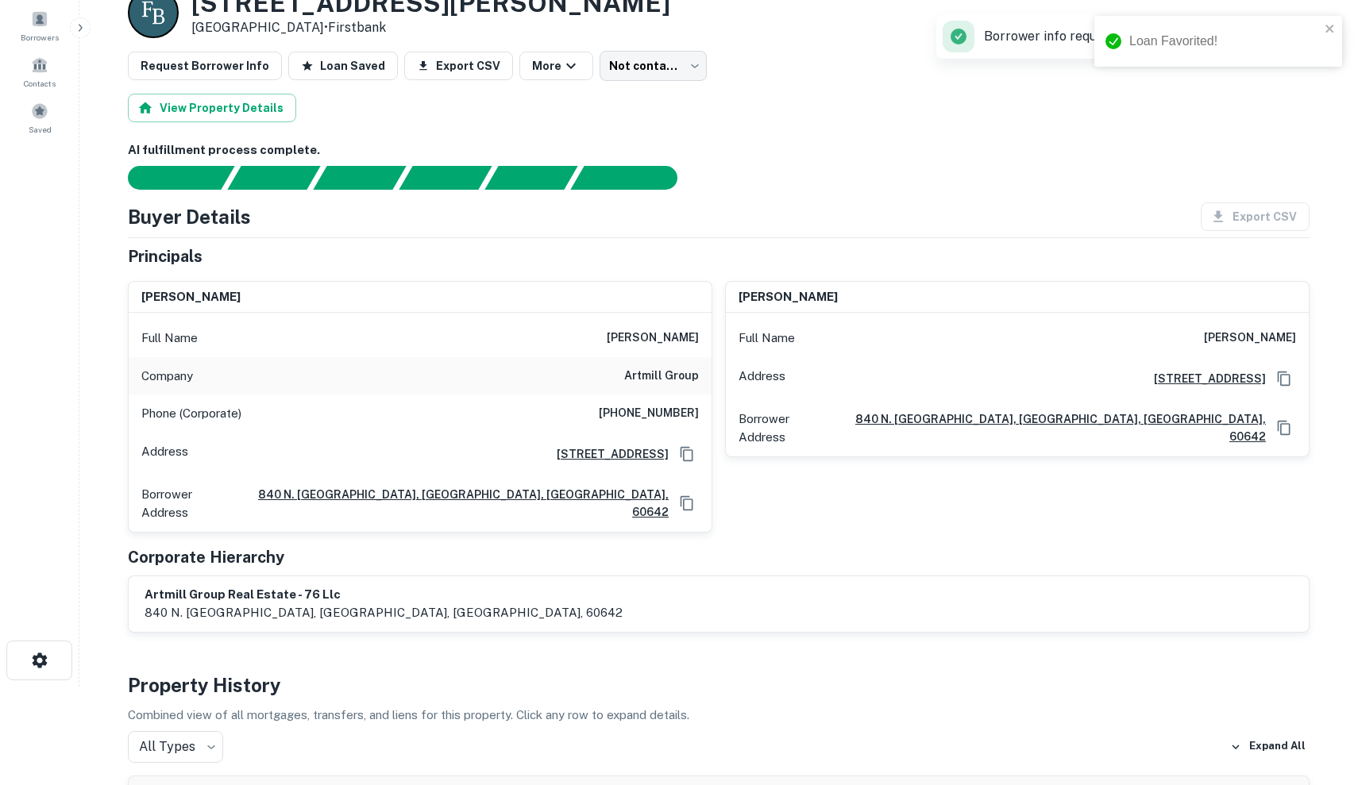
scroll to position [102, 0]
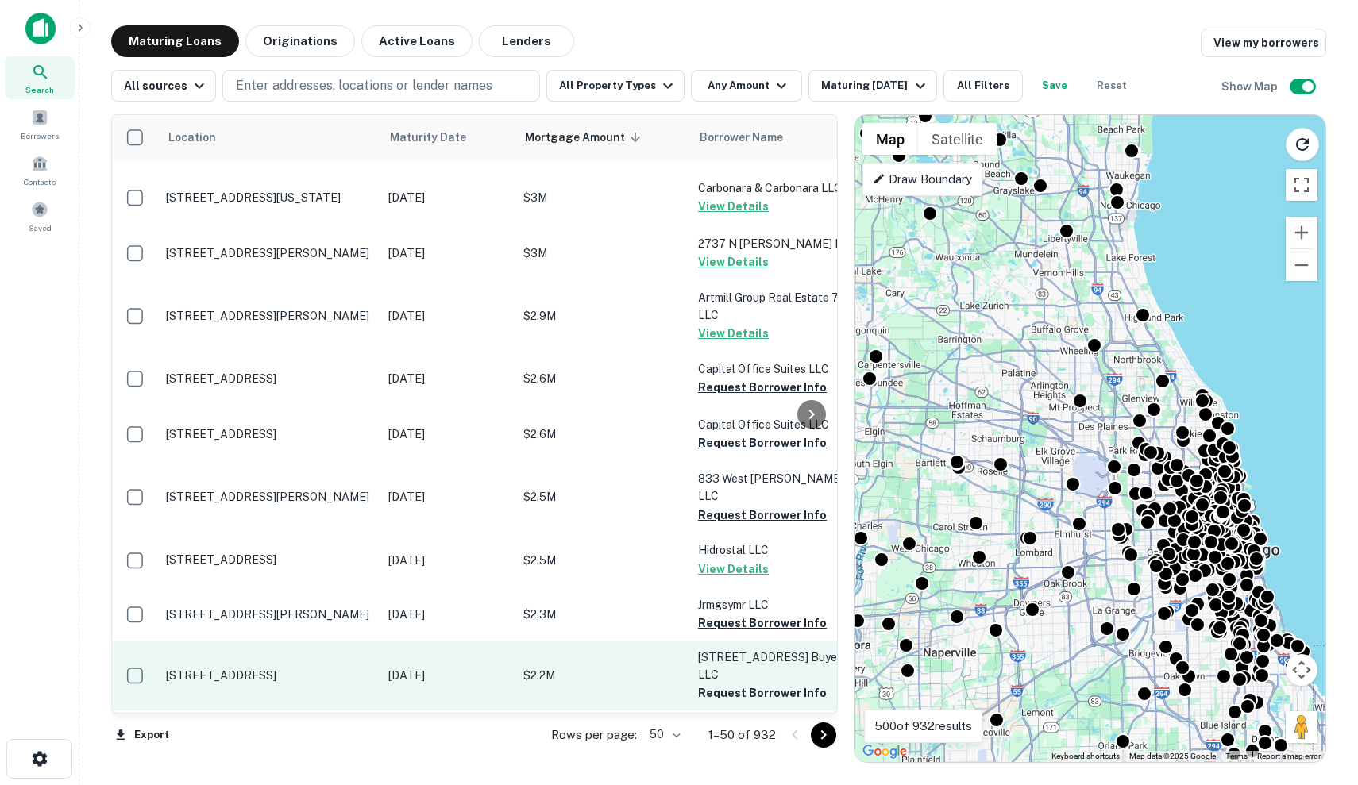
scroll to position [130, -1]
click at [565, 641] on td "$2.2M" at bounding box center [602, 676] width 175 height 70
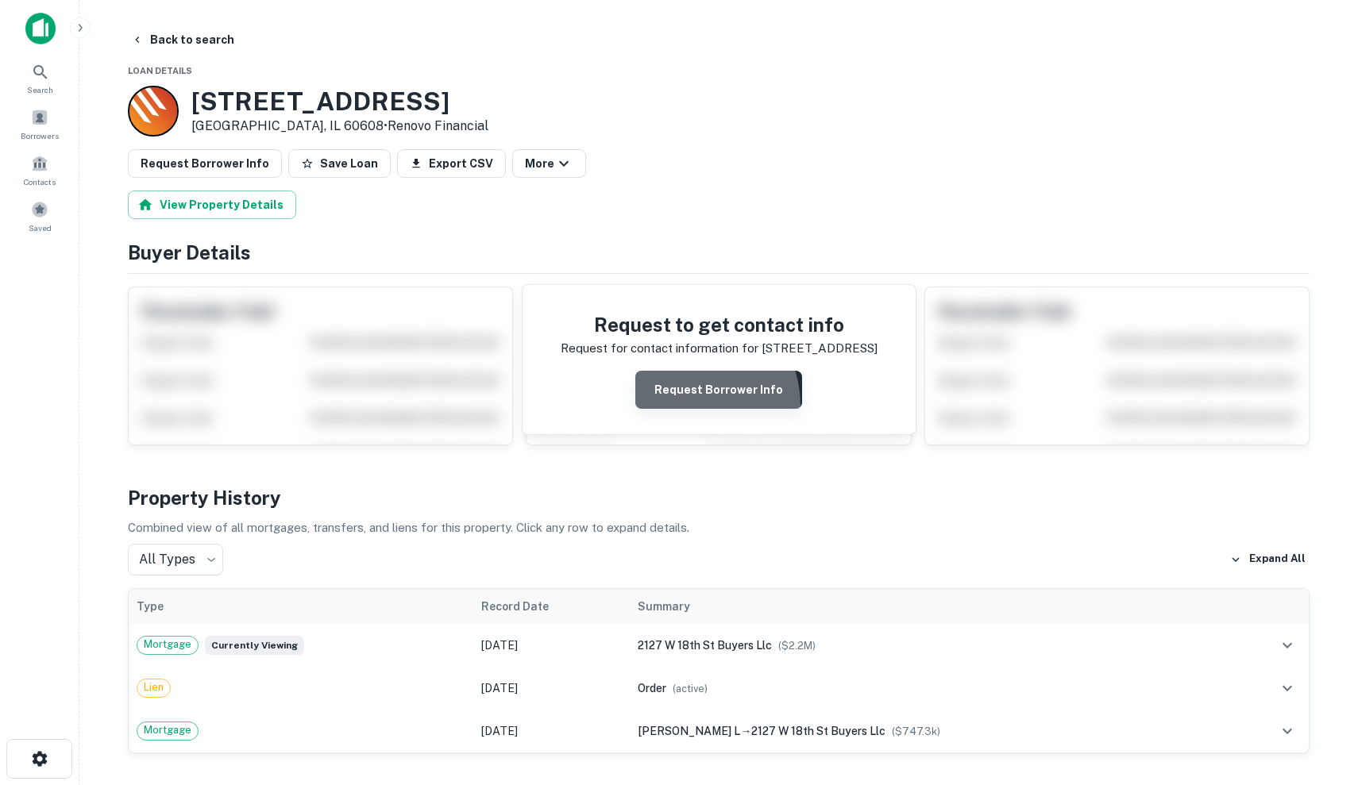
click at [680, 406] on button "Request Borrower Info" at bounding box center [718, 390] width 167 height 38
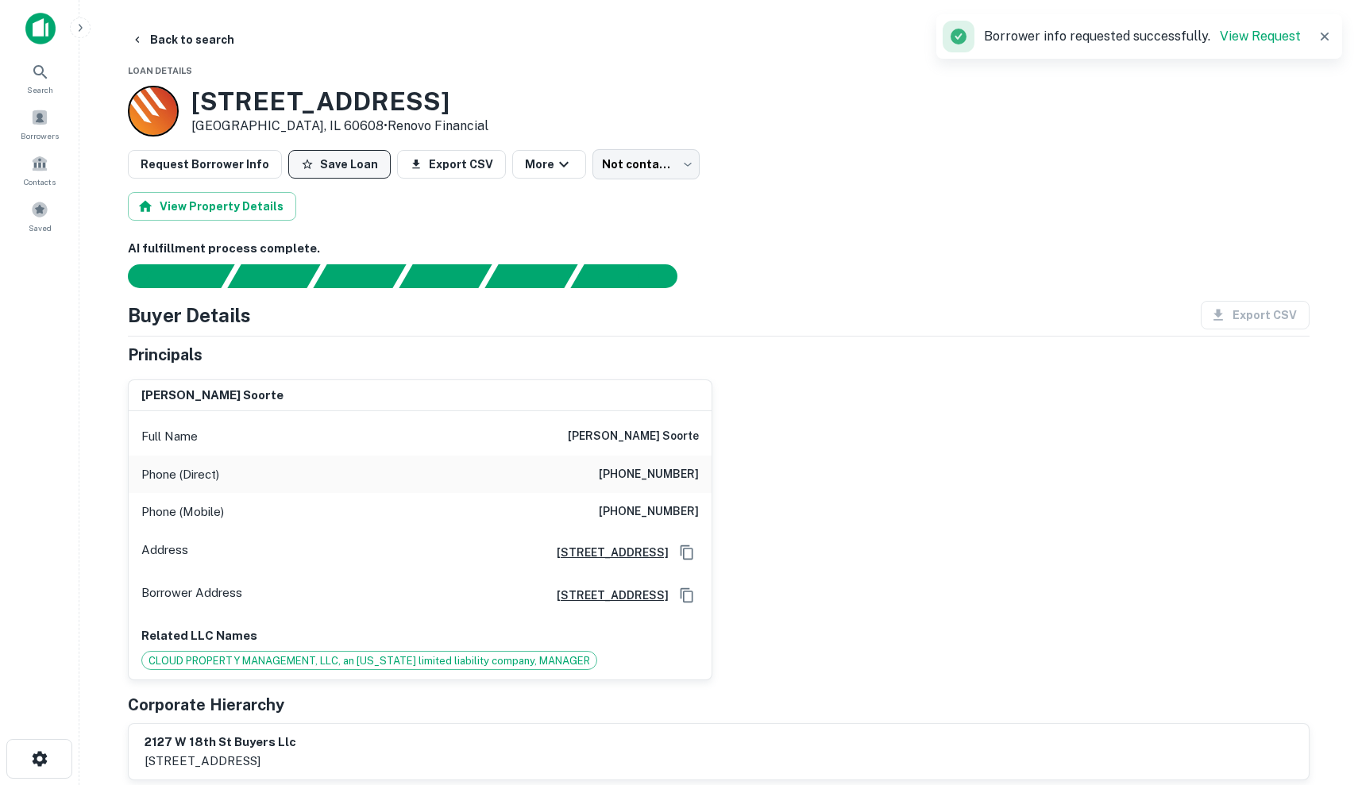
click at [334, 163] on button "Save Loan" at bounding box center [339, 164] width 102 height 29
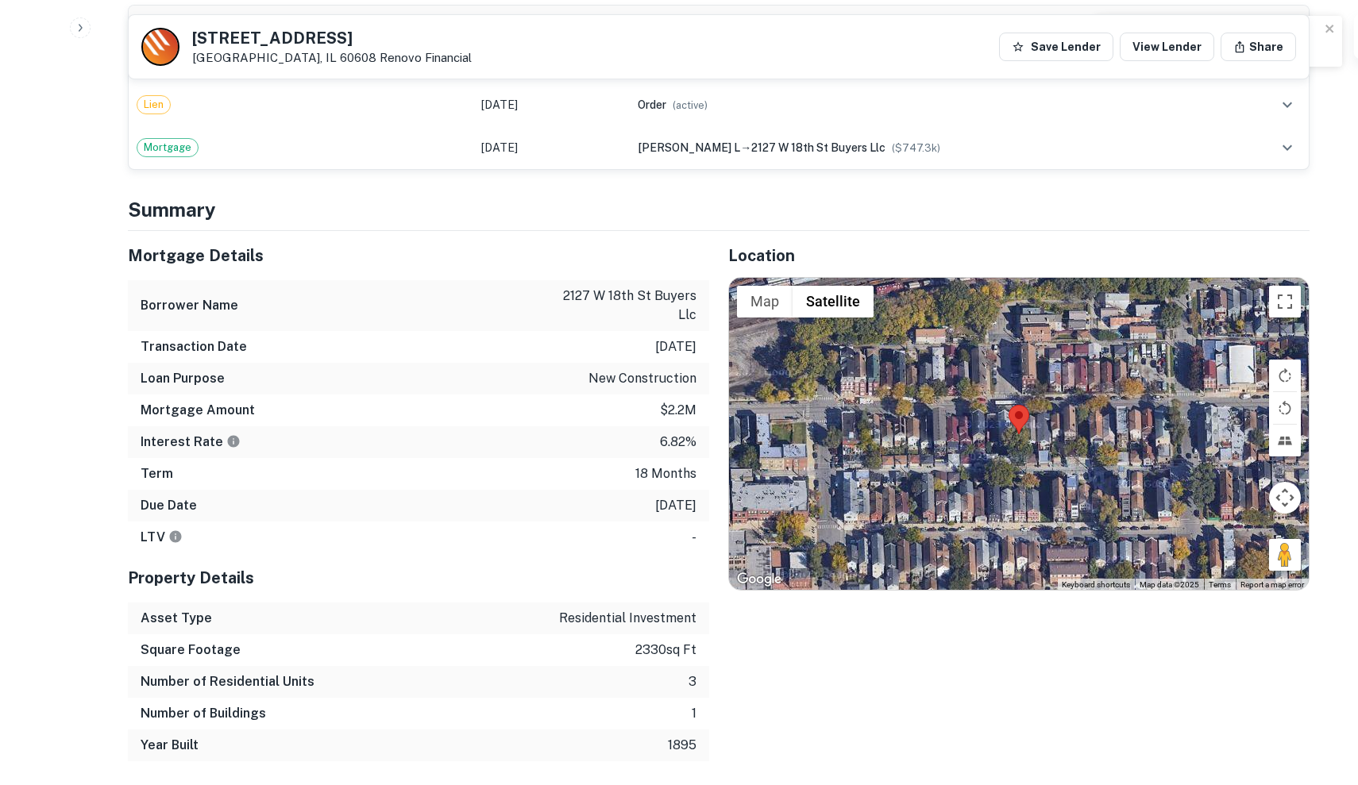
scroll to position [1026, 0]
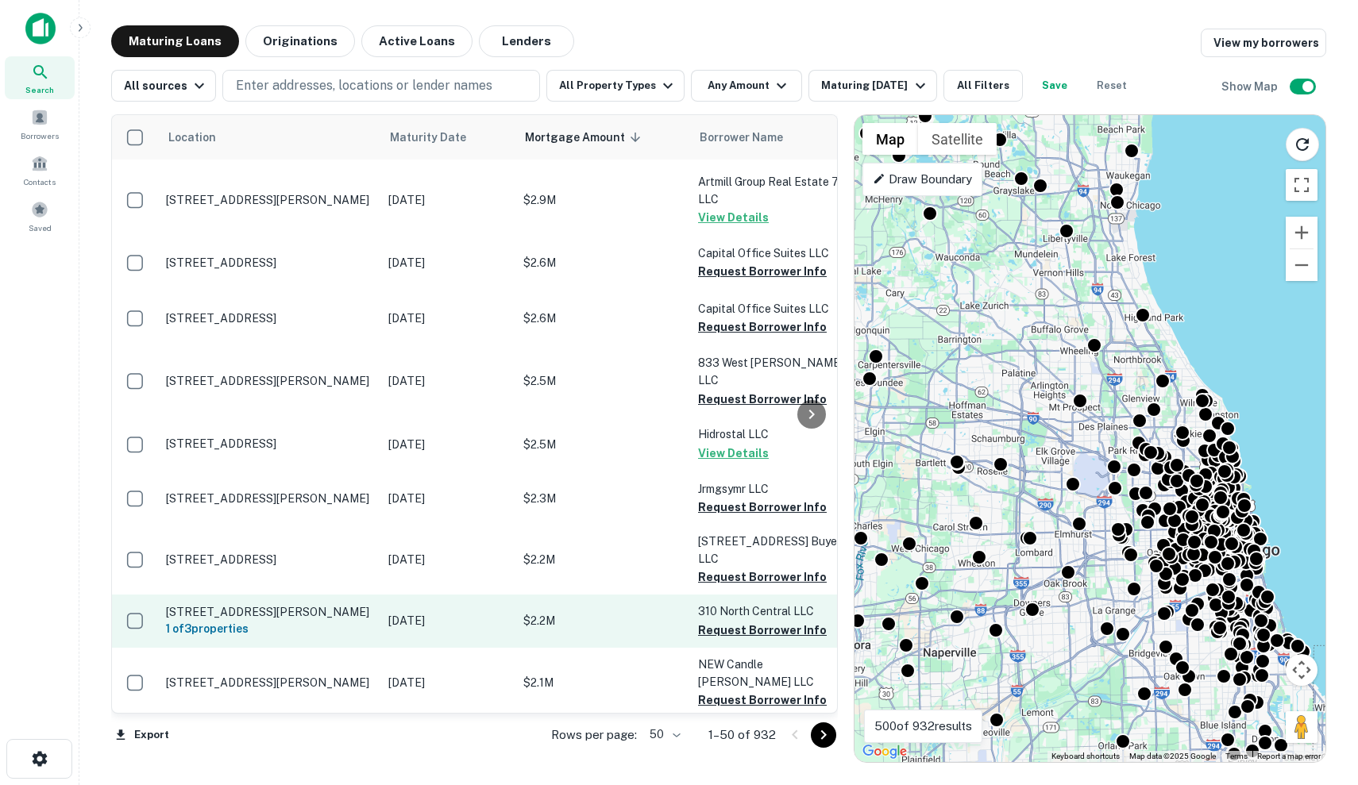
scroll to position [246, 0]
click at [588, 612] on p "$2.2M" at bounding box center [602, 620] width 159 height 17
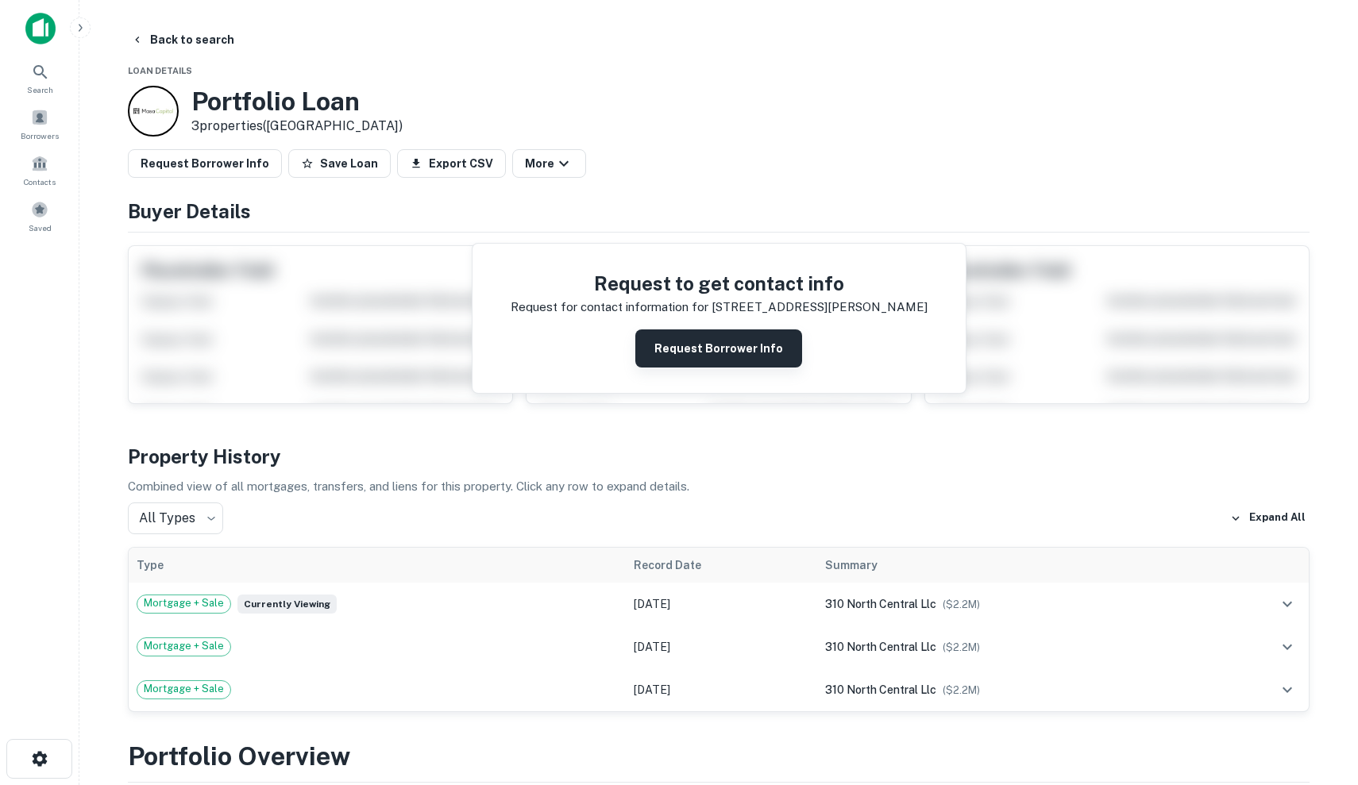
click at [693, 356] on button "Request Borrower Info" at bounding box center [718, 348] width 167 height 38
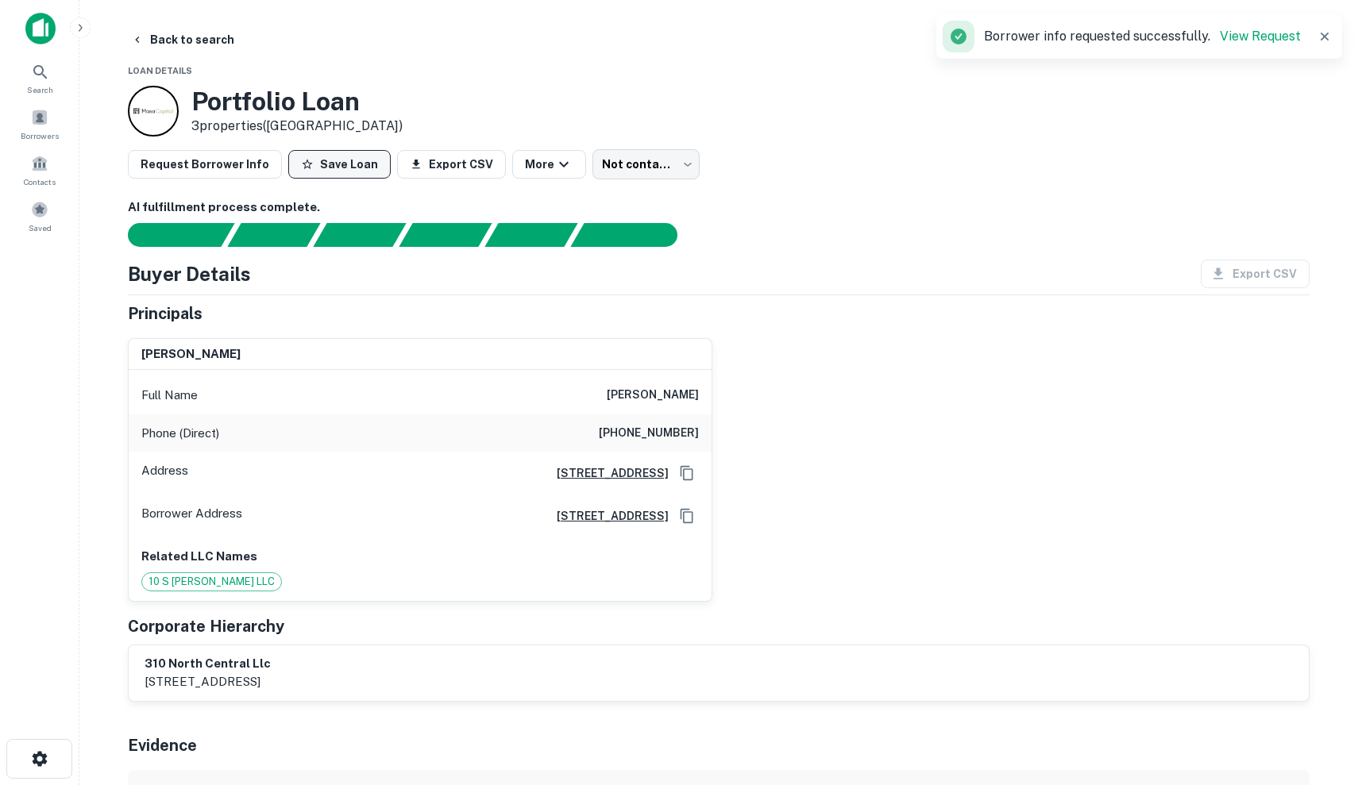
click at [332, 168] on button "Save Loan" at bounding box center [339, 164] width 102 height 29
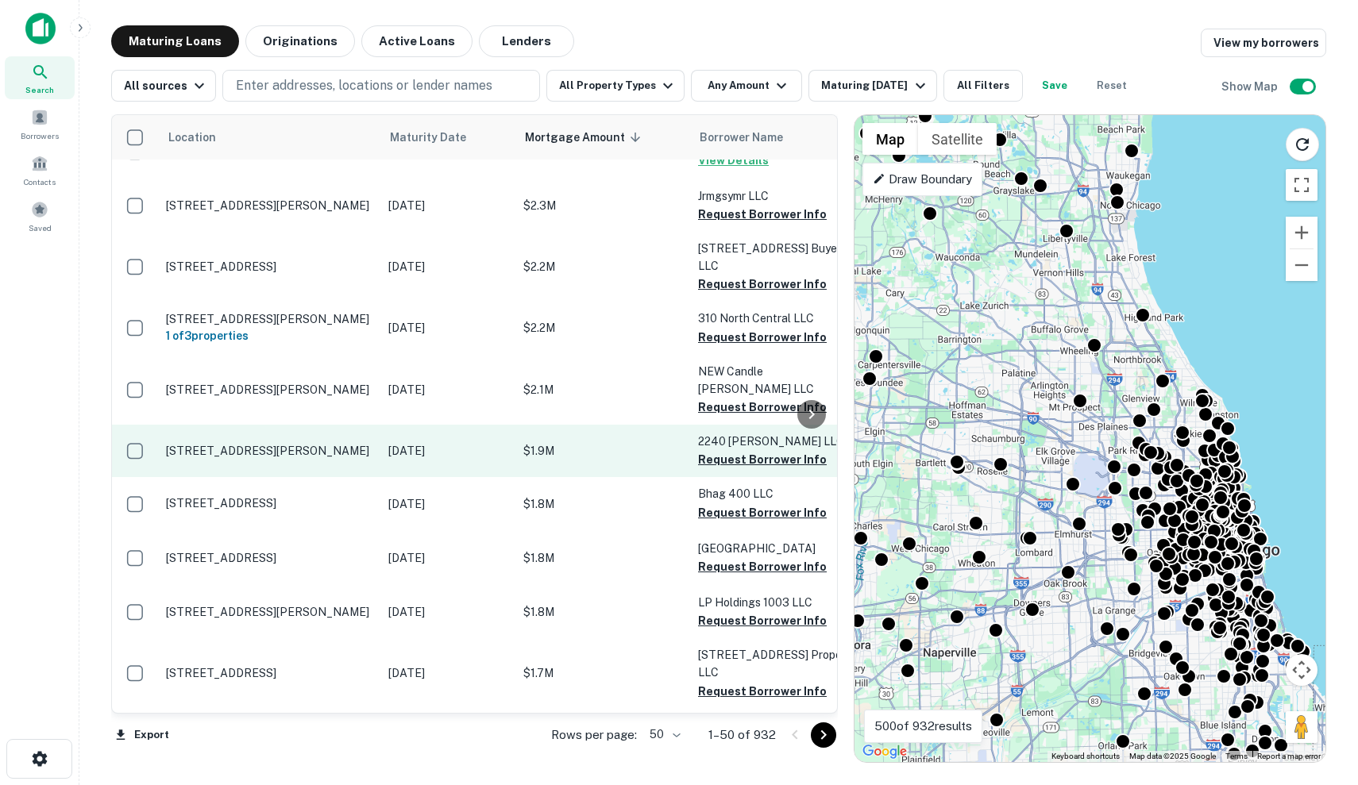
scroll to position [539, -1]
click at [580, 442] on p "$1.9M" at bounding box center [602, 450] width 159 height 17
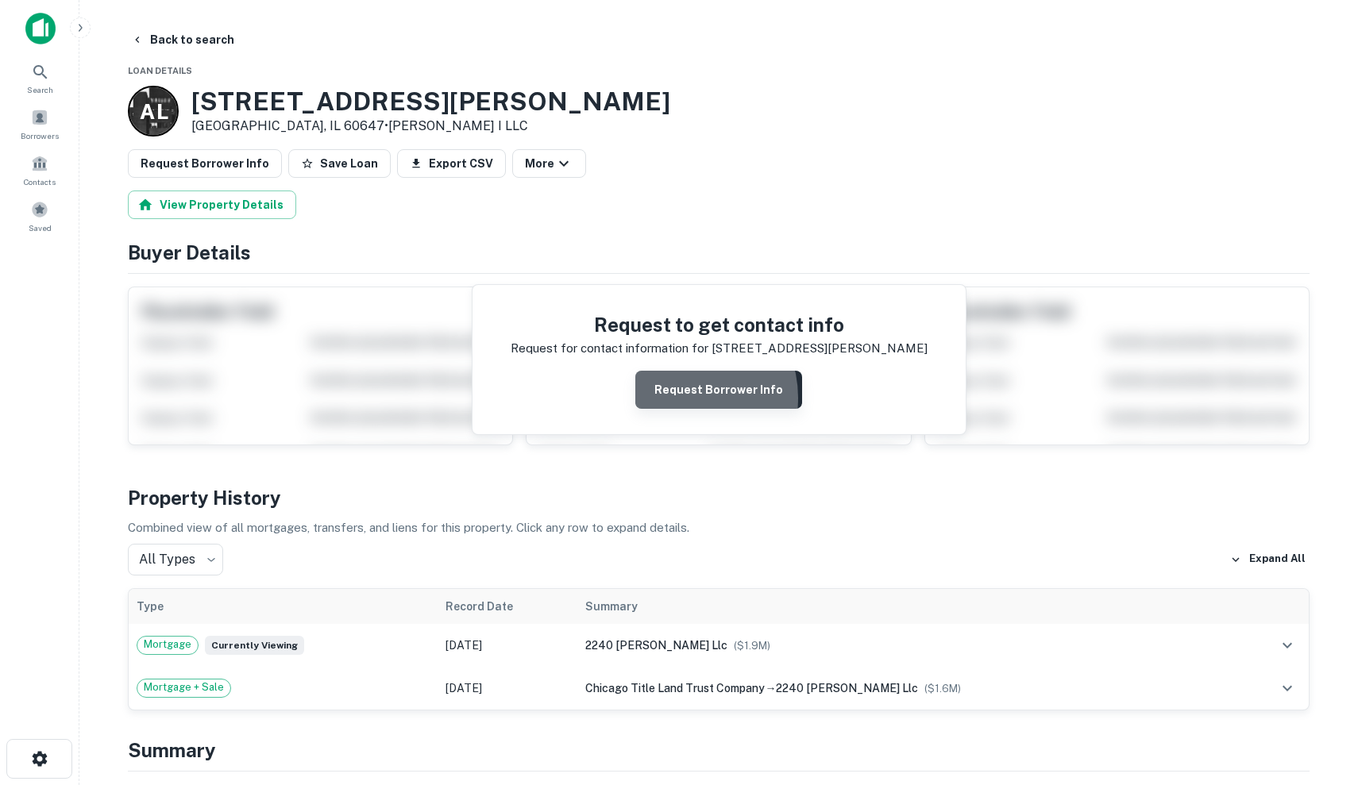
click at [682, 397] on button "Request Borrower Info" at bounding box center [718, 390] width 167 height 38
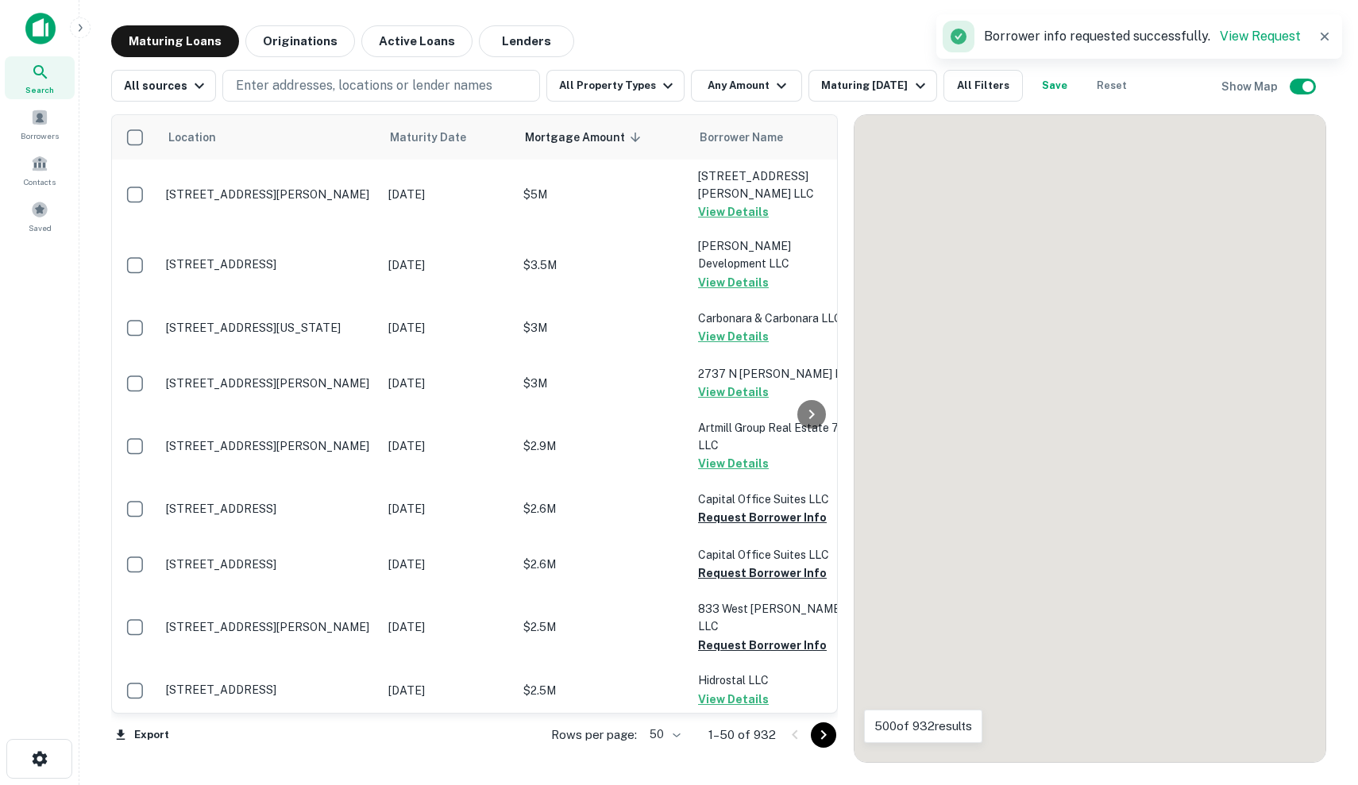
scroll to position [539, 0]
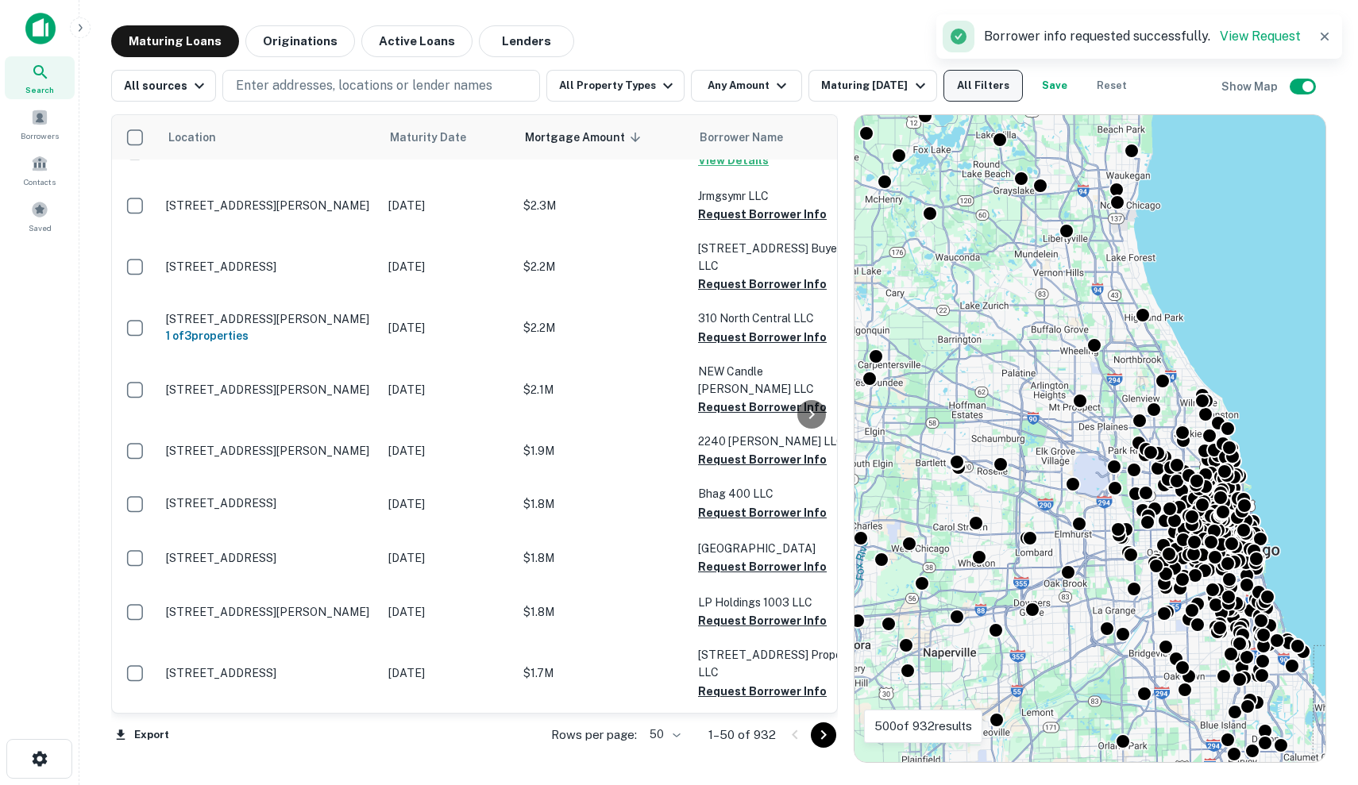
click at [979, 84] on button "All Filters" at bounding box center [982, 86] width 79 height 32
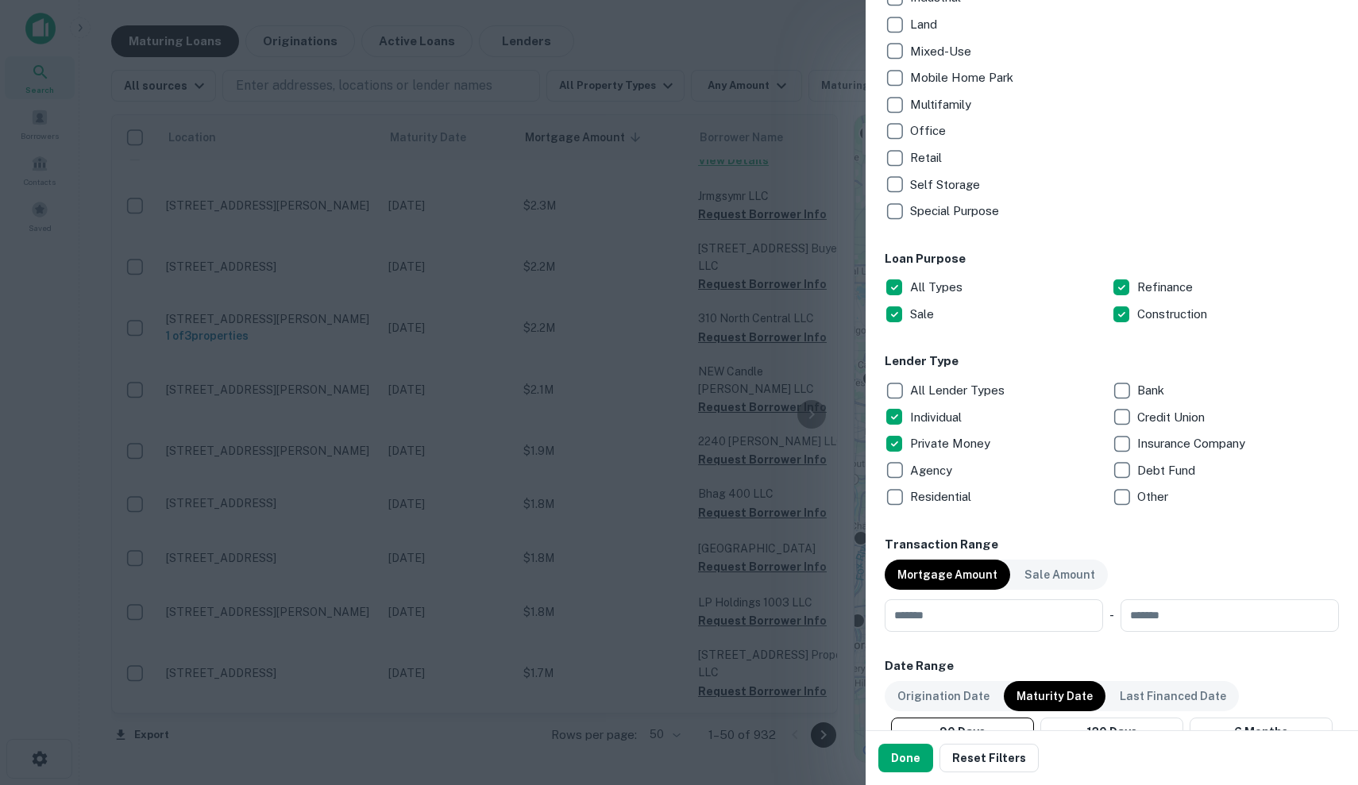
scroll to position [513, 0]
click at [1157, 465] on p "Debt Fund" at bounding box center [1167, 468] width 61 height 19
click at [895, 760] on button "Done" at bounding box center [905, 758] width 55 height 29
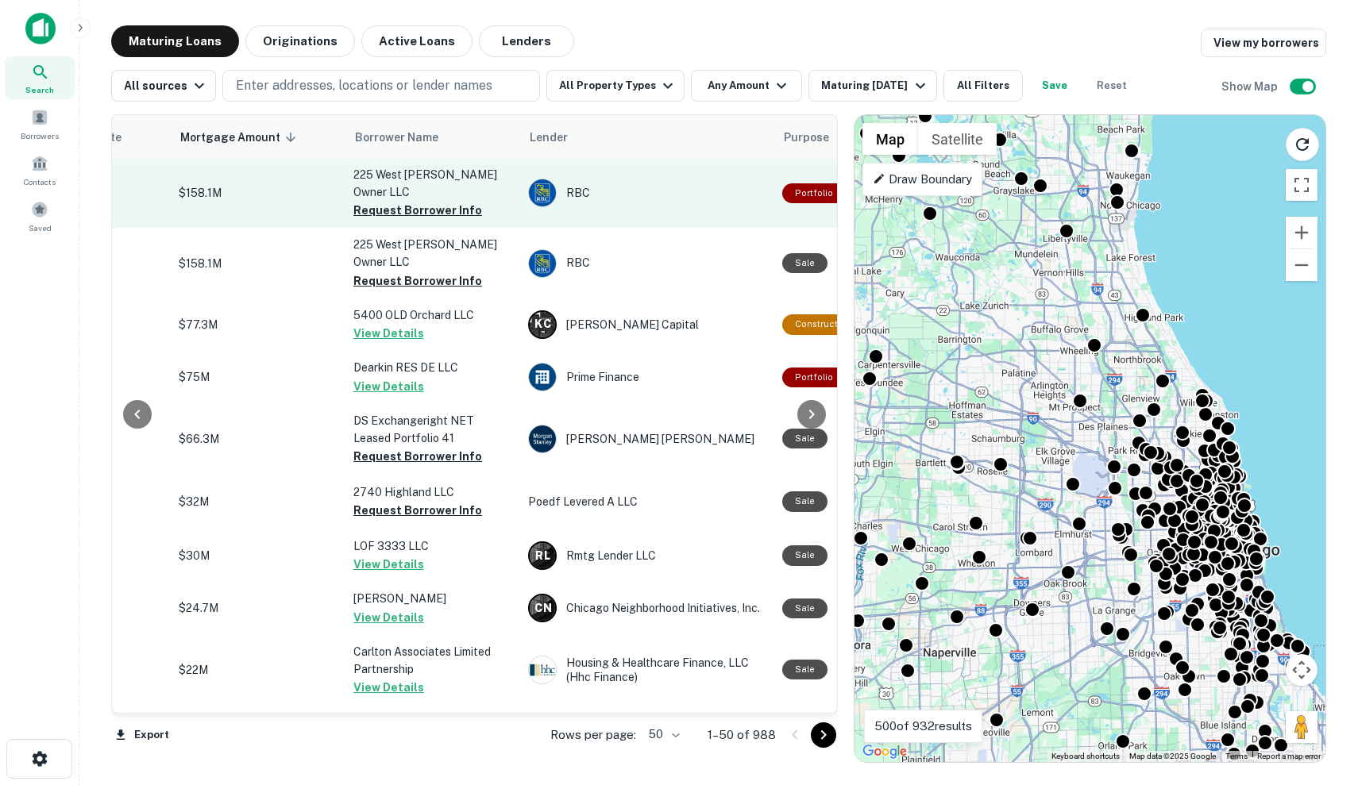
scroll to position [0, 338]
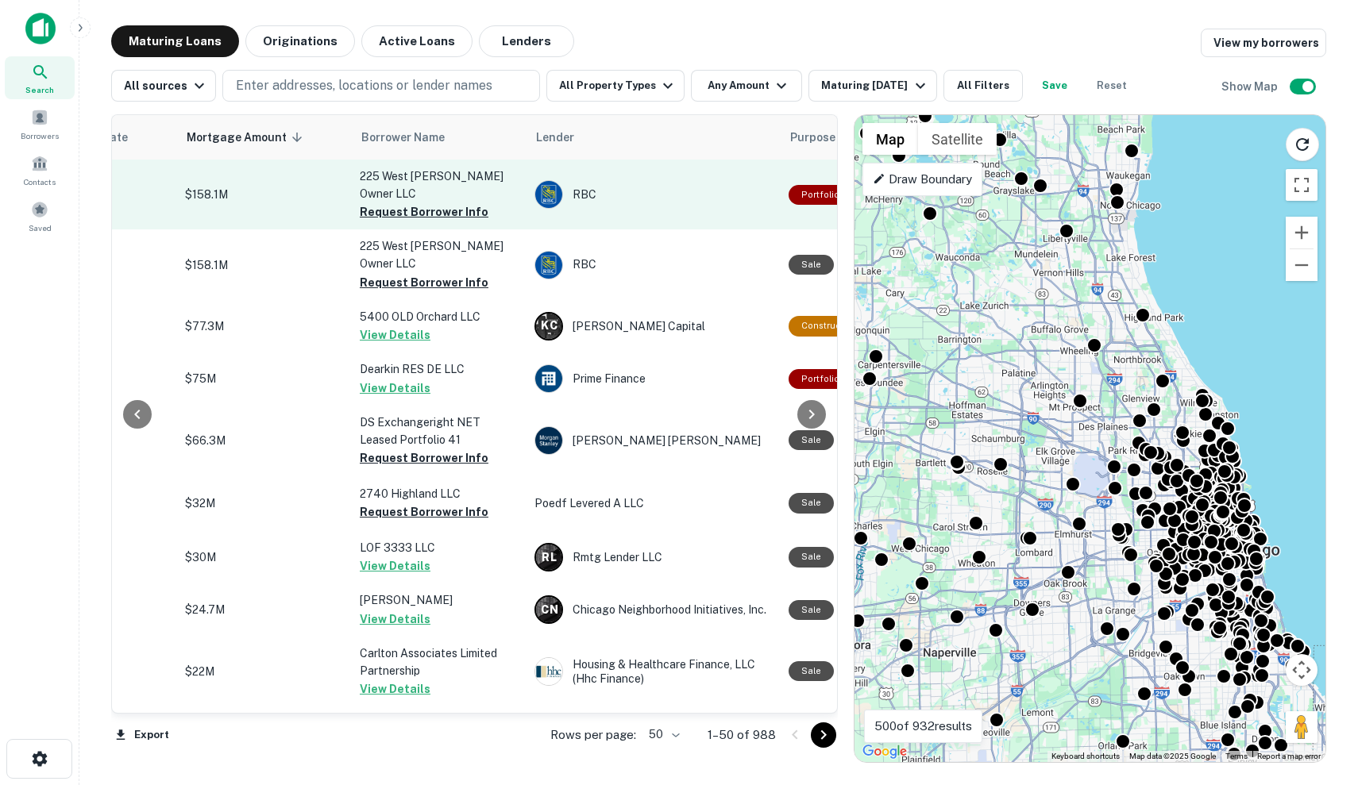
click at [600, 203] on td "RBC" at bounding box center [653, 195] width 254 height 70
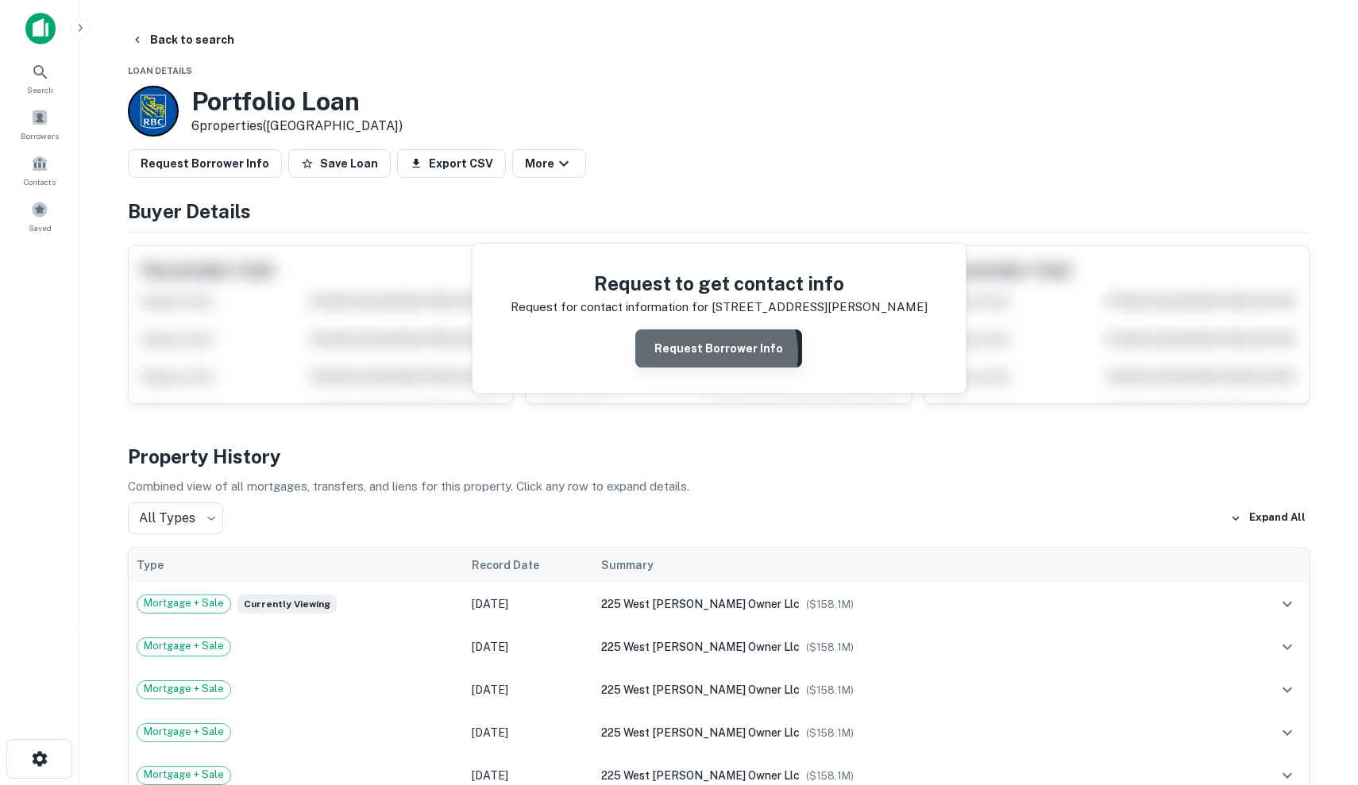
click at [707, 353] on button "Request Borrower Info" at bounding box center [718, 348] width 167 height 38
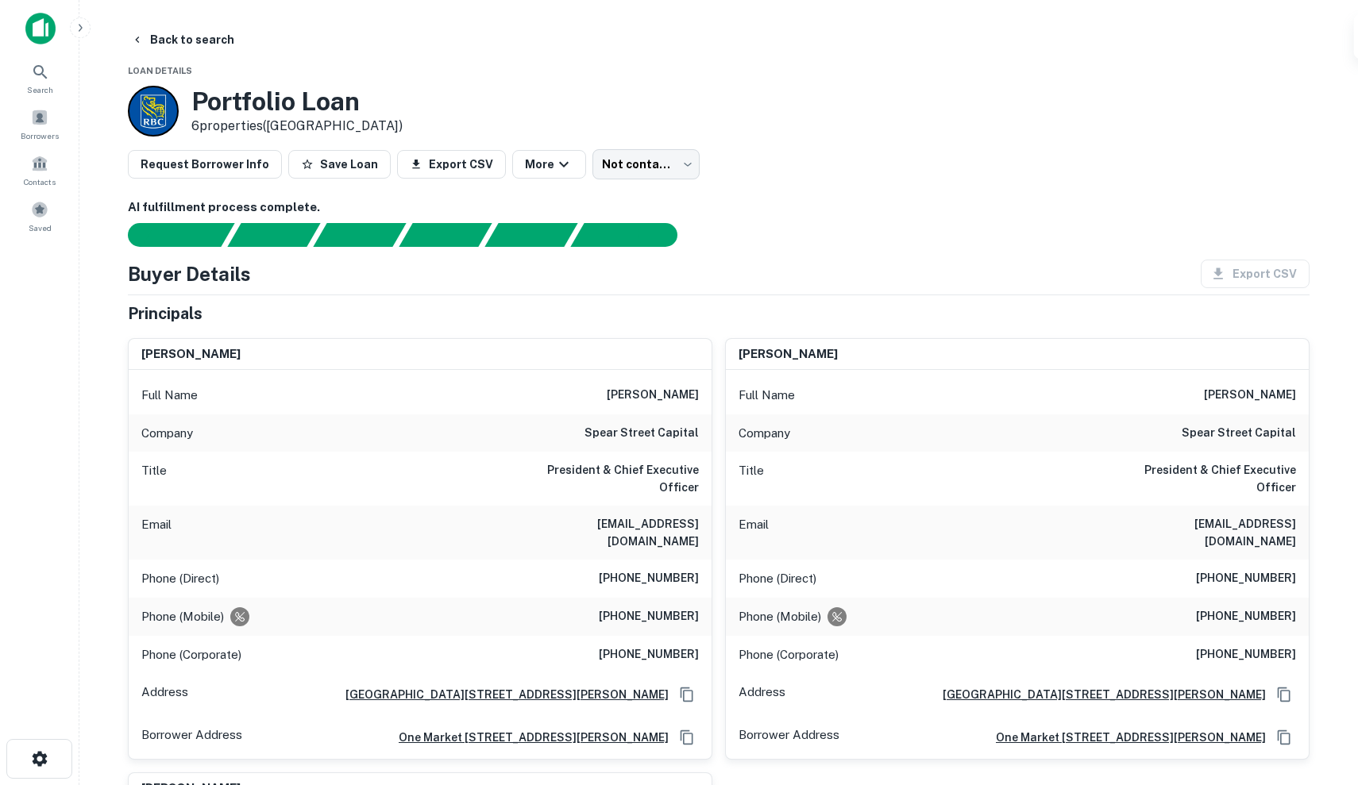
drag, startPoint x: 625, startPoint y: 392, endPoint x: 703, endPoint y: 400, distance: 79.0
click at [703, 400] on div "Full Name john s. grassi" at bounding box center [420, 395] width 583 height 38
copy h6 "john s. grassi"
click at [688, 341] on div "john s. grassi" at bounding box center [420, 355] width 583 height 32
click at [361, 159] on button "Save Loan" at bounding box center [339, 164] width 102 height 29
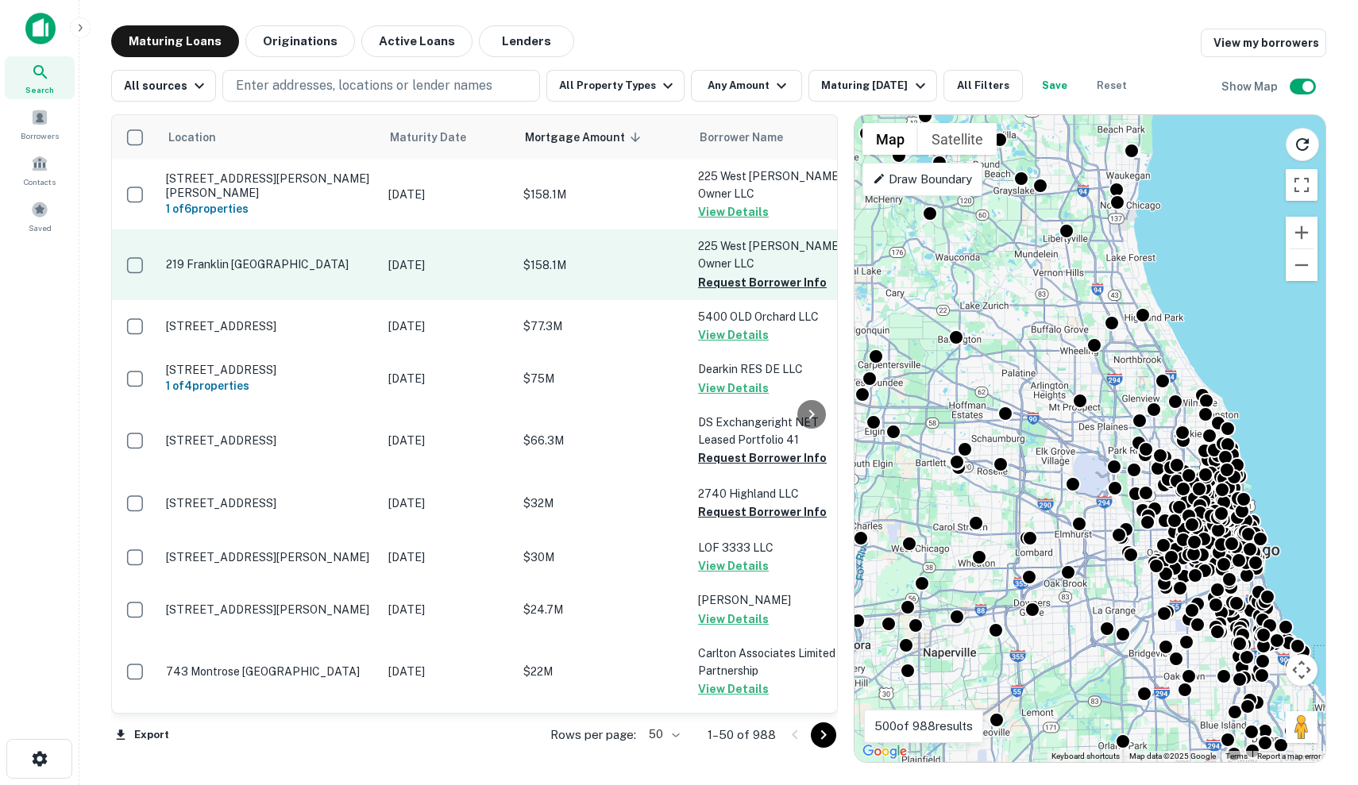
click at [491, 249] on td "[DATE]" at bounding box center [447, 264] width 135 height 70
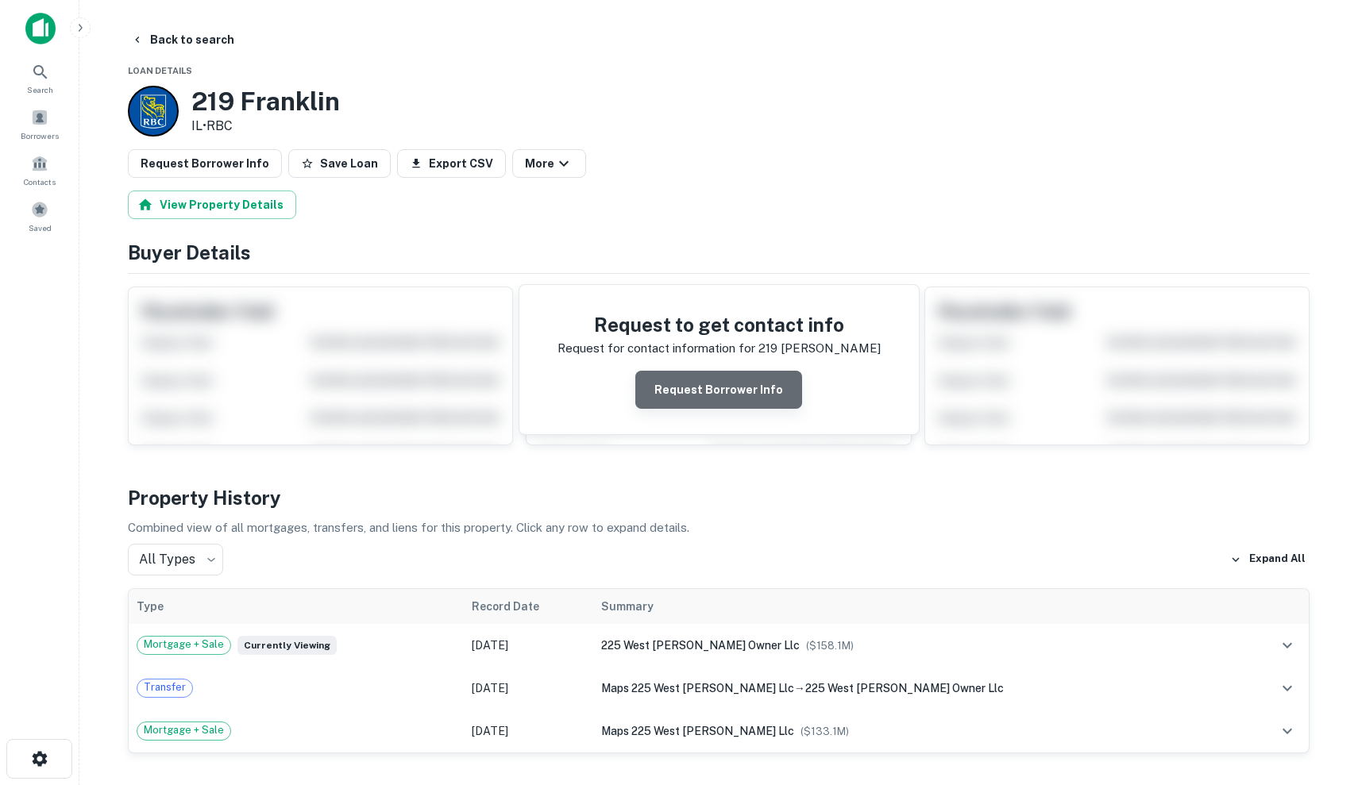
click at [726, 376] on button "Request Borrower Info" at bounding box center [718, 390] width 167 height 38
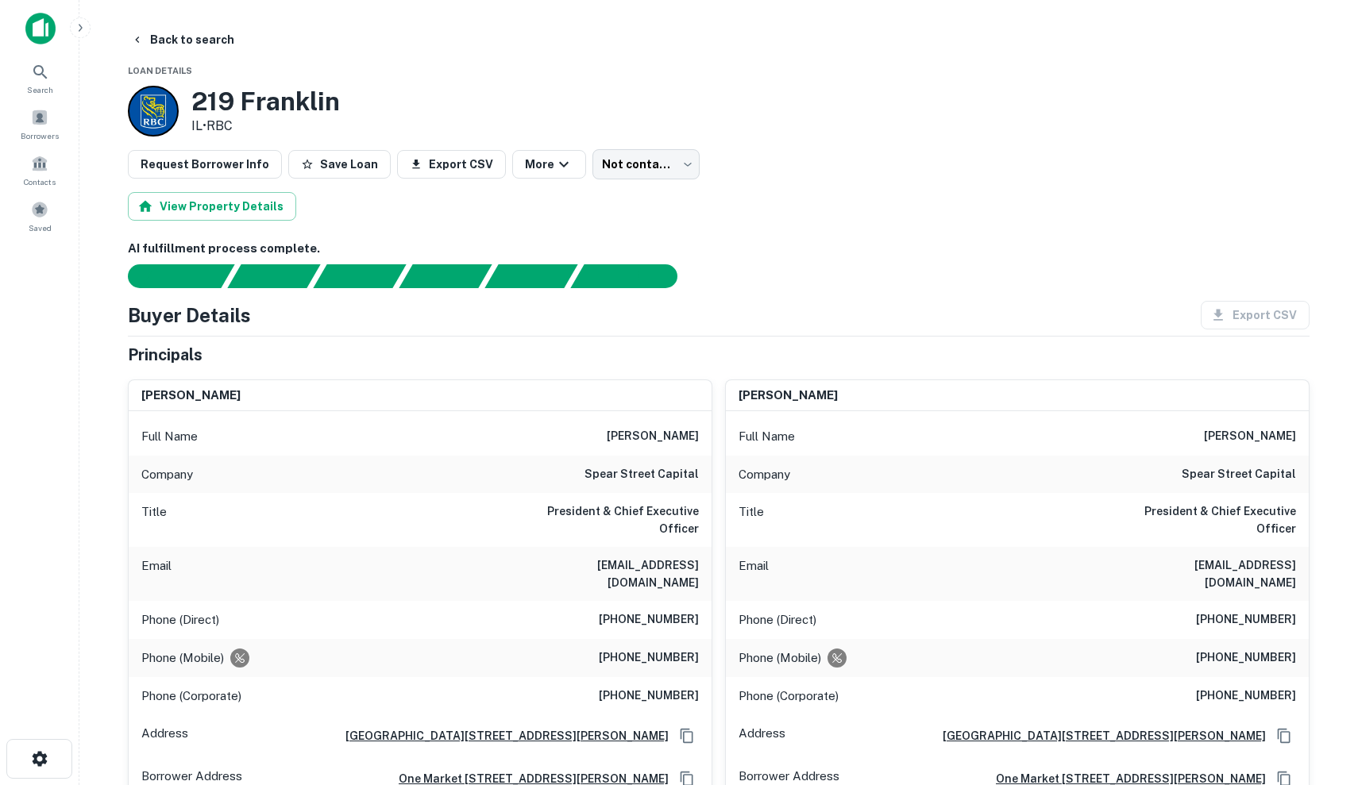
click at [322, 156] on button "Save Loan" at bounding box center [339, 164] width 102 height 29
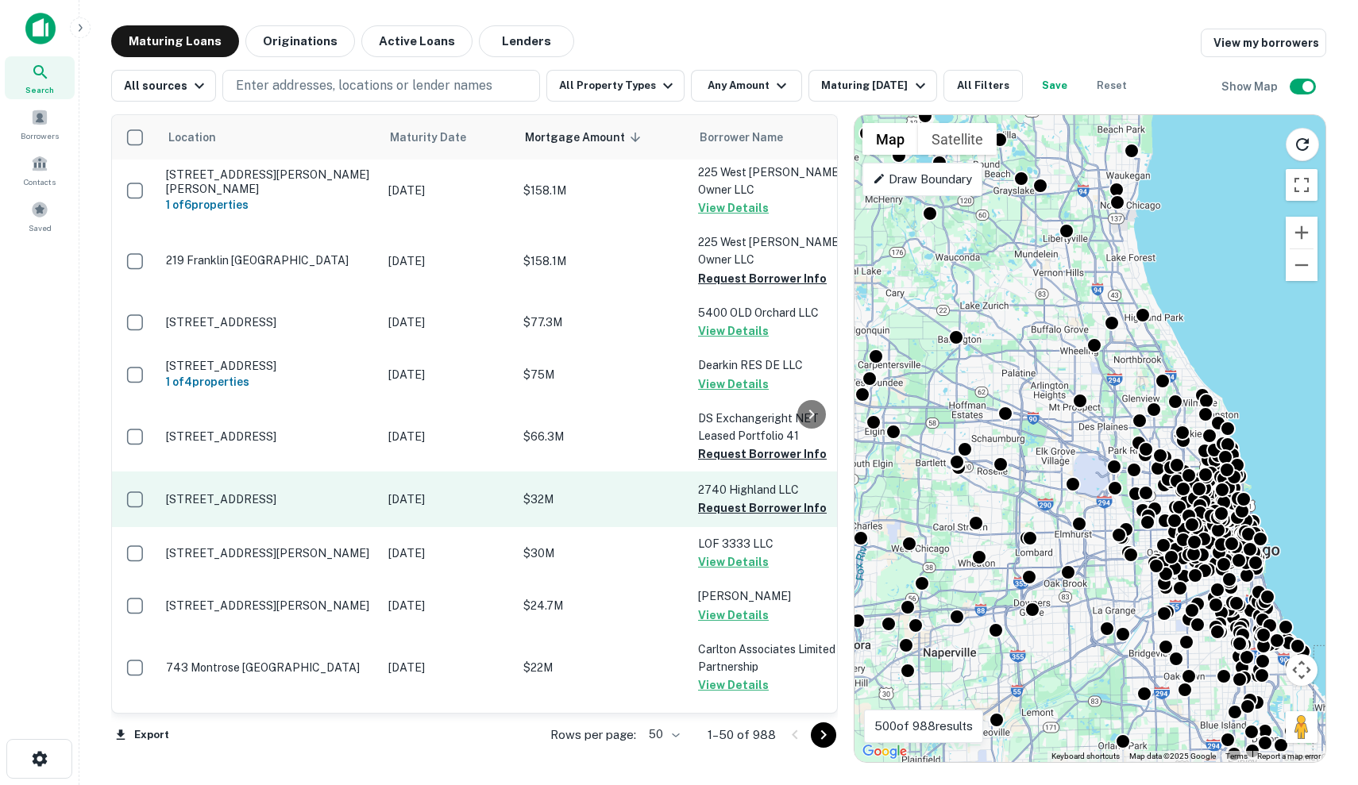
scroll to position [4, -1]
click at [626, 491] on p "$32M" at bounding box center [602, 499] width 159 height 17
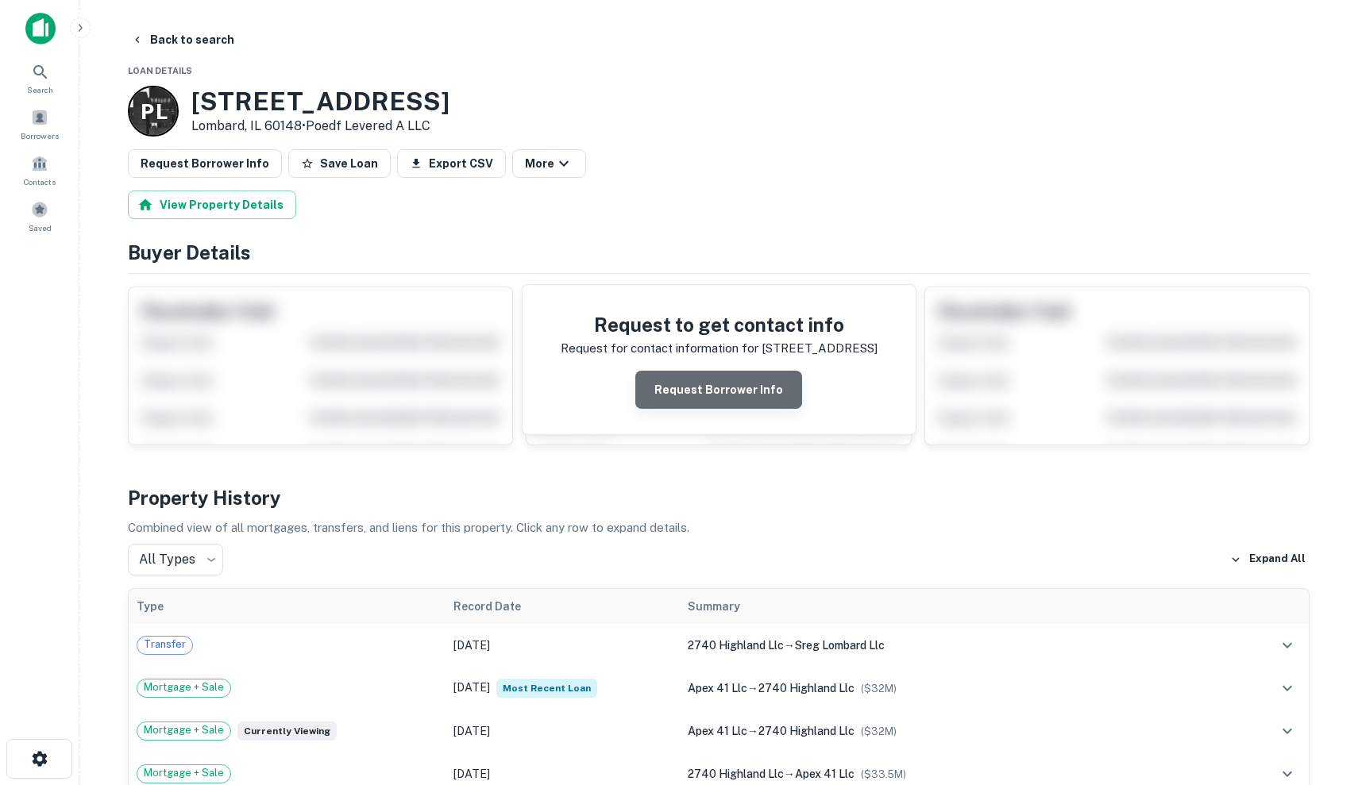
click at [749, 395] on button "Request Borrower Info" at bounding box center [718, 390] width 167 height 38
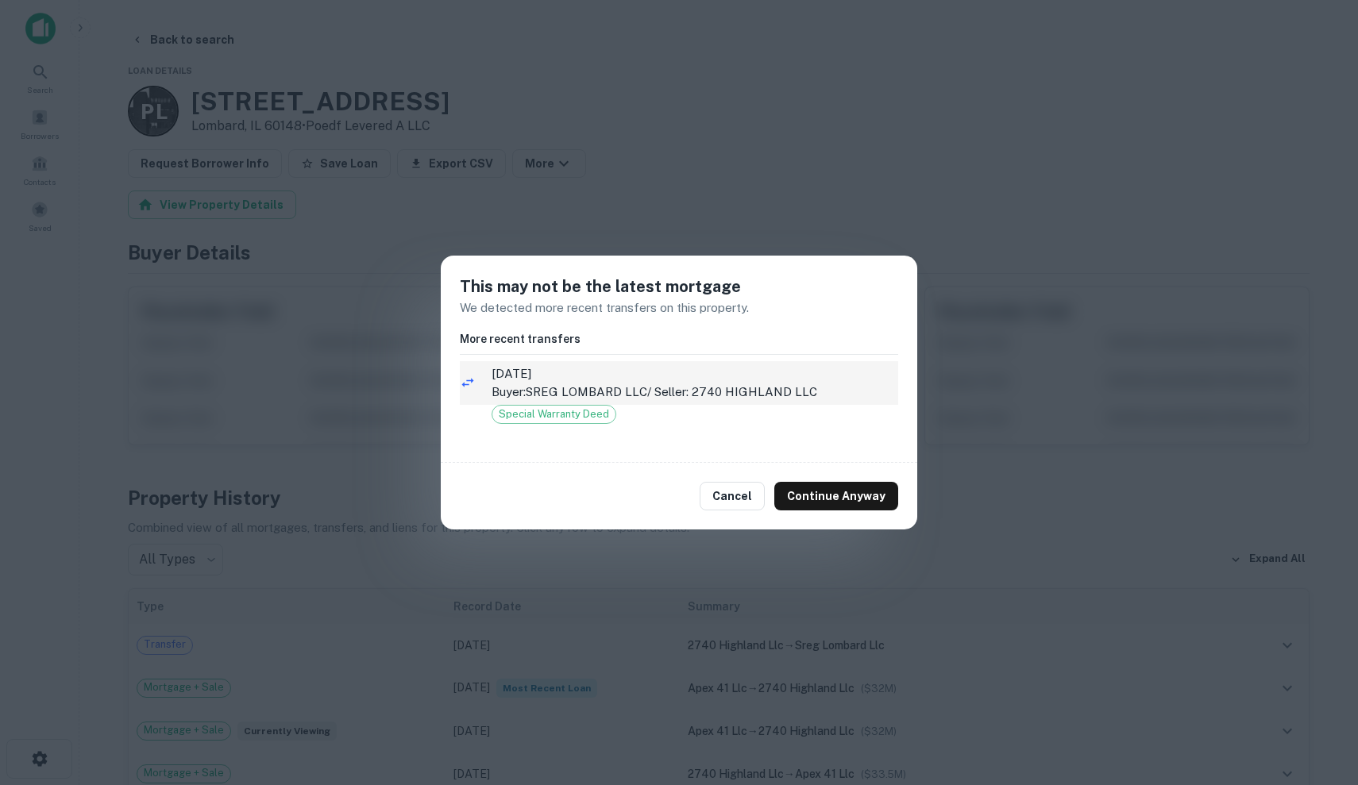
click at [759, 381] on span "12/26/2024" at bounding box center [694, 373] width 407 height 19
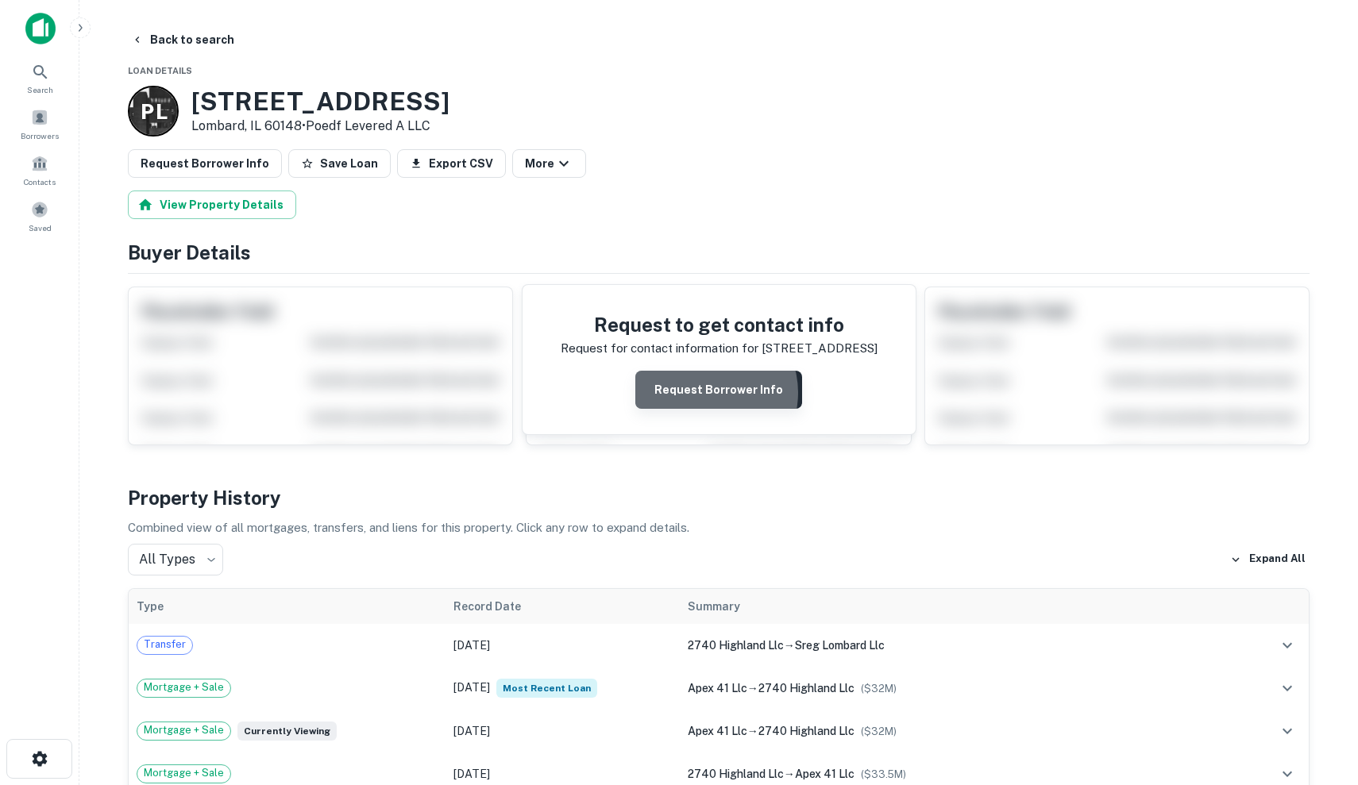
click at [710, 392] on button "Request Borrower Info" at bounding box center [718, 390] width 167 height 38
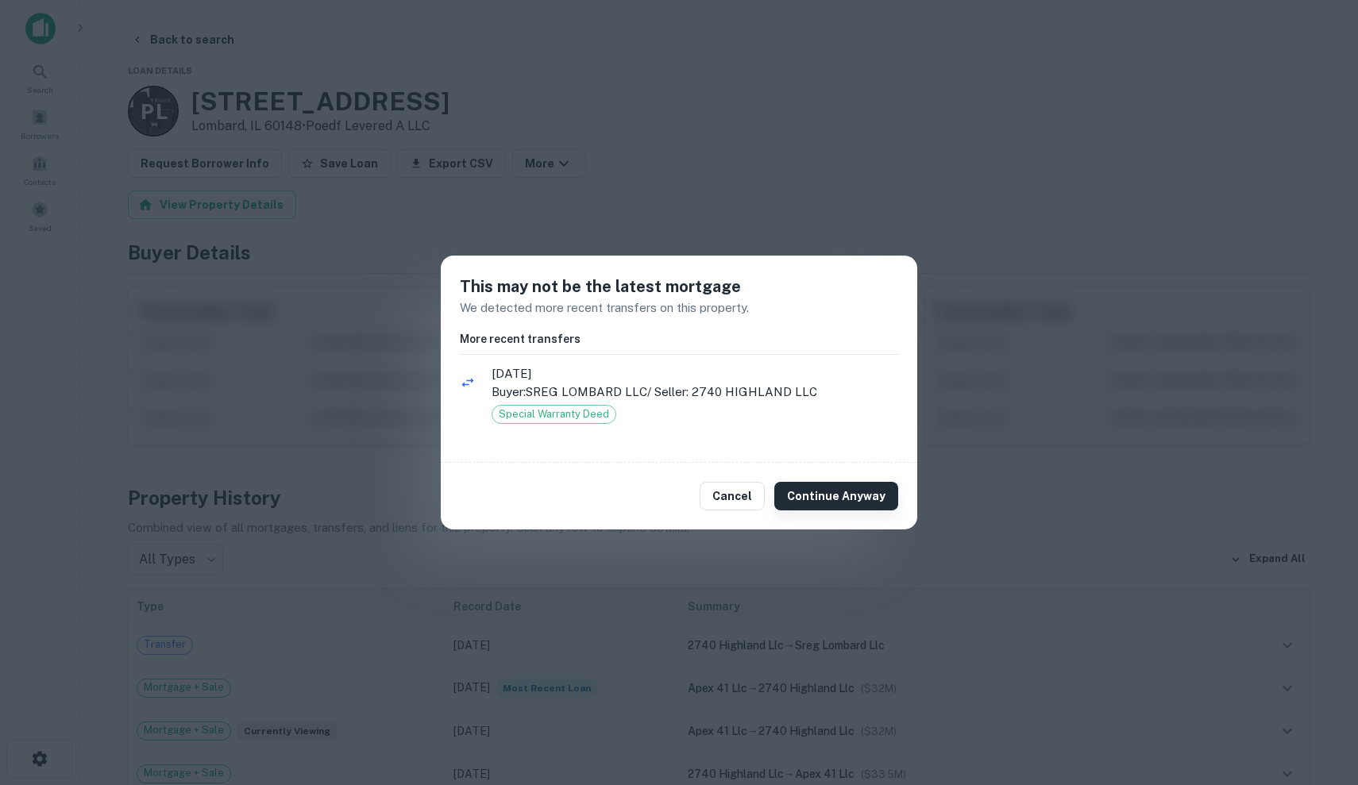
click at [811, 495] on button "Continue Anyway" at bounding box center [836, 496] width 124 height 29
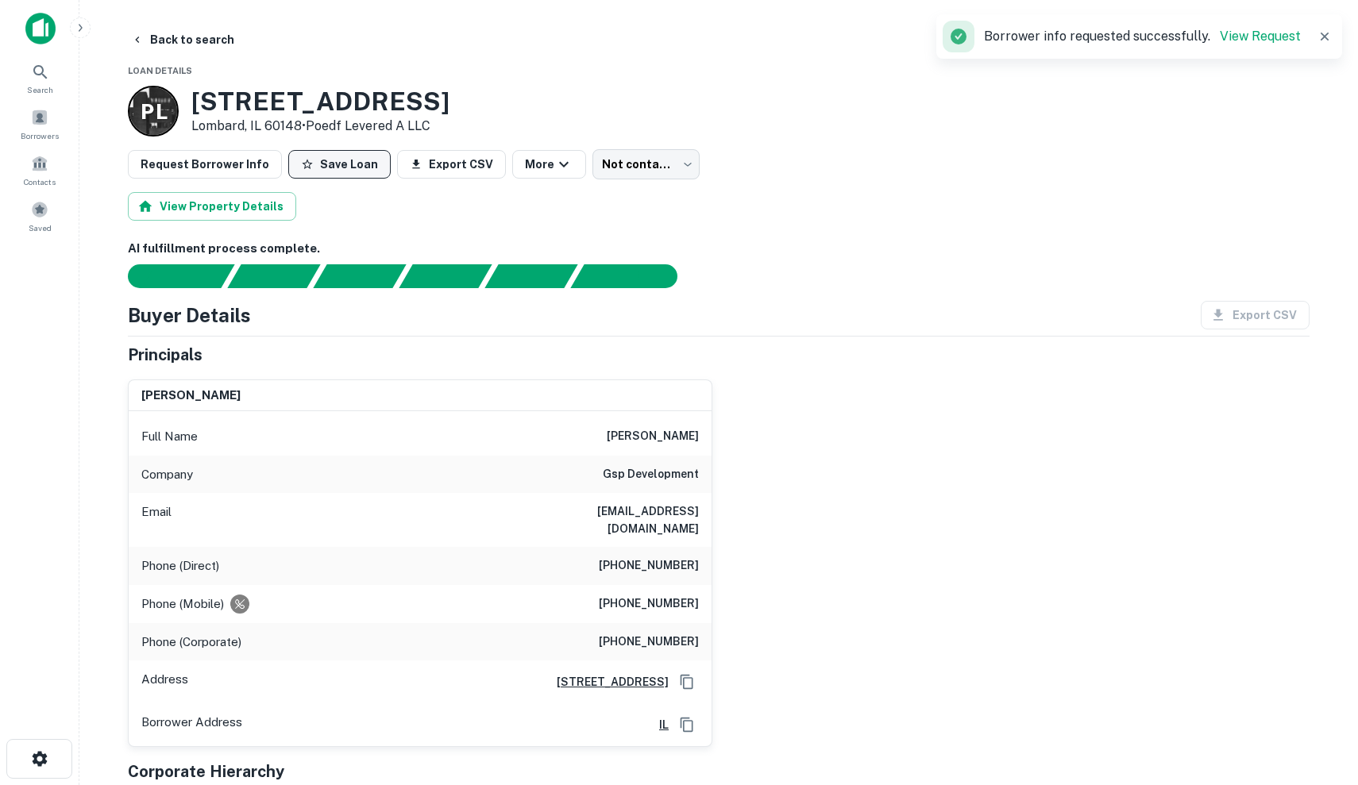
click at [324, 169] on button "Save Loan" at bounding box center [339, 164] width 102 height 29
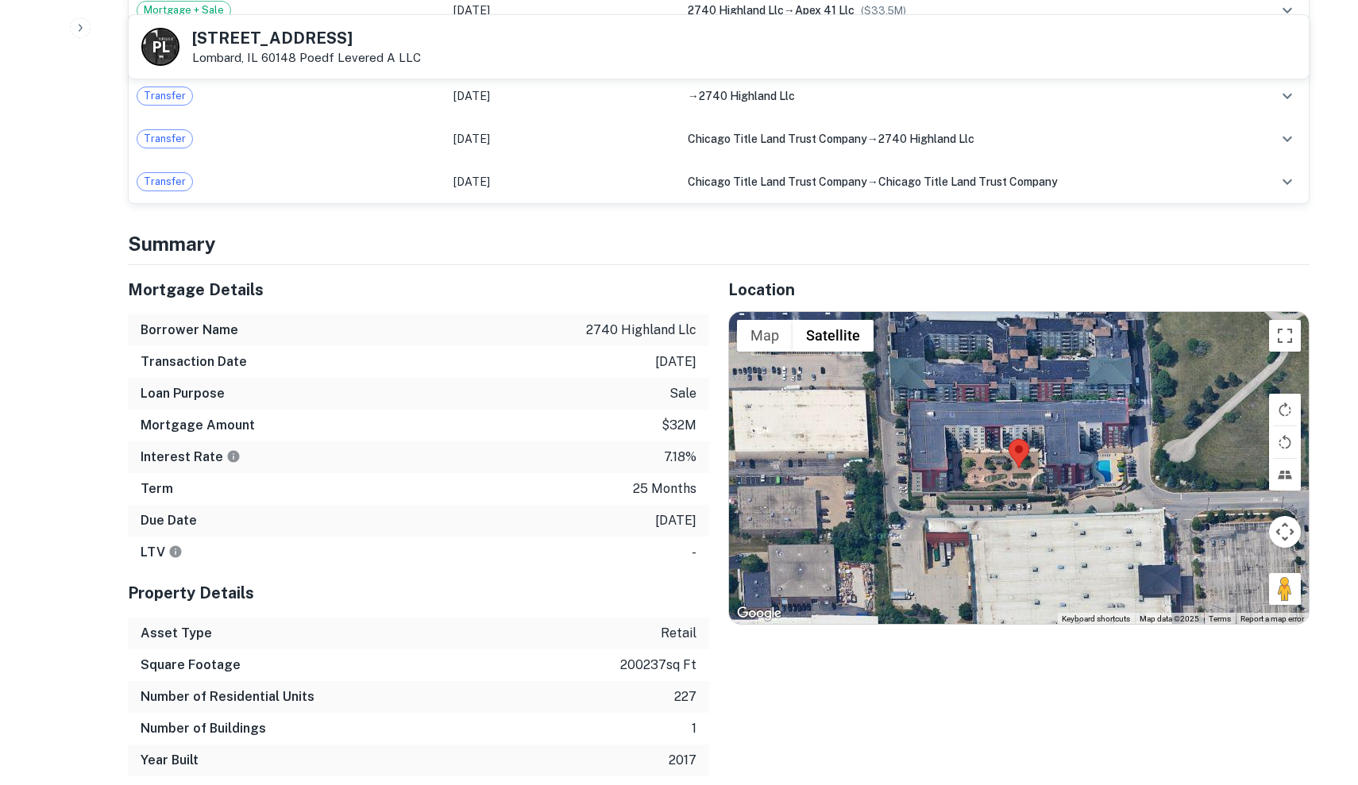
scroll to position [1139, 0]
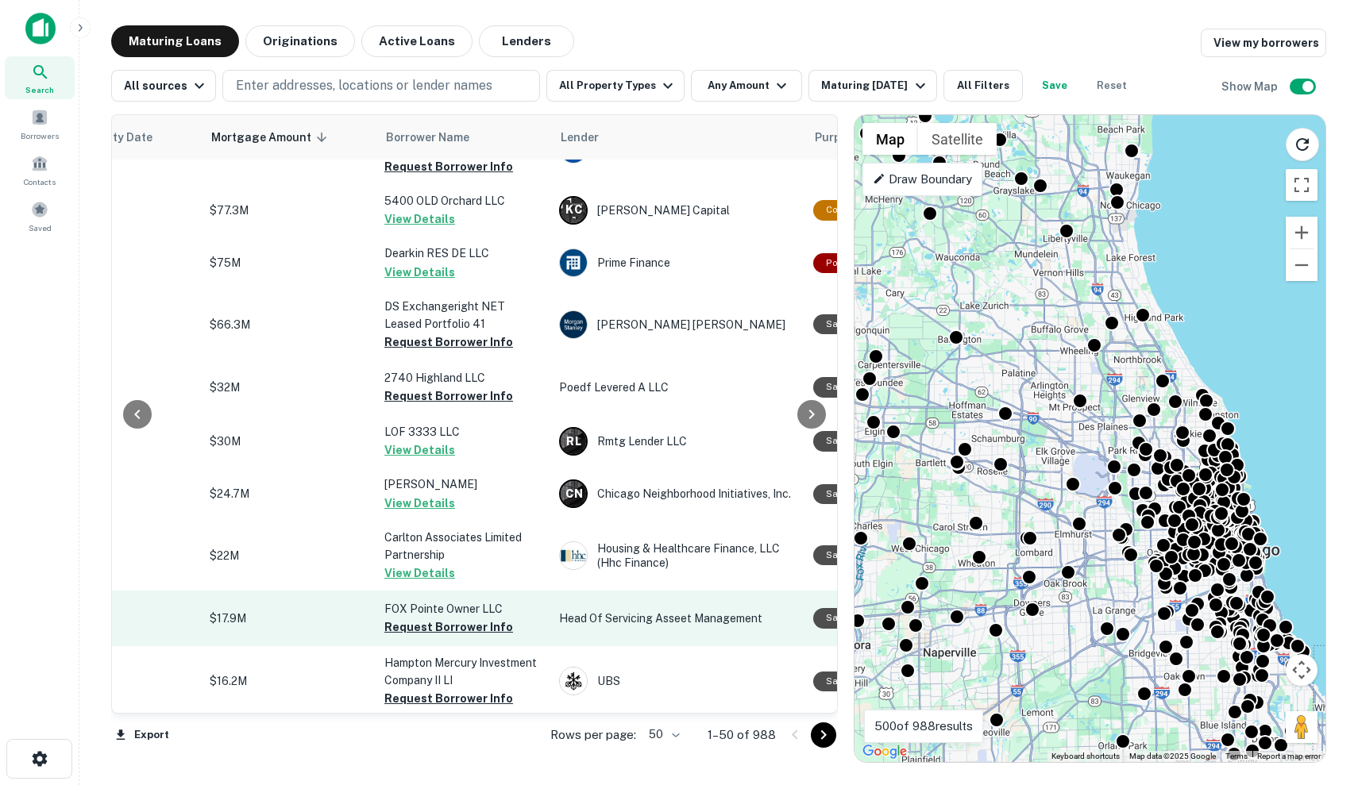
scroll to position [115, 342]
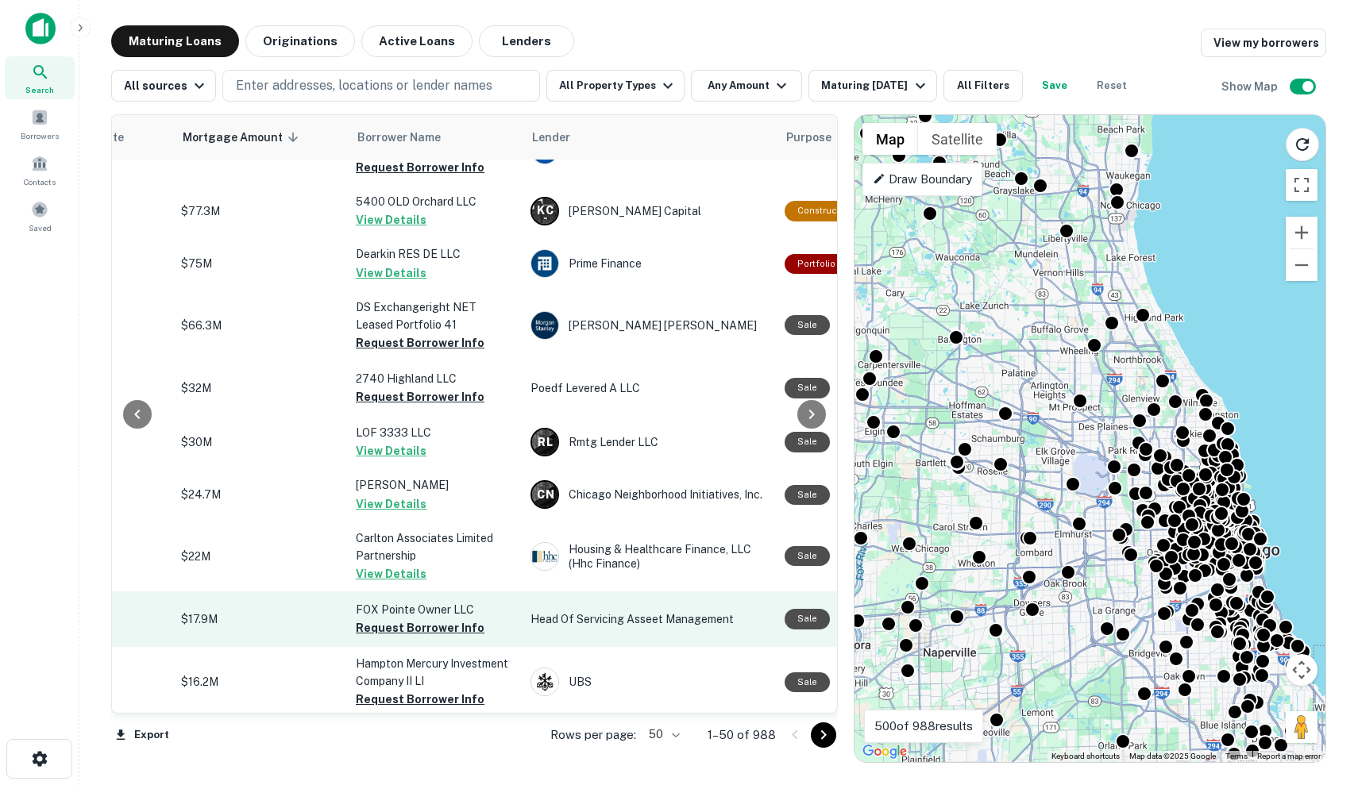
click at [565, 611] on p "Head Of Servicing Asseet Management" at bounding box center [649, 619] width 238 height 17
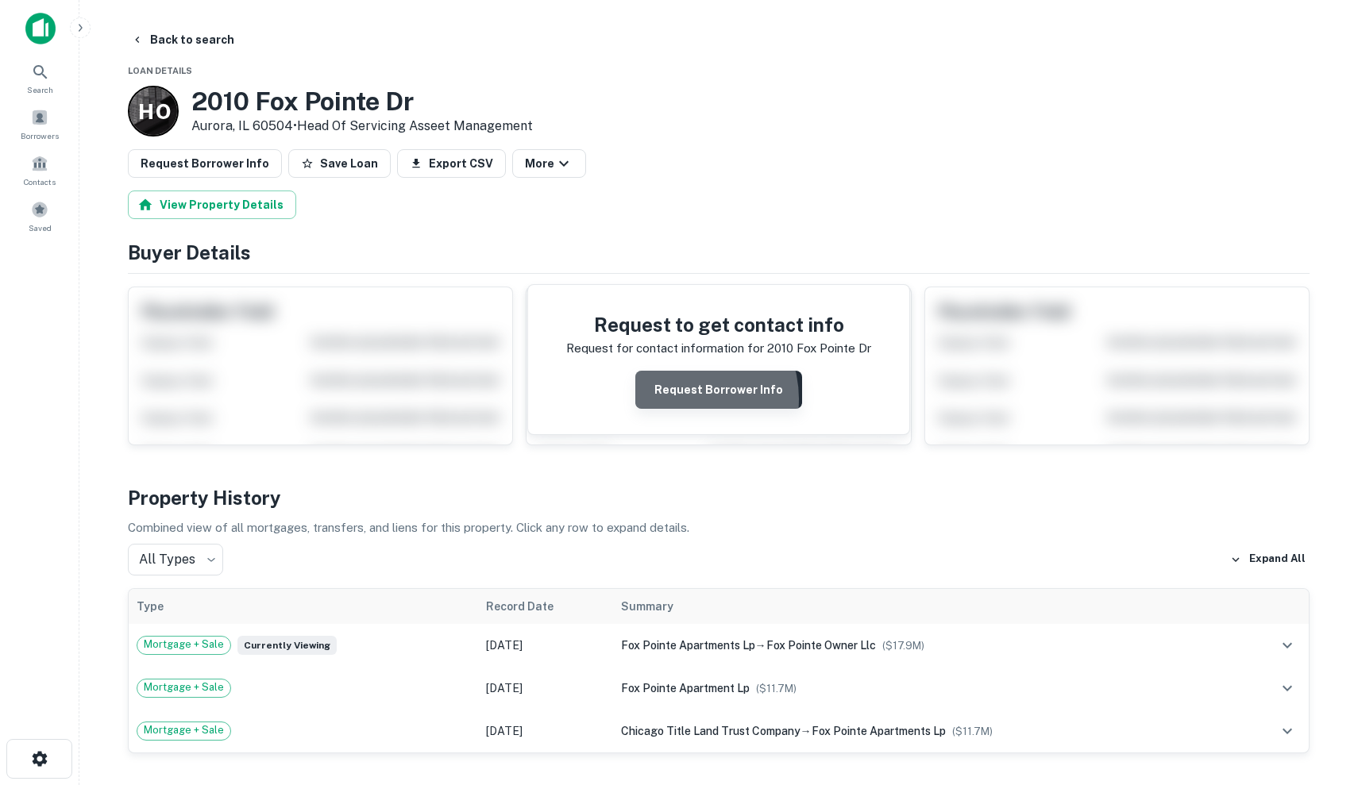
click at [683, 399] on button "Request Borrower Info" at bounding box center [718, 390] width 167 height 38
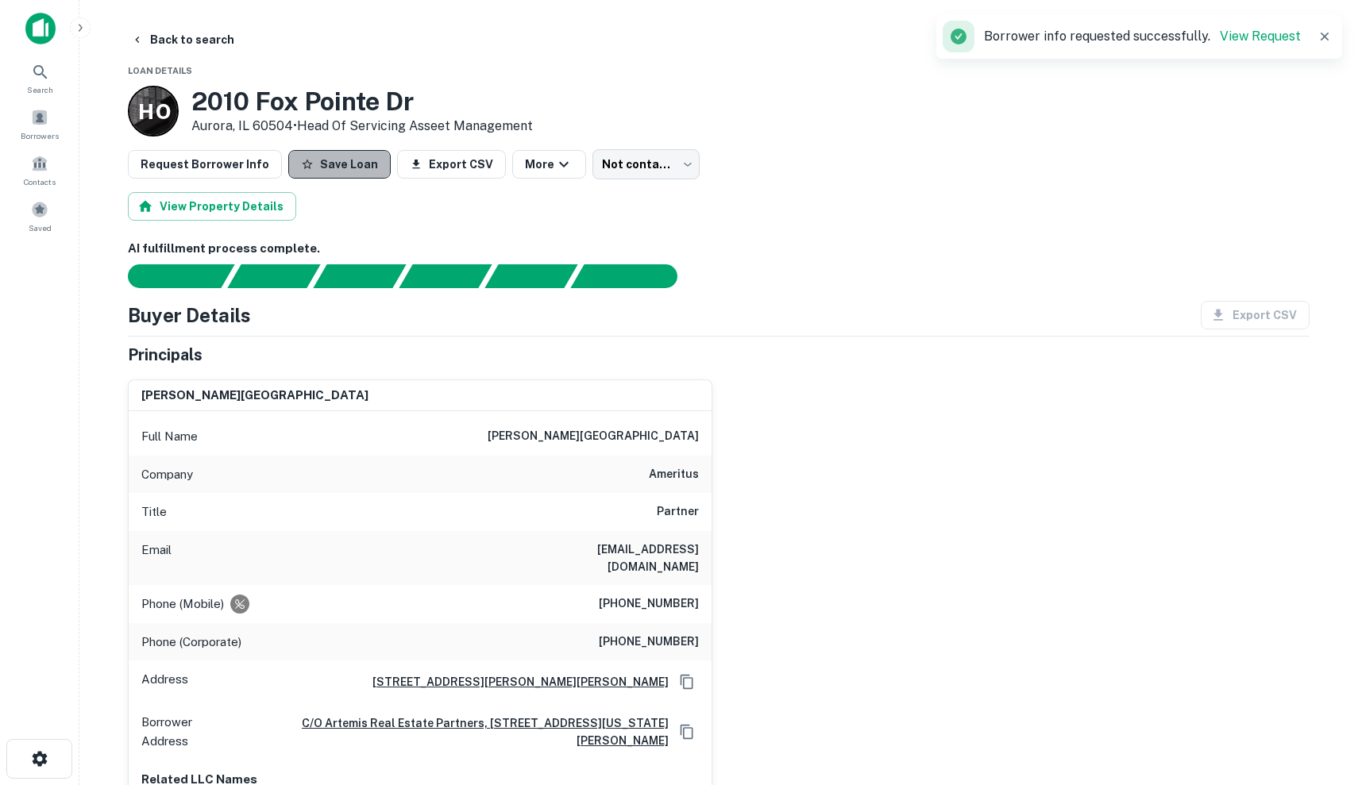
click at [330, 166] on button "Save Loan" at bounding box center [339, 164] width 102 height 29
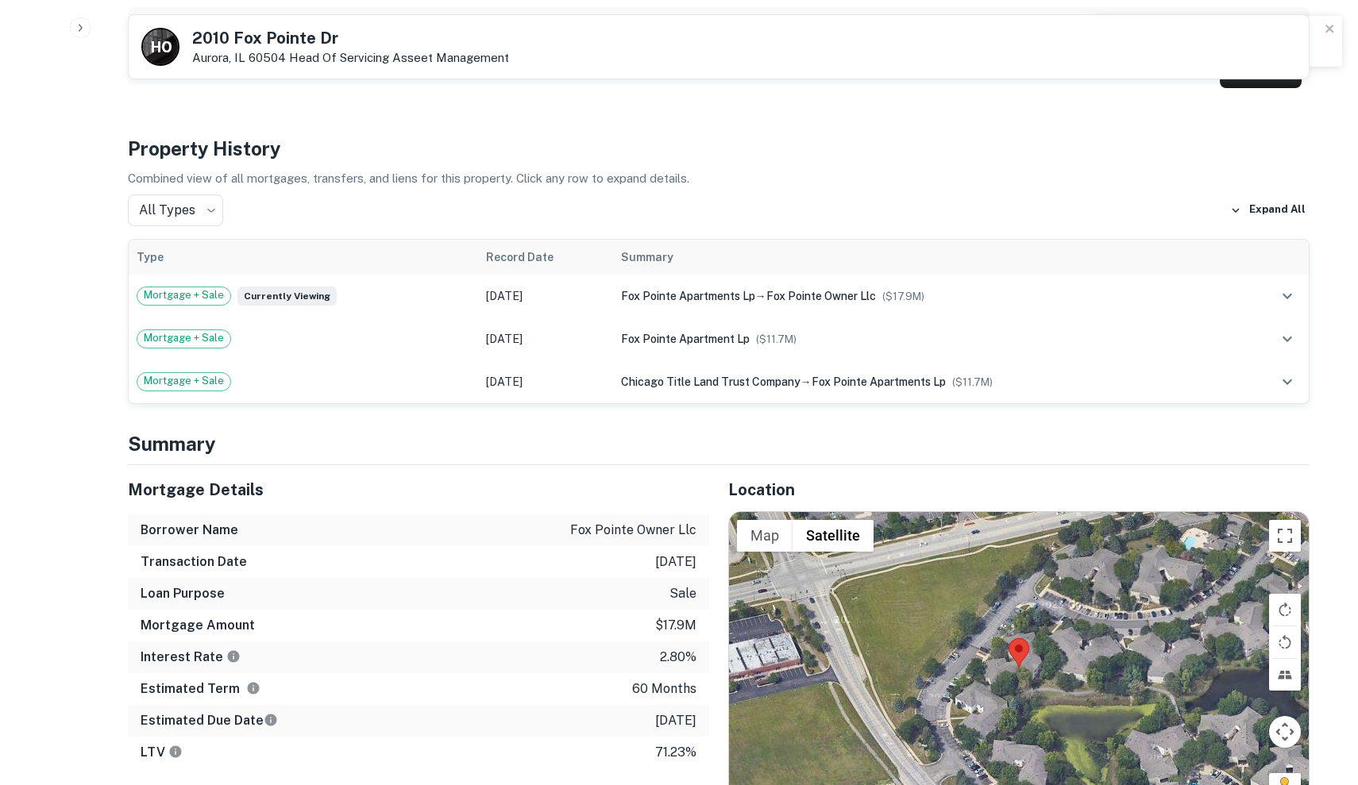
scroll to position [1285, 0]
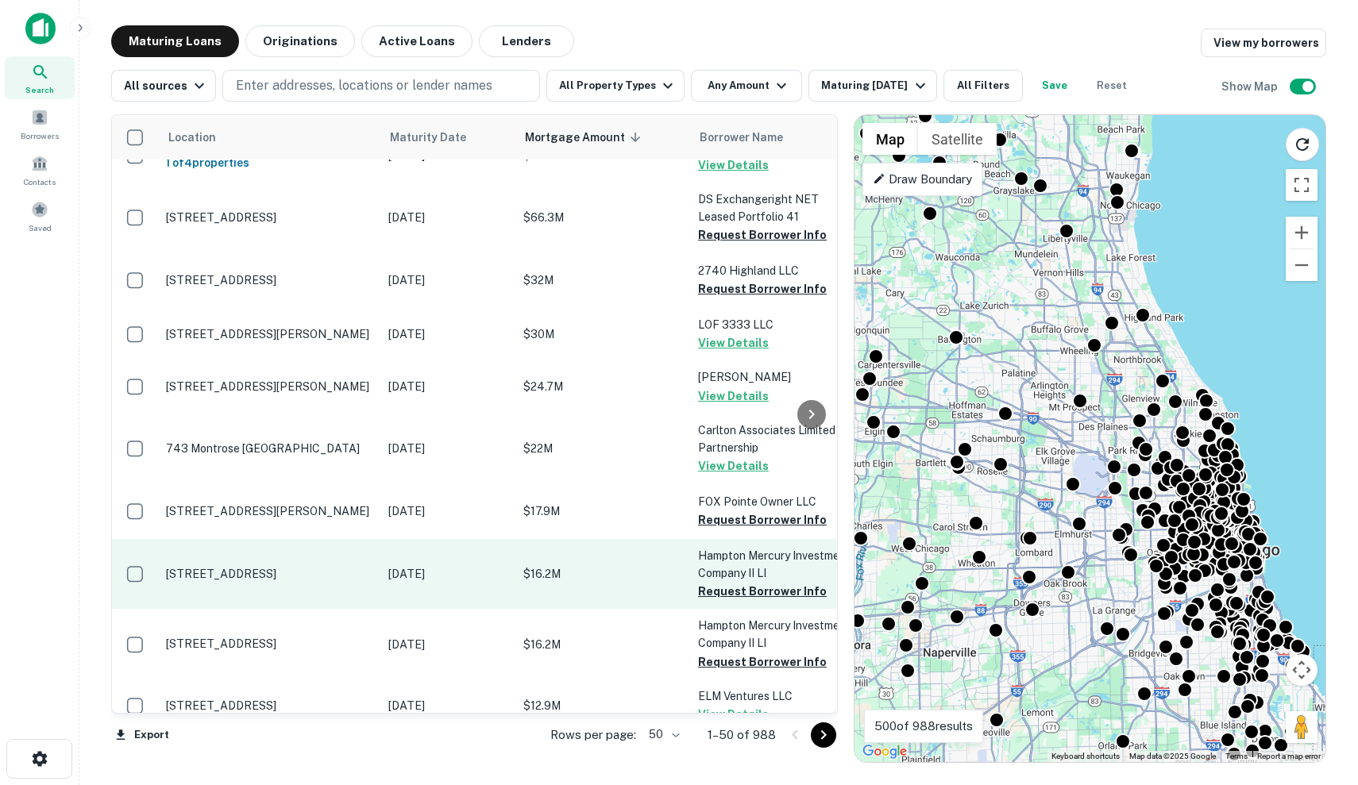
scroll to position [223, 0]
click at [384, 545] on td "Dec 05, 2025" at bounding box center [447, 574] width 135 height 70
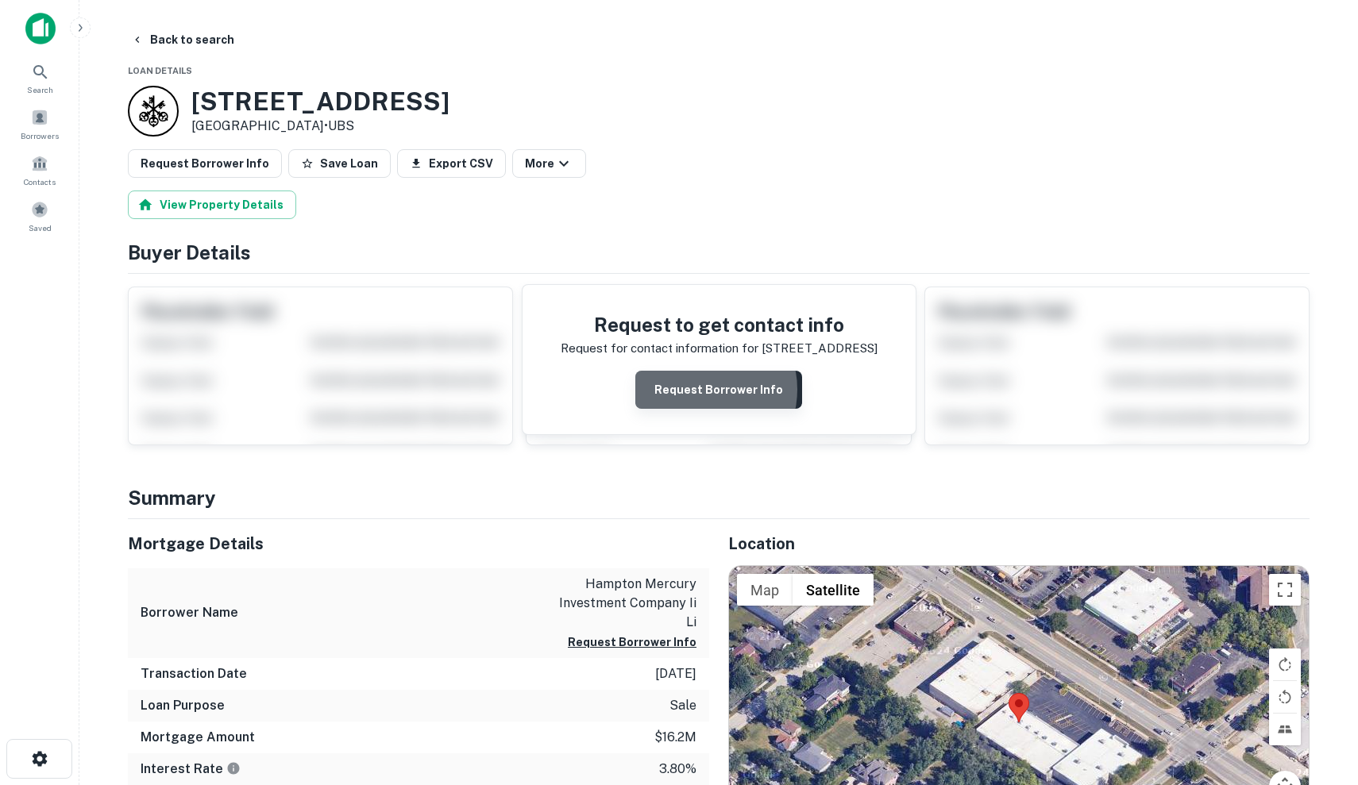
click at [700, 389] on button "Request Borrower Info" at bounding box center [718, 390] width 167 height 38
click at [40, 163] on span at bounding box center [39, 163] width 17 height 17
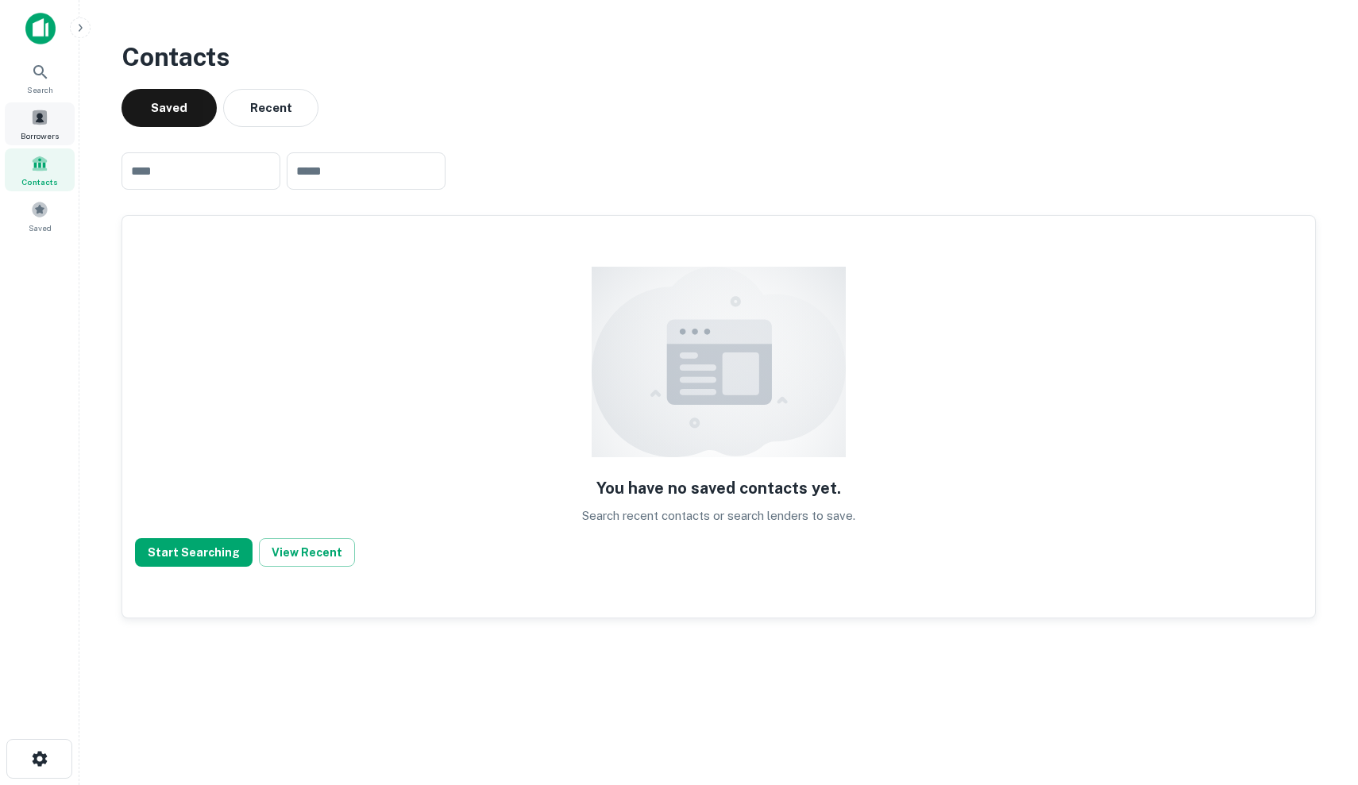
click at [40, 104] on div "Borrowers" at bounding box center [40, 123] width 70 height 43
